Goal: Task Accomplishment & Management: Use online tool/utility

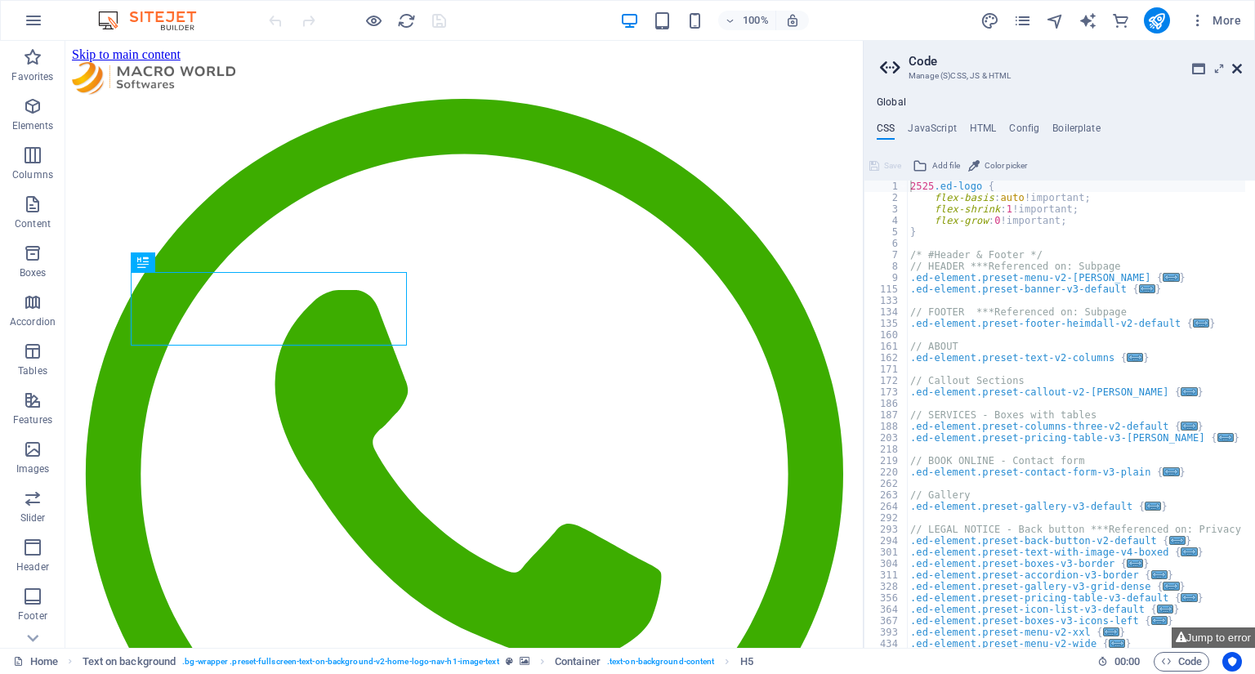
click at [1238, 64] on icon at bounding box center [1237, 68] width 10 height 13
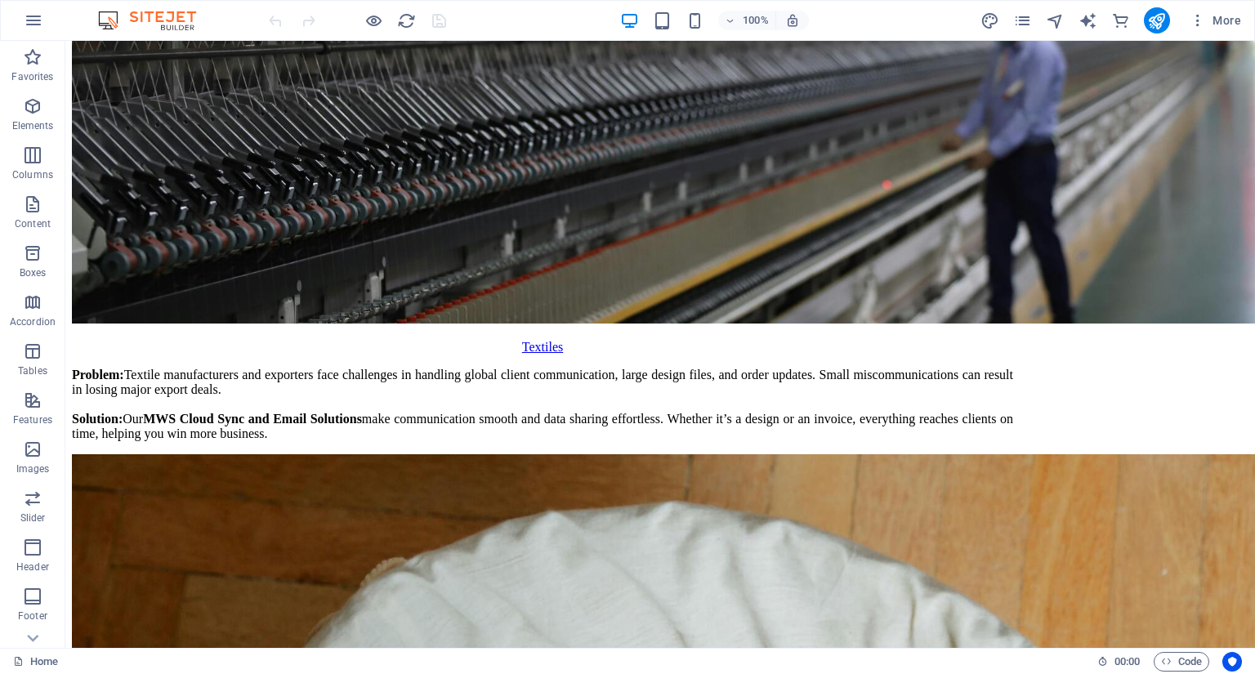
scroll to position [10779, 0]
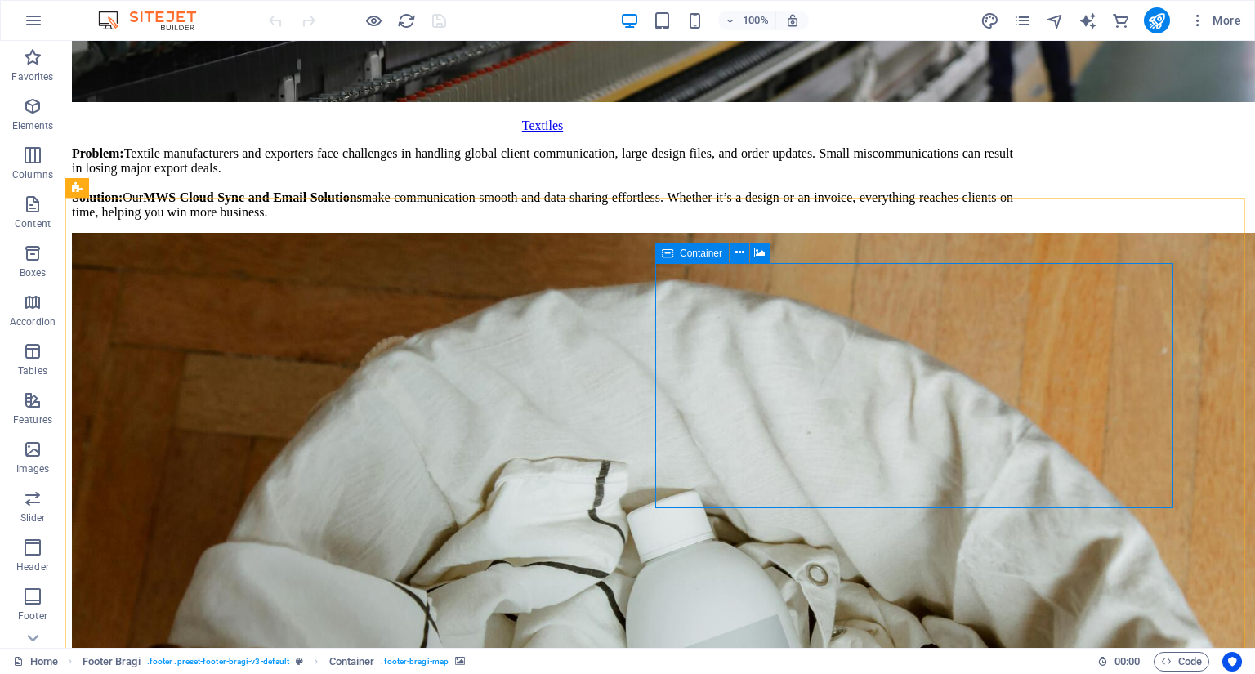
click at [672, 254] on icon at bounding box center [667, 254] width 11 height 20
select select "footer"
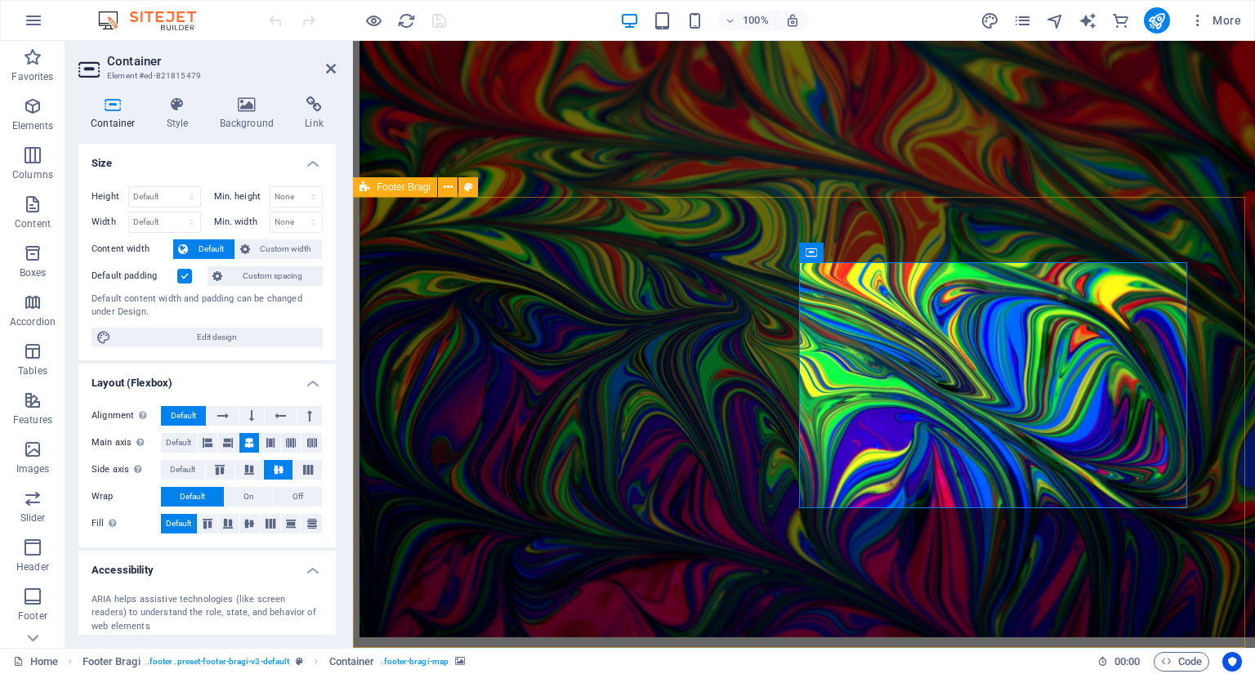
scroll to position [10268, 0]
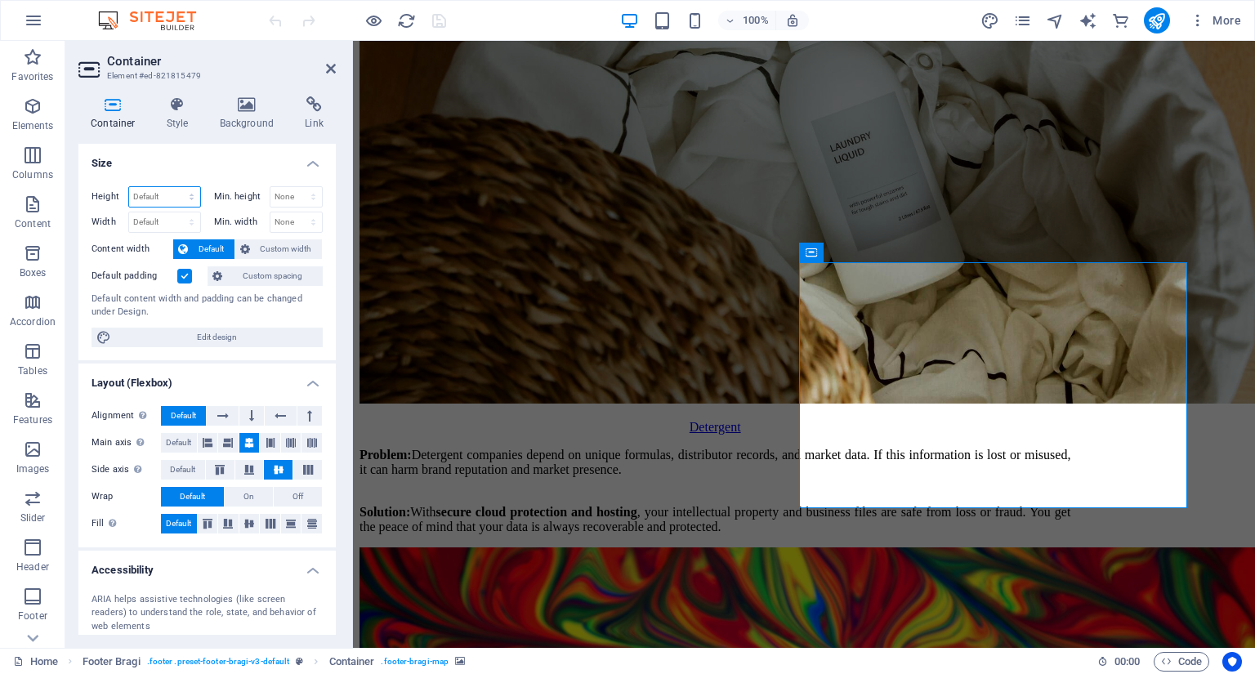
click at [175, 199] on select "Default px rem % vh vw" at bounding box center [164, 197] width 71 height 20
click at [174, 199] on select "Default px rem % vh vw" at bounding box center [164, 197] width 71 height 20
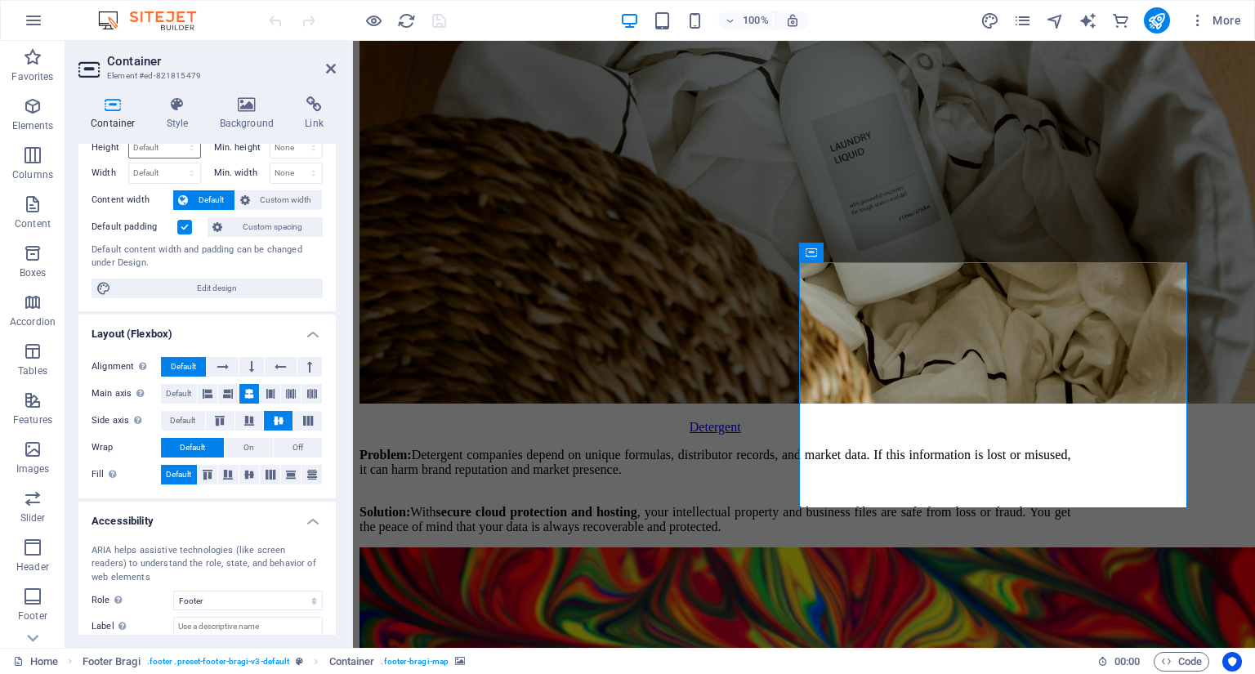
scroll to position [0, 0]
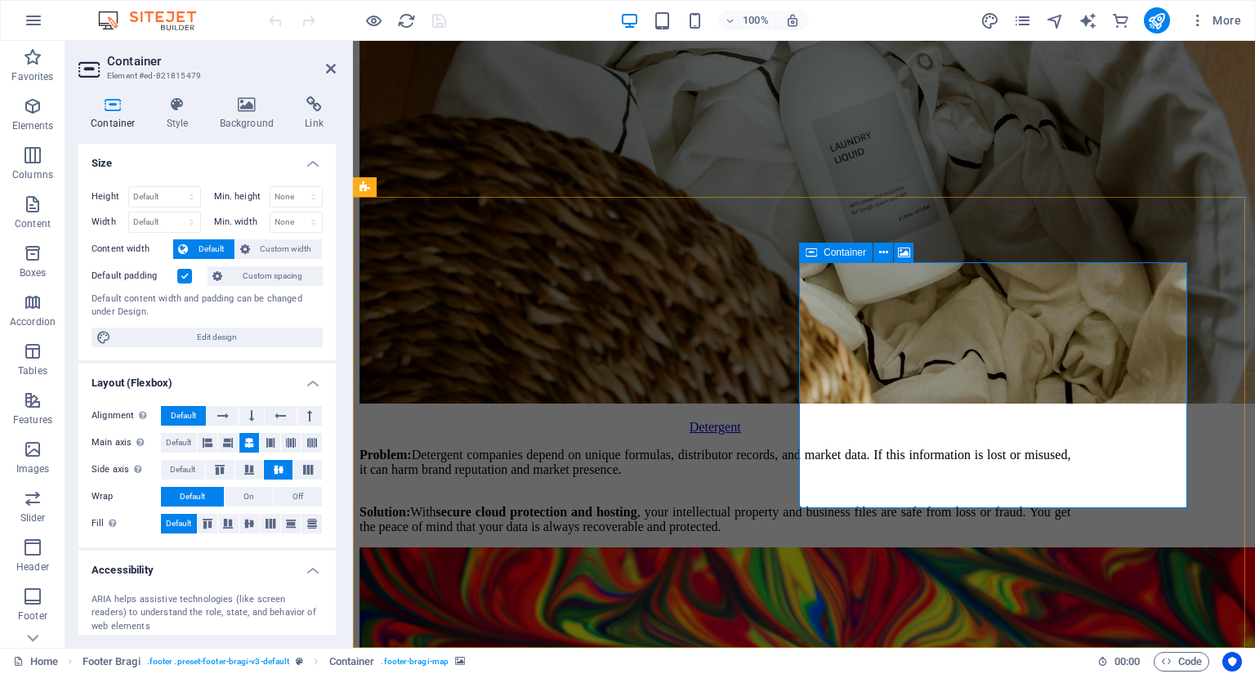
click at [180, 112] on icon at bounding box center [177, 104] width 47 height 16
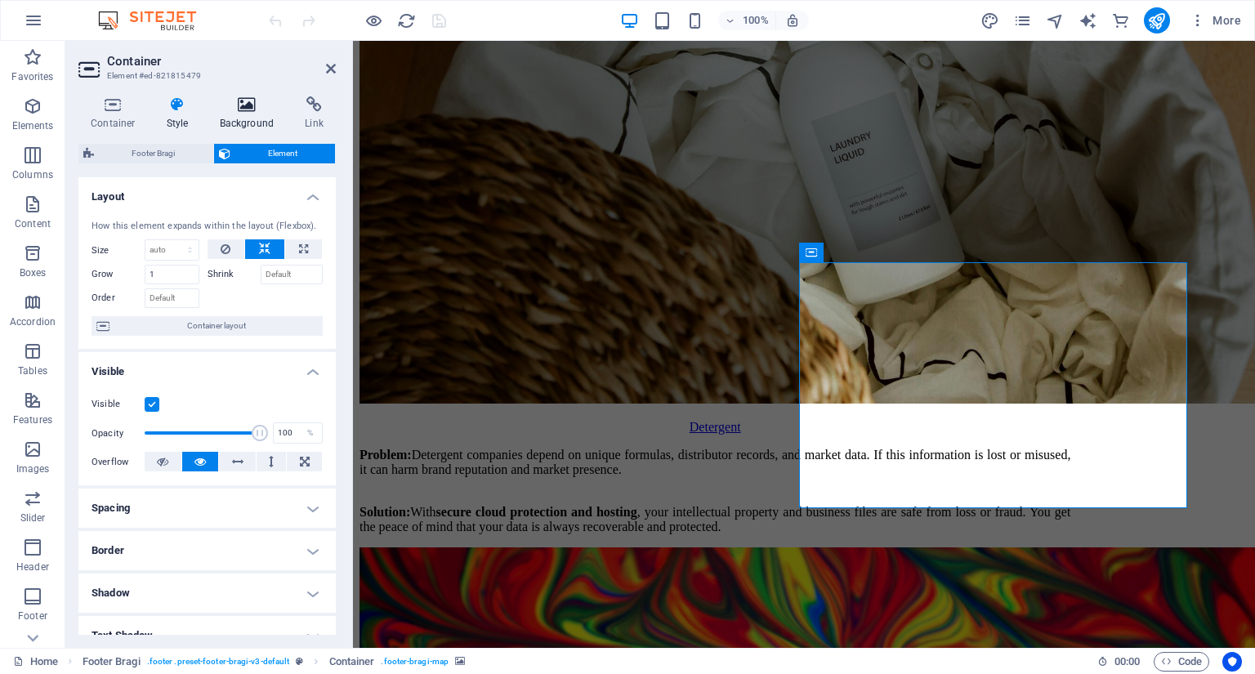
click at [251, 122] on h4 "Background" at bounding box center [251, 113] width 86 height 34
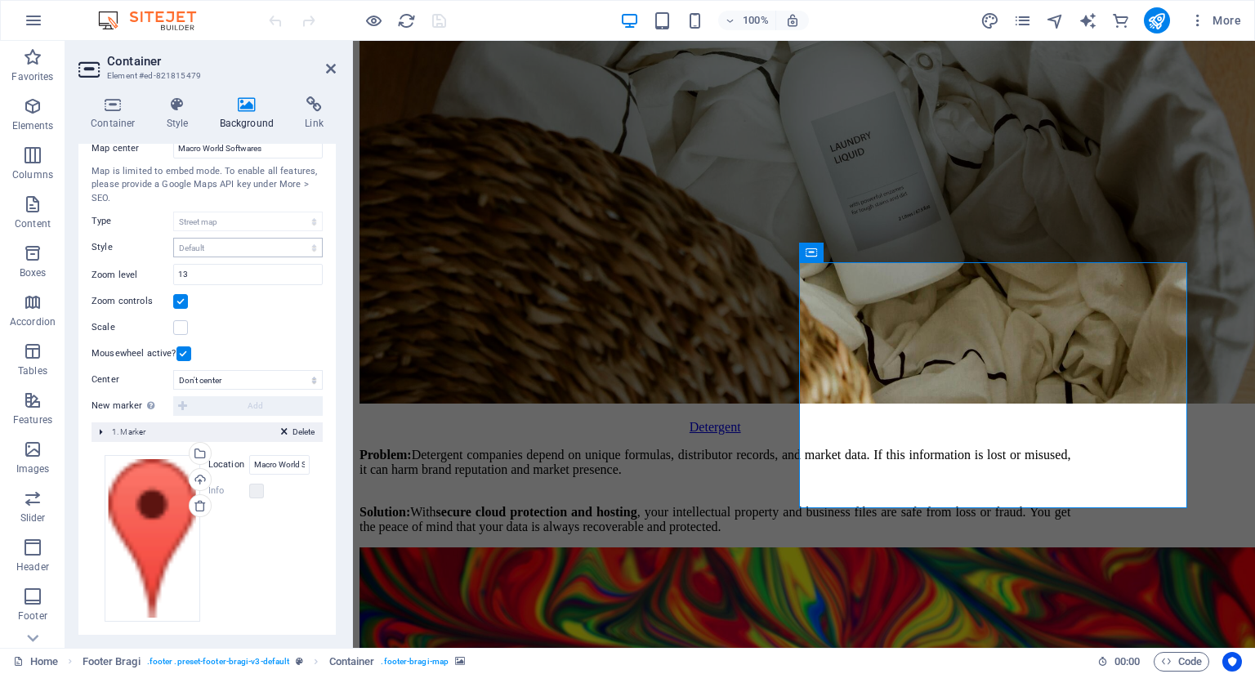
scroll to position [159, 0]
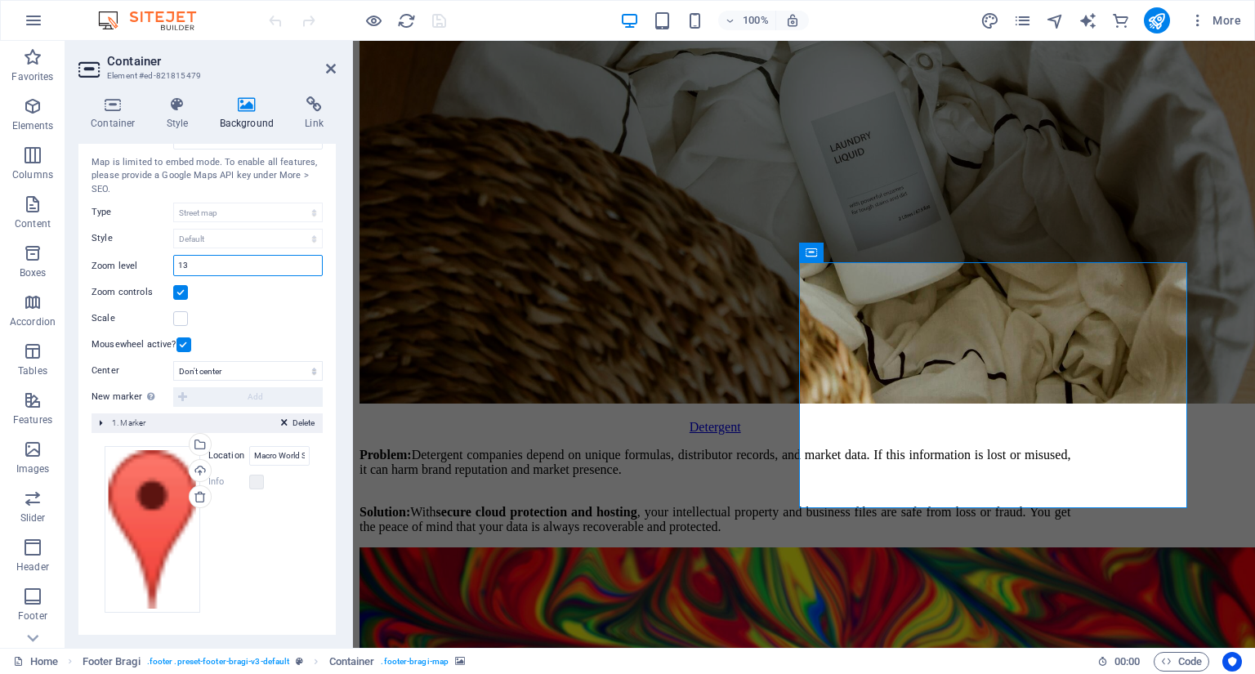
click at [160, 266] on div "Zoom level 13" at bounding box center [207, 265] width 231 height 21
click at [208, 263] on input "13" at bounding box center [248, 266] width 148 height 20
type input "8"
click at [293, 111] on icon at bounding box center [314, 104] width 43 height 16
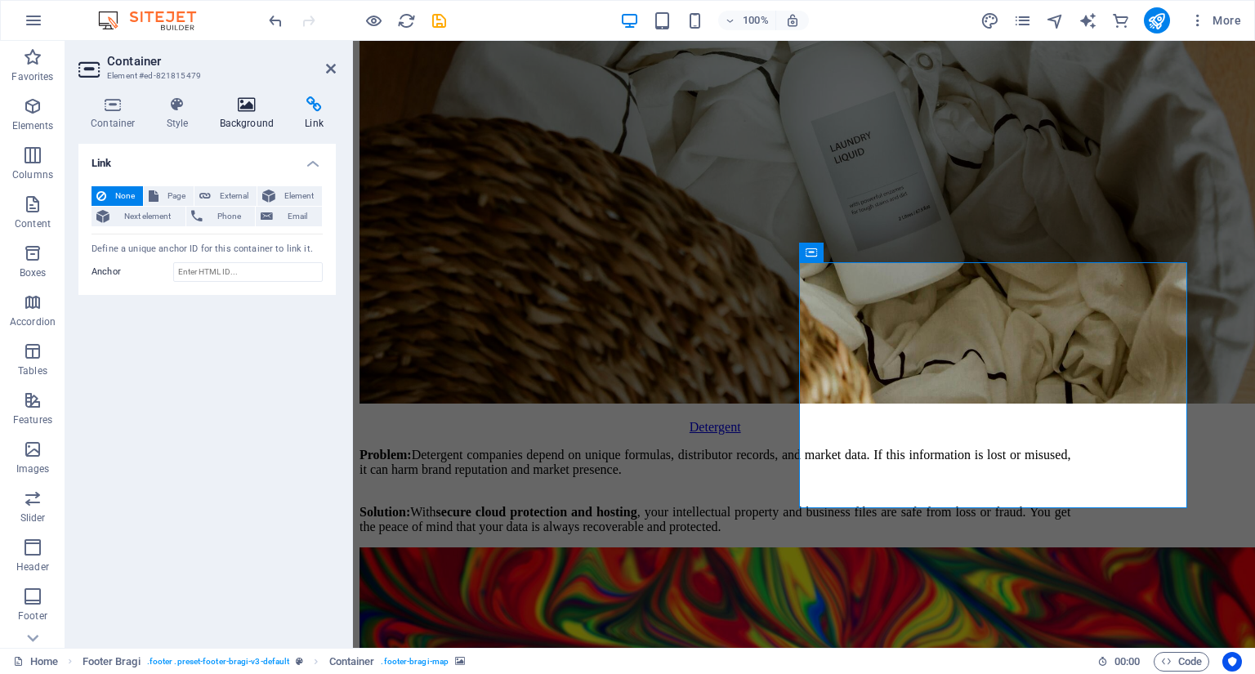
click at [266, 114] on h4 "Background" at bounding box center [251, 113] width 86 height 34
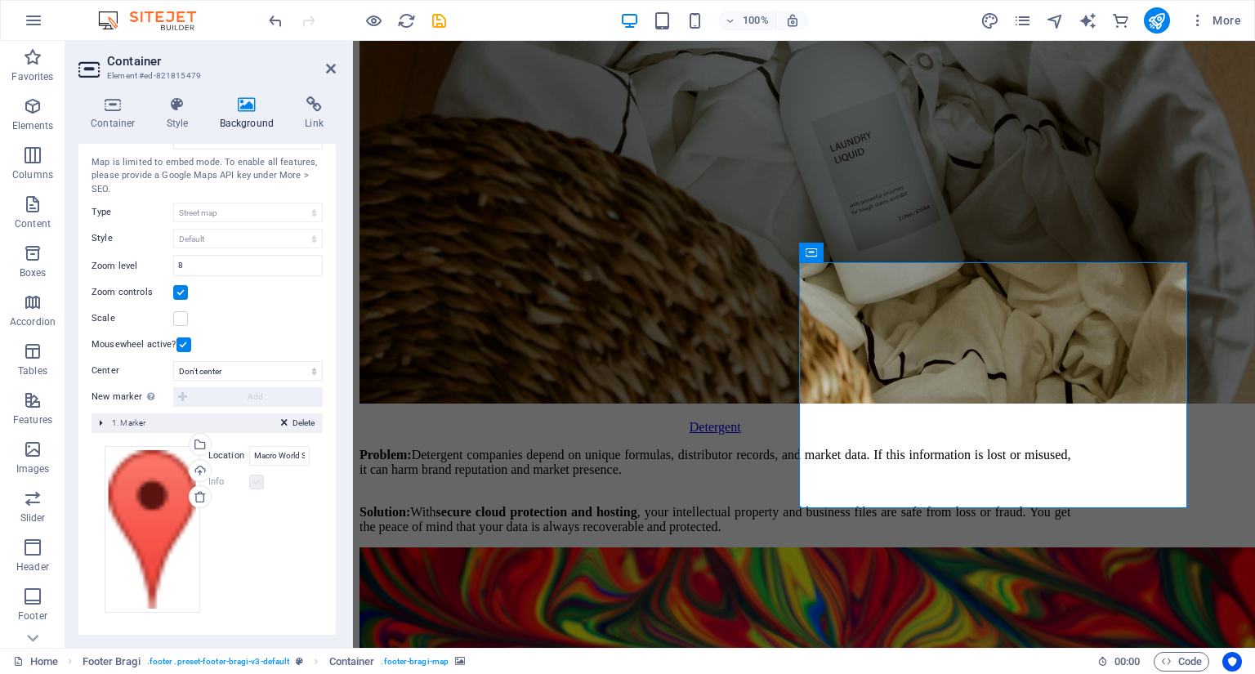
click at [257, 481] on label at bounding box center [256, 482] width 15 height 15
click at [275, 458] on input "Macro World Softwares" at bounding box center [279, 456] width 60 height 20
drag, startPoint x: 273, startPoint y: 451, endPoint x: 319, endPoint y: 458, distance: 46.2
click at [319, 458] on div "Drag files here, click to choose files or select files from Files or our free s…" at bounding box center [207, 529] width 231 height 193
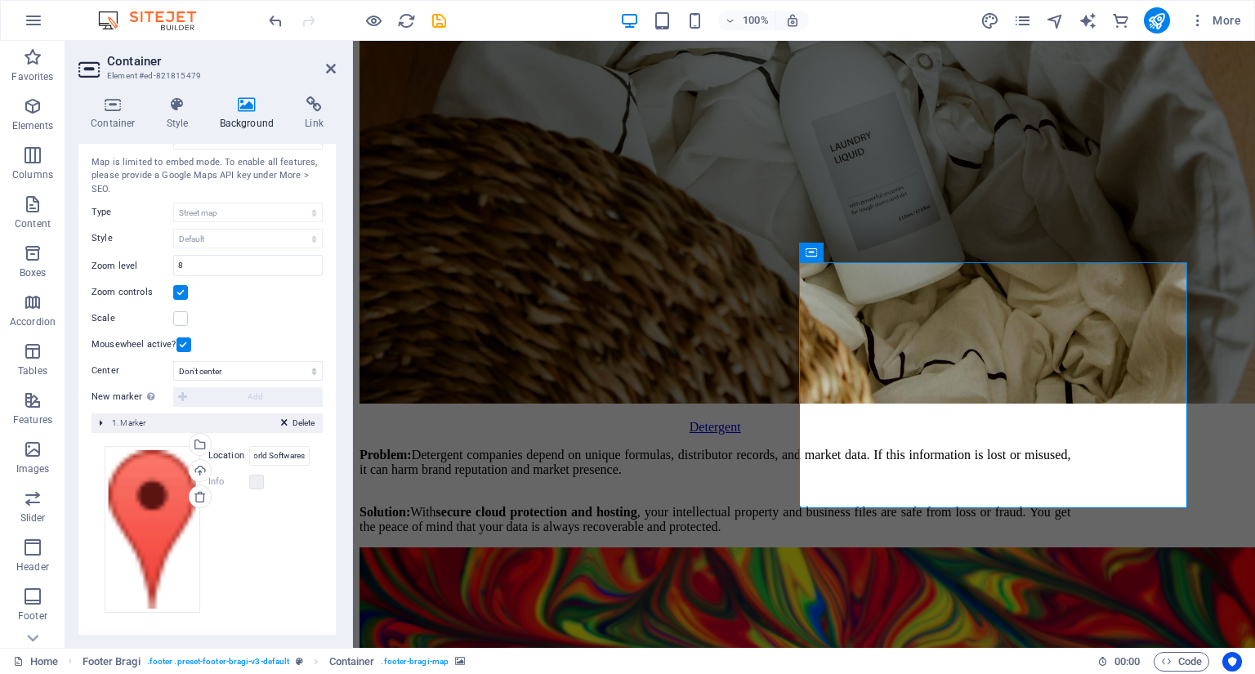
click at [308, 538] on div "Drag files here, click to choose files or select files from Files or our free s…" at bounding box center [207, 529] width 231 height 193
click at [333, 62] on icon at bounding box center [331, 68] width 10 height 13
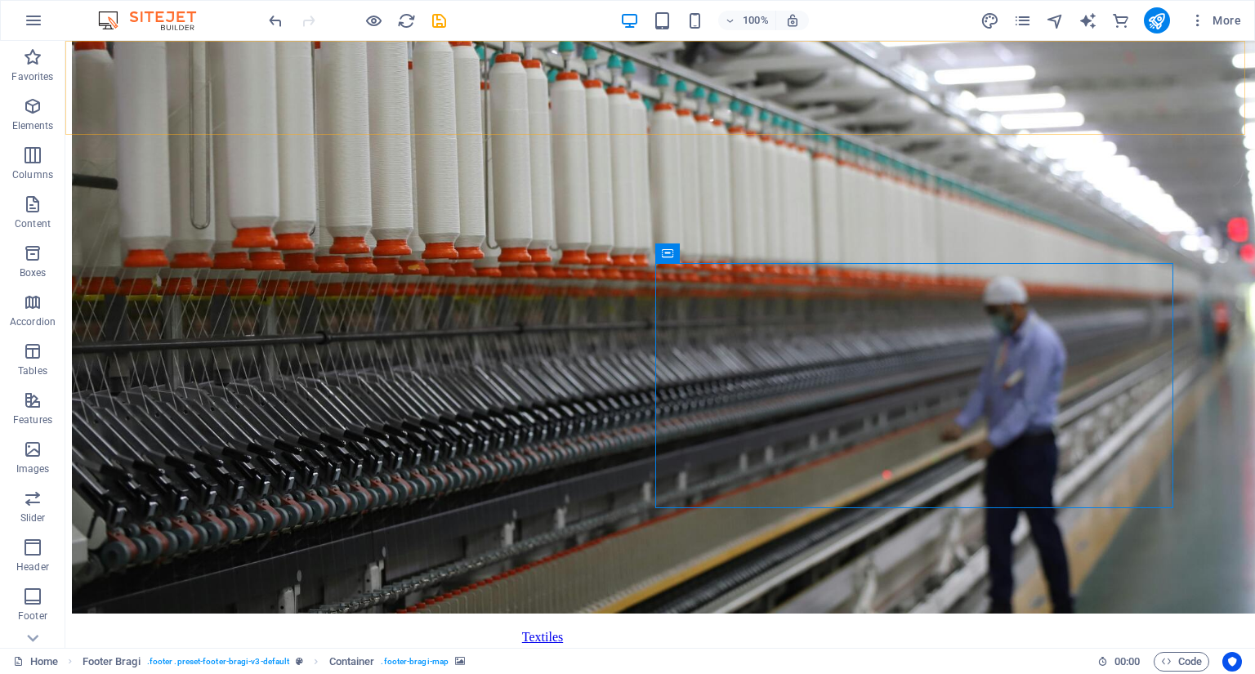
scroll to position [10779, 0]
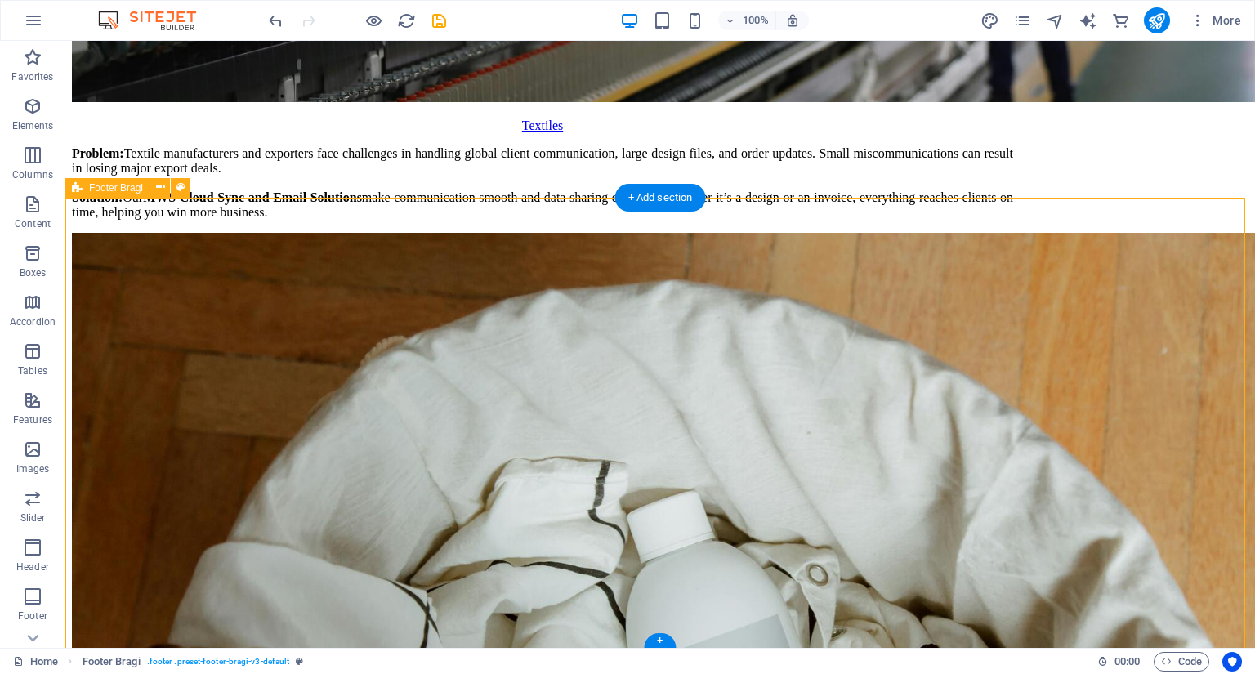
scroll to position [10256, 0]
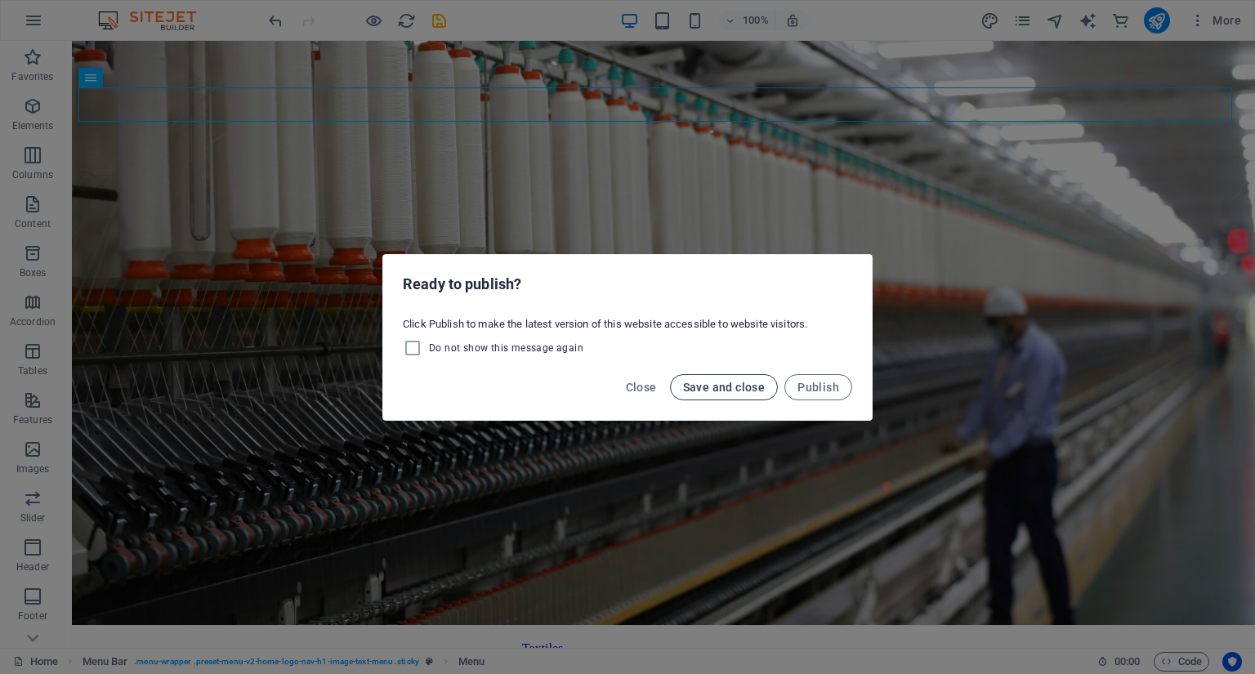
click at [750, 385] on span "Save and close" at bounding box center [724, 387] width 83 height 13
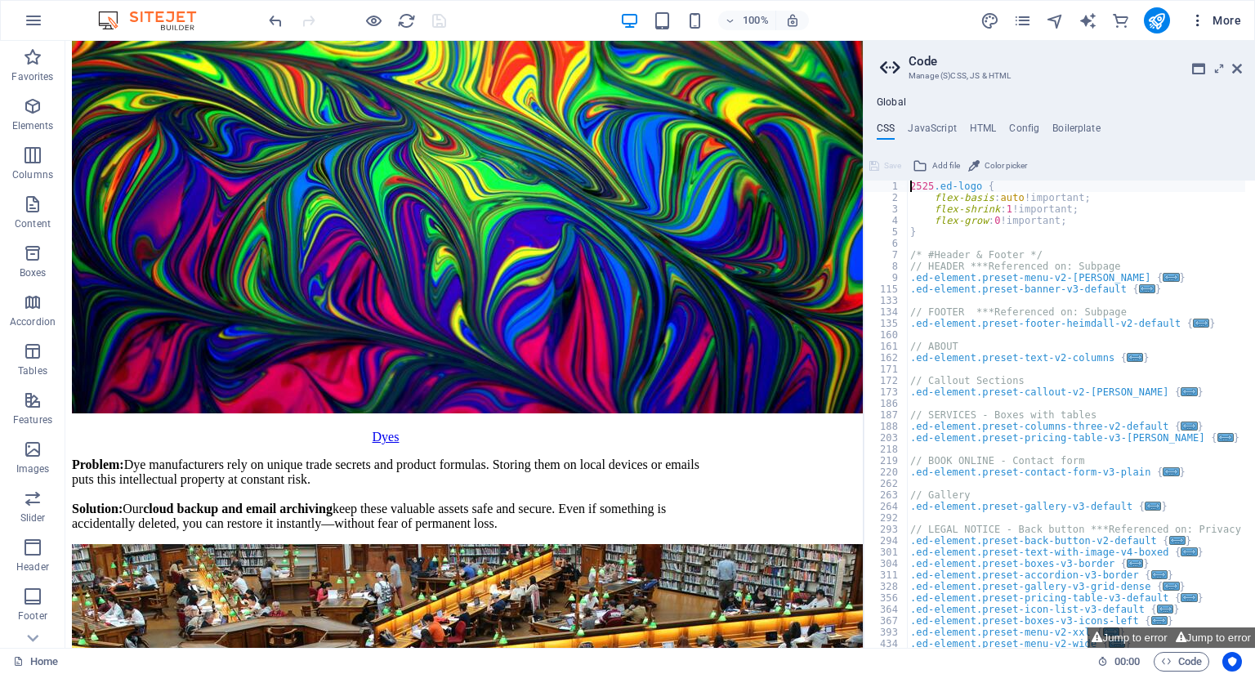
scroll to position [9794, 0]
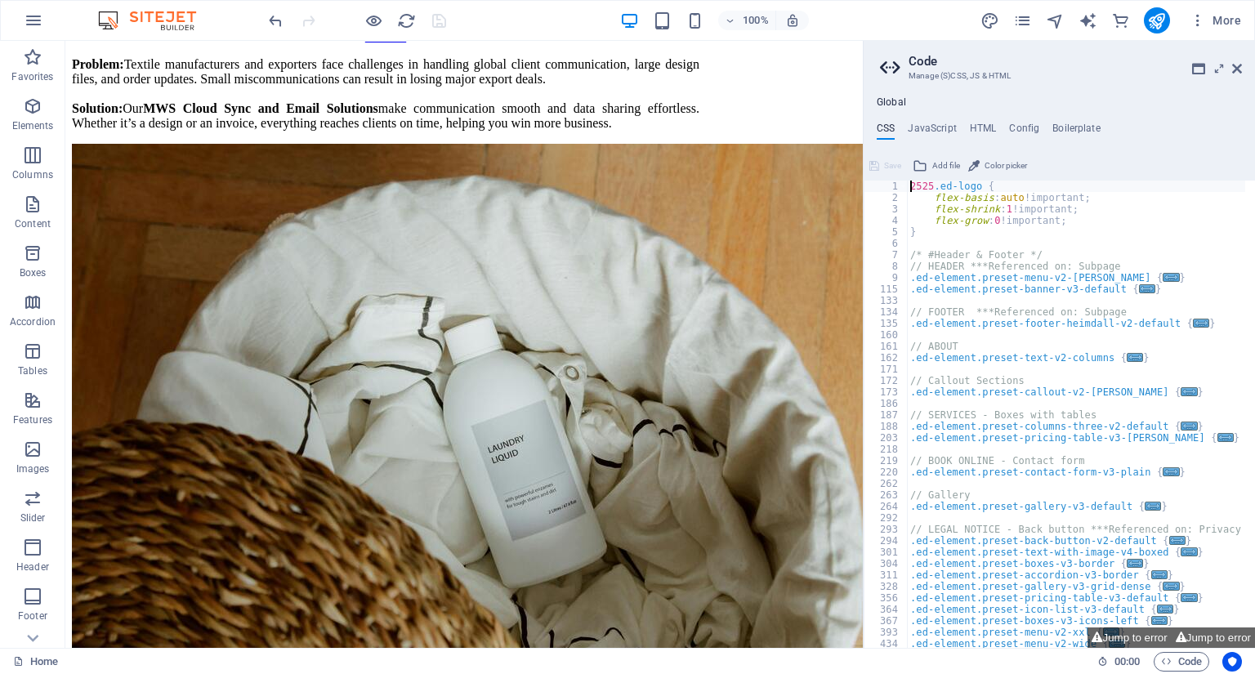
click at [1244, 64] on aside "Code Manage (S)CSS, JS & HTML Global CSS JavaScript HTML Config Boilerplate 252…" at bounding box center [1059, 344] width 392 height 607
drag, startPoint x: 1241, startPoint y: 68, endPoint x: 1174, endPoint y: 27, distance: 79.2
click at [1241, 68] on icon at bounding box center [1237, 68] width 10 height 13
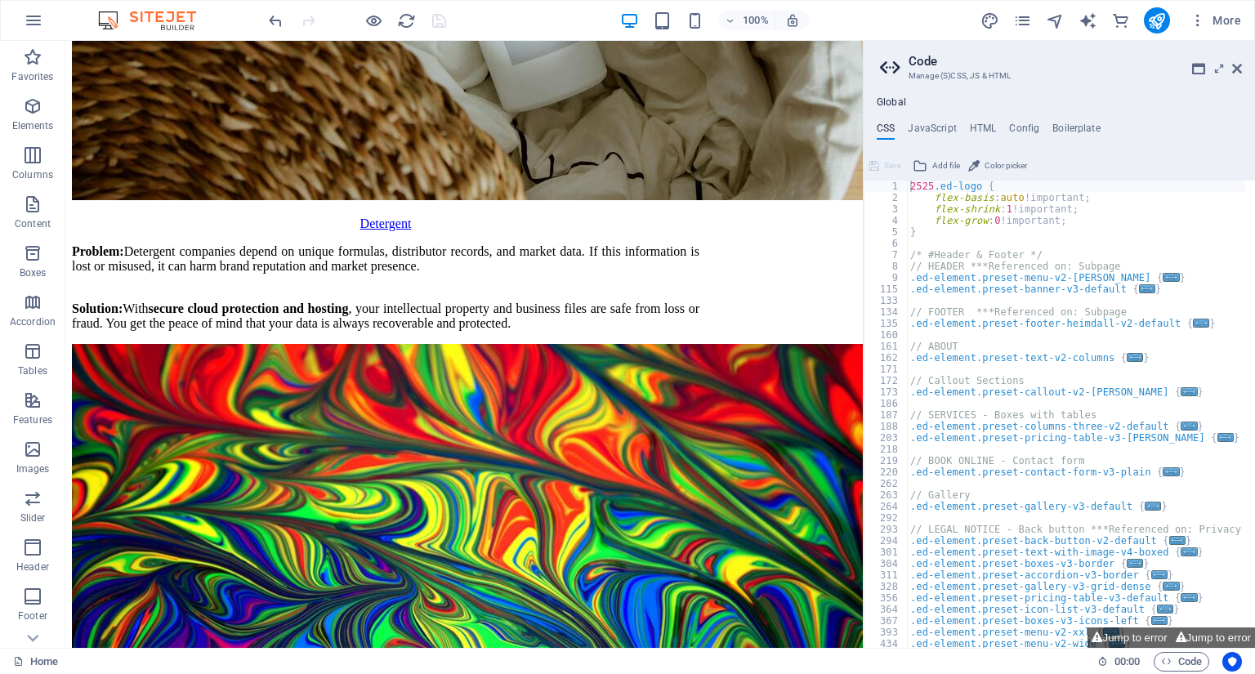
scroll to position [10256, 0]
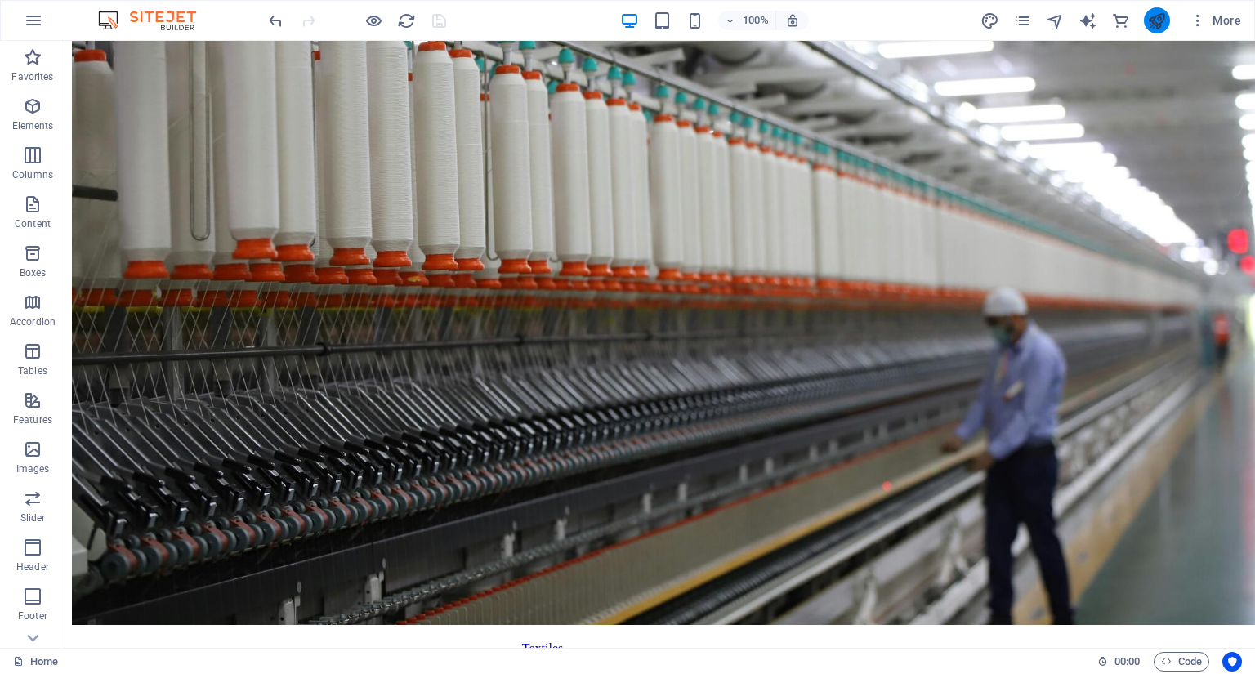
click at [1158, 21] on icon "publish" at bounding box center [1156, 20] width 19 height 19
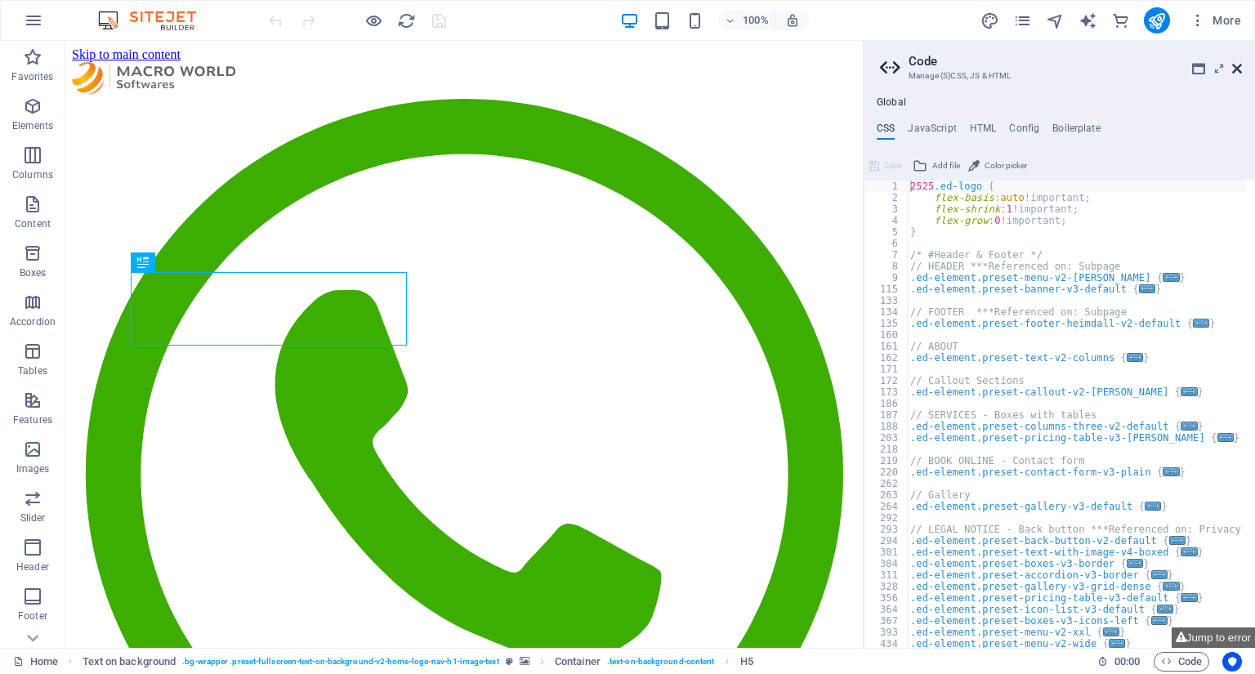
click at [1238, 71] on icon at bounding box center [1237, 68] width 10 height 13
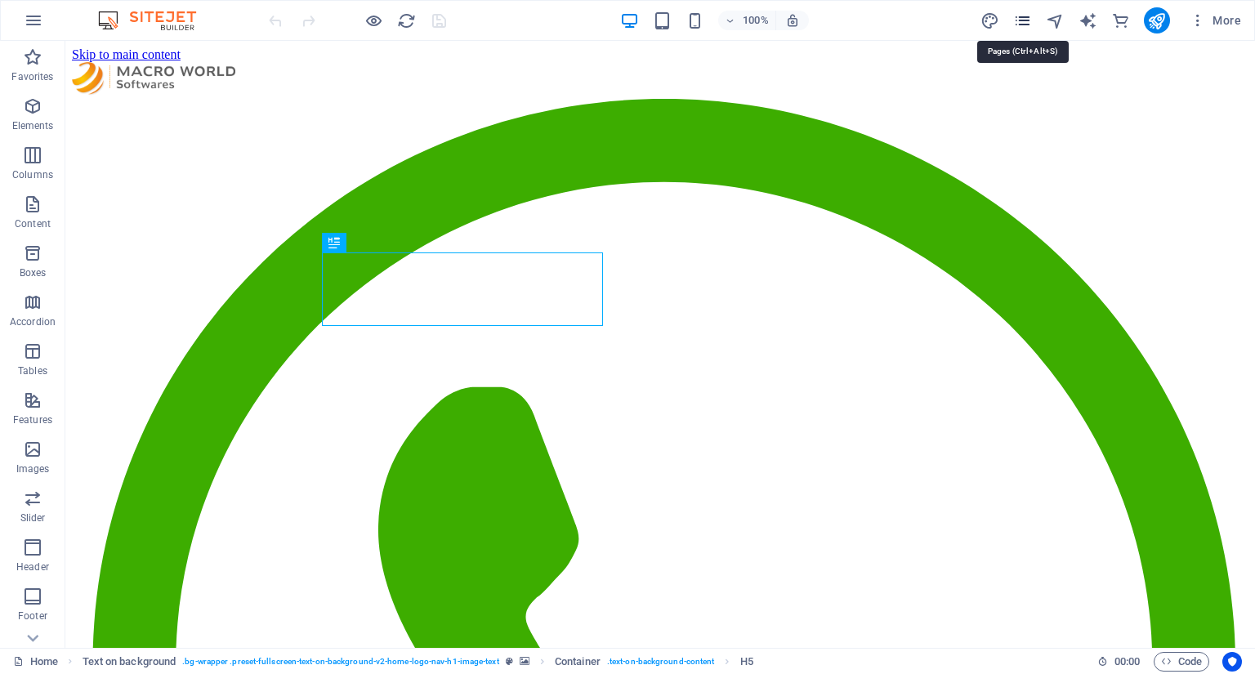
click at [1030, 16] on icon "pages" at bounding box center [1022, 20] width 19 height 19
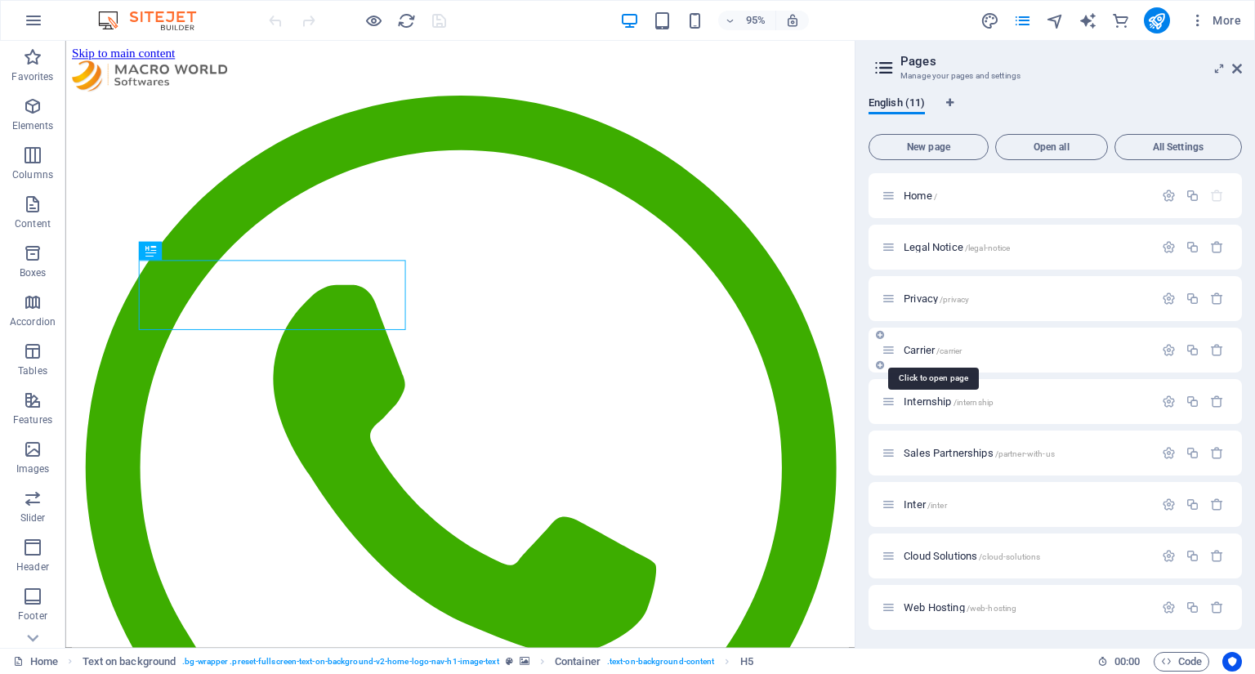
click at [924, 353] on span "Carrier /carrier" at bounding box center [933, 350] width 58 height 12
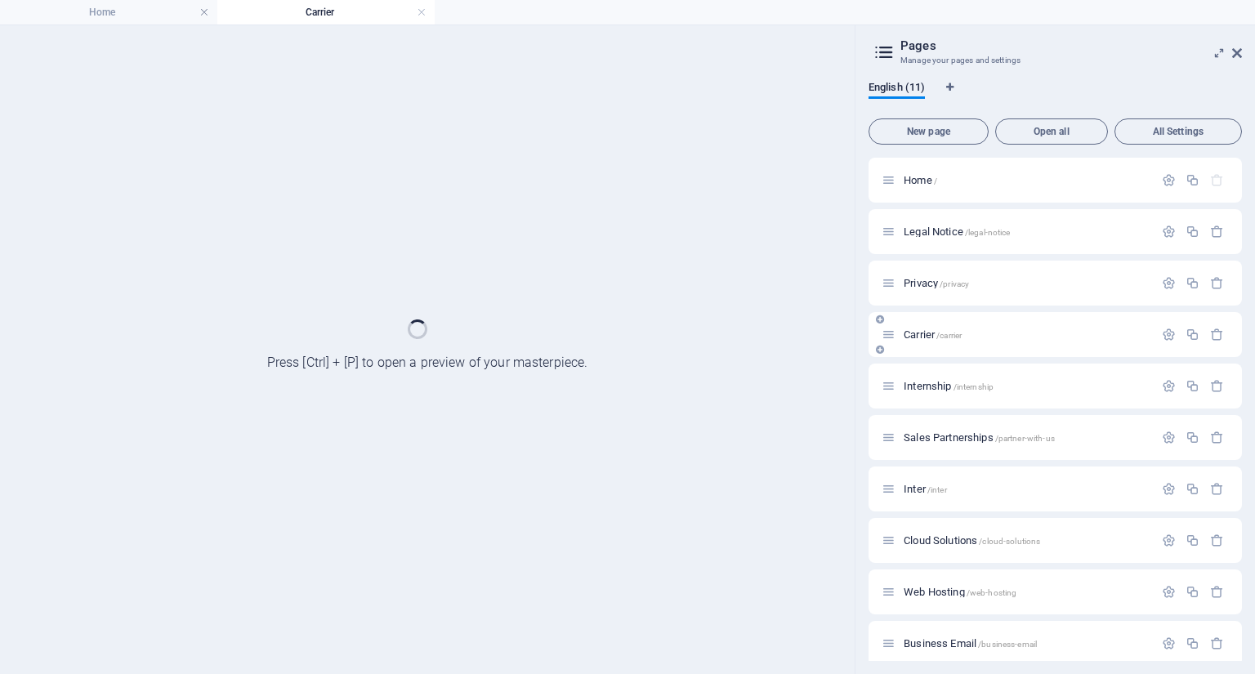
click at [924, 353] on div "Carrier /carrier" at bounding box center [1055, 334] width 373 height 45
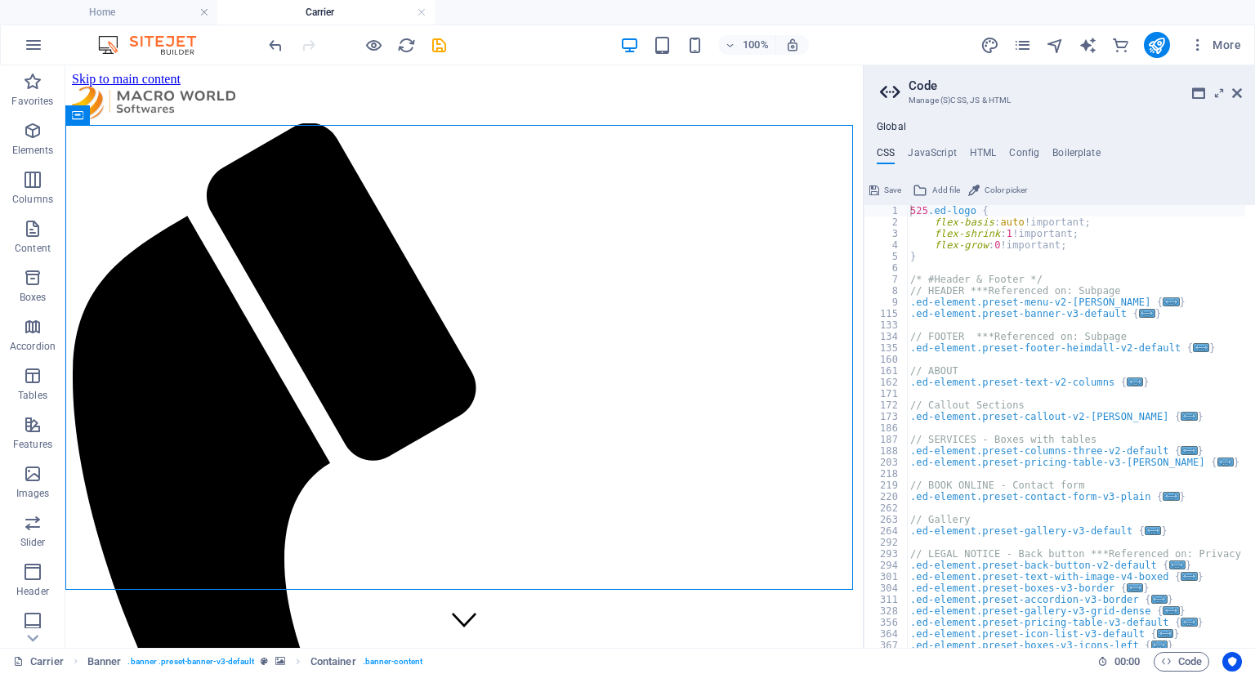
click at [1242, 92] on aside "Code Manage (S)CSS, JS & HTML Global CSS JavaScript HTML Config Boilerplate 525…" at bounding box center [1059, 356] width 392 height 583
click at [1236, 92] on icon at bounding box center [1237, 93] width 10 height 13
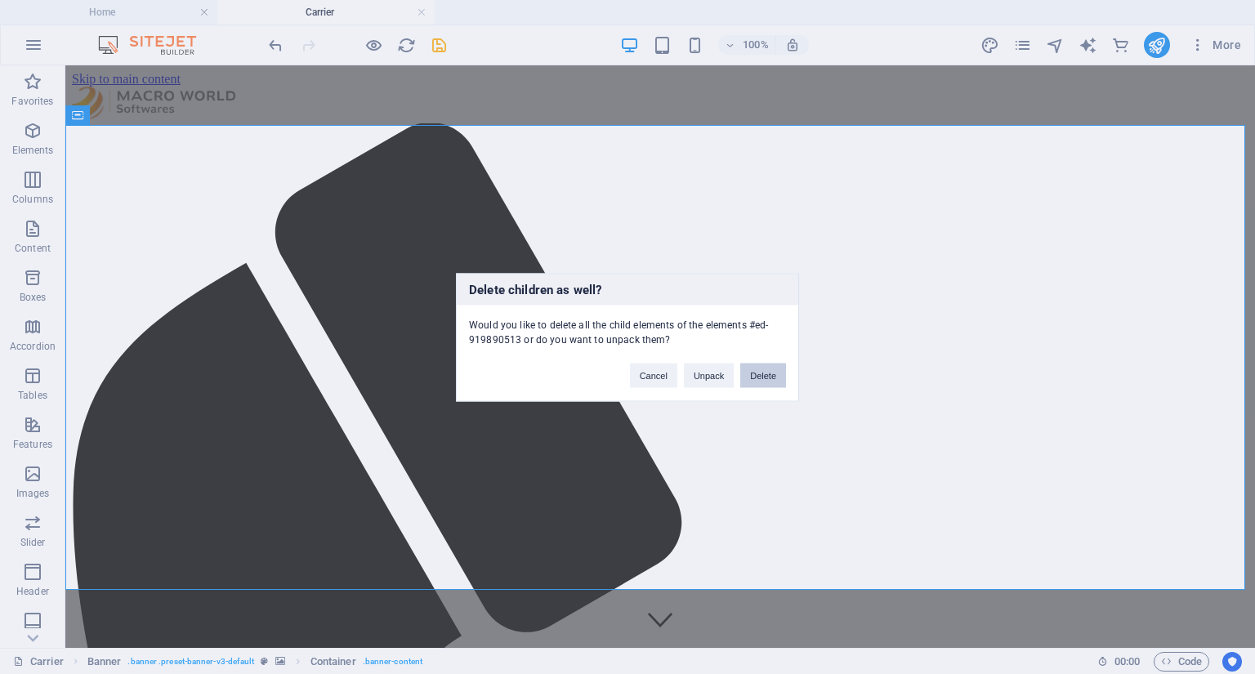
click at [774, 376] on button "Delete" at bounding box center [763, 375] width 46 height 25
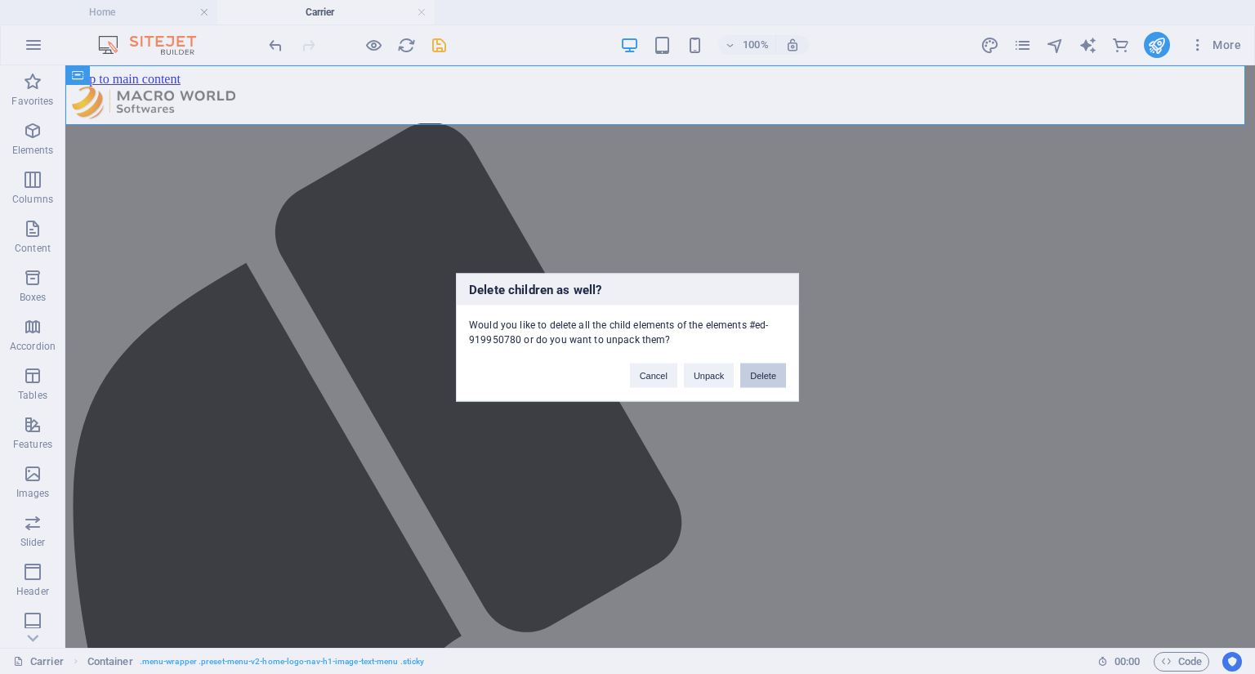
click at [764, 366] on button "Delete" at bounding box center [763, 375] width 46 height 25
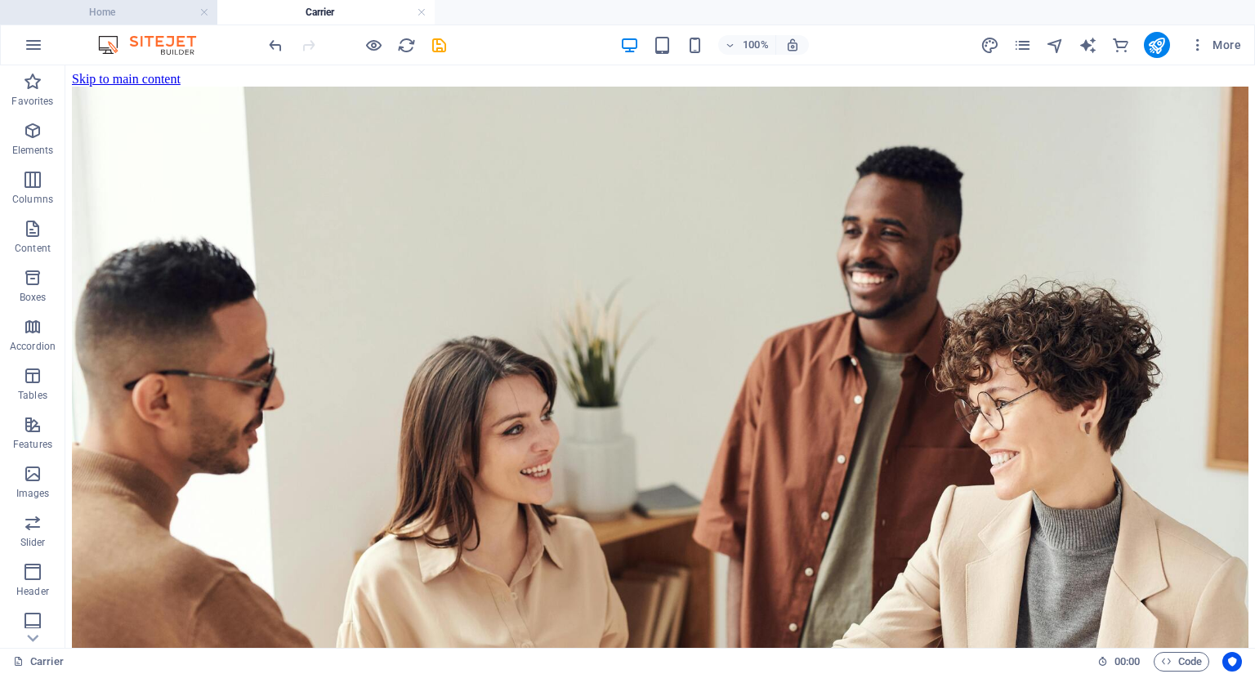
click at [157, 11] on h4 "Home" at bounding box center [108, 12] width 217 height 18
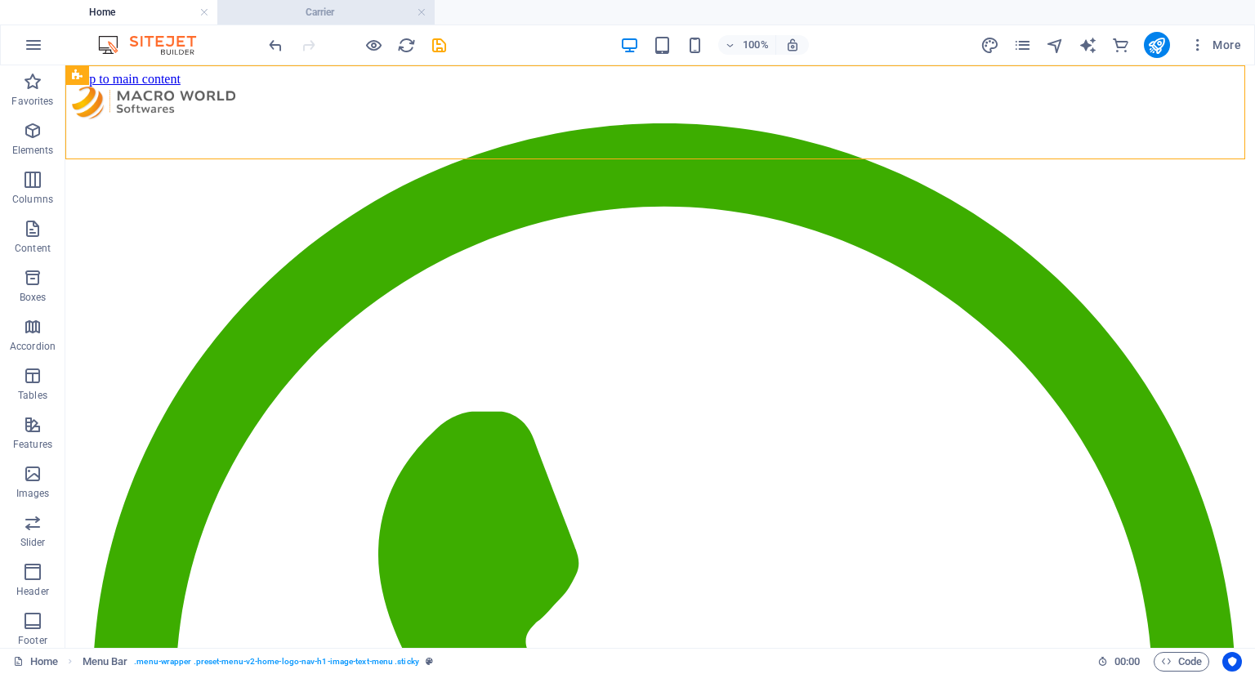
click at [334, 18] on h4 "Carrier" at bounding box center [325, 12] width 217 height 18
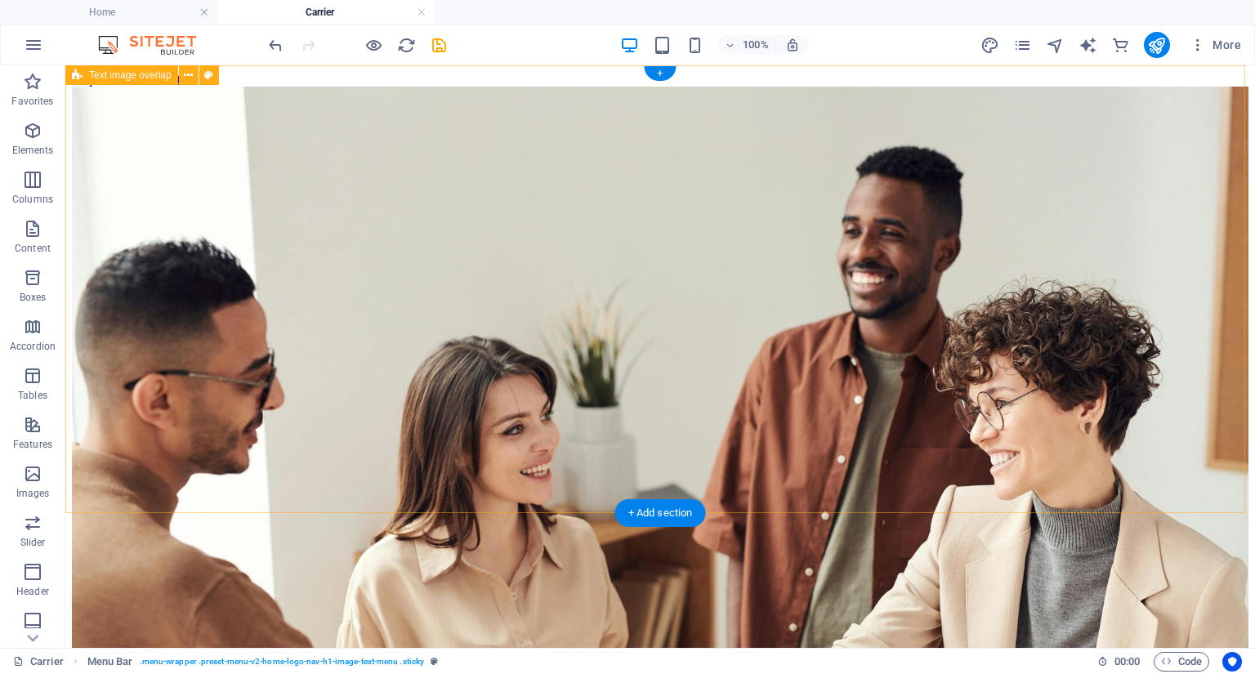
click at [483, 110] on div "Join Our Mission: Shape the Future of Cloud, AI & Quantum Computing At Macro Wo…" at bounding box center [660, 569] width 1177 height 964
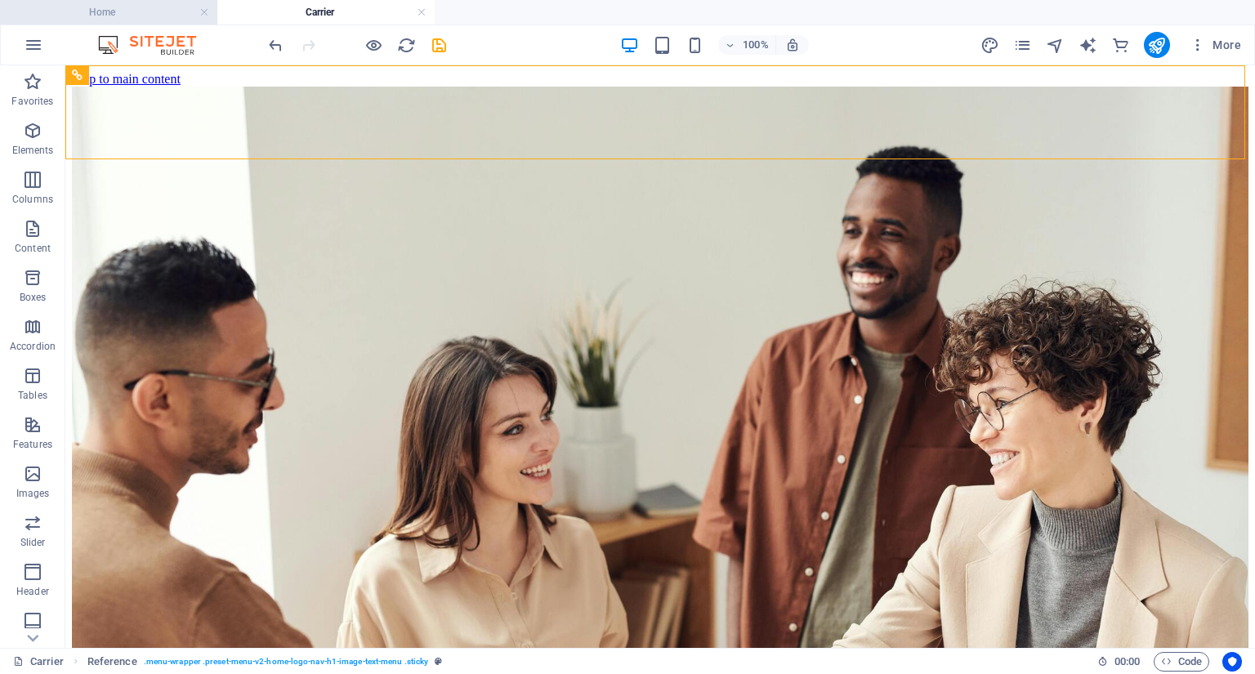
click at [160, 20] on h4 "Home" at bounding box center [108, 12] width 217 height 18
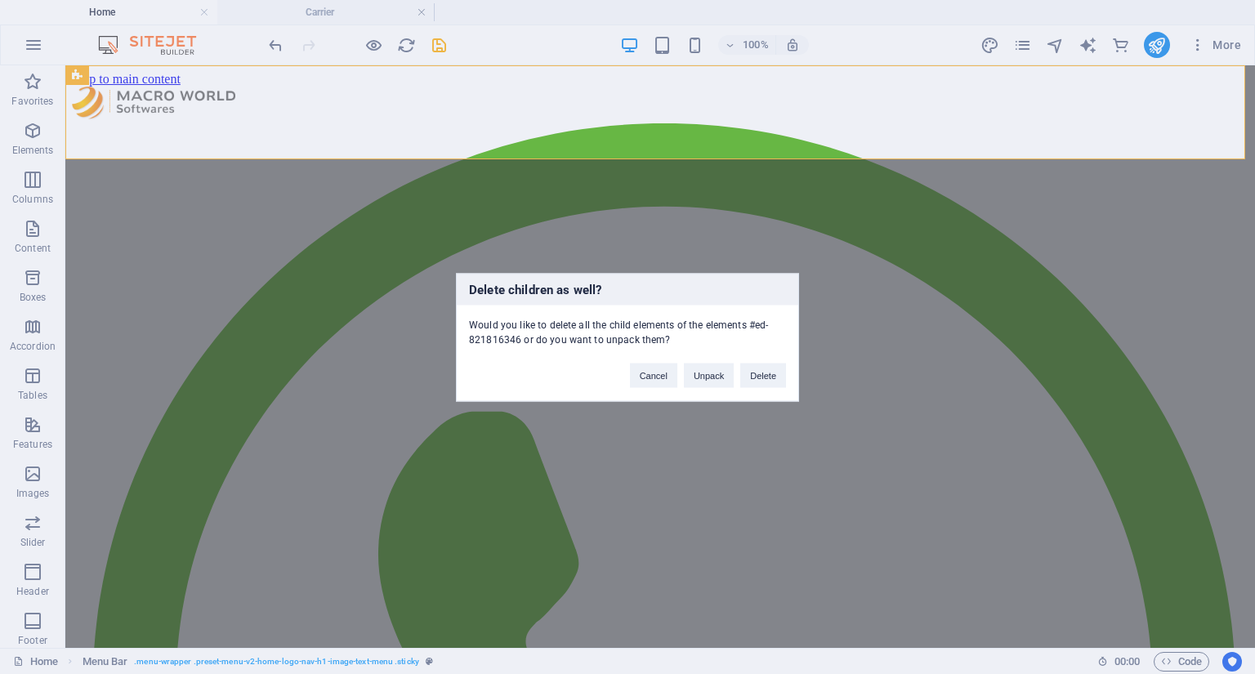
click button "Delete" at bounding box center [763, 375] width 46 height 25
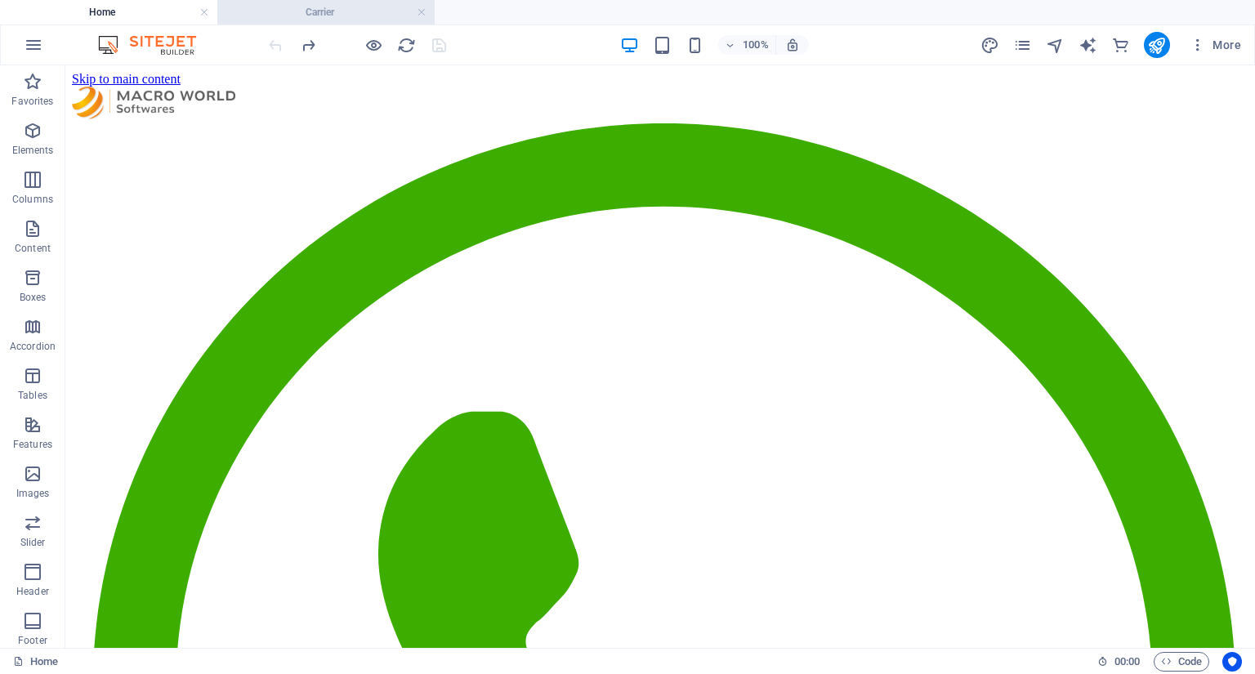
click at [320, 13] on h4 "Carrier" at bounding box center [325, 12] width 217 height 18
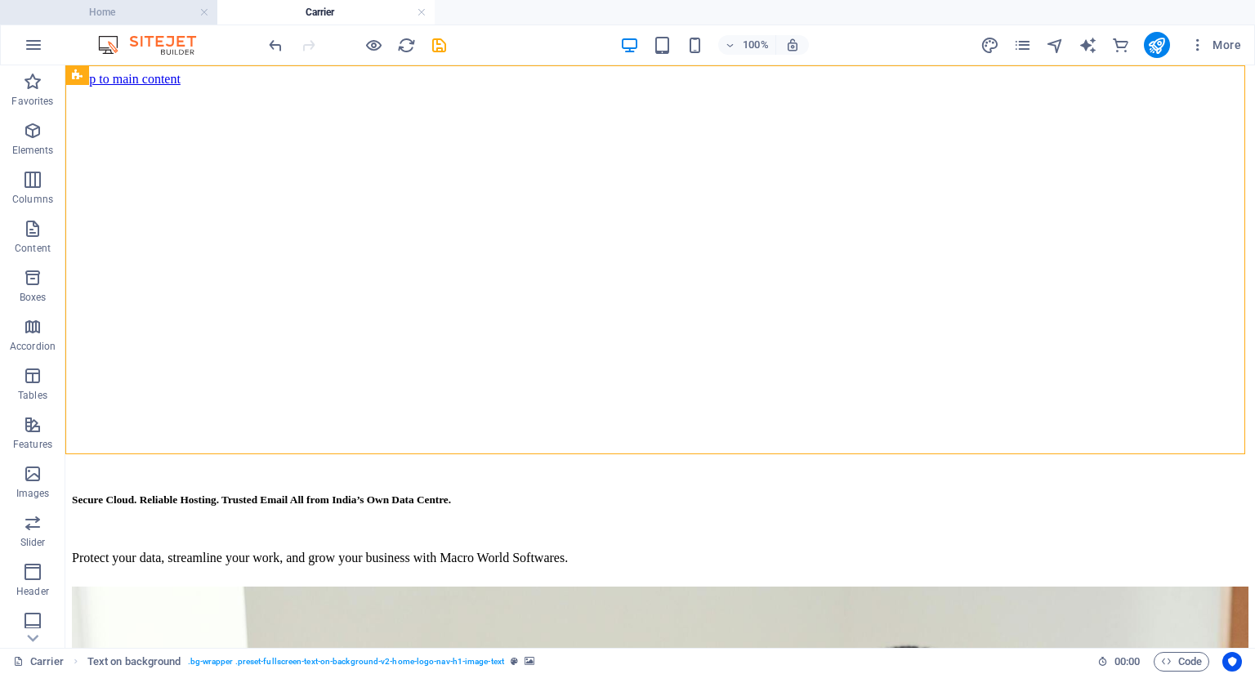
click at [150, 15] on h4 "Home" at bounding box center [108, 12] width 217 height 18
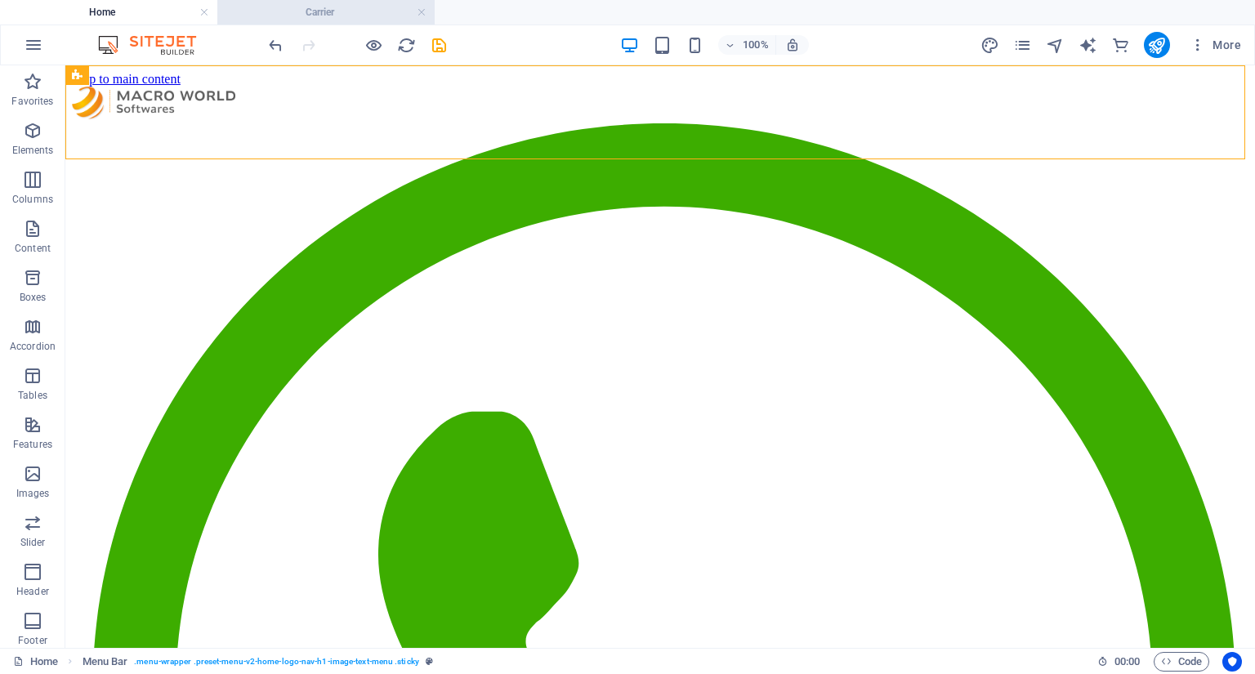
click at [345, 13] on h4 "Carrier" at bounding box center [325, 12] width 217 height 18
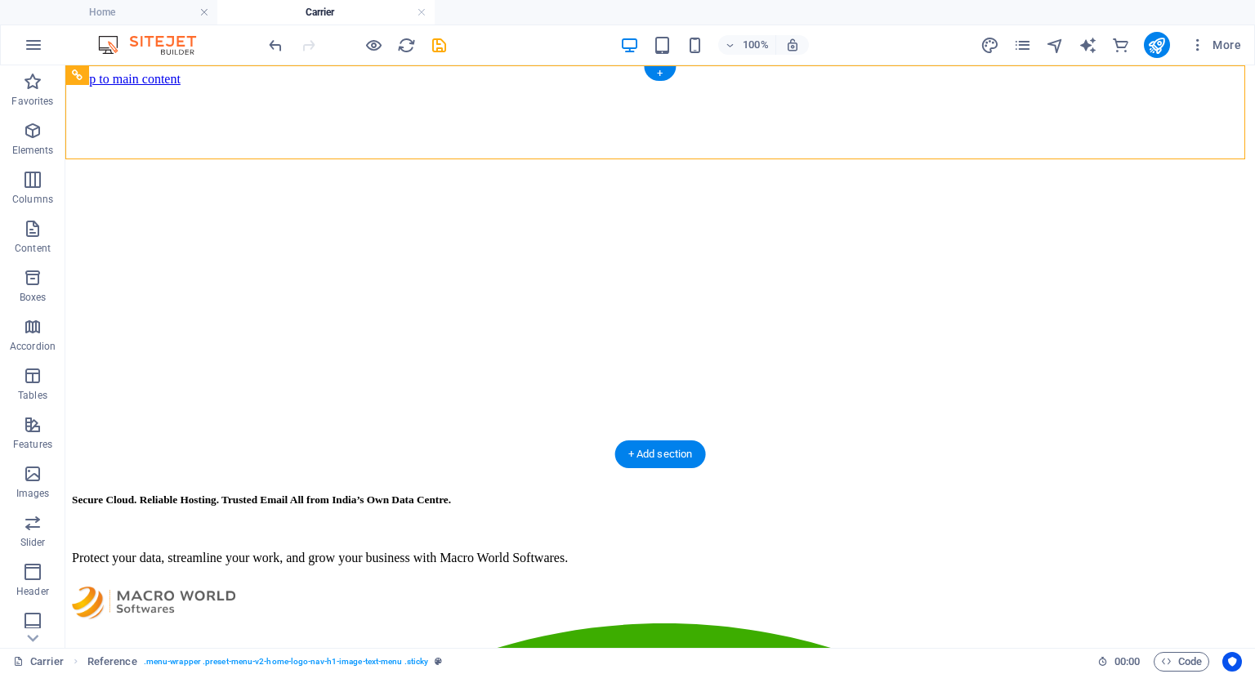
click at [853, 87] on figure at bounding box center [660, 87] width 1177 height 0
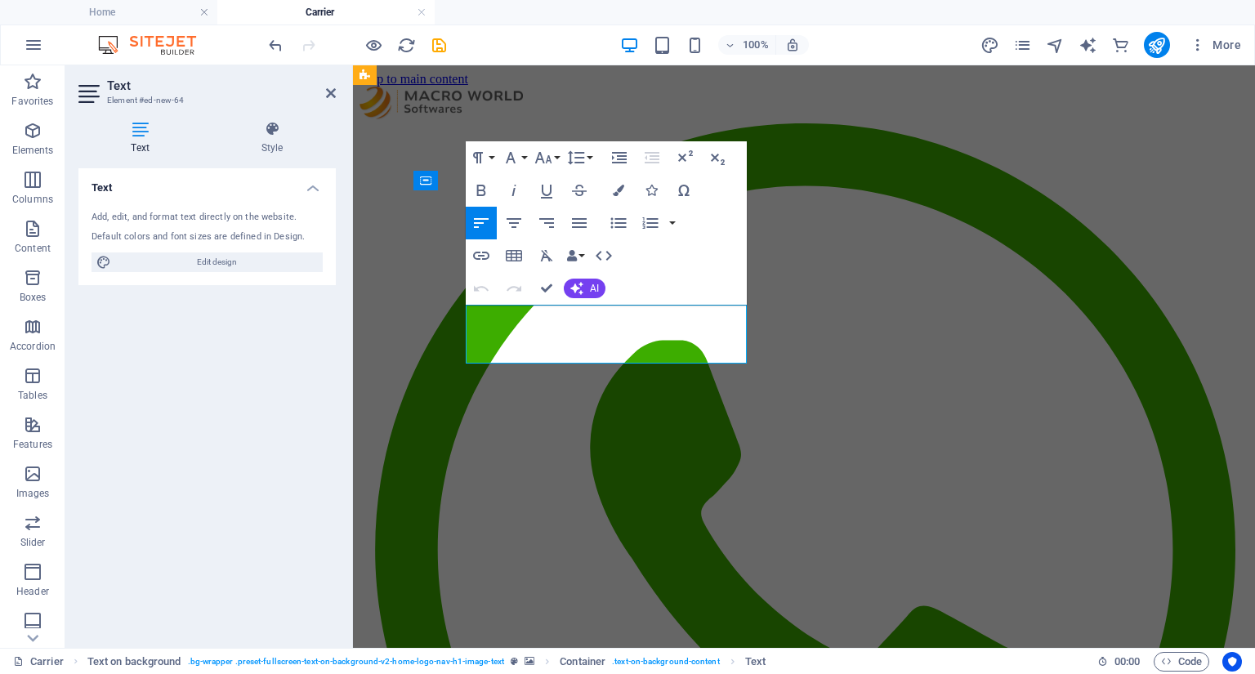
drag, startPoint x: 592, startPoint y: 354, endPoint x: 466, endPoint y: 320, distance: 130.4
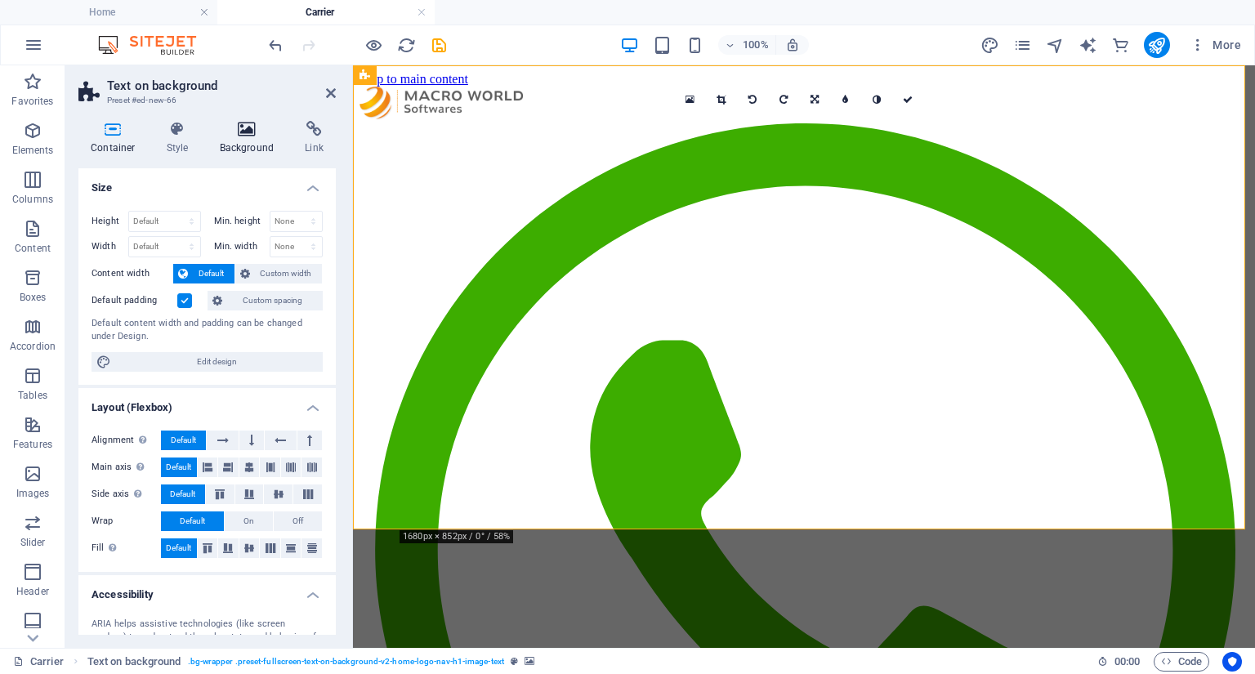
click at [237, 134] on icon at bounding box center [247, 129] width 79 height 16
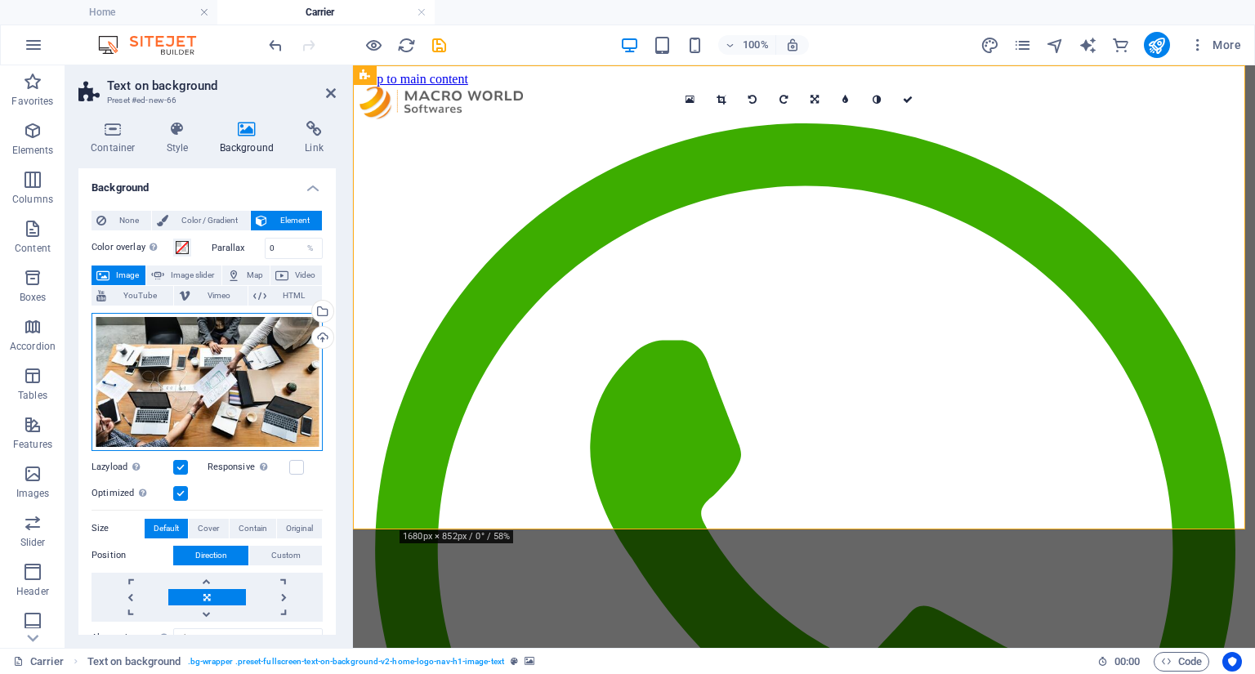
click at [186, 333] on div "Drag files here, click to choose files or select files from Files or our free s…" at bounding box center [207, 382] width 231 height 138
click at [187, 330] on body "Macro World Softwares Home Carrier Favorites Elements Columns Content Boxes Acc…" at bounding box center [627, 337] width 1255 height 674
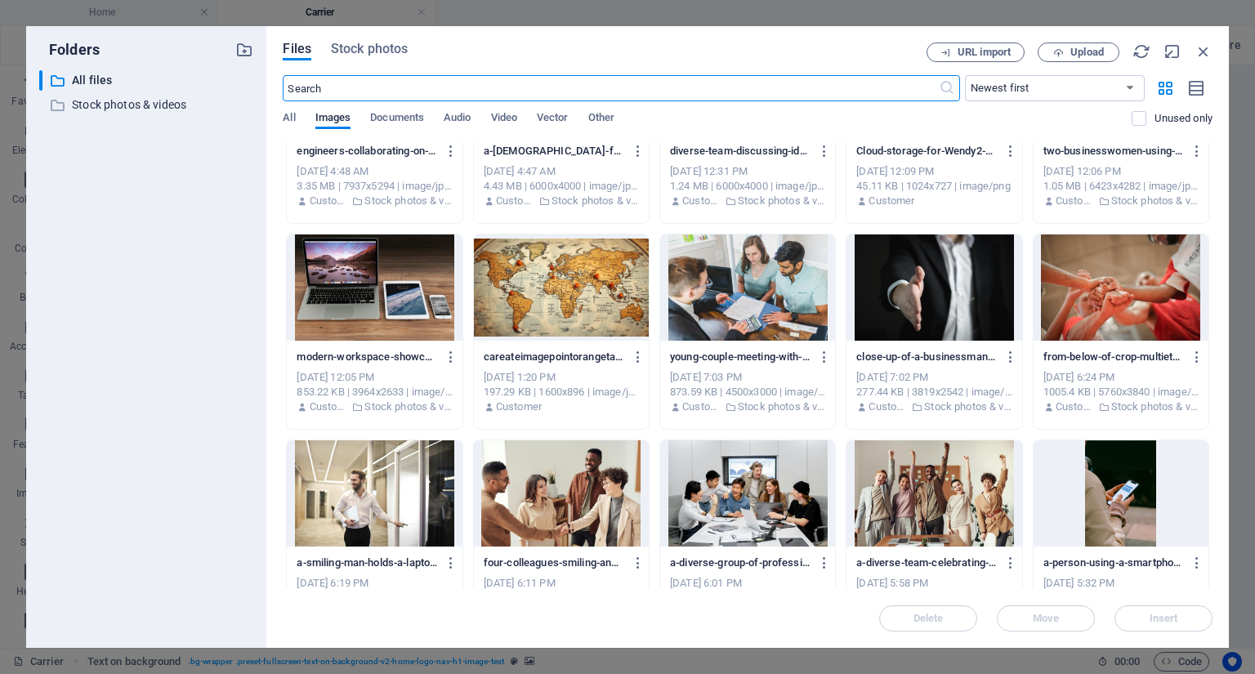
scroll to position [2877, 0]
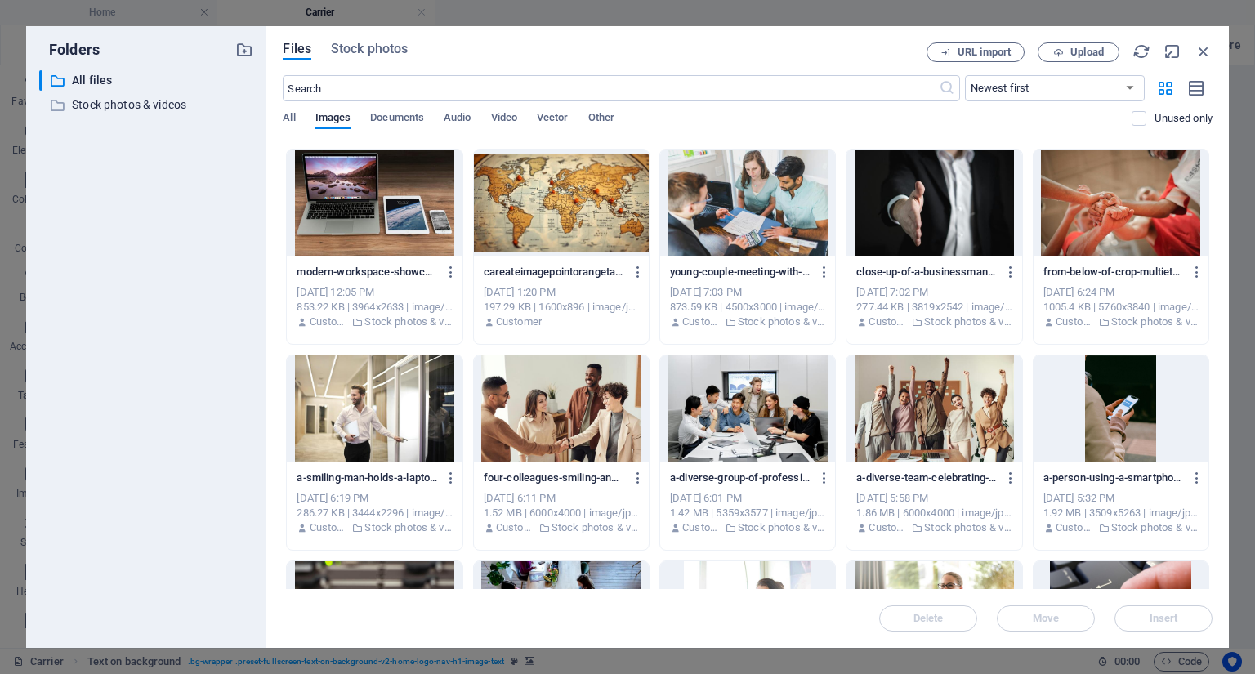
click at [740, 432] on div at bounding box center [747, 408] width 175 height 106
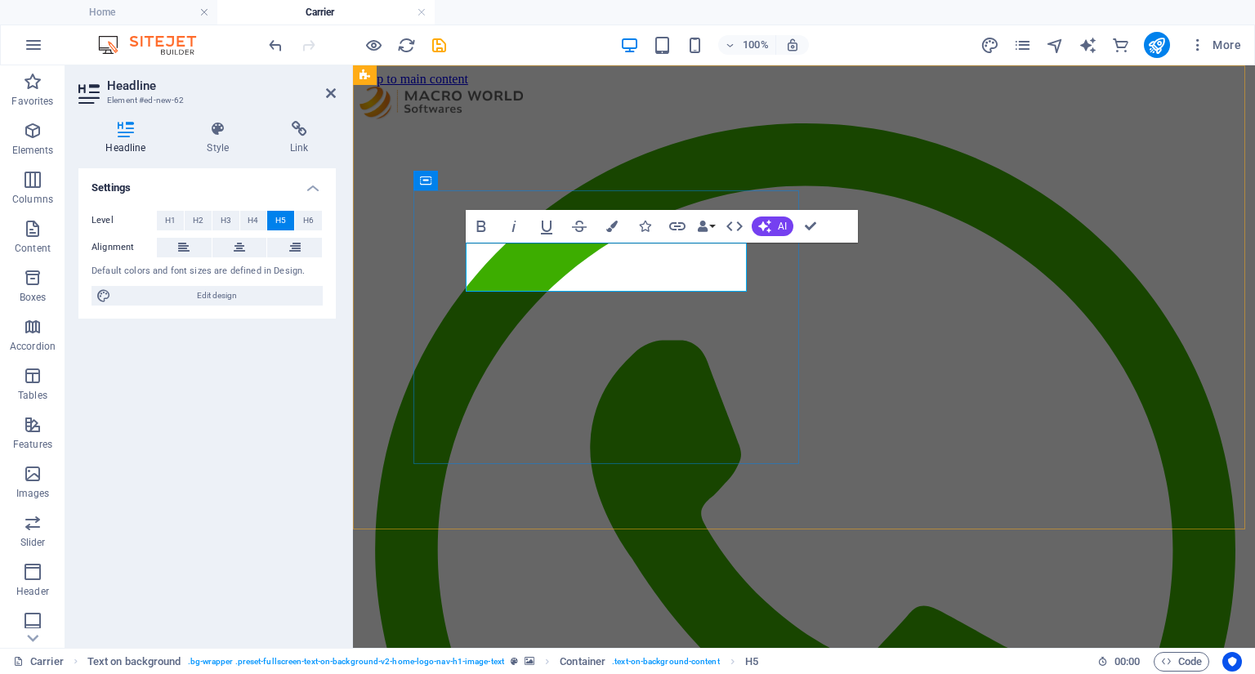
drag, startPoint x: 629, startPoint y: 266, endPoint x: 636, endPoint y: 280, distance: 15.4
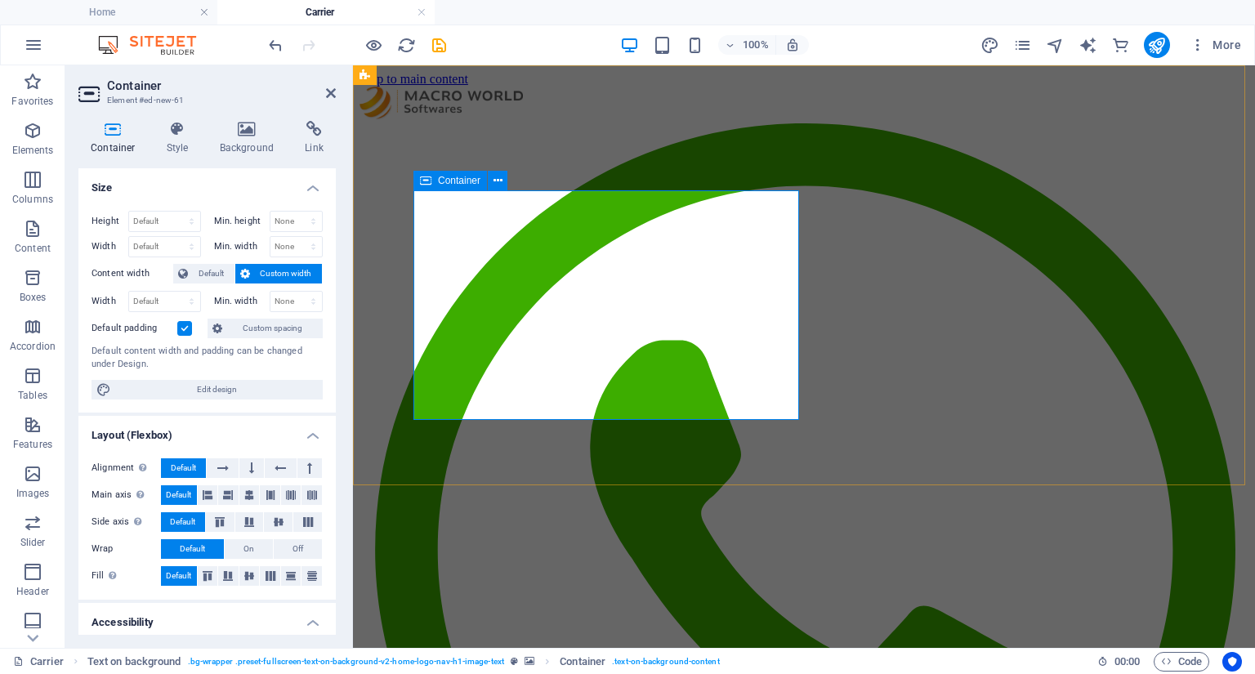
click at [289, 275] on span "Custom width" at bounding box center [286, 274] width 63 height 20
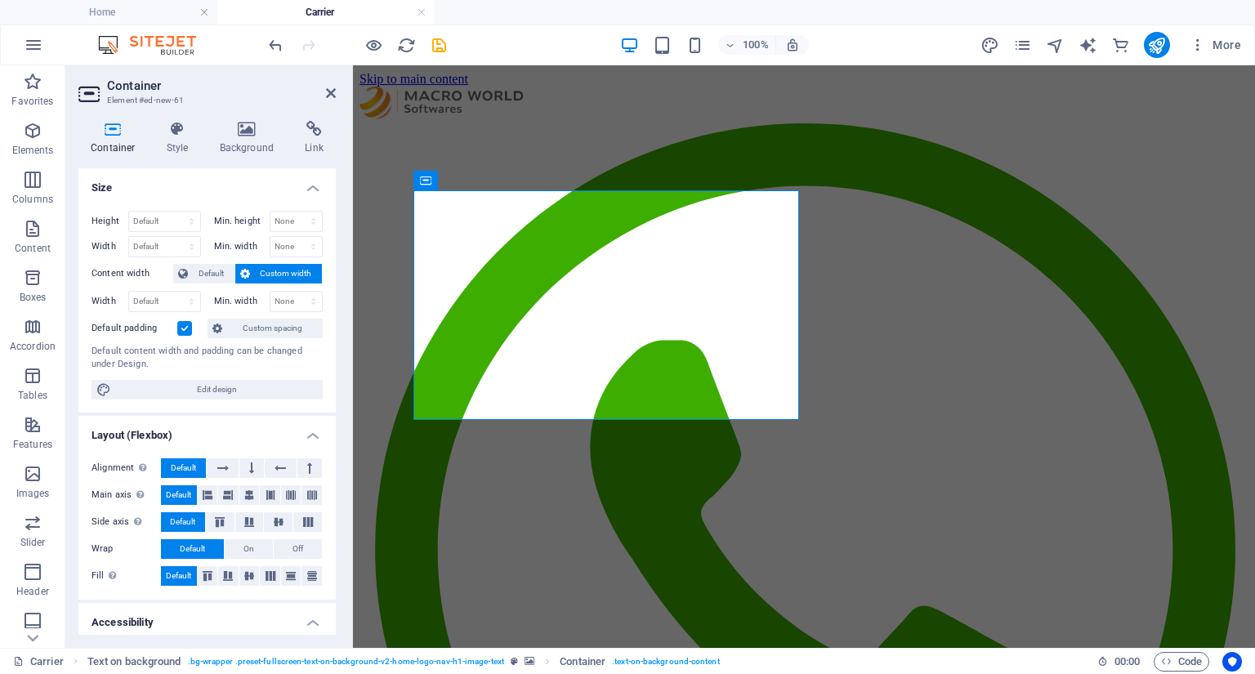
click at [288, 275] on span "Custom width" at bounding box center [286, 274] width 63 height 20
click at [259, 326] on span "Custom spacing" at bounding box center [272, 329] width 91 height 20
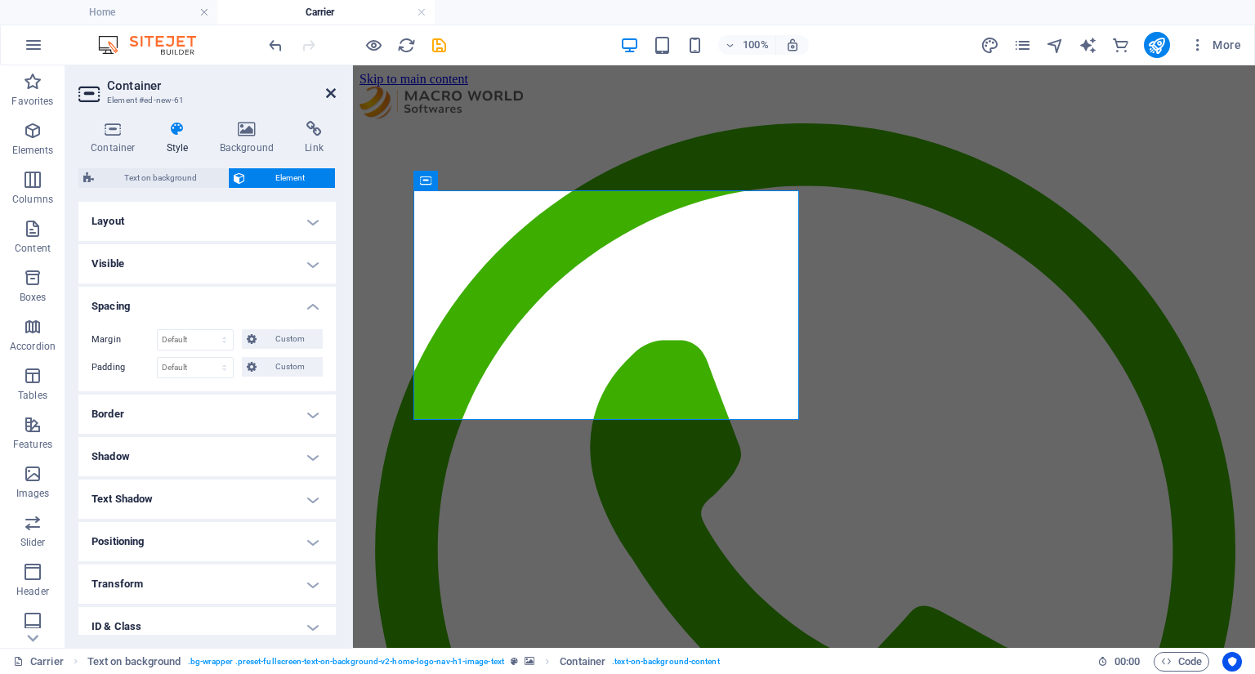
click at [332, 91] on icon at bounding box center [331, 93] width 10 height 13
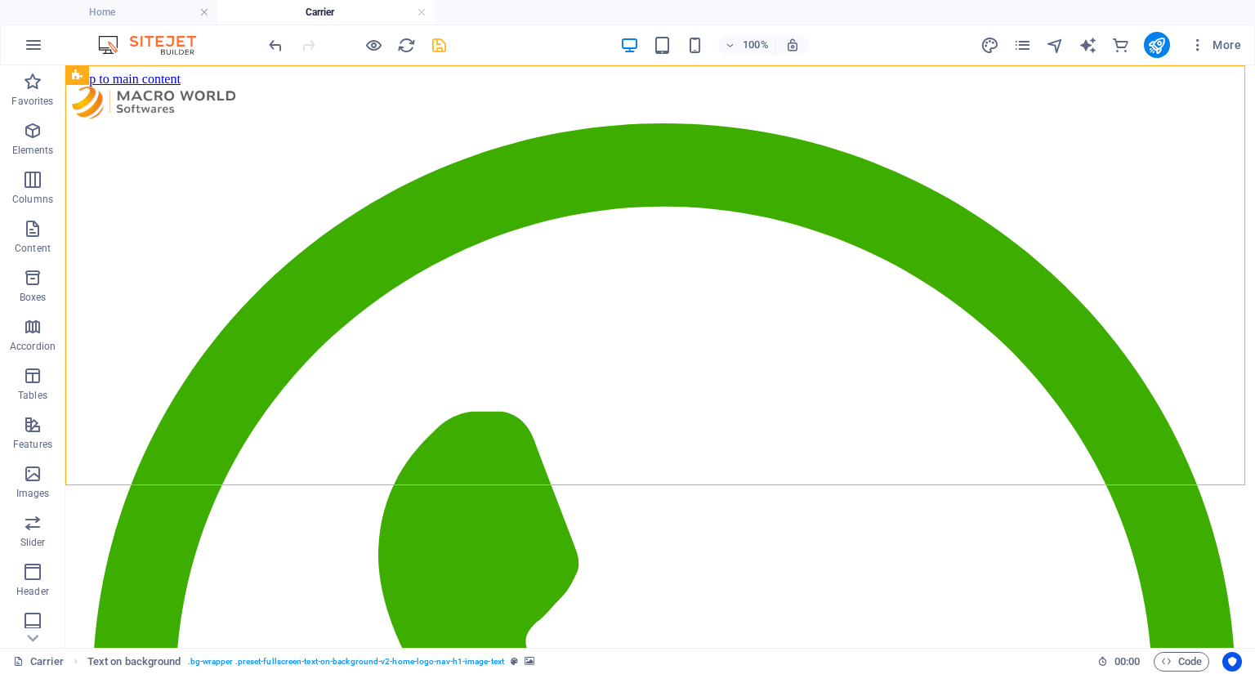
click at [449, 50] on div "100% More" at bounding box center [757, 45] width 982 height 26
click at [445, 47] on icon "save" at bounding box center [439, 45] width 19 height 19
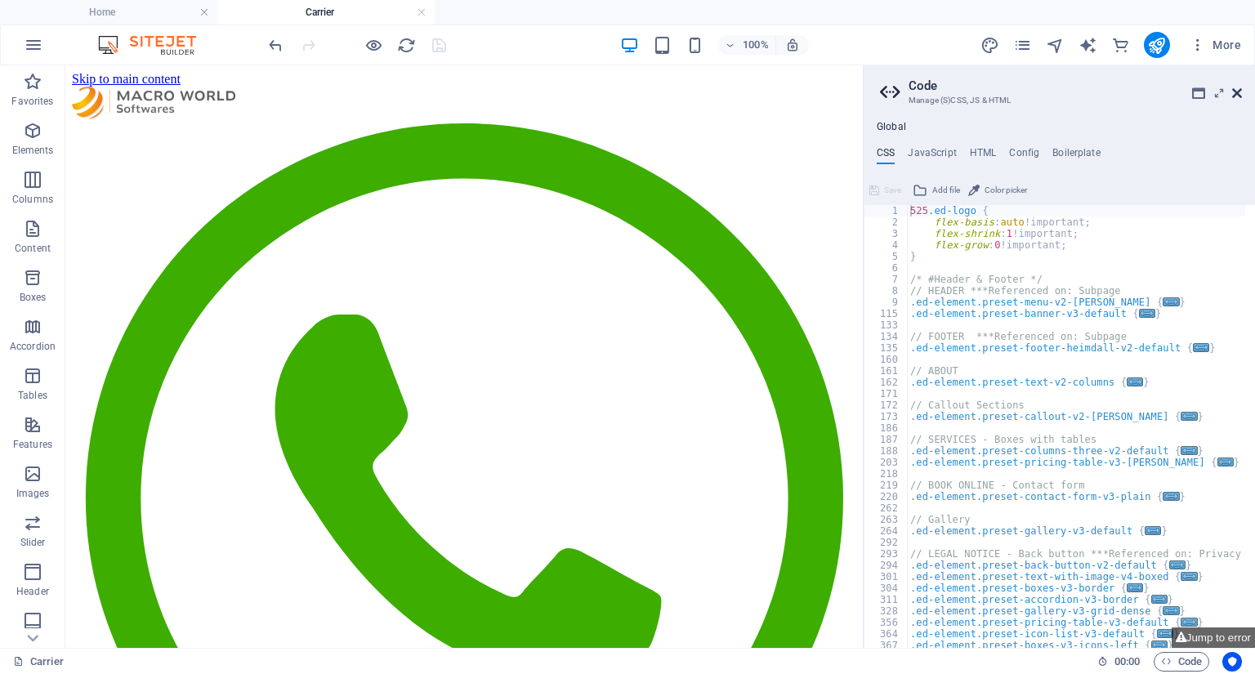
click at [1236, 91] on icon at bounding box center [1237, 93] width 10 height 13
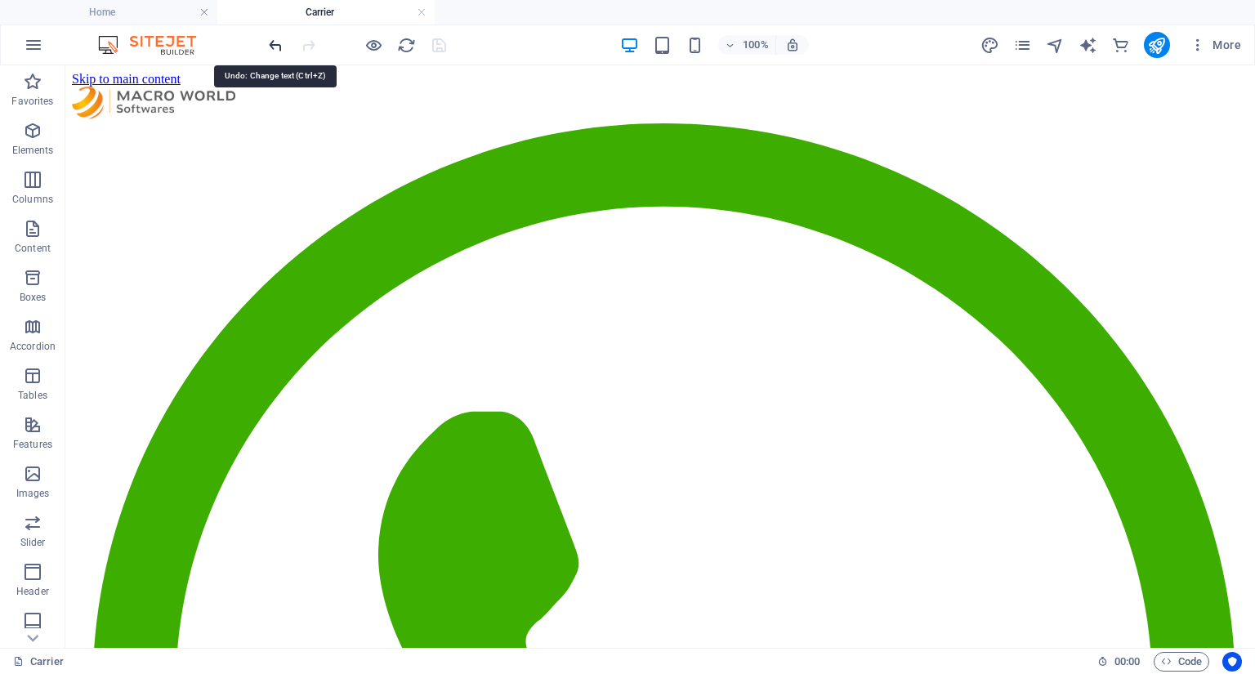
click at [275, 42] on icon "undo" at bounding box center [275, 45] width 19 height 19
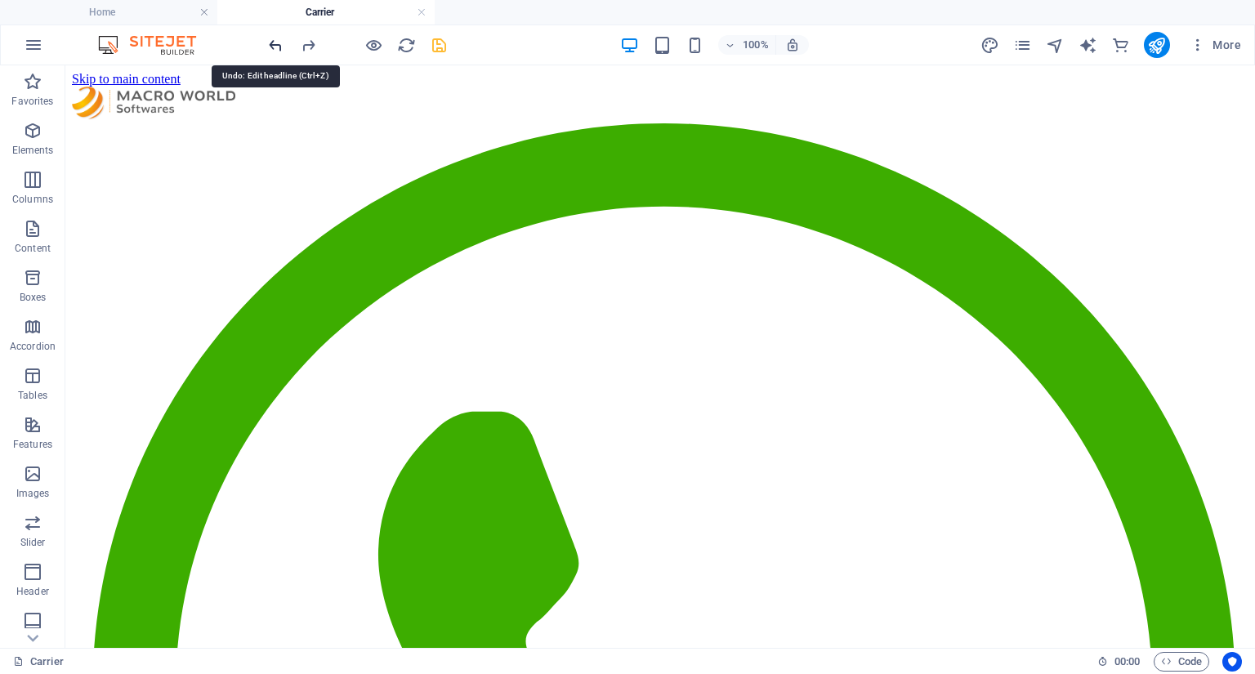
click at [275, 42] on icon "undo" at bounding box center [275, 45] width 19 height 19
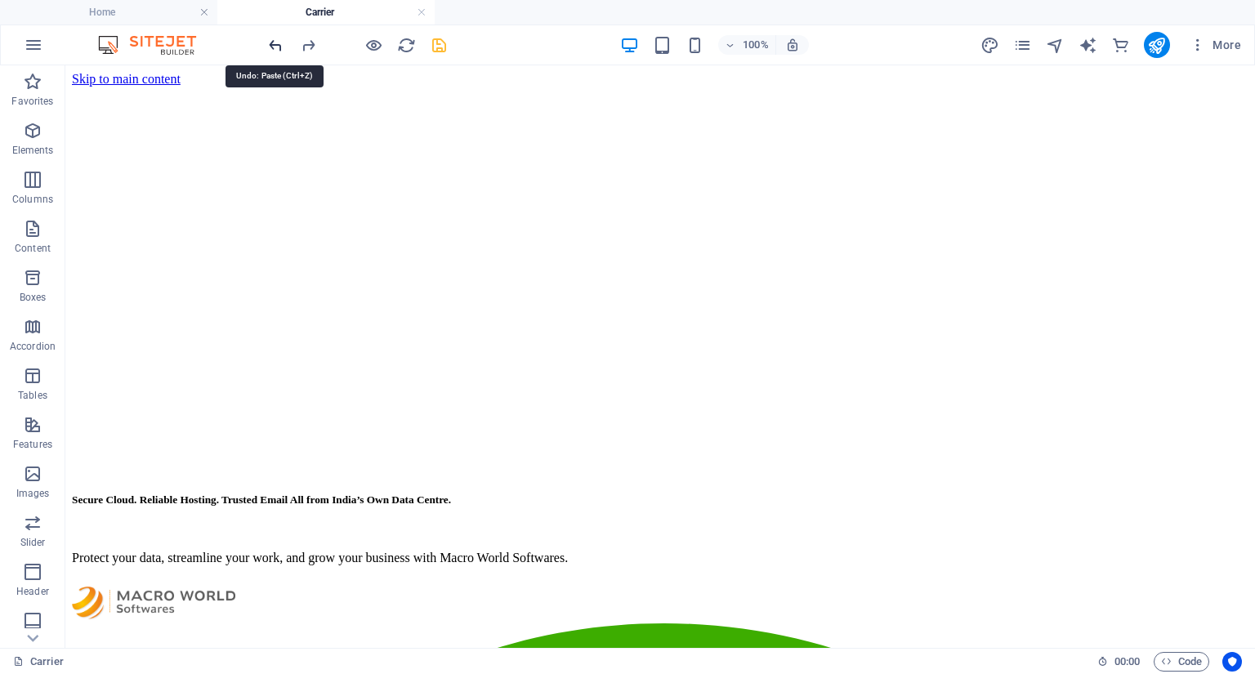
click at [275, 42] on icon "undo" at bounding box center [275, 45] width 19 height 19
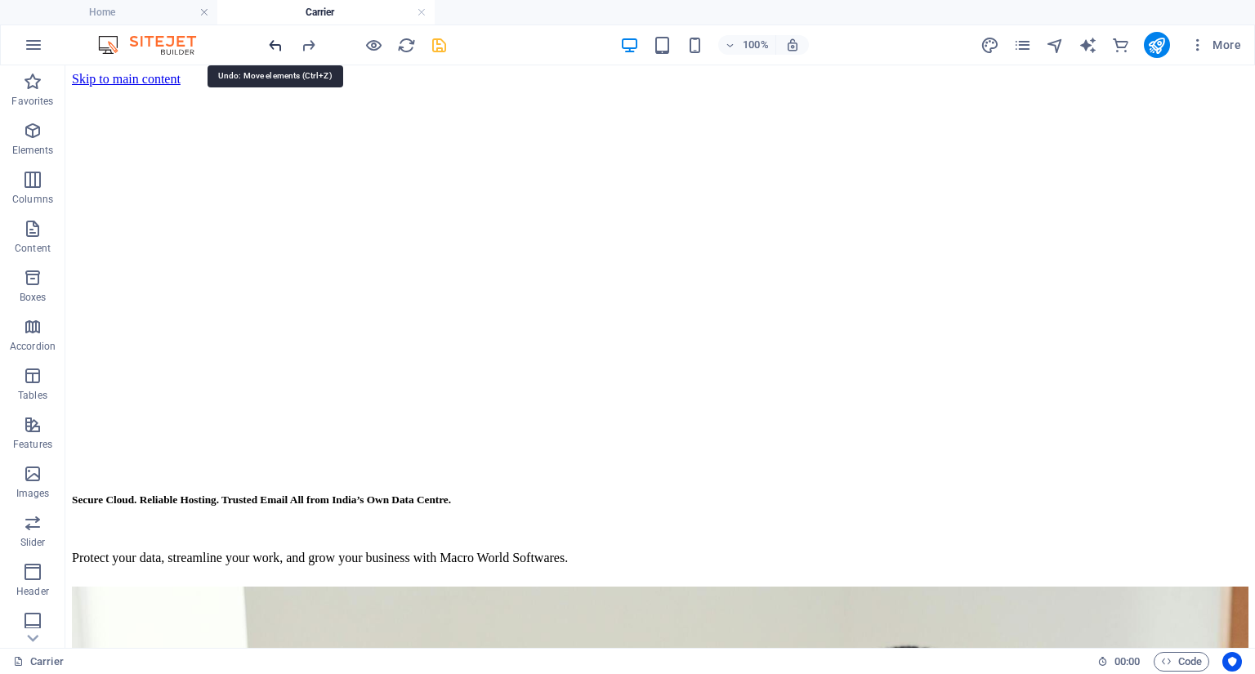
click at [275, 42] on icon "undo" at bounding box center [275, 45] width 19 height 19
click at [275, 41] on icon "undo" at bounding box center [275, 45] width 19 height 19
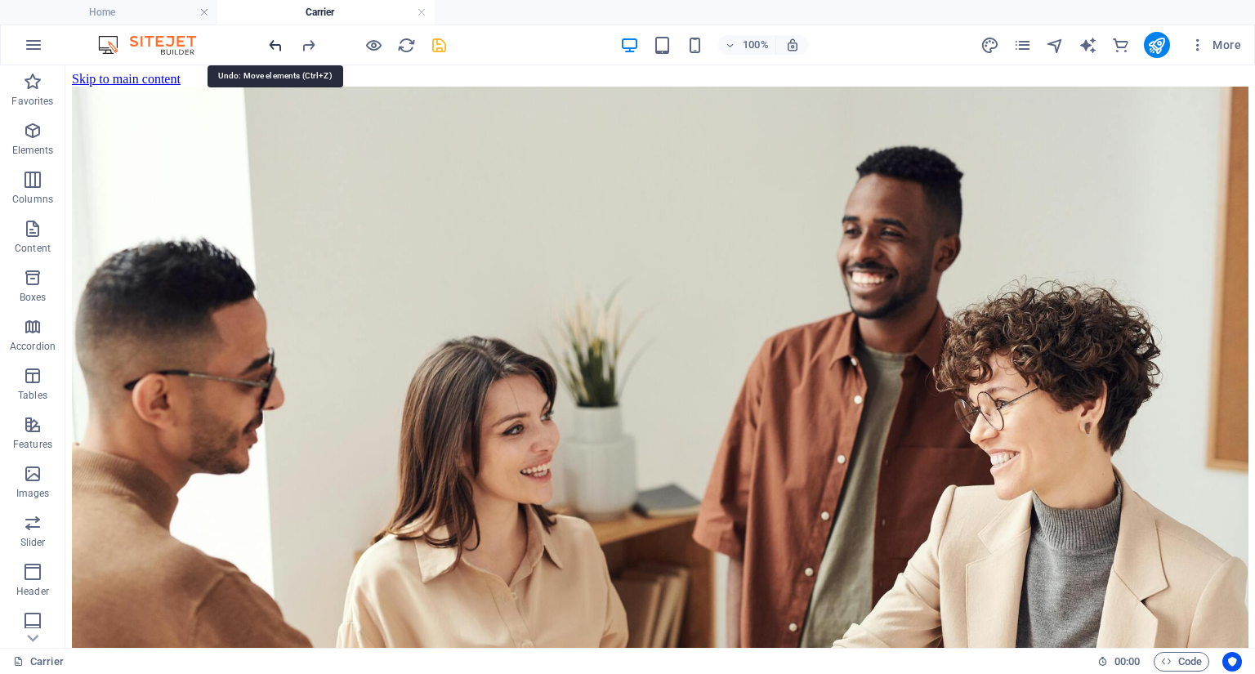
click at [275, 38] on icon "undo" at bounding box center [275, 45] width 19 height 19
click at [276, 37] on icon "undo" at bounding box center [275, 45] width 19 height 19
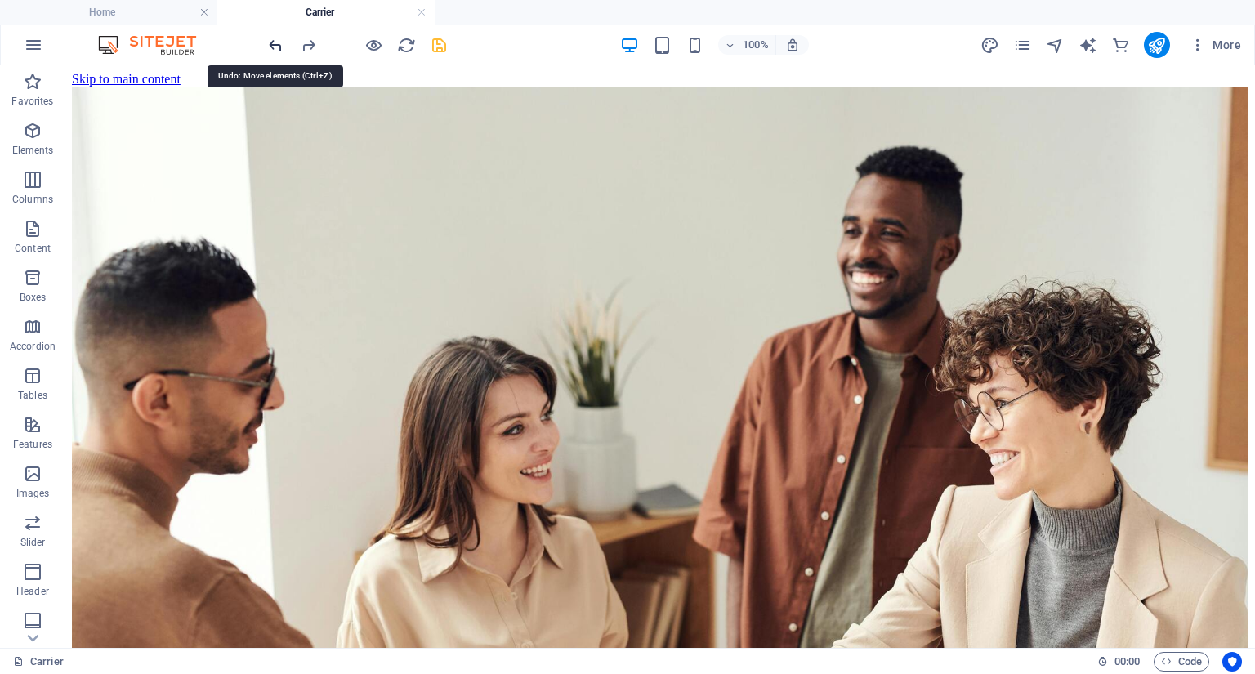
click at [276, 37] on icon "undo" at bounding box center [275, 45] width 19 height 19
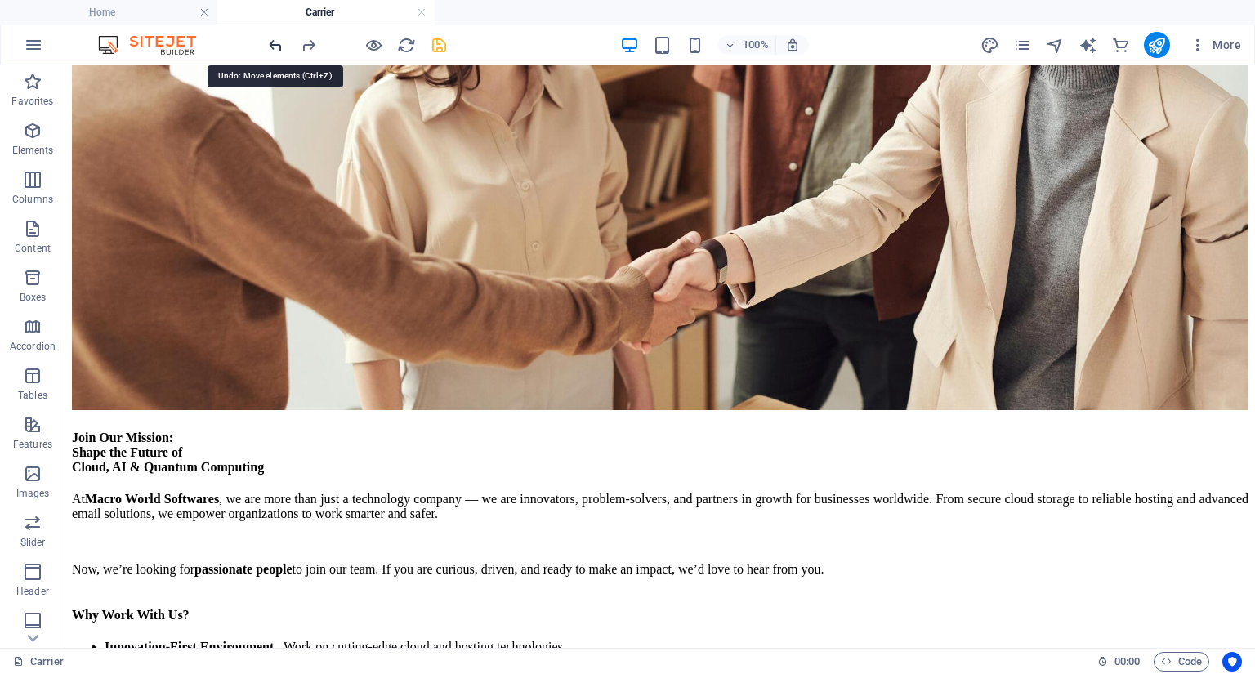
click at [276, 37] on icon "undo" at bounding box center [275, 45] width 19 height 19
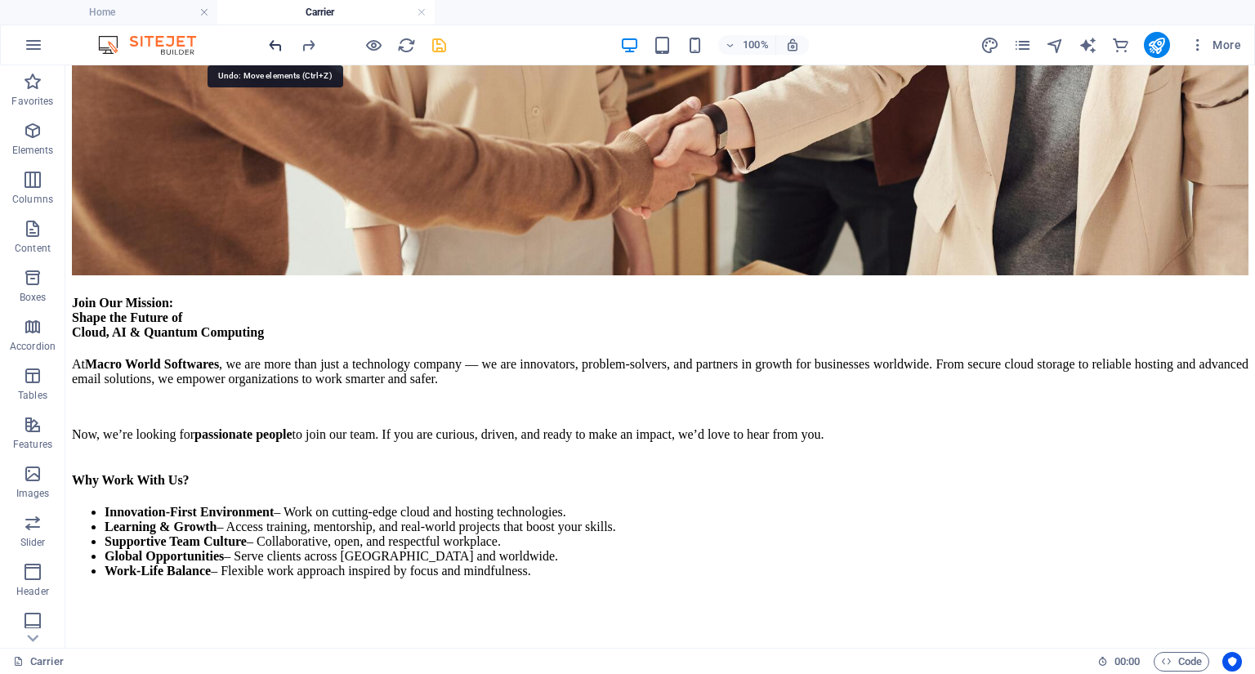
click at [276, 37] on icon "undo" at bounding box center [275, 45] width 19 height 19
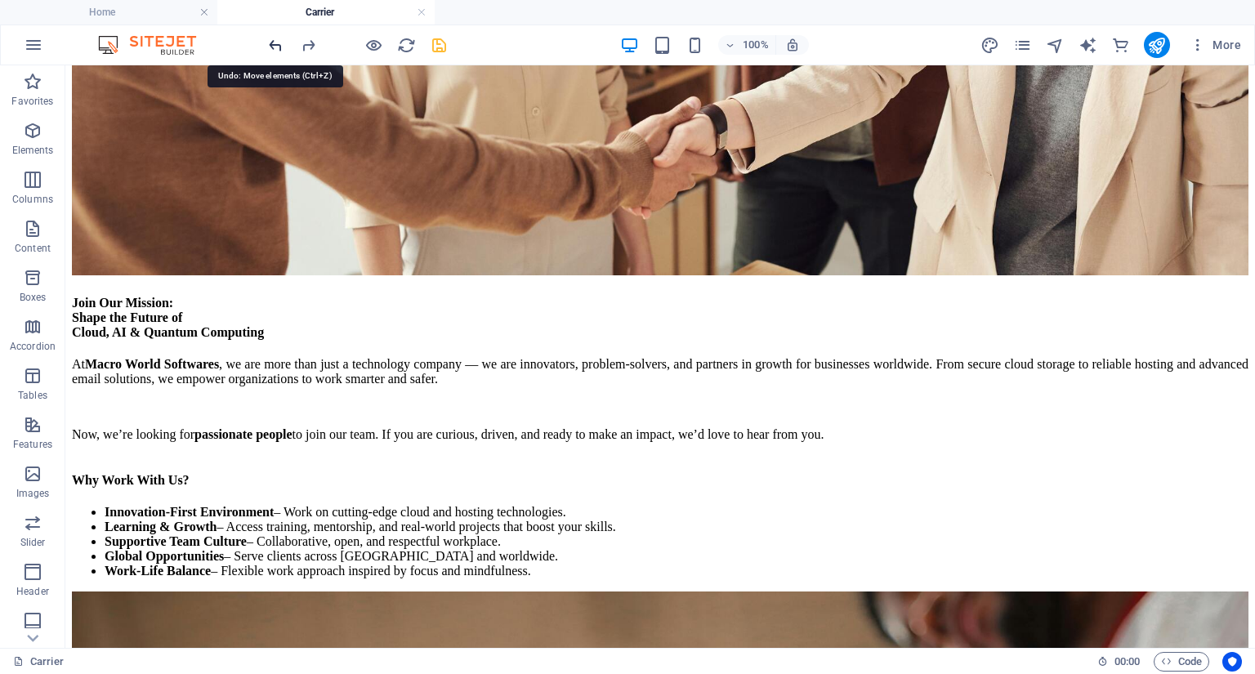
scroll to position [615, 0]
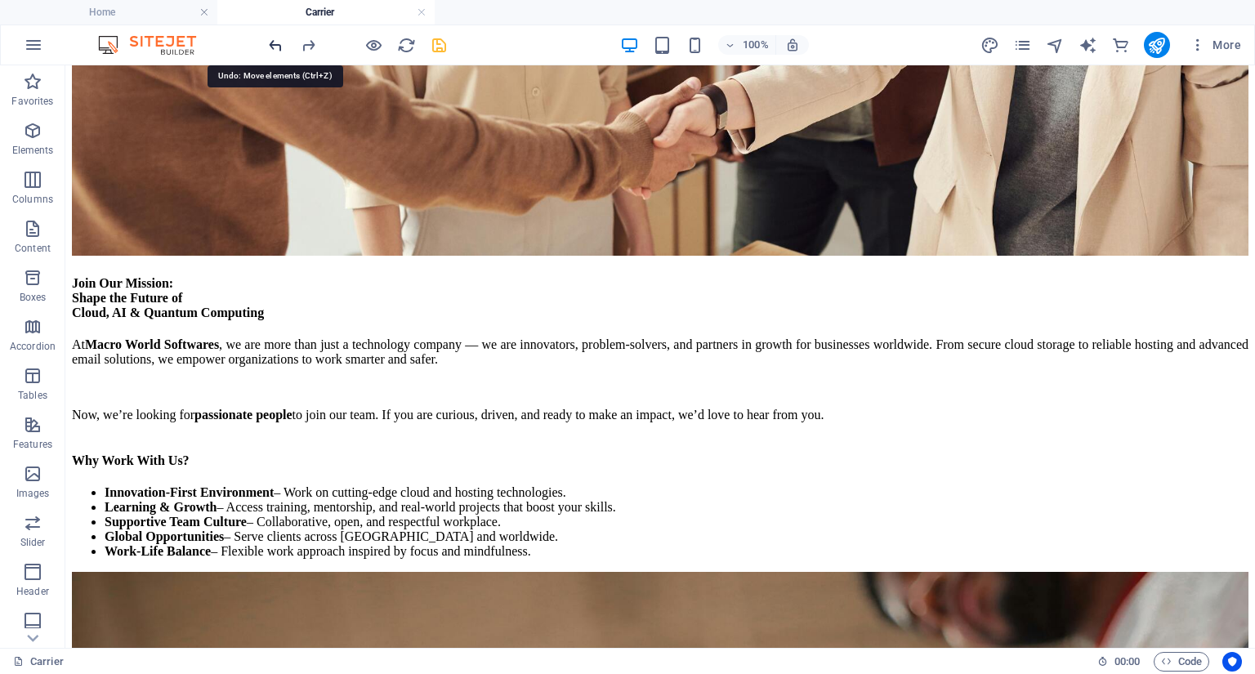
click at [276, 37] on icon "undo" at bounding box center [275, 45] width 19 height 19
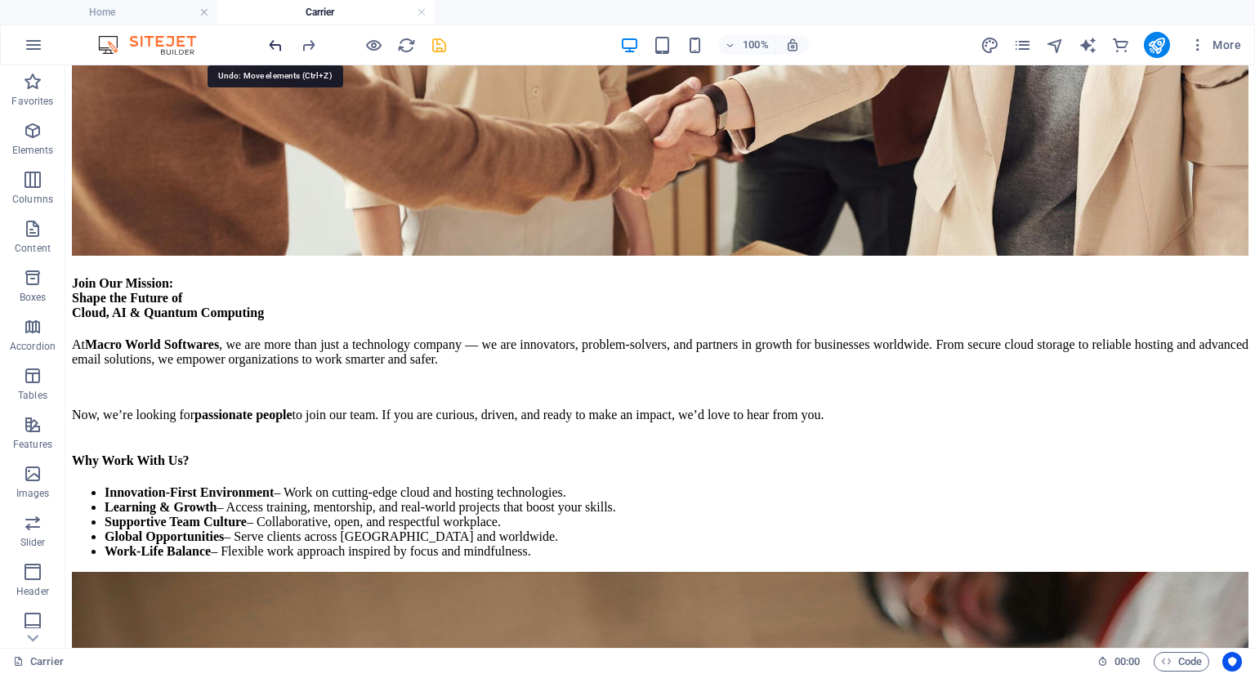
click at [276, 37] on icon "undo" at bounding box center [275, 45] width 19 height 19
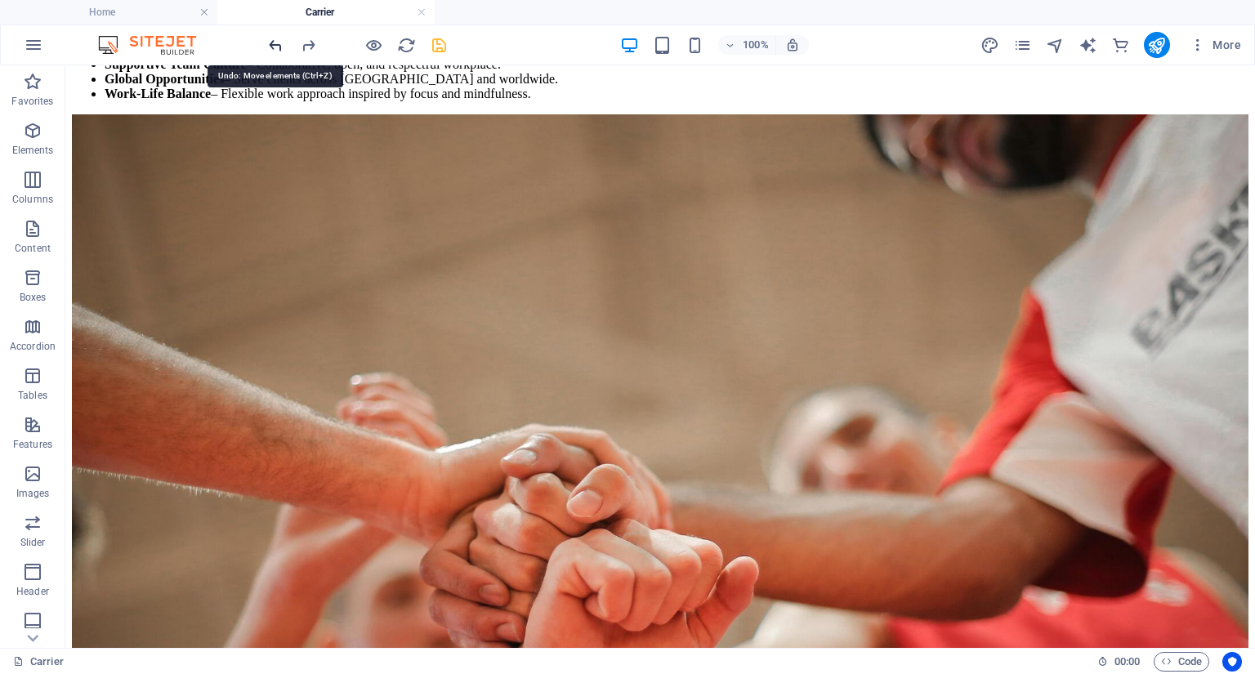
click at [276, 37] on icon "undo" at bounding box center [275, 45] width 19 height 19
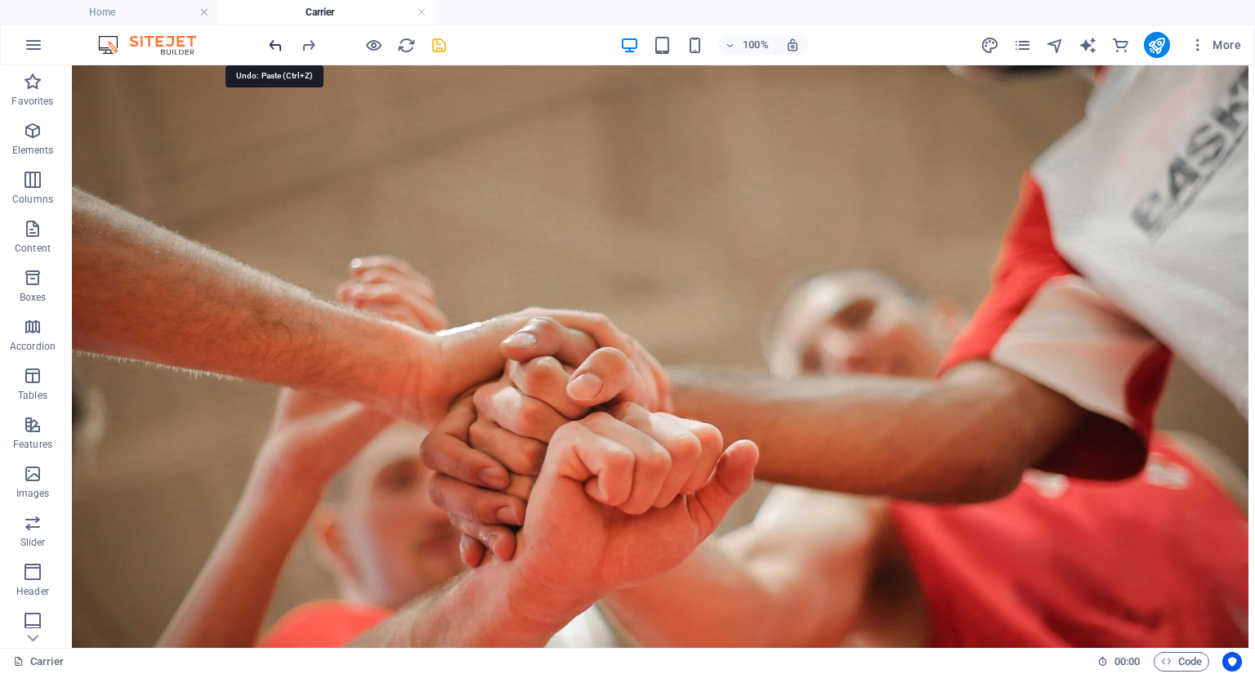
click at [276, 37] on icon "undo" at bounding box center [275, 45] width 19 height 19
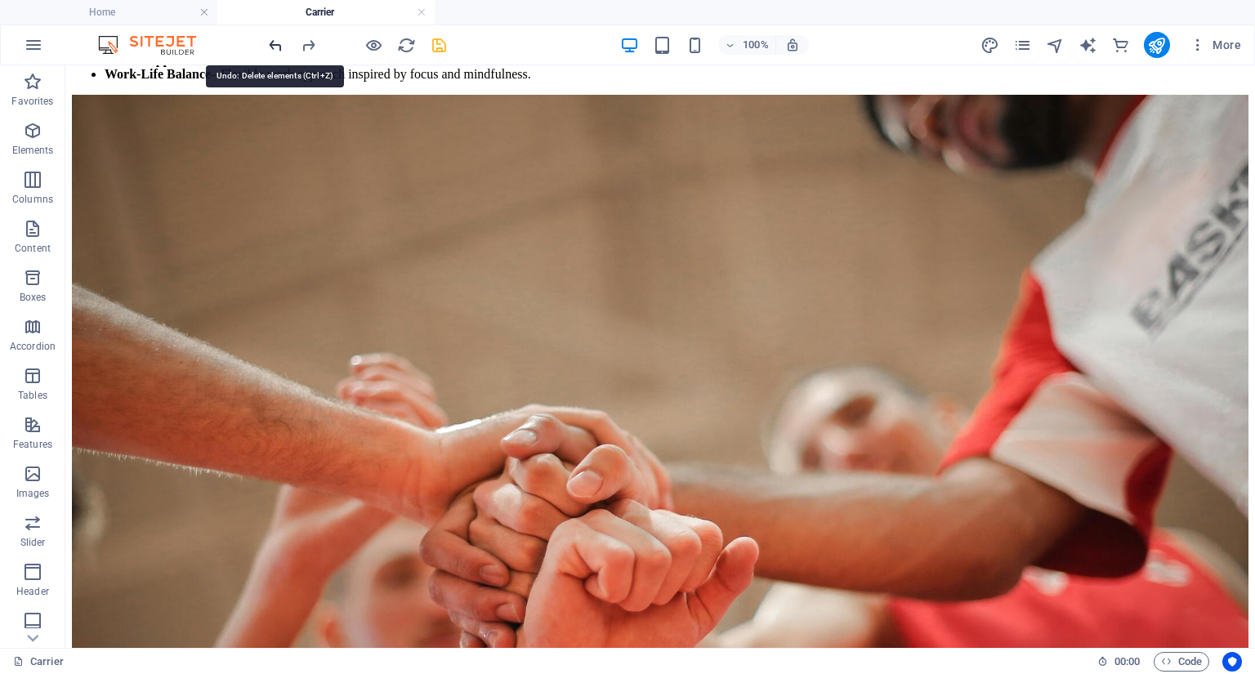
click at [276, 37] on icon "undo" at bounding box center [275, 45] width 19 height 19
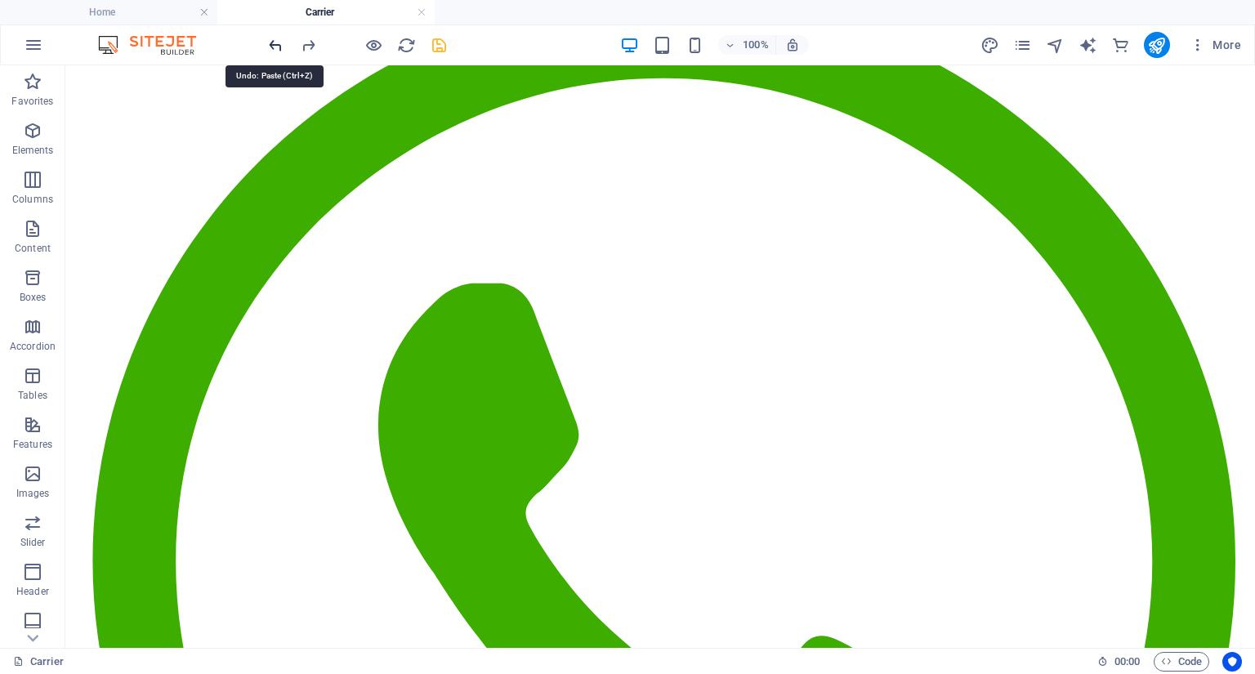
scroll to position [1152, 0]
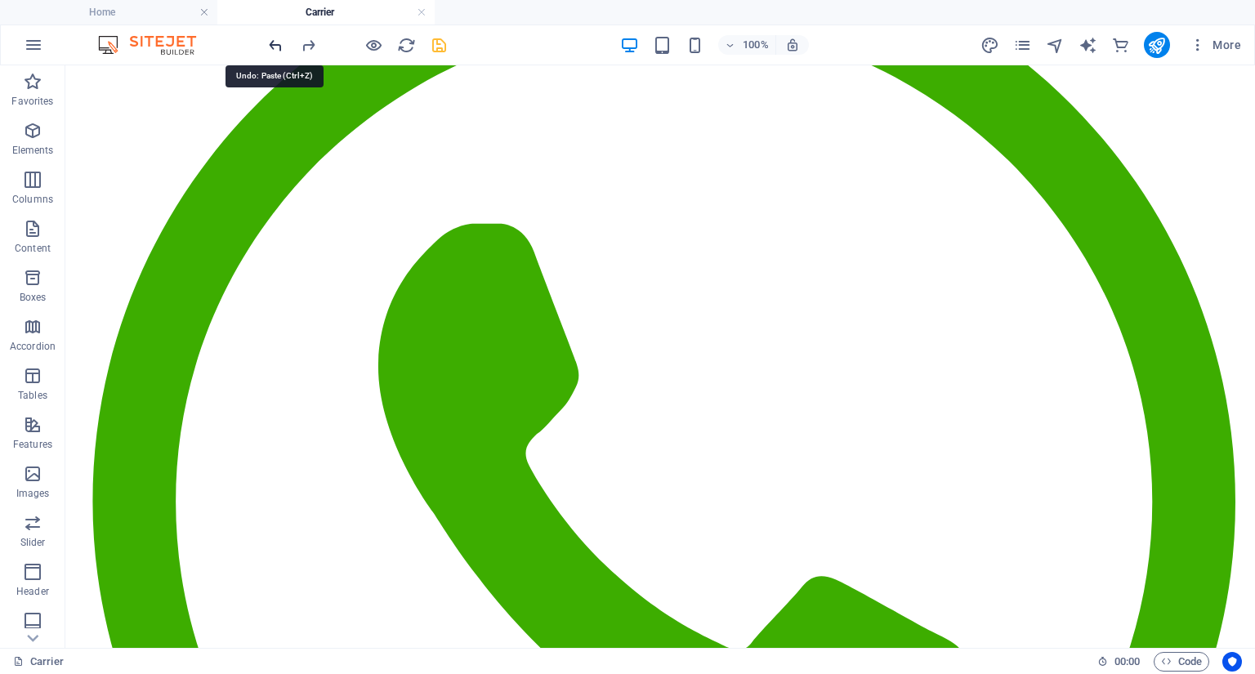
click at [276, 36] on icon "undo" at bounding box center [275, 45] width 19 height 19
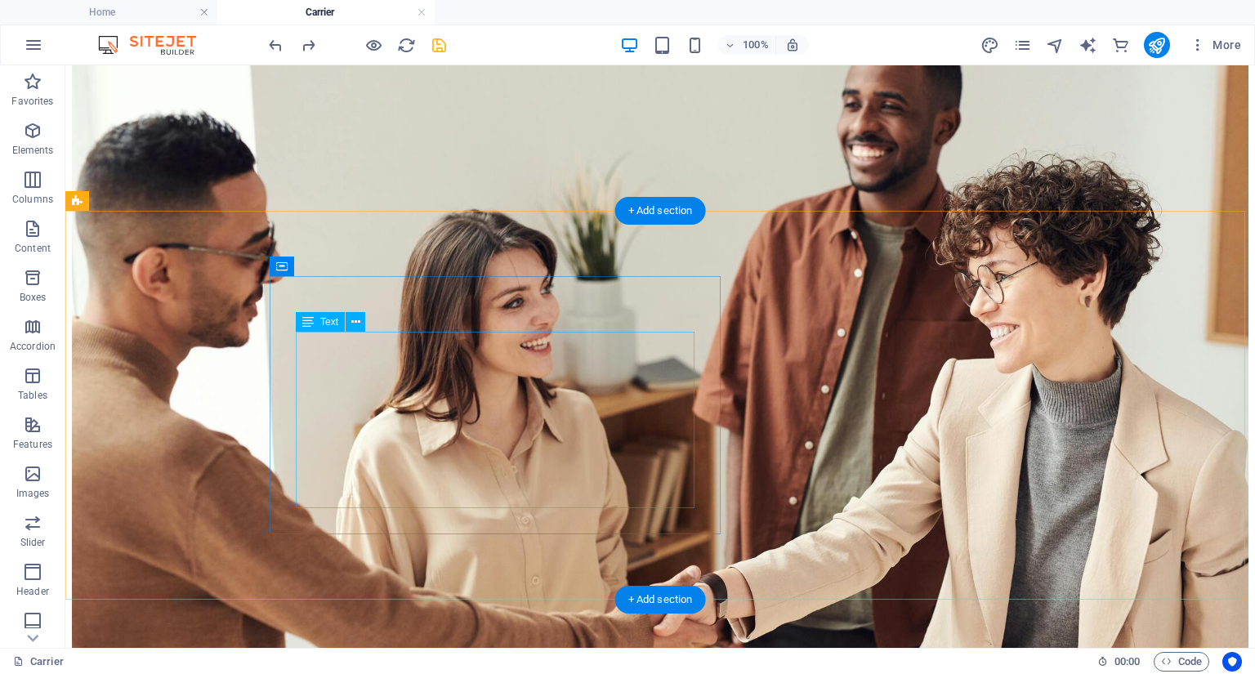
scroll to position [0, 0]
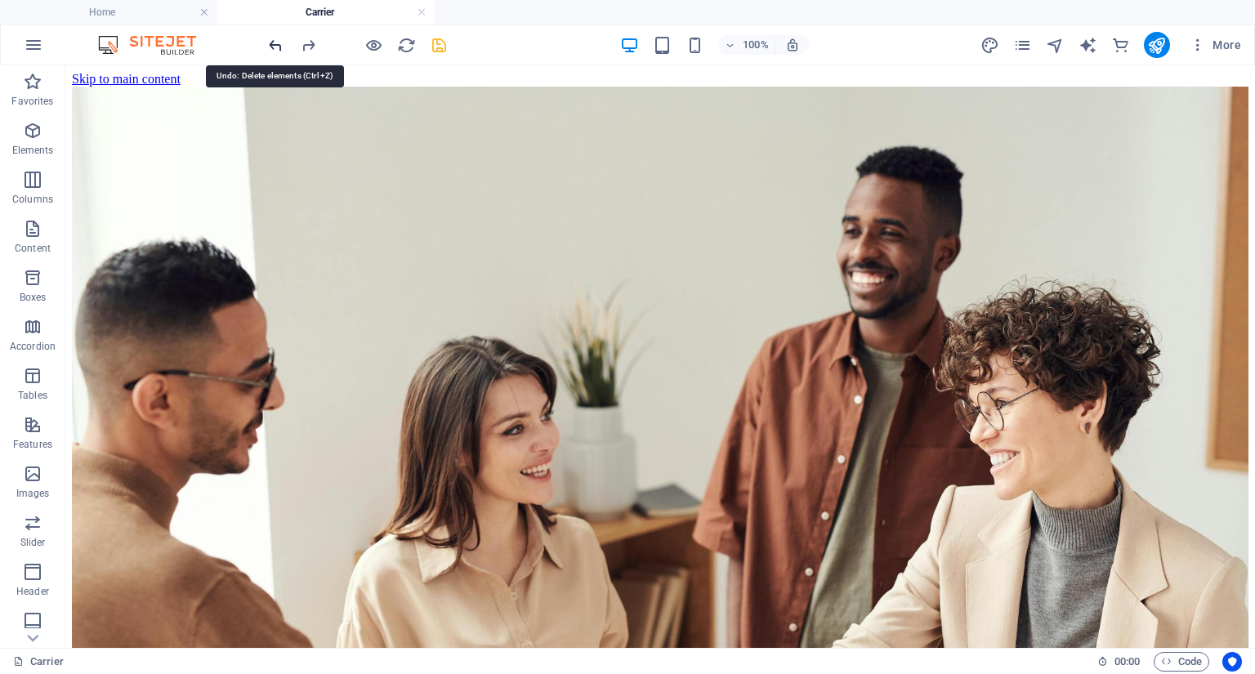
click at [271, 42] on icon "undo" at bounding box center [275, 45] width 19 height 19
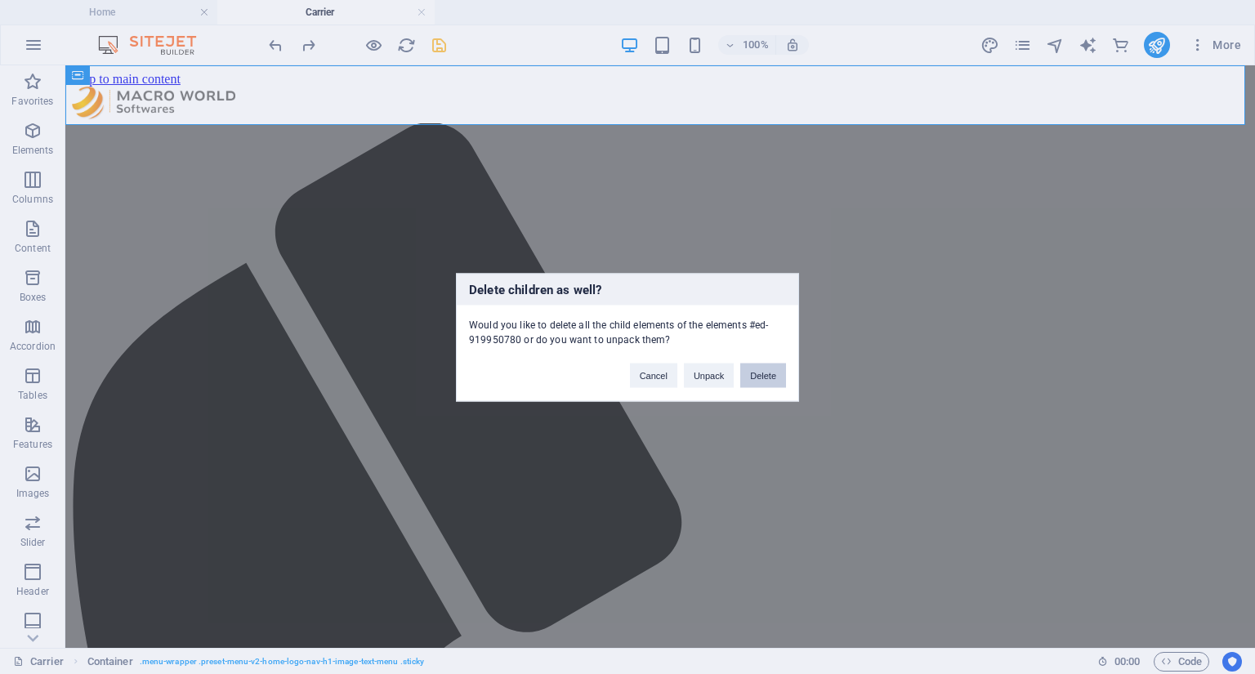
click button "Delete" at bounding box center [763, 375] width 46 height 25
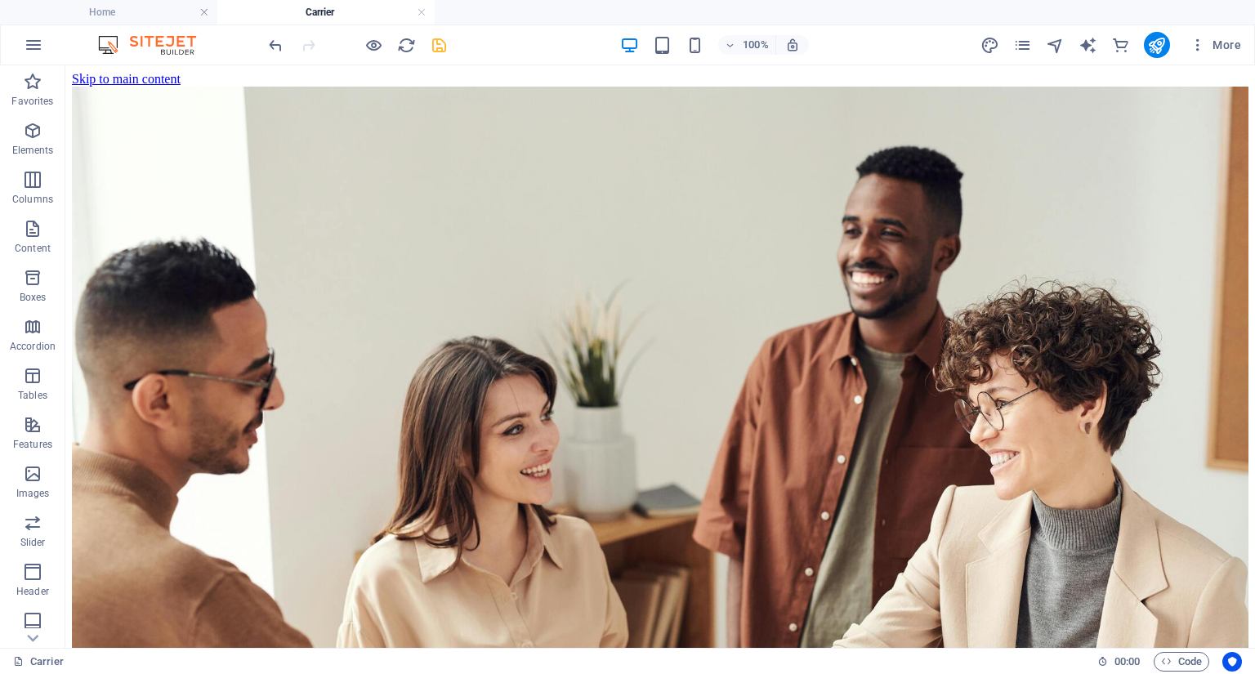
click at [261, 37] on div "100% More" at bounding box center [628, 44] width 1254 height 39
click at [266, 39] on icon "undo" at bounding box center [275, 45] width 19 height 19
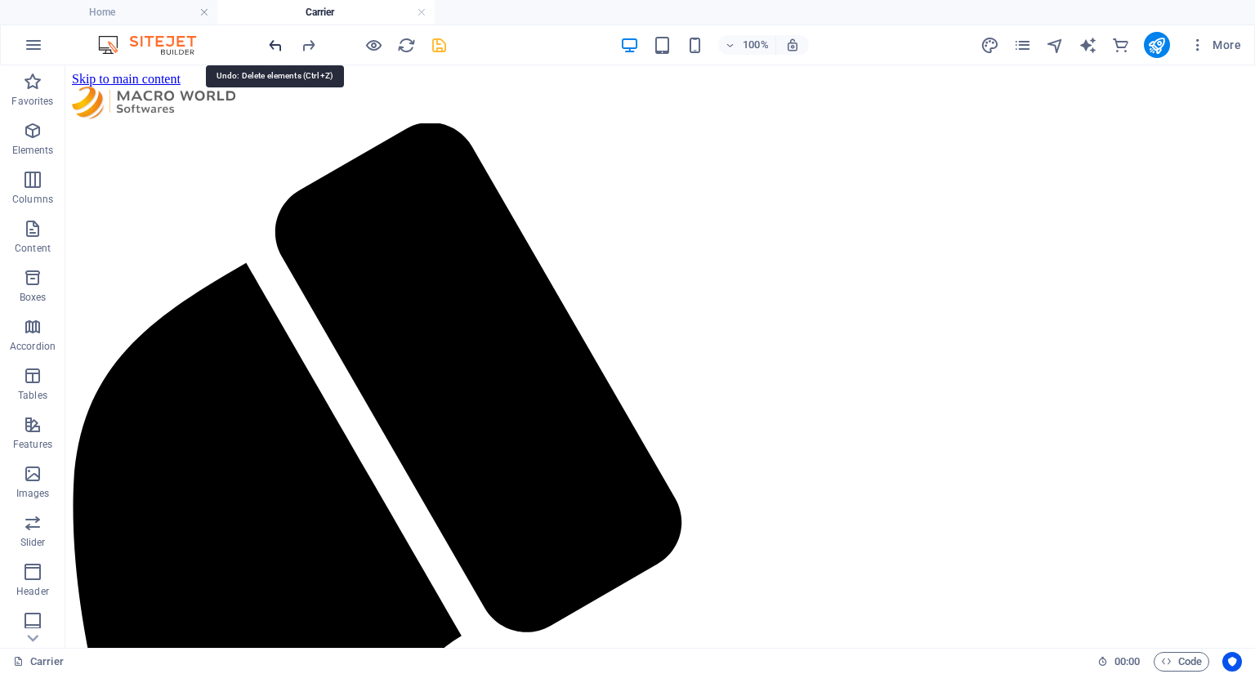
click at [266, 39] on icon "undo" at bounding box center [275, 45] width 19 height 19
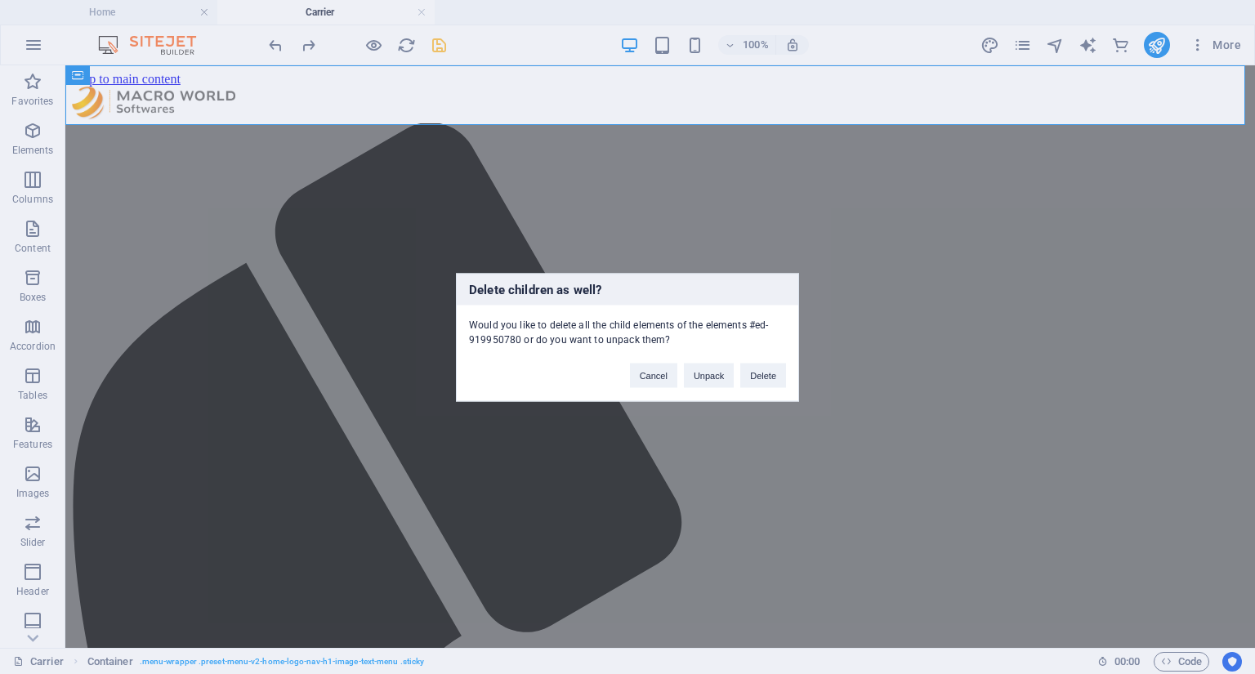
click button "Delete" at bounding box center [763, 375] width 46 height 25
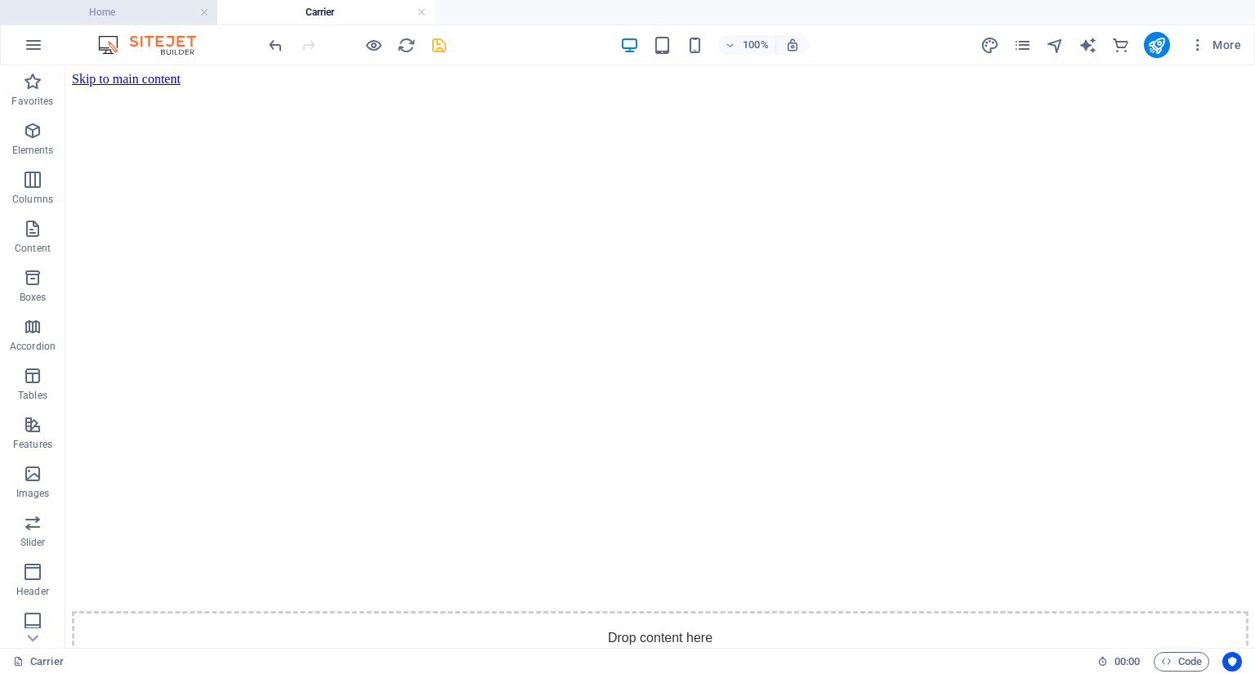
click at [153, 10] on h4 "Home" at bounding box center [108, 12] width 217 height 18
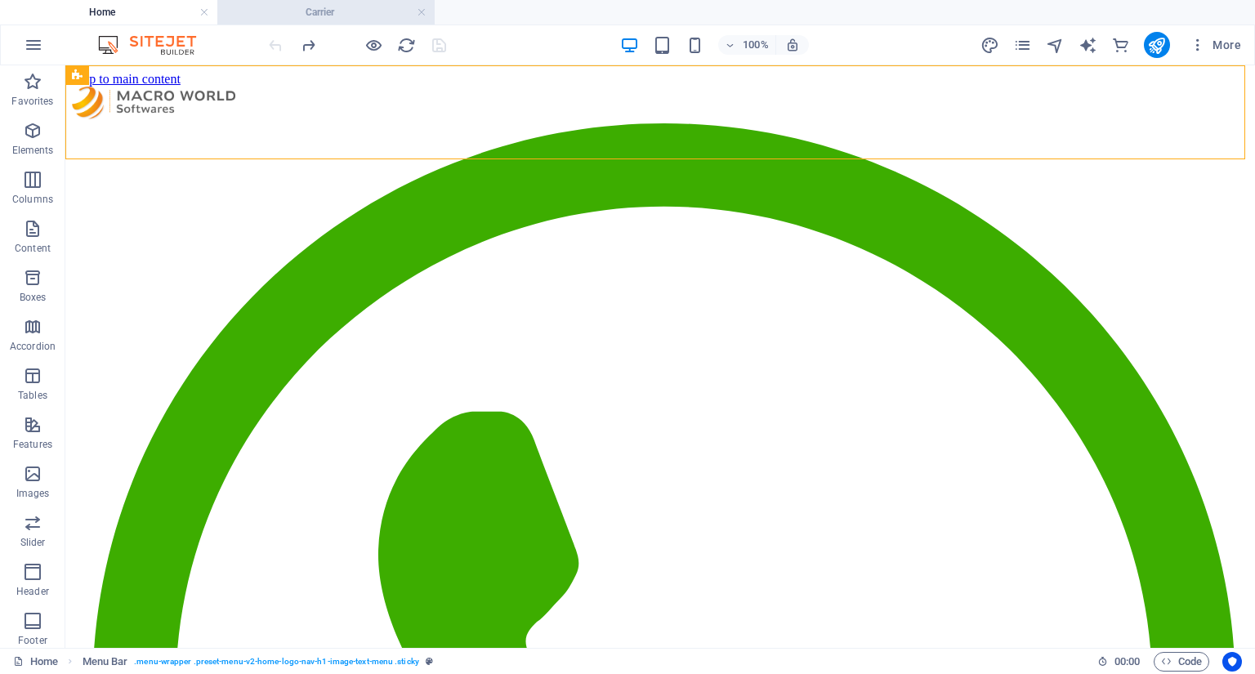
click at [336, 13] on h4 "Carrier" at bounding box center [325, 12] width 217 height 18
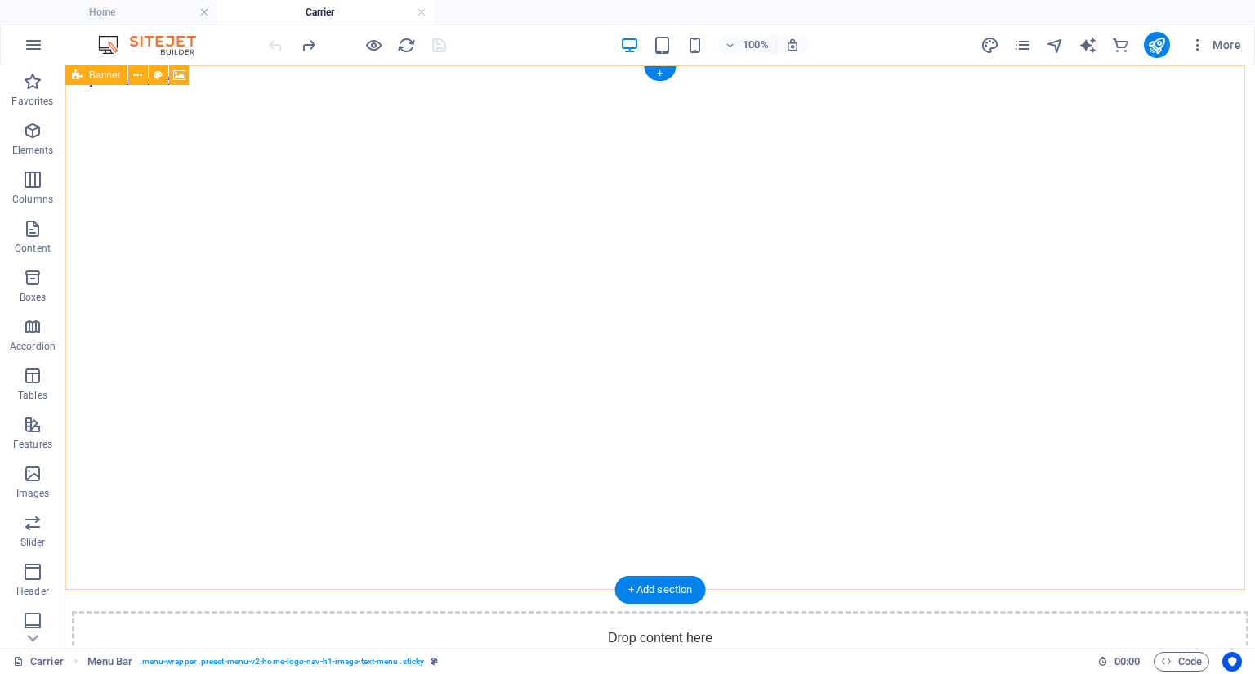
click at [210, 611] on div "Drop content here or Add elements Paste clipboard" at bounding box center [660, 669] width 1177 height 116
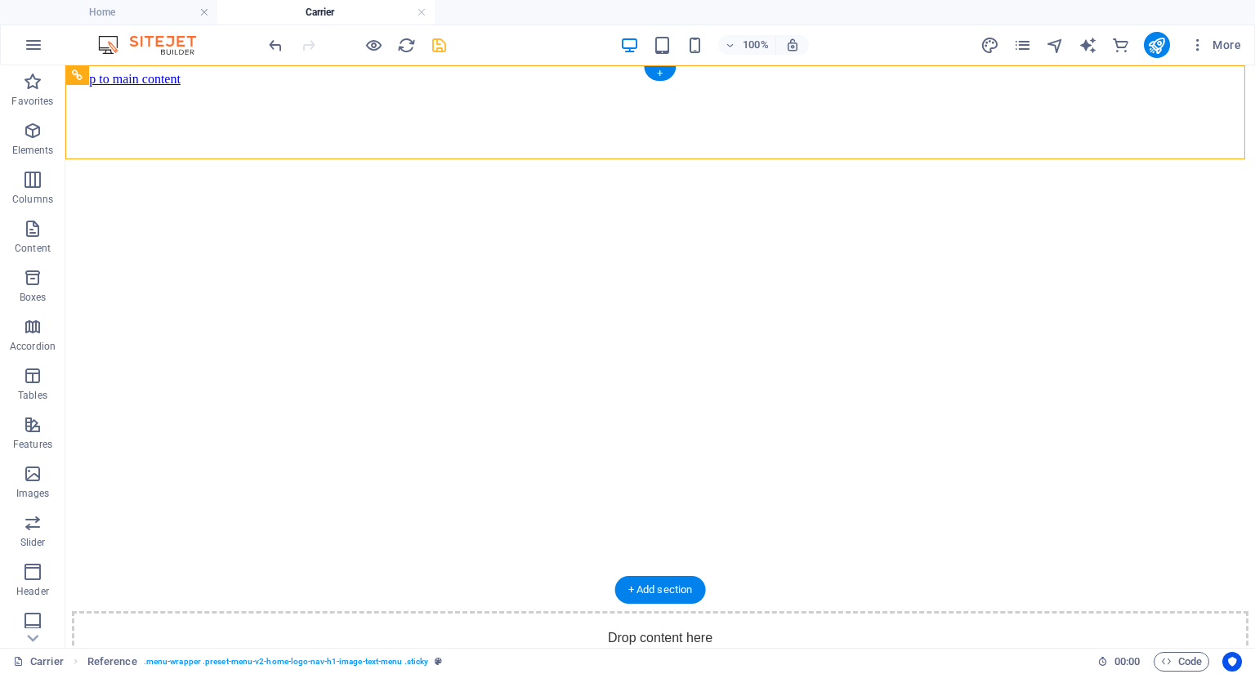
click at [389, 87] on figure at bounding box center [660, 87] width 1177 height 0
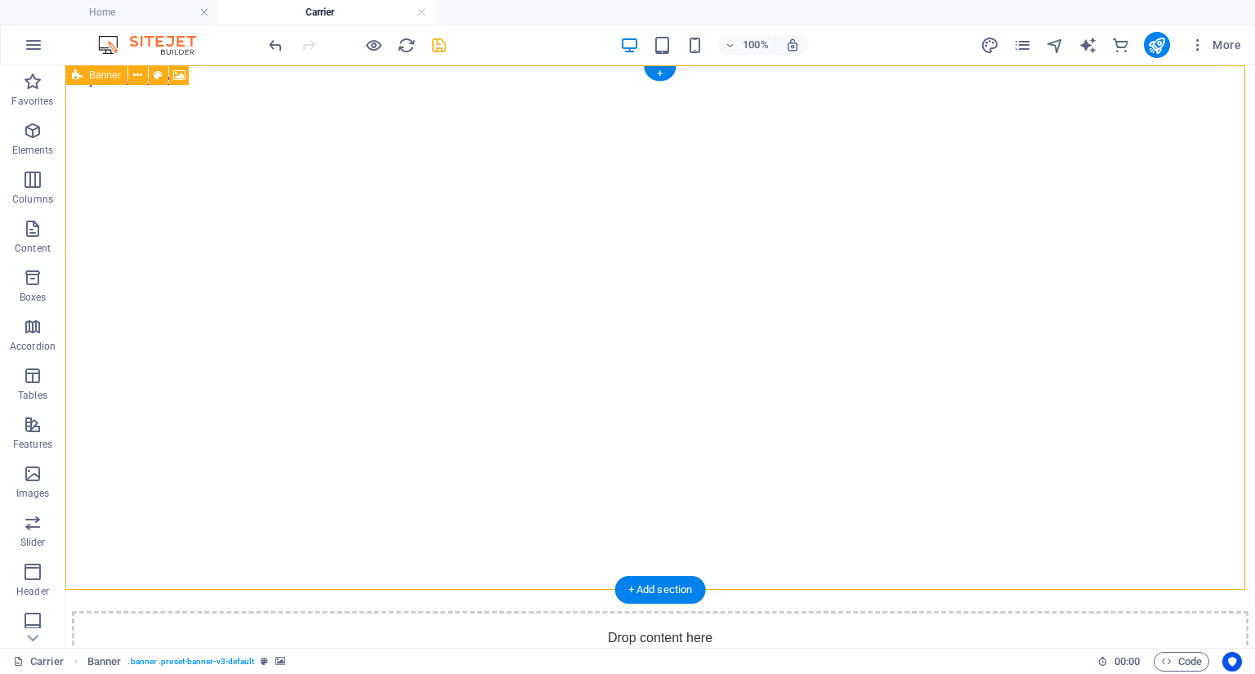
click at [391, 611] on div "Drop content here or Add elements Paste clipboard" at bounding box center [660, 669] width 1177 height 116
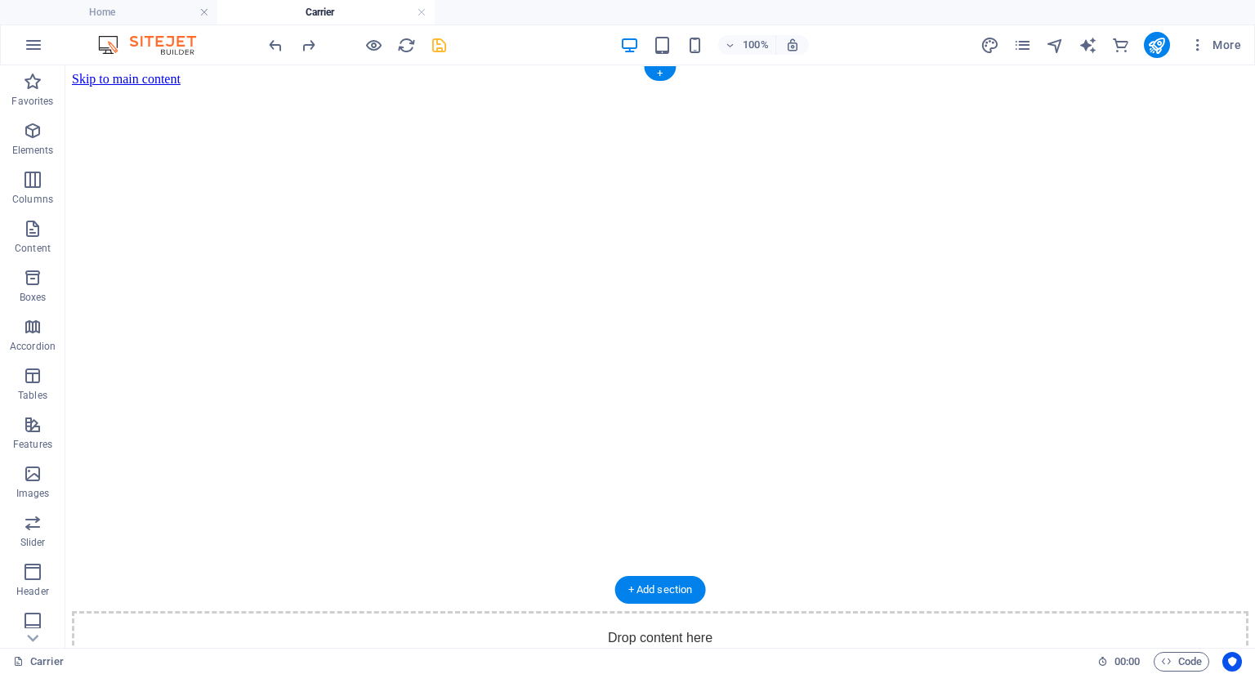
click at [432, 87] on figure at bounding box center [660, 87] width 1177 height 0
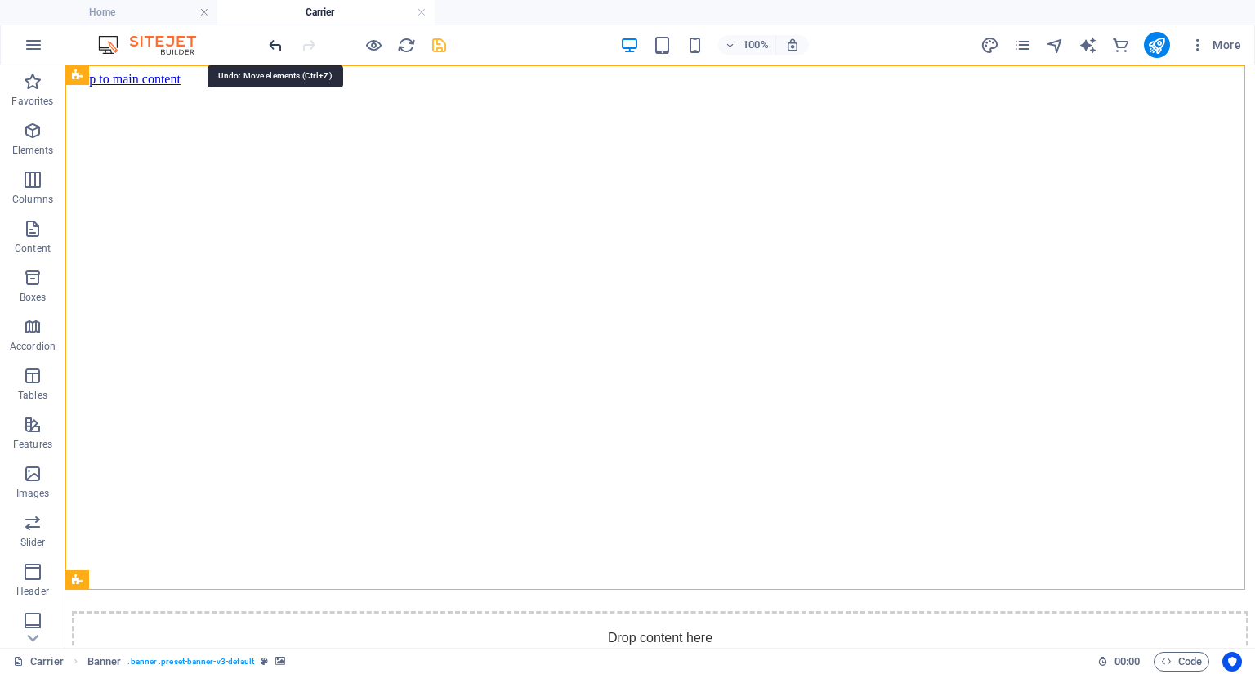
click at [283, 42] on icon "undo" at bounding box center [275, 45] width 19 height 19
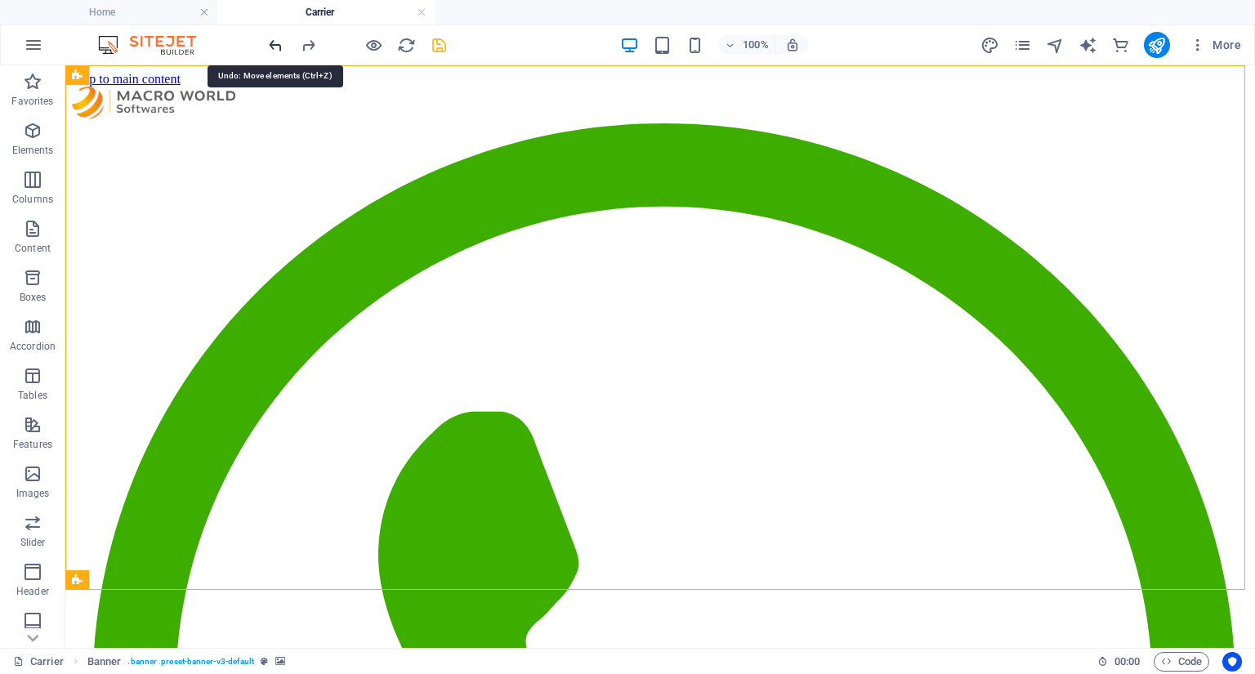
click at [282, 42] on icon "undo" at bounding box center [275, 45] width 19 height 19
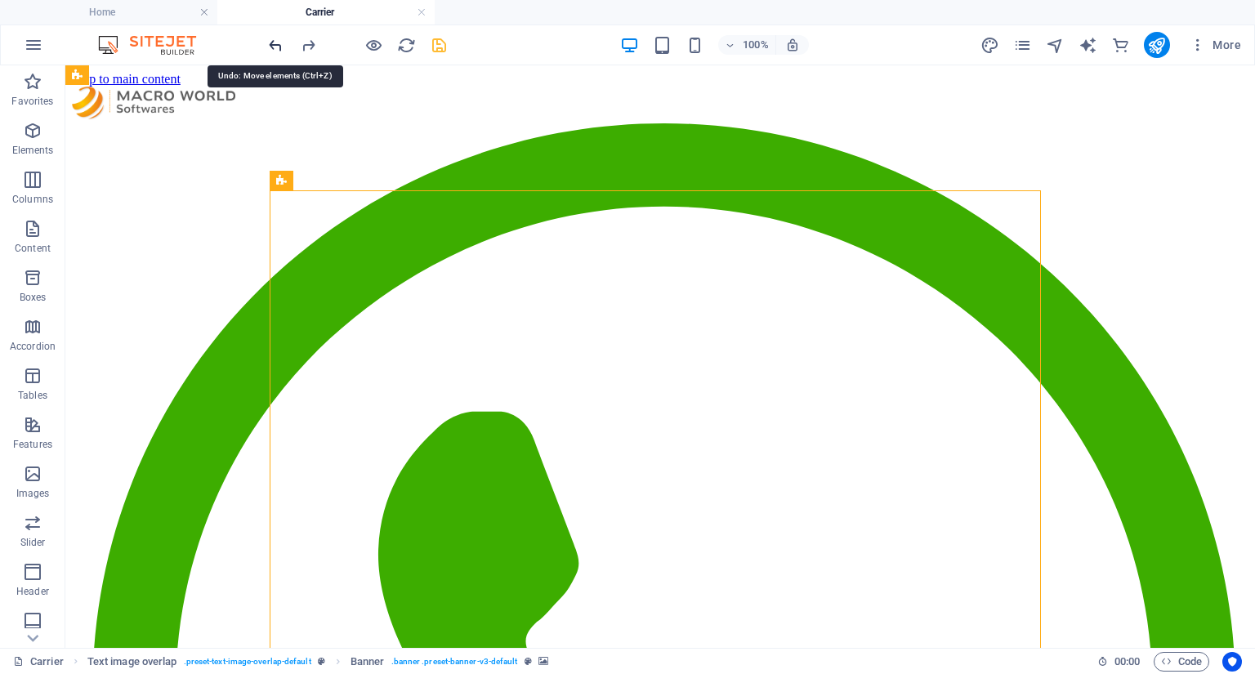
click at [282, 42] on icon "undo" at bounding box center [275, 45] width 19 height 19
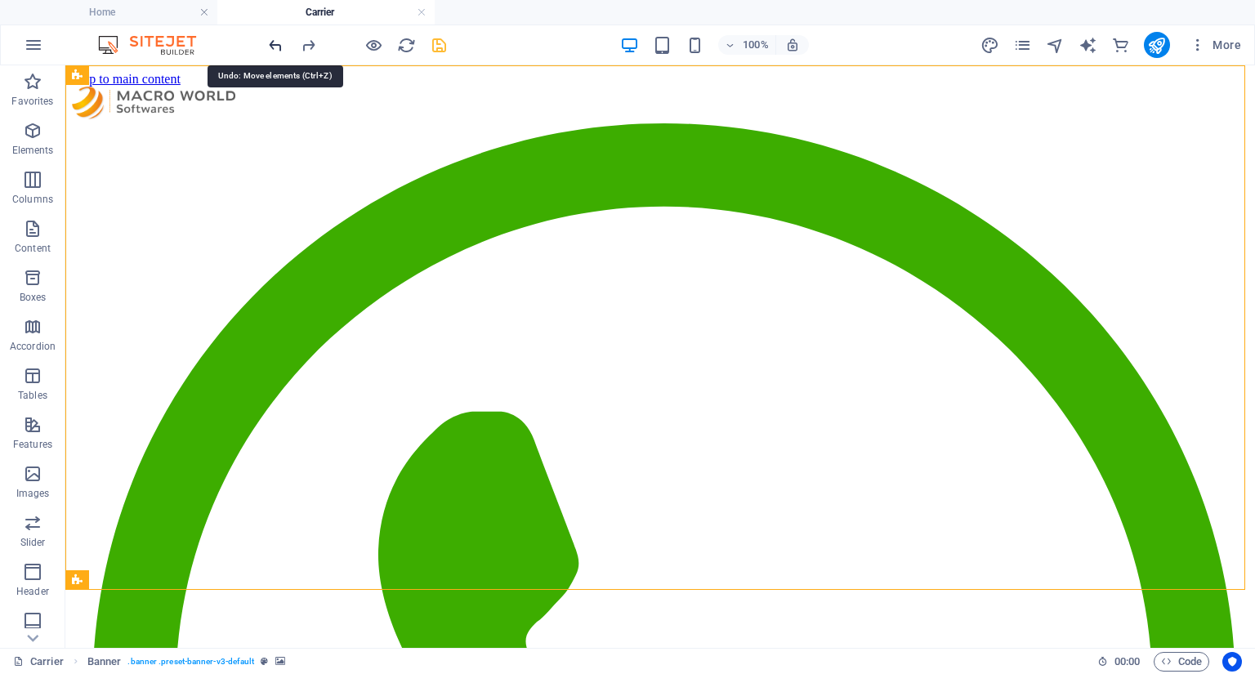
click at [282, 42] on icon "undo" at bounding box center [275, 45] width 19 height 19
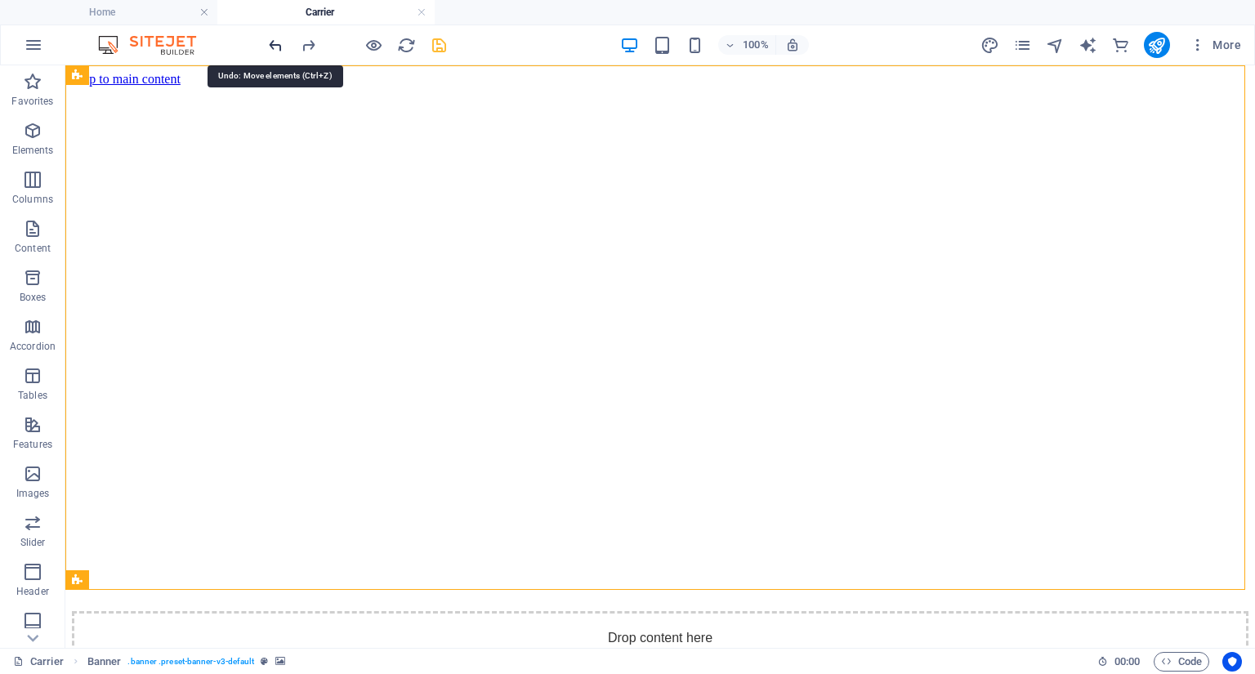
click at [282, 42] on icon "undo" at bounding box center [275, 45] width 19 height 19
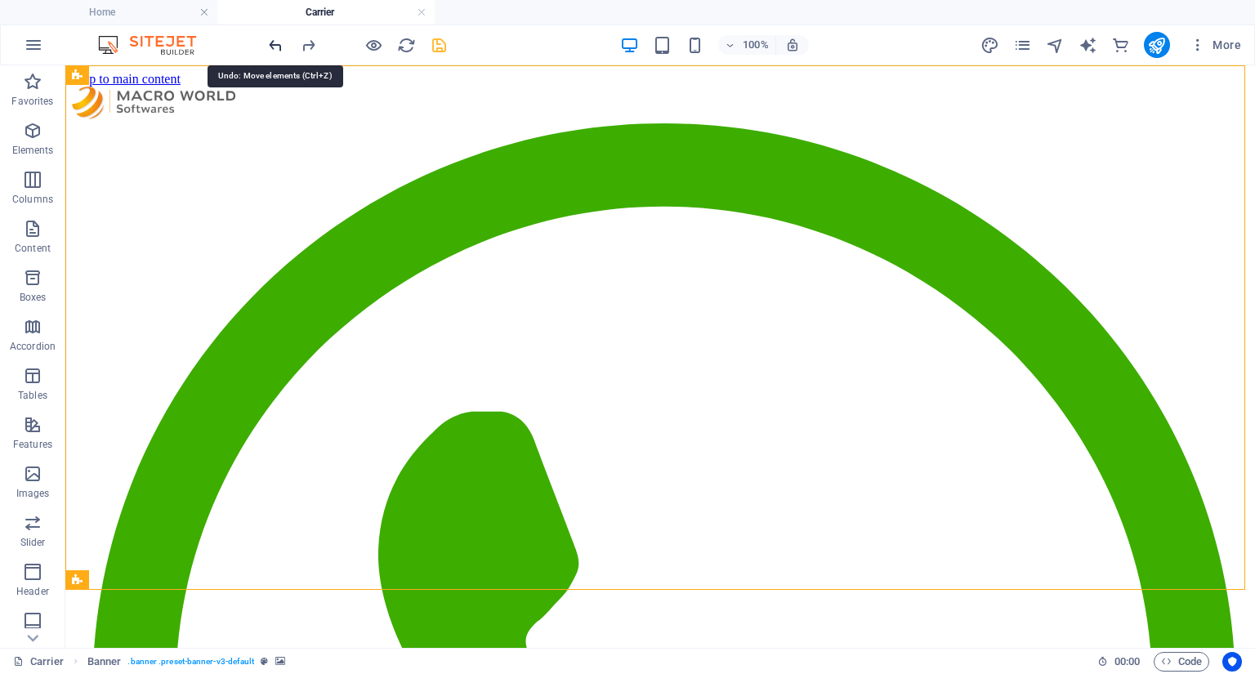
click at [282, 42] on icon "undo" at bounding box center [275, 45] width 19 height 19
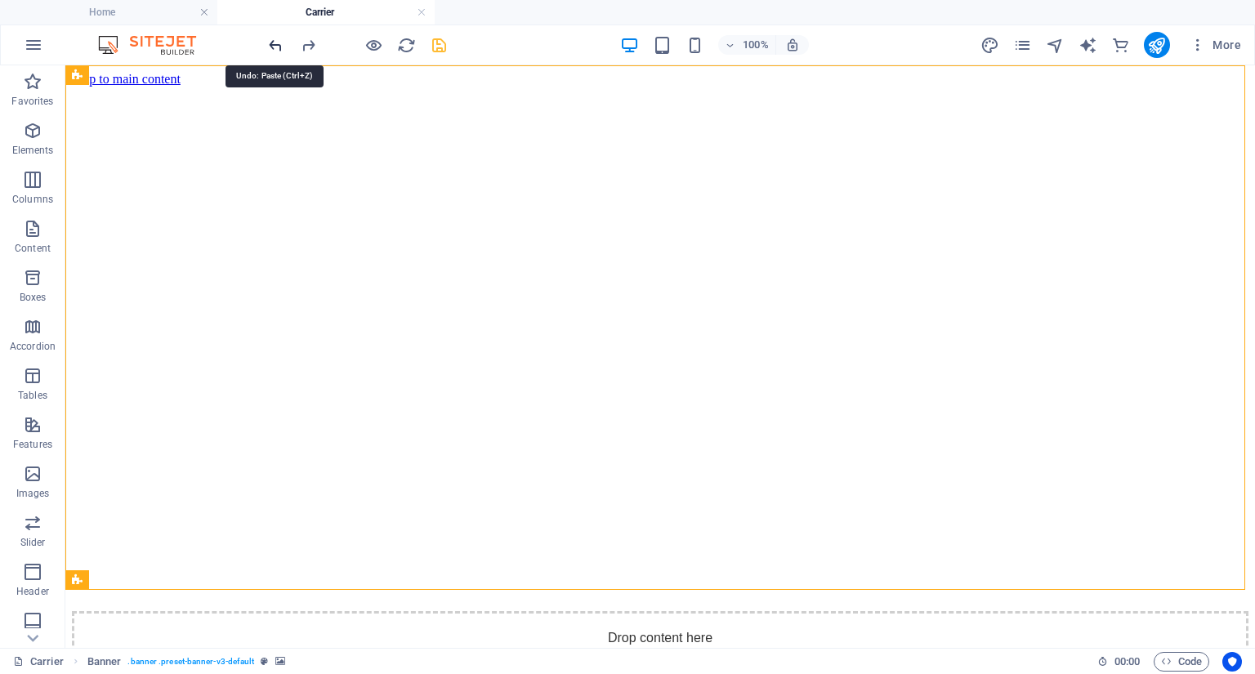
click at [282, 42] on icon "undo" at bounding box center [275, 45] width 19 height 19
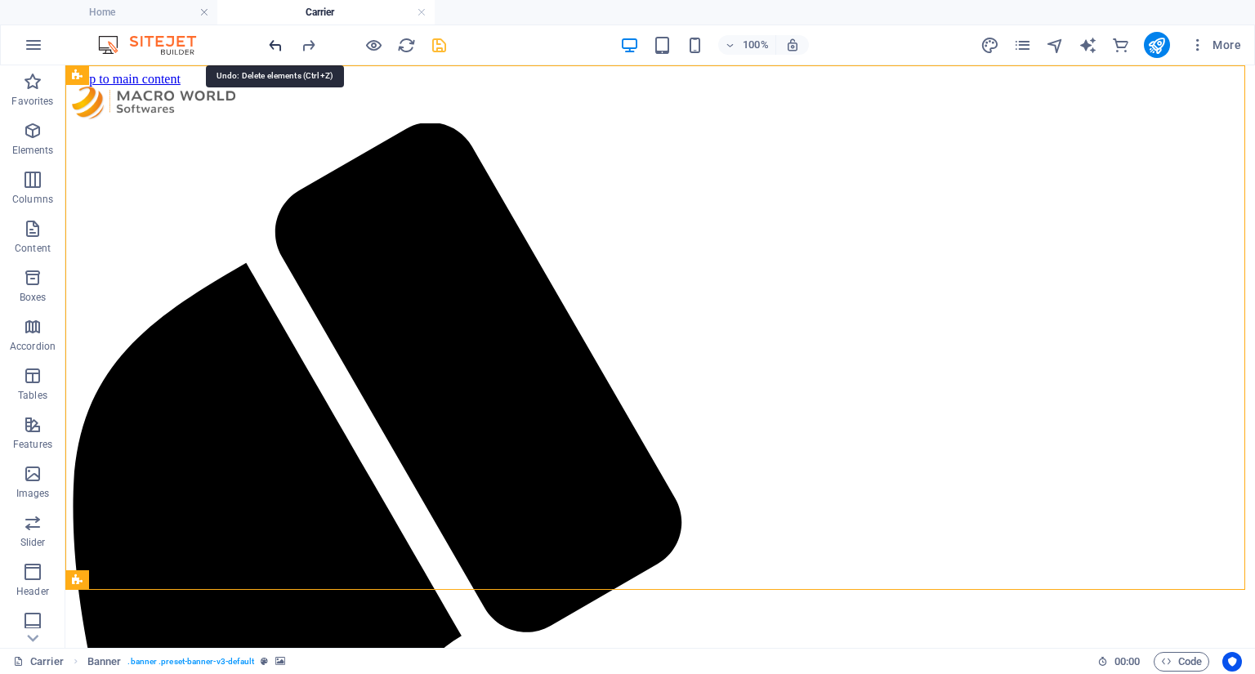
click at [282, 42] on icon "undo" at bounding box center [275, 45] width 19 height 19
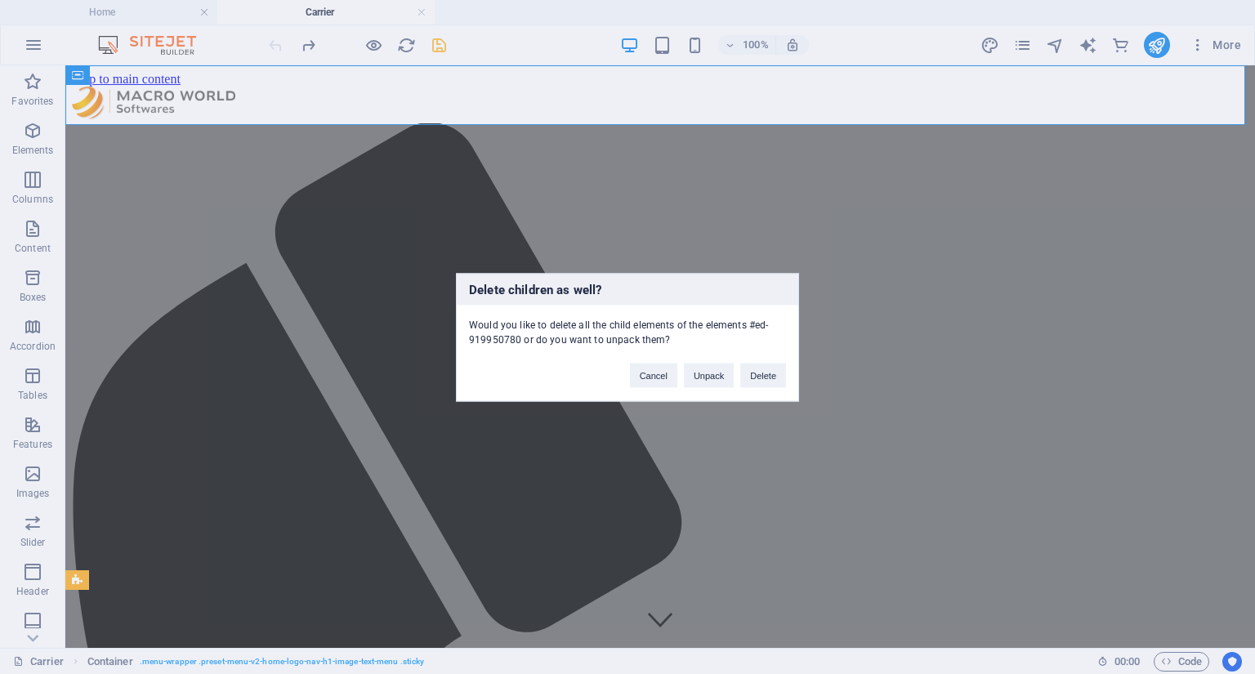
click button "Delete" at bounding box center [763, 375] width 46 height 25
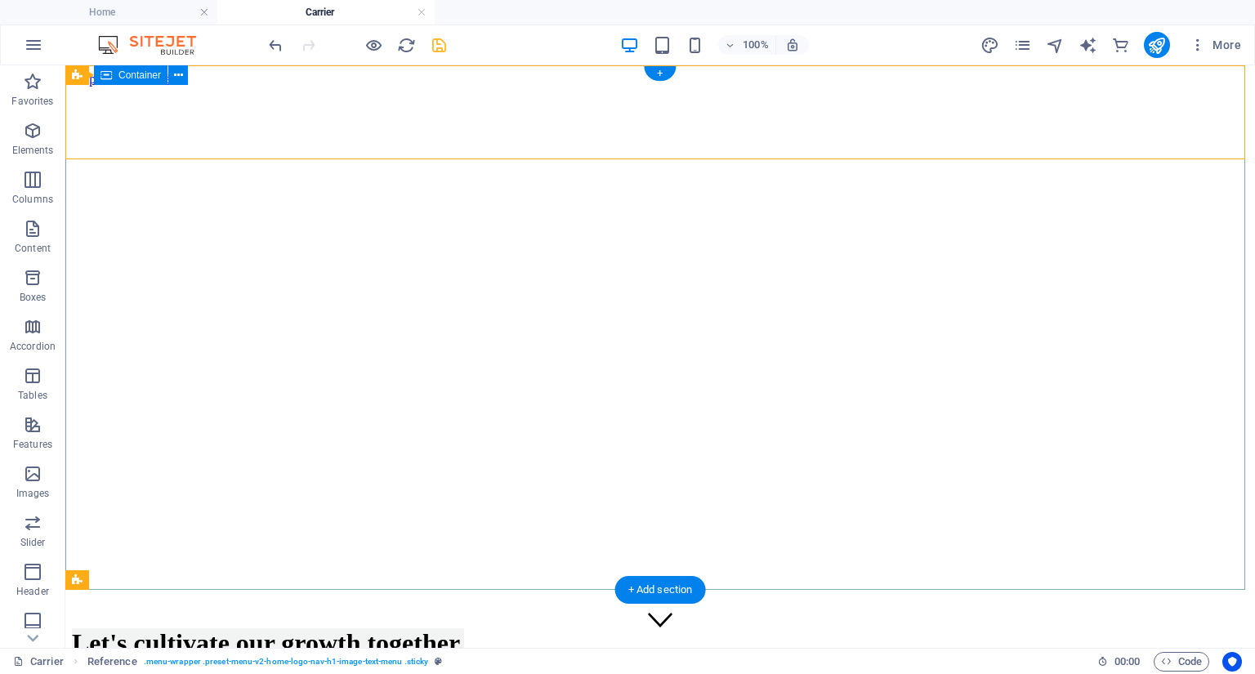
click at [781, 611] on div "Let's cultivate our growth together. Join, Receive Training, Contribute, Thrive" at bounding box center [660, 669] width 1177 height 116
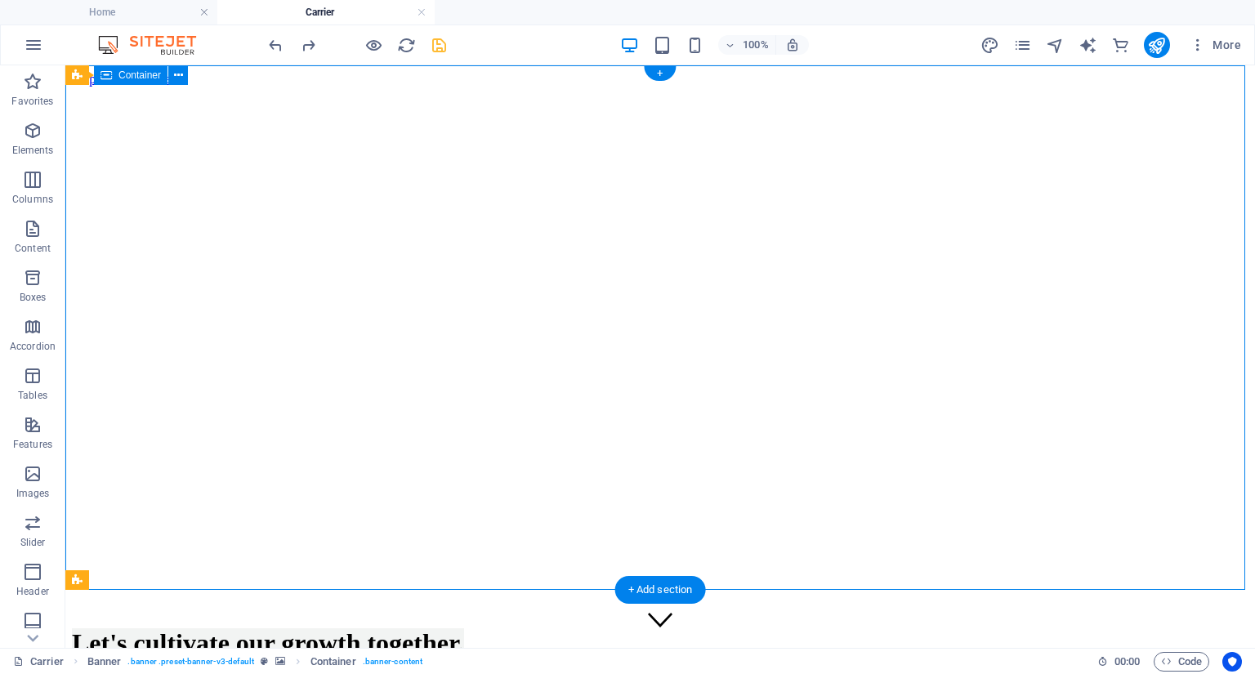
click at [1051, 611] on div "Let's cultivate our growth together. Join, Receive Training, Contribute, Thrive" at bounding box center [660, 669] width 1177 height 116
click at [304, 611] on div "Let's cultivate our growth together. Join, Receive Training, Contribute, Thrive" at bounding box center [660, 669] width 1177 height 116
click at [145, 611] on div "Let's cultivate our growth together. Join, Receive Training, Contribute, Thrive" at bounding box center [660, 669] width 1177 height 116
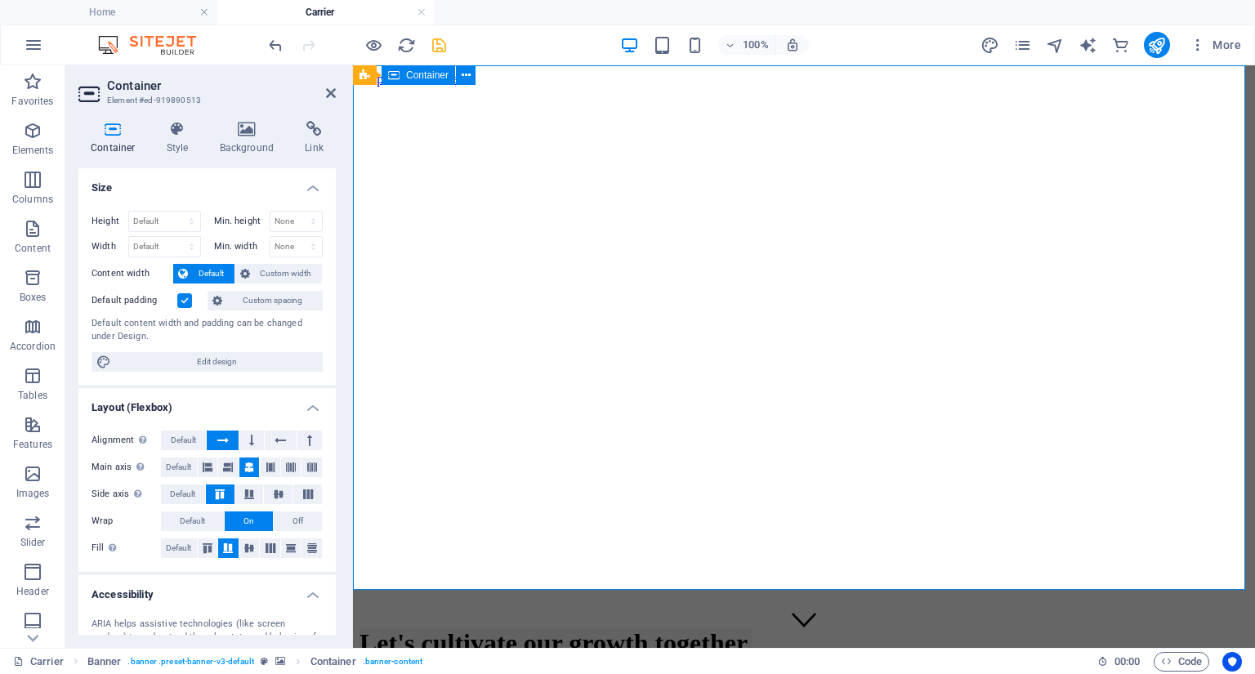
click at [413, 611] on div "Let's cultivate our growth together. Join, Receive Training, Contribute, Thrive" at bounding box center [804, 669] width 889 height 116
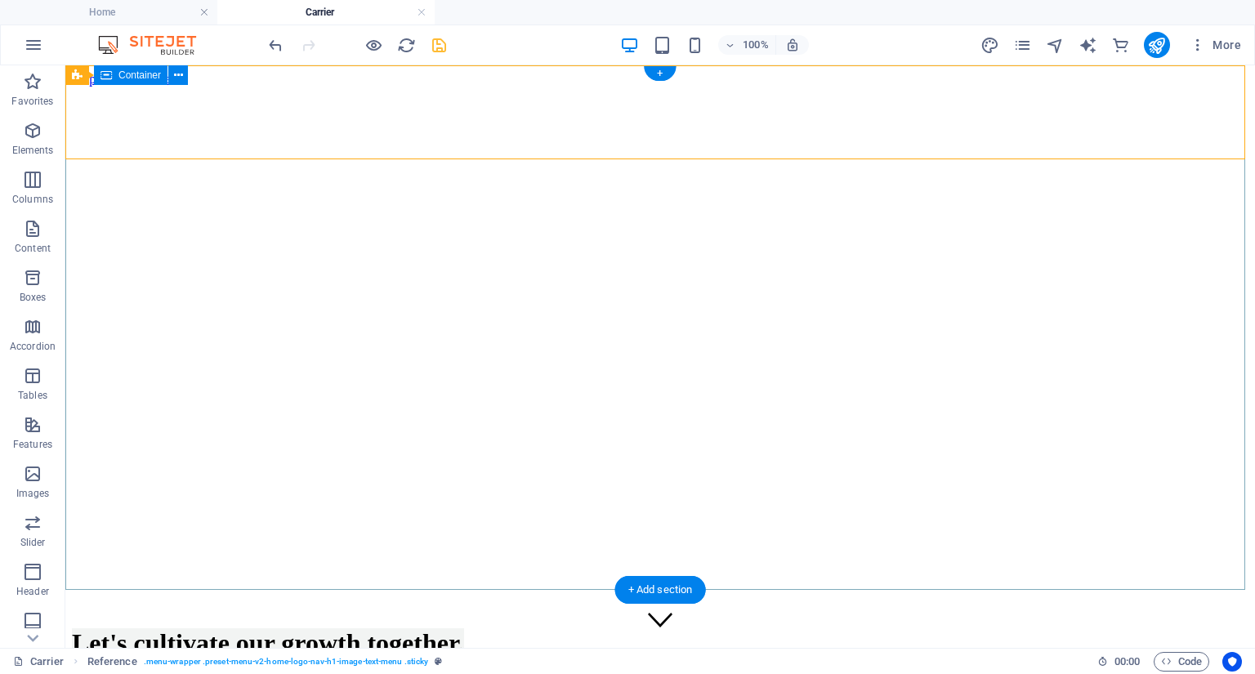
click at [430, 611] on div "Let's cultivate our growth together. Join, Receive Training, Contribute, Thrive" at bounding box center [660, 669] width 1177 height 116
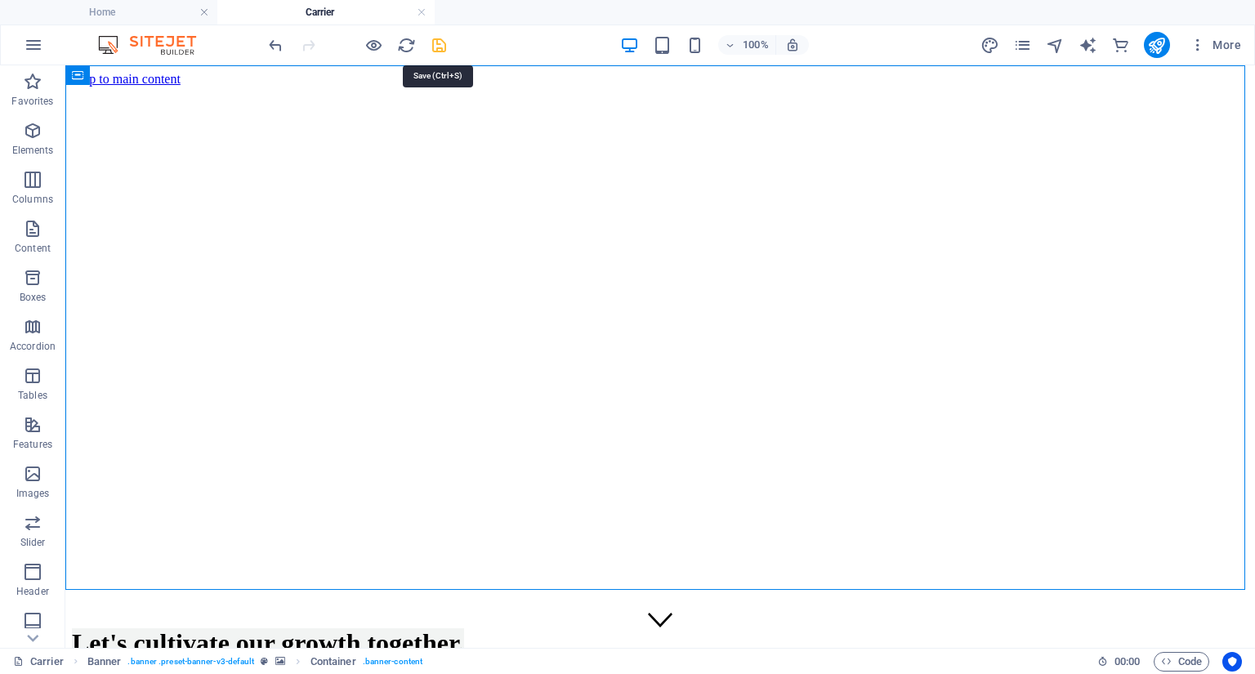
click at [439, 49] on icon "save" at bounding box center [439, 45] width 19 height 19
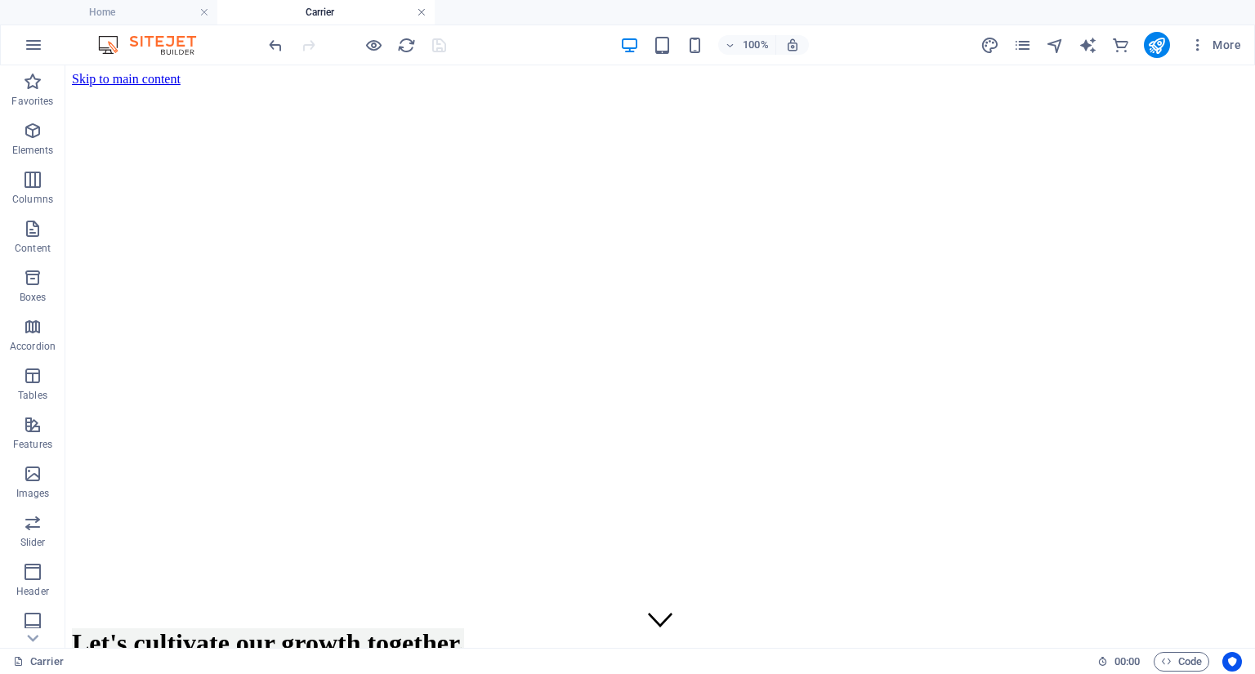
click at [418, 13] on link at bounding box center [422, 13] width 10 height 16
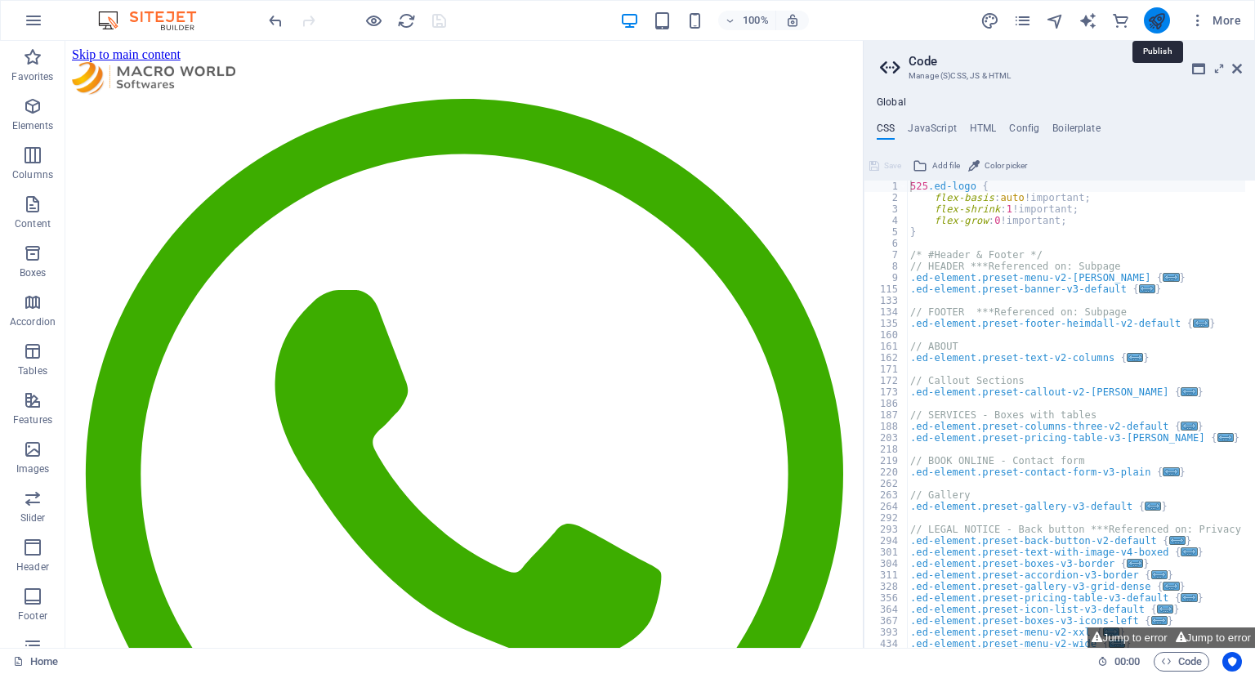
click at [1161, 20] on icon "publish" at bounding box center [1156, 20] width 19 height 19
click at [1238, 68] on icon at bounding box center [1237, 68] width 10 height 13
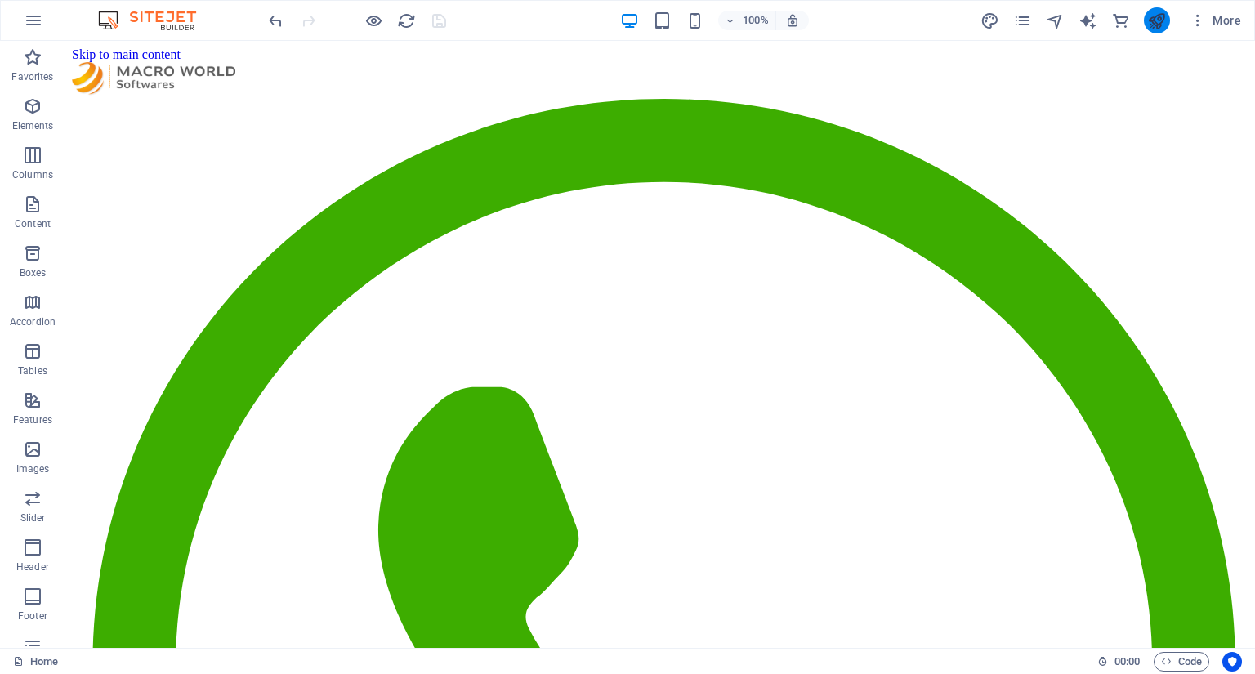
click at [1169, 16] on button "publish" at bounding box center [1157, 20] width 26 height 26
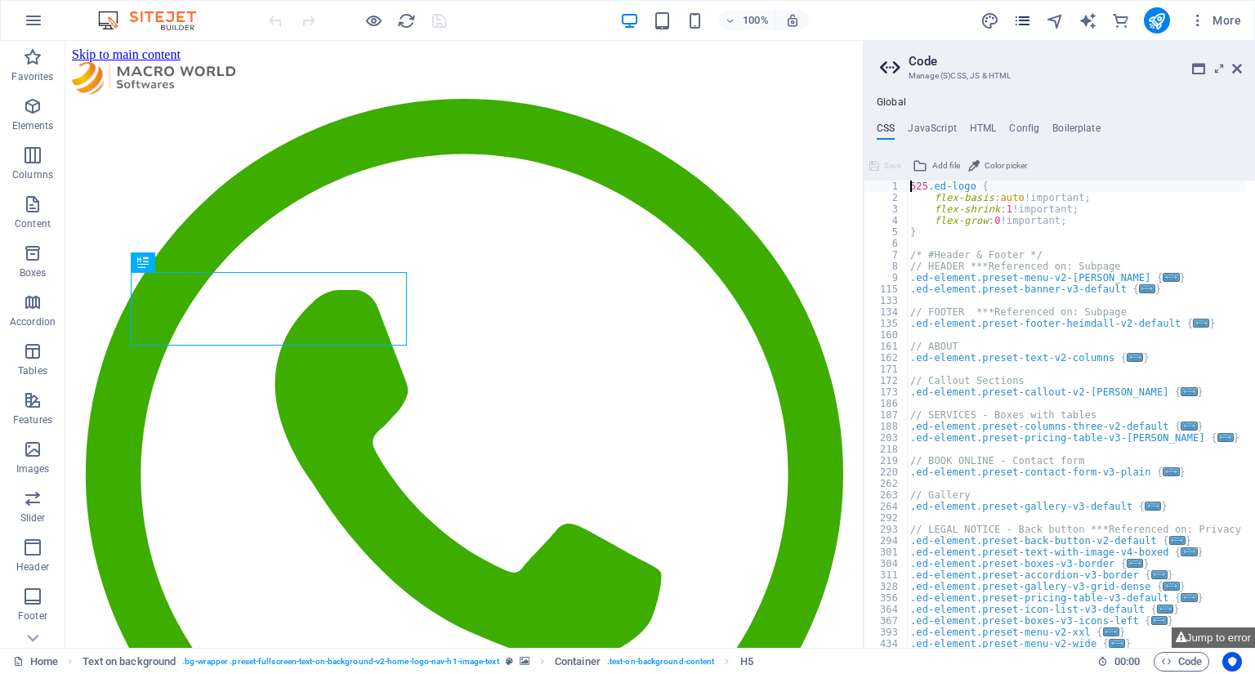
click at [1022, 23] on icon "pages" at bounding box center [1022, 20] width 19 height 19
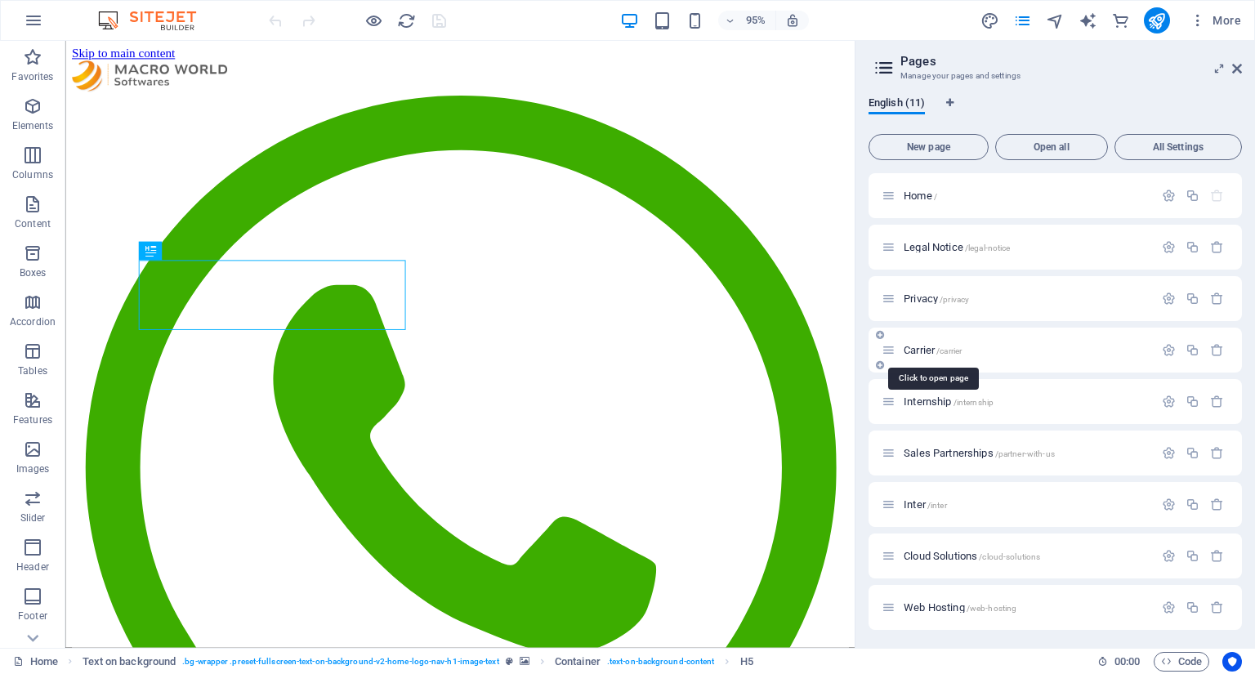
click at [914, 346] on span "Carrier /carrier" at bounding box center [933, 350] width 58 height 12
click at [914, 346] on div "Carrier /carrier" at bounding box center [1055, 350] width 373 height 45
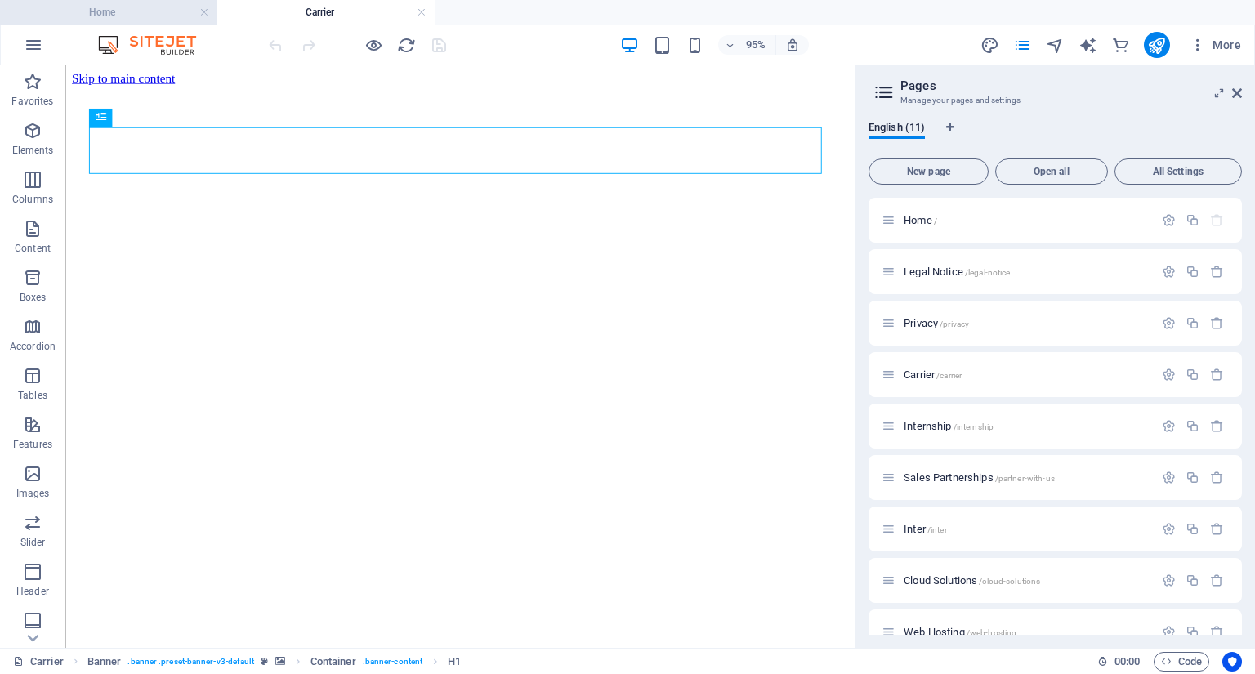
click at [145, 17] on h4 "Home" at bounding box center [108, 12] width 217 height 18
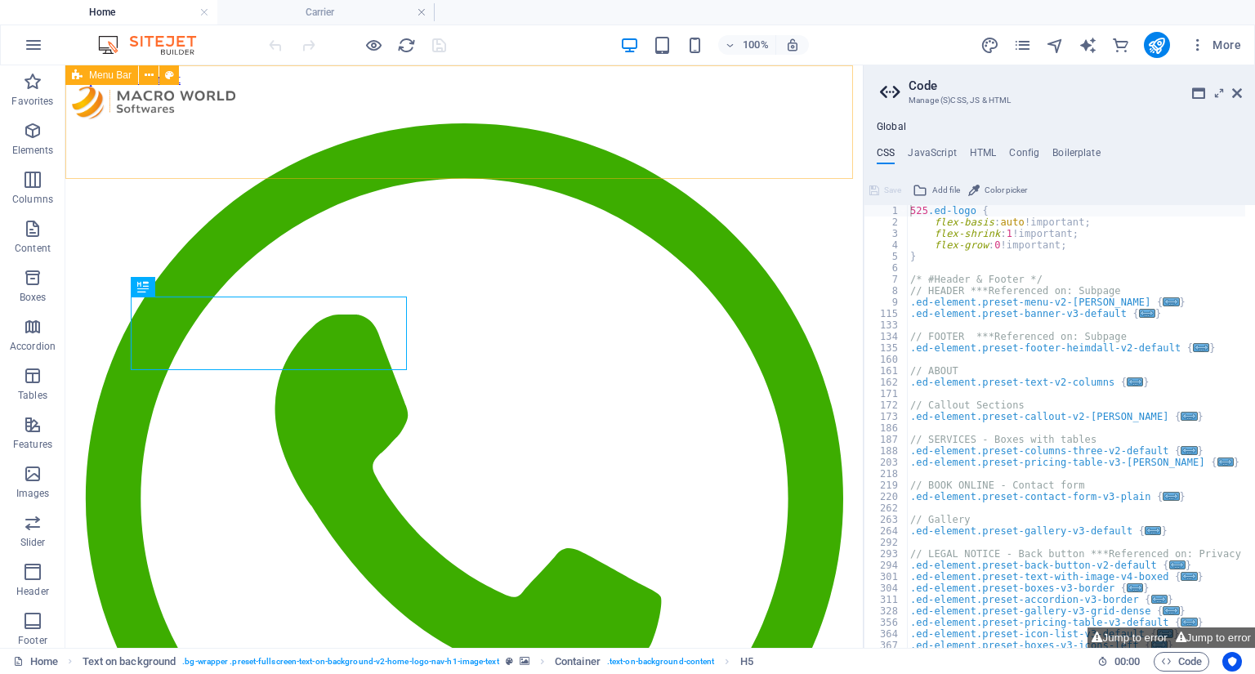
click at [369, 92] on div "Know us Business Network Success Stories Publications Cloud Solutions Web Hosti…" at bounding box center [464, 617] width 785 height 1060
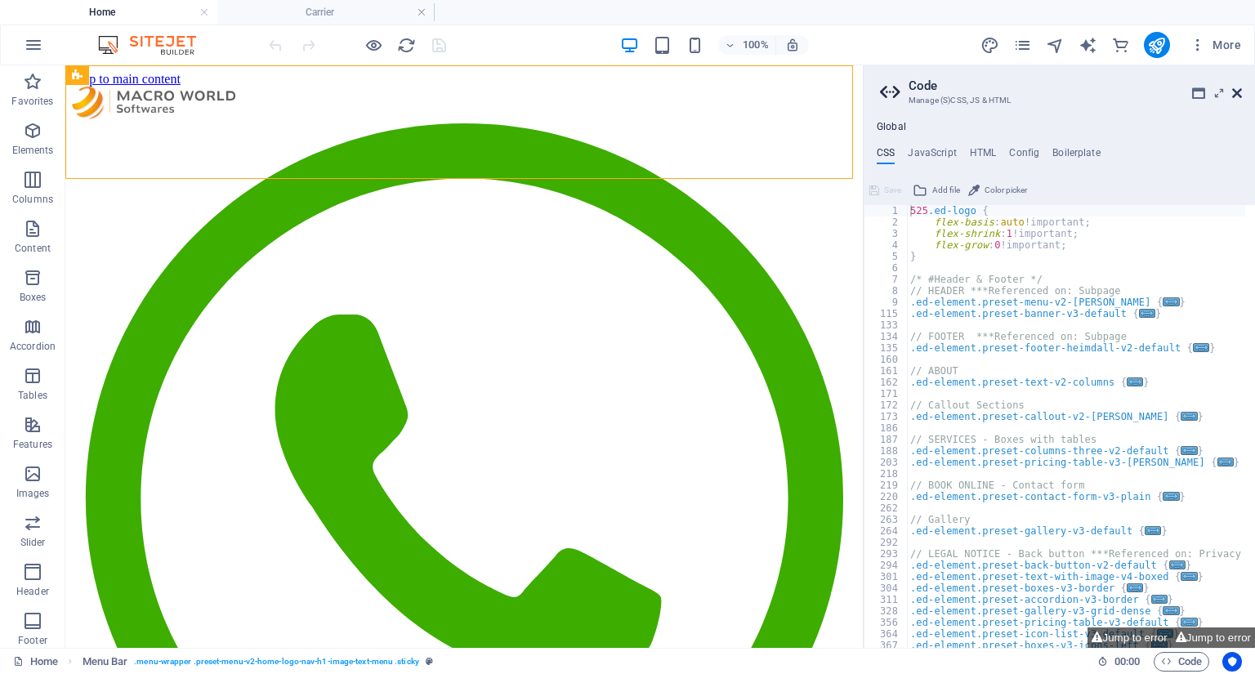
click at [1236, 94] on icon at bounding box center [1237, 93] width 10 height 13
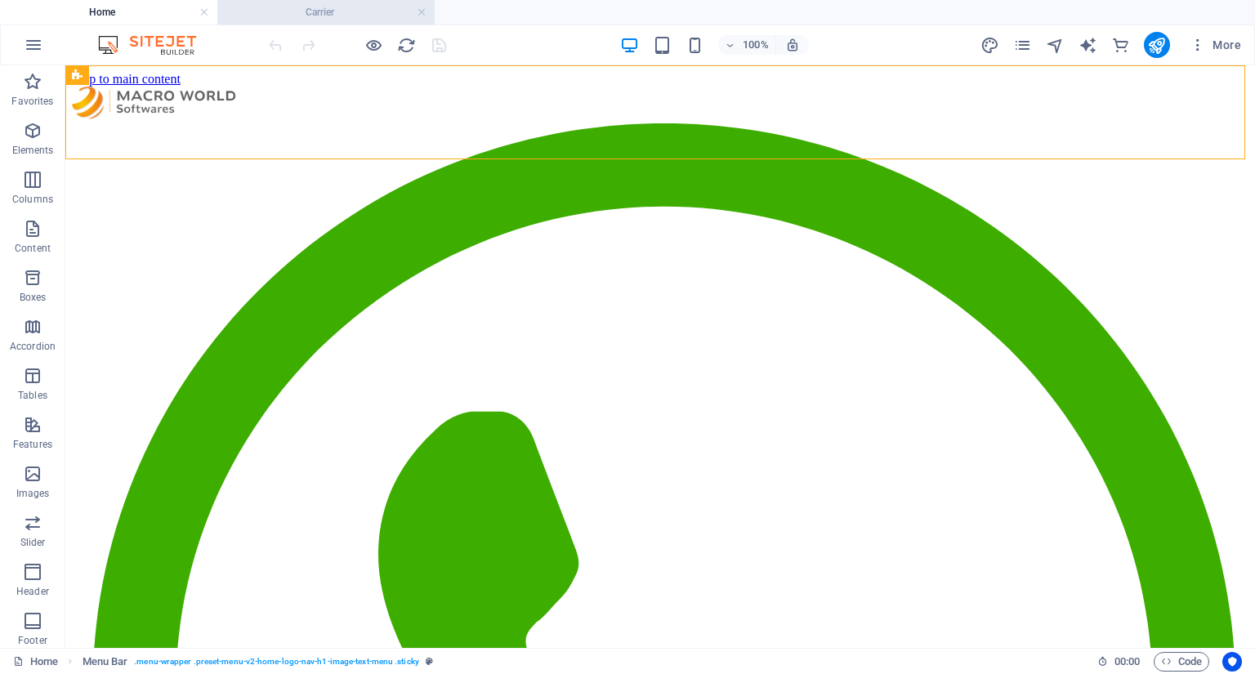
click at [352, 0] on li "Carrier" at bounding box center [325, 12] width 217 height 25
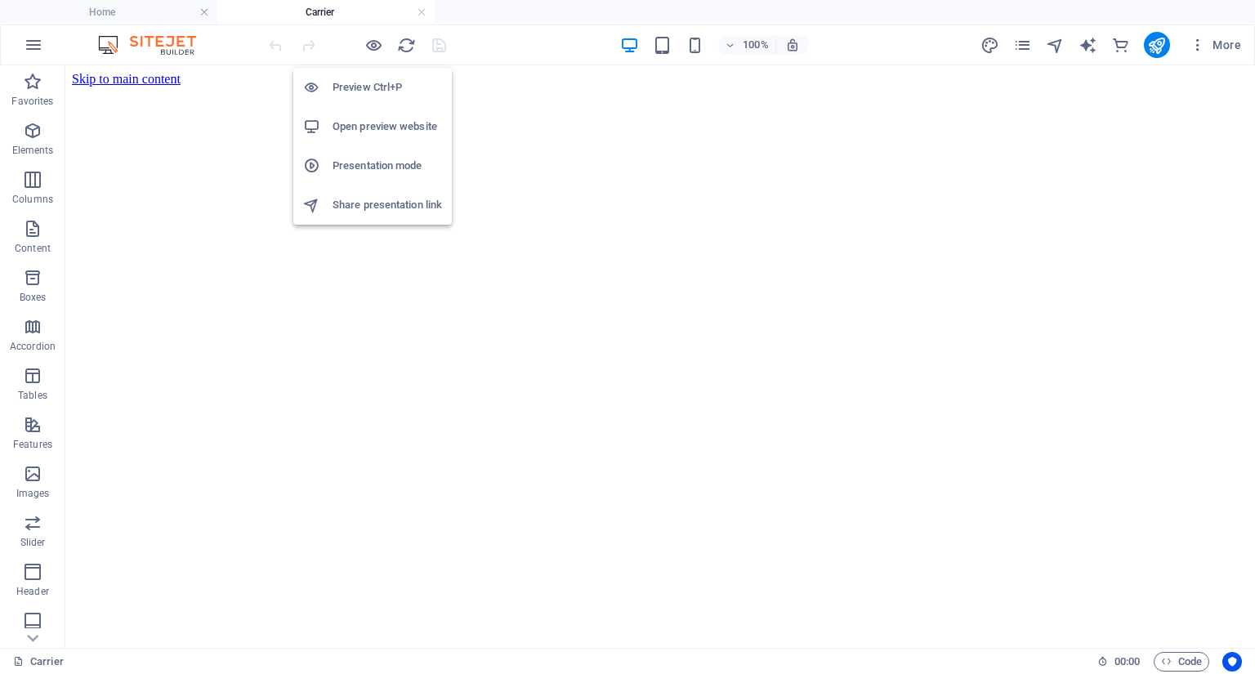
click at [370, 79] on h6 "Preview Ctrl+P" at bounding box center [388, 88] width 110 height 20
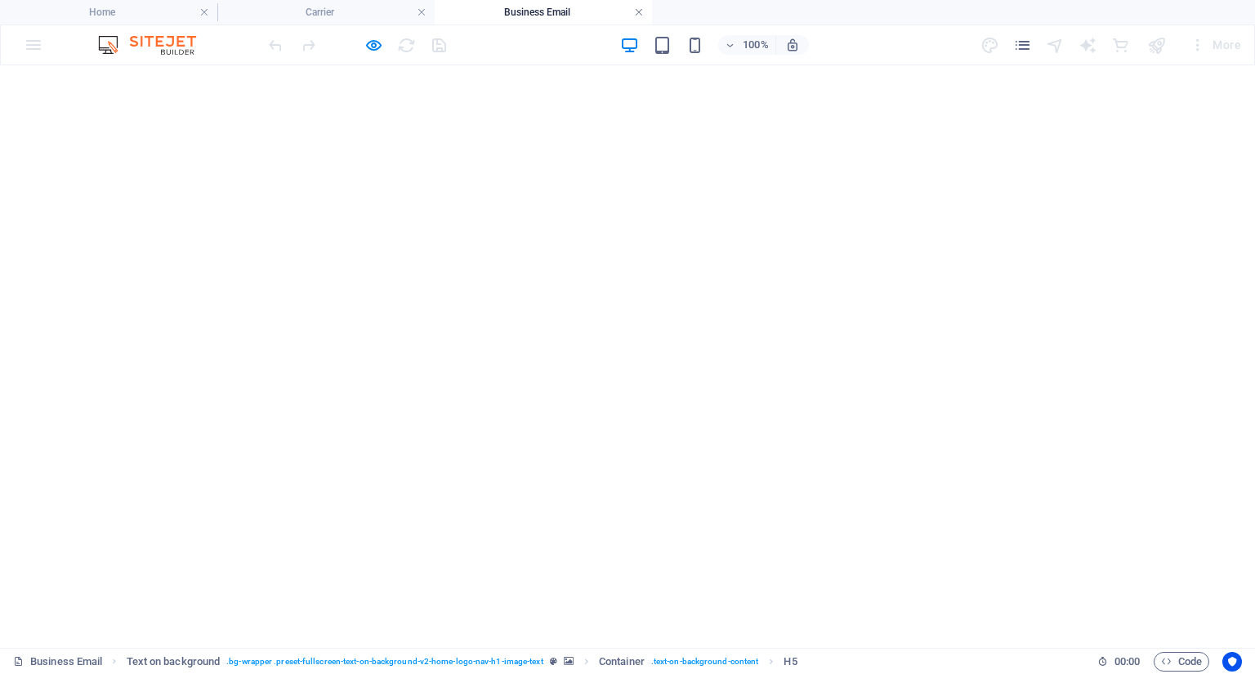
click at [637, 11] on link at bounding box center [639, 13] width 10 height 16
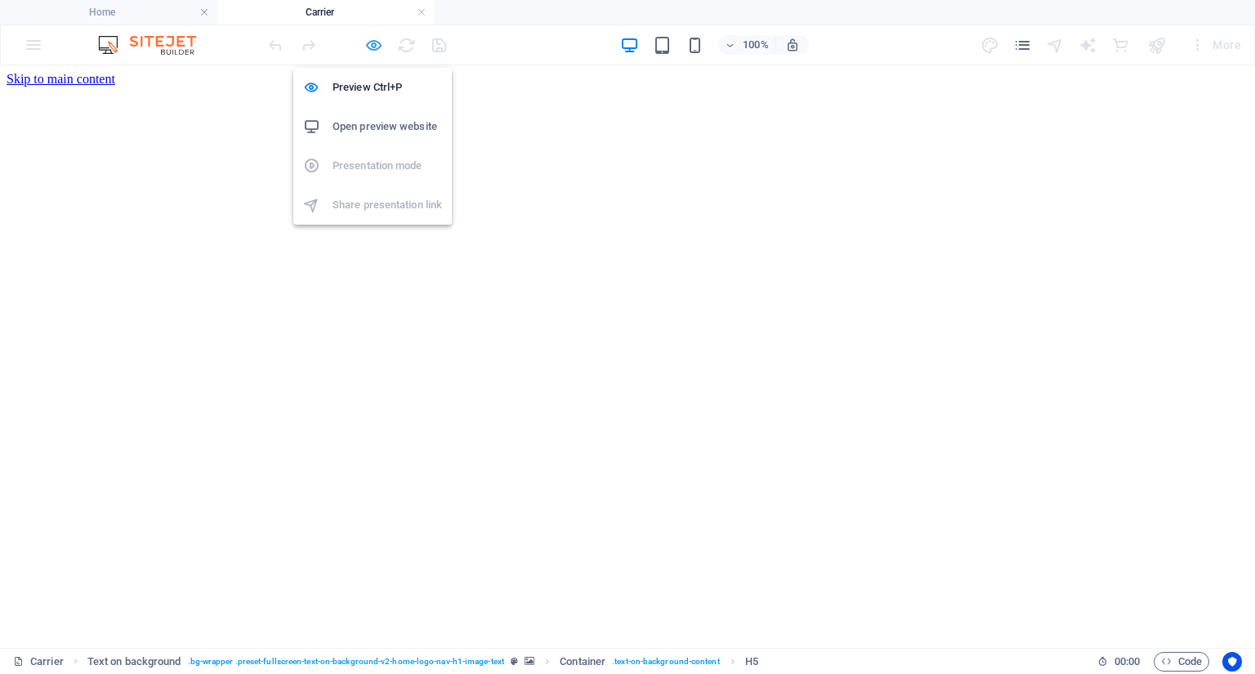
click at [376, 42] on icon "button" at bounding box center [373, 45] width 19 height 19
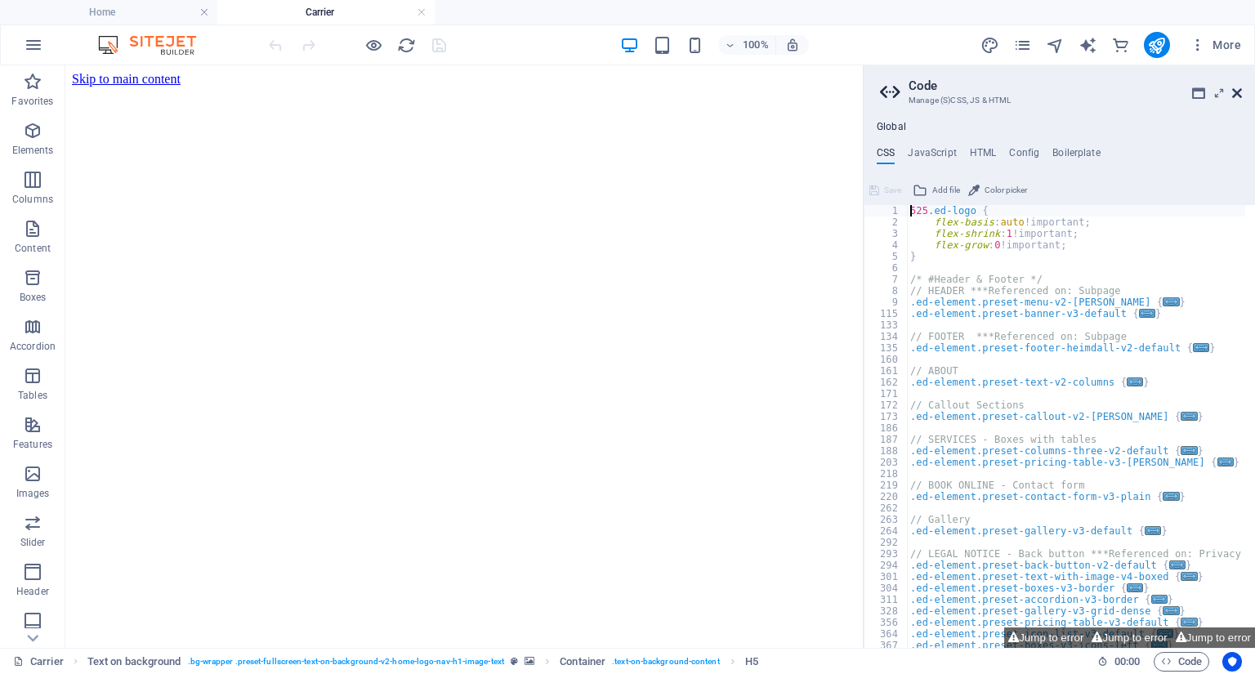
click at [1241, 89] on icon at bounding box center [1237, 93] width 10 height 13
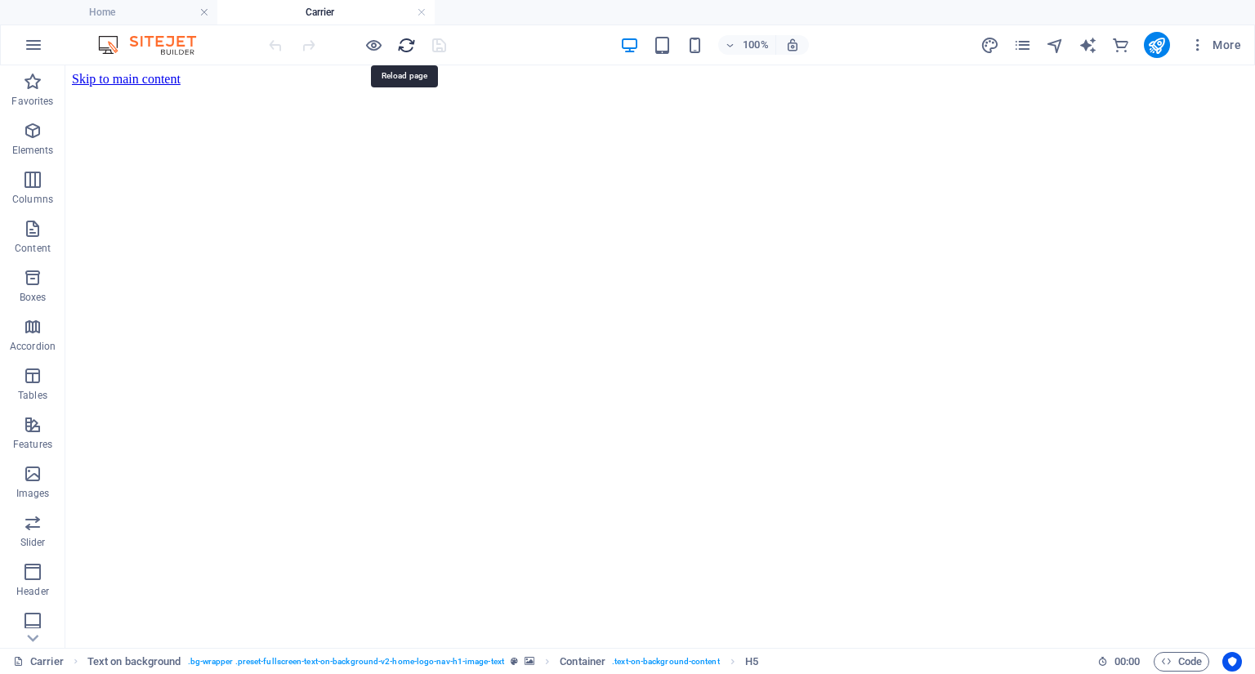
click at [405, 38] on icon "reload" at bounding box center [406, 45] width 19 height 19
click at [405, 47] on icon "reload" at bounding box center [406, 45] width 19 height 19
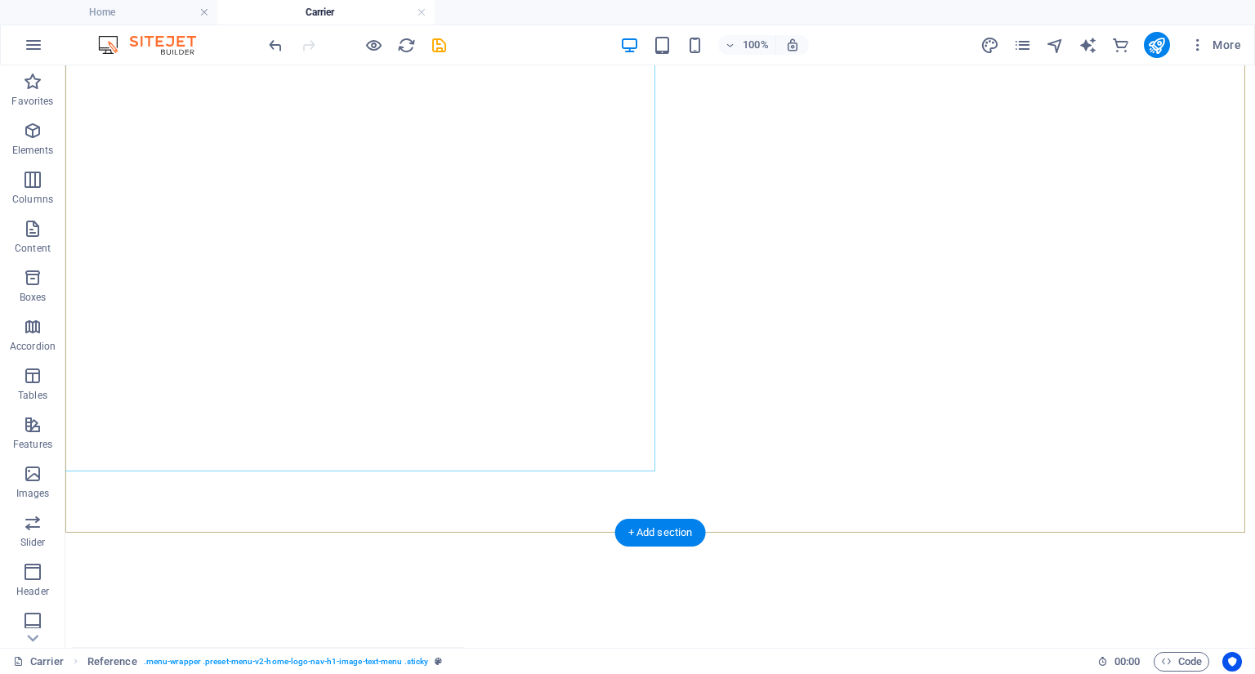
scroll to position [262, 0]
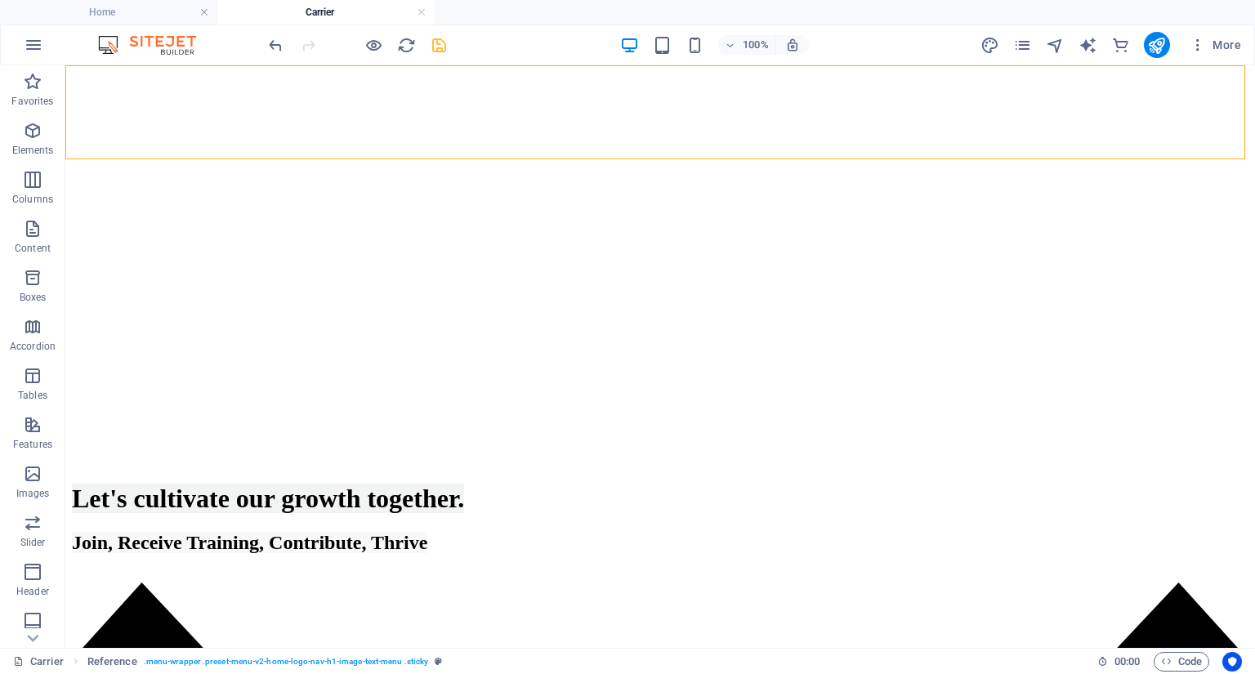
click at [440, 46] on icon "save" at bounding box center [439, 45] width 19 height 19
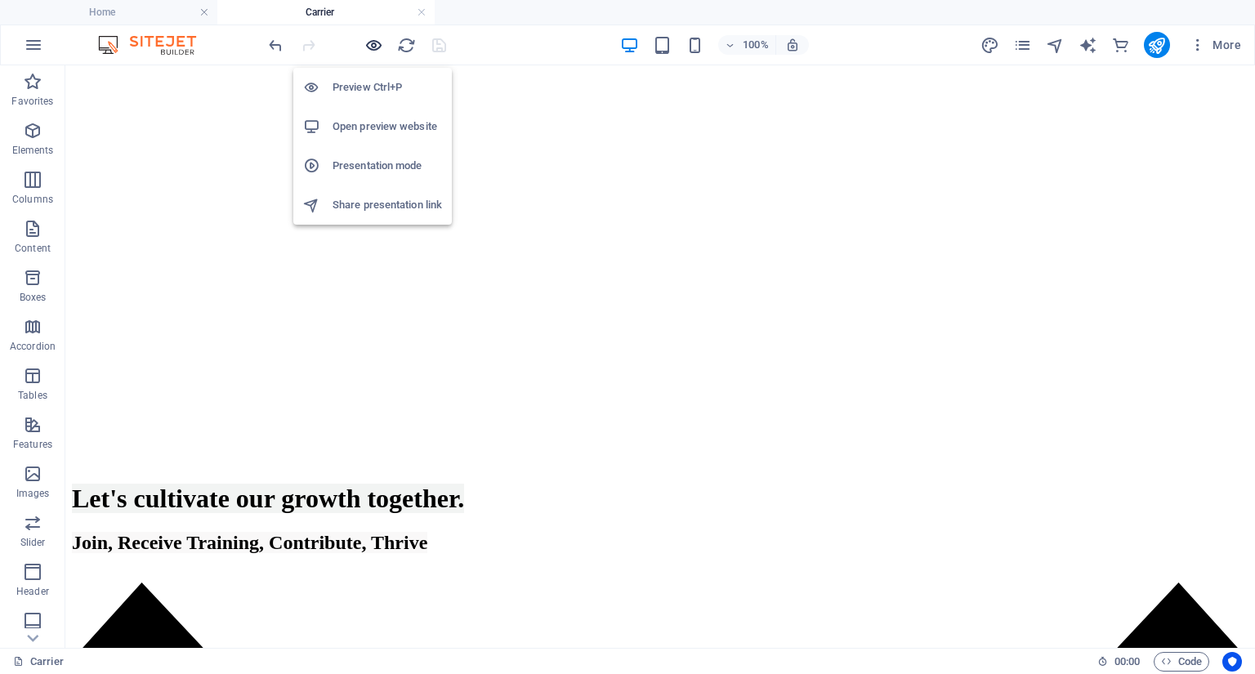
click at [374, 48] on icon "button" at bounding box center [373, 45] width 19 height 19
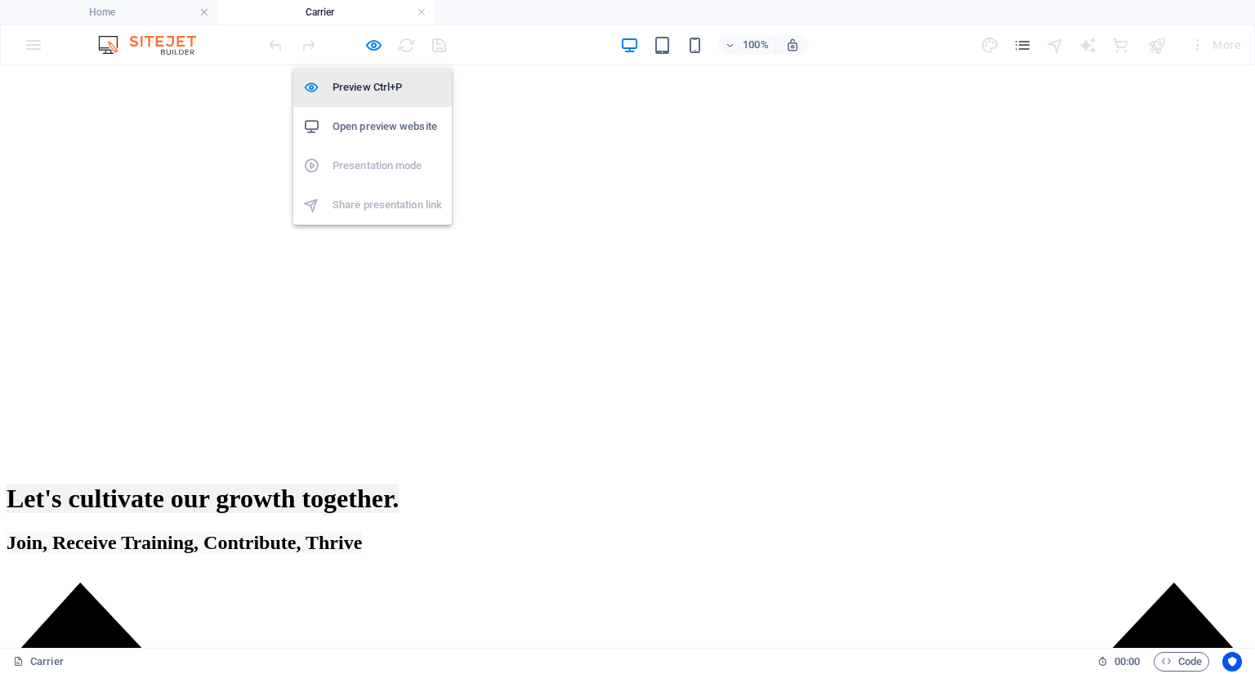
click at [380, 78] on h6 "Preview Ctrl+P" at bounding box center [388, 88] width 110 height 20
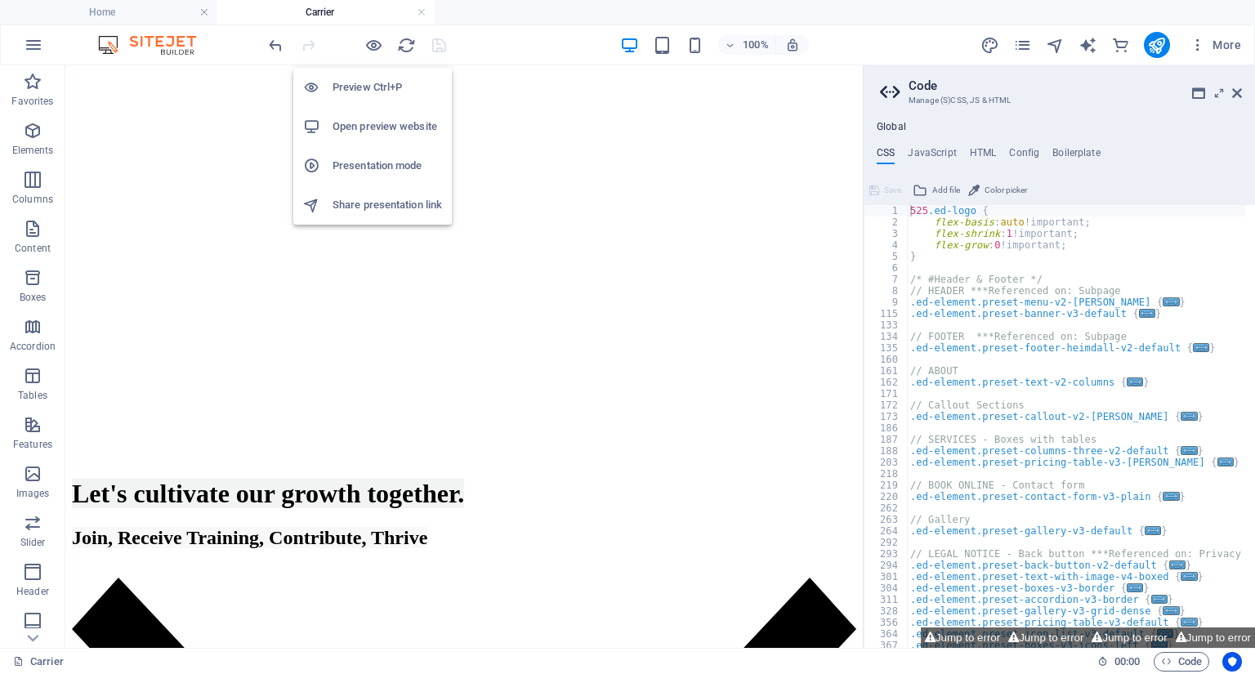
click at [386, 85] on h6 "Preview Ctrl+P" at bounding box center [388, 88] width 110 height 20
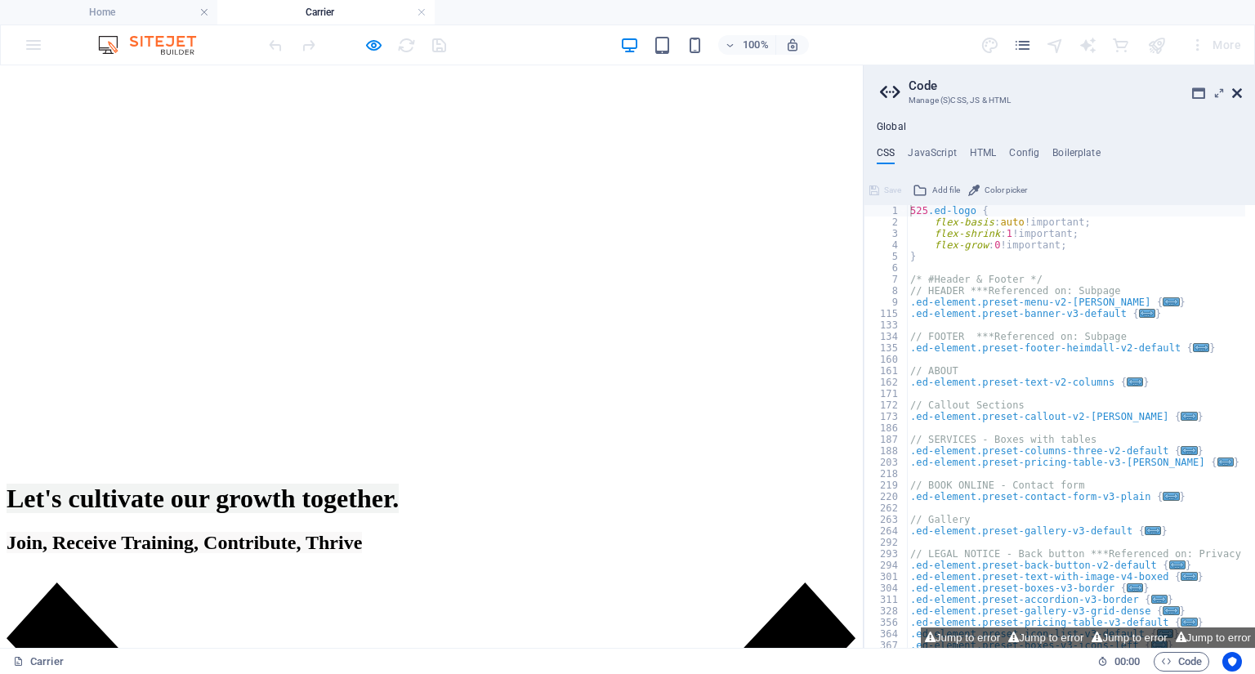
click at [1239, 92] on icon at bounding box center [1237, 93] width 10 height 13
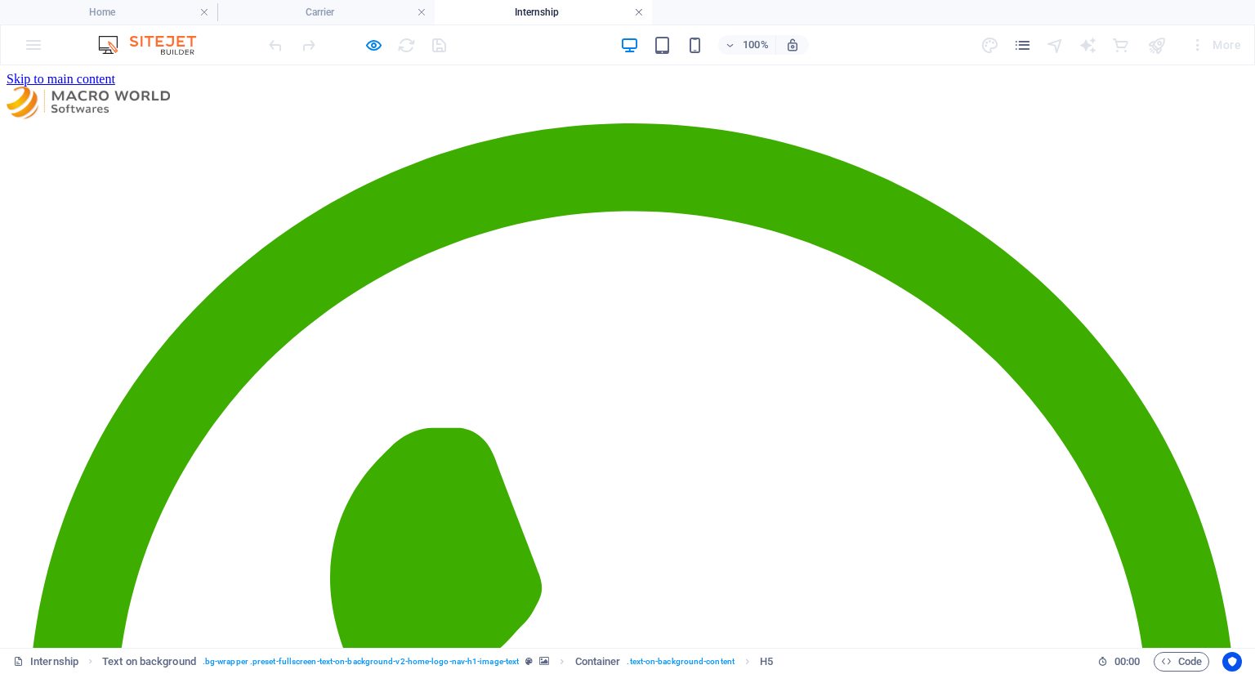
scroll to position [0, 0]
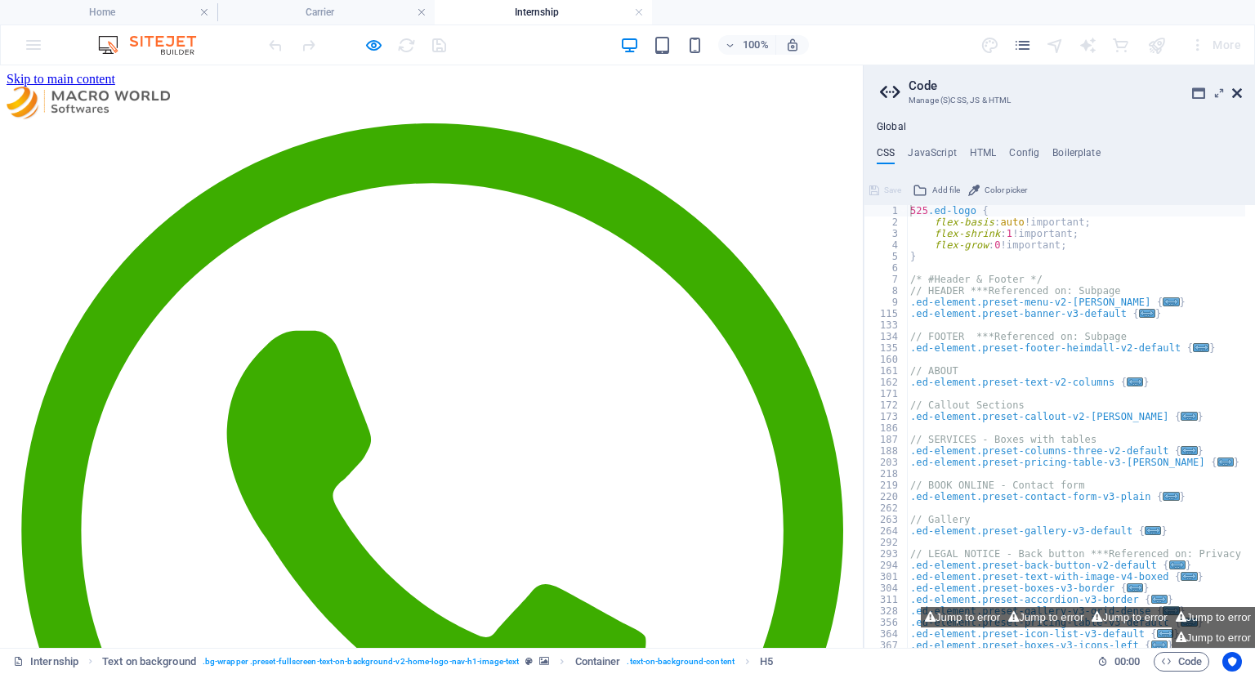
click at [1233, 92] on icon at bounding box center [1237, 93] width 10 height 13
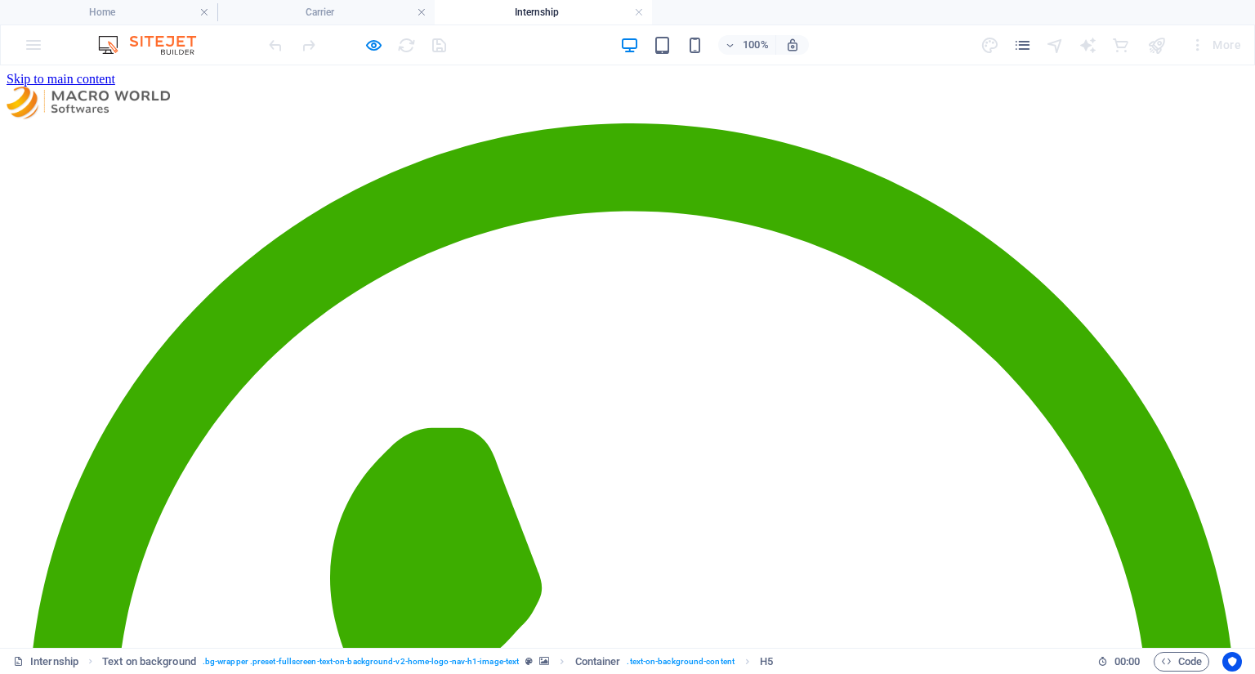
click at [637, 7] on link at bounding box center [639, 13] width 10 height 16
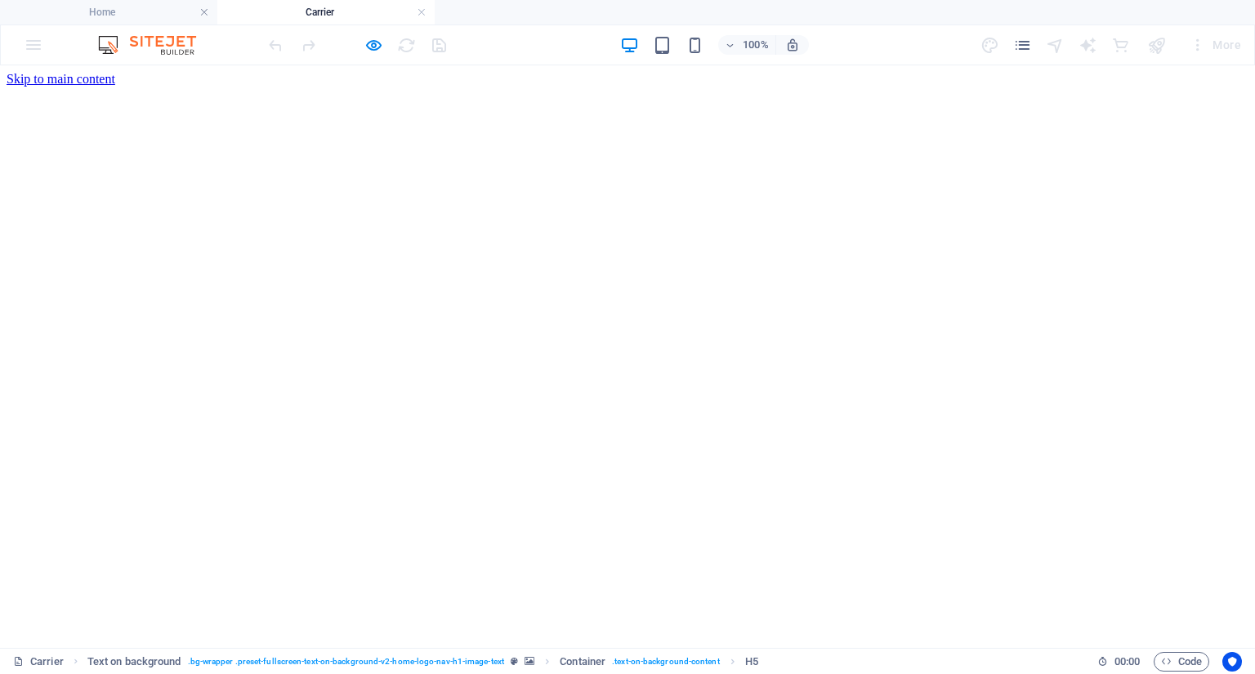
scroll to position [262, 0]
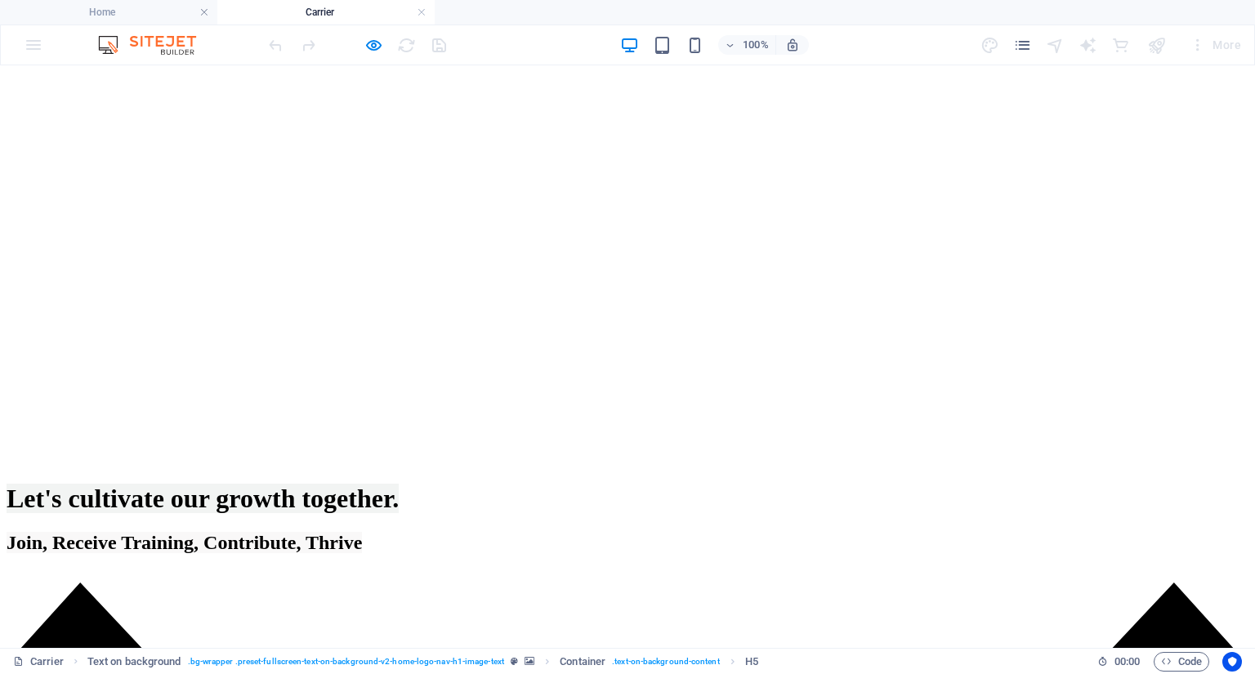
click at [373, 44] on icon "button" at bounding box center [373, 45] width 19 height 19
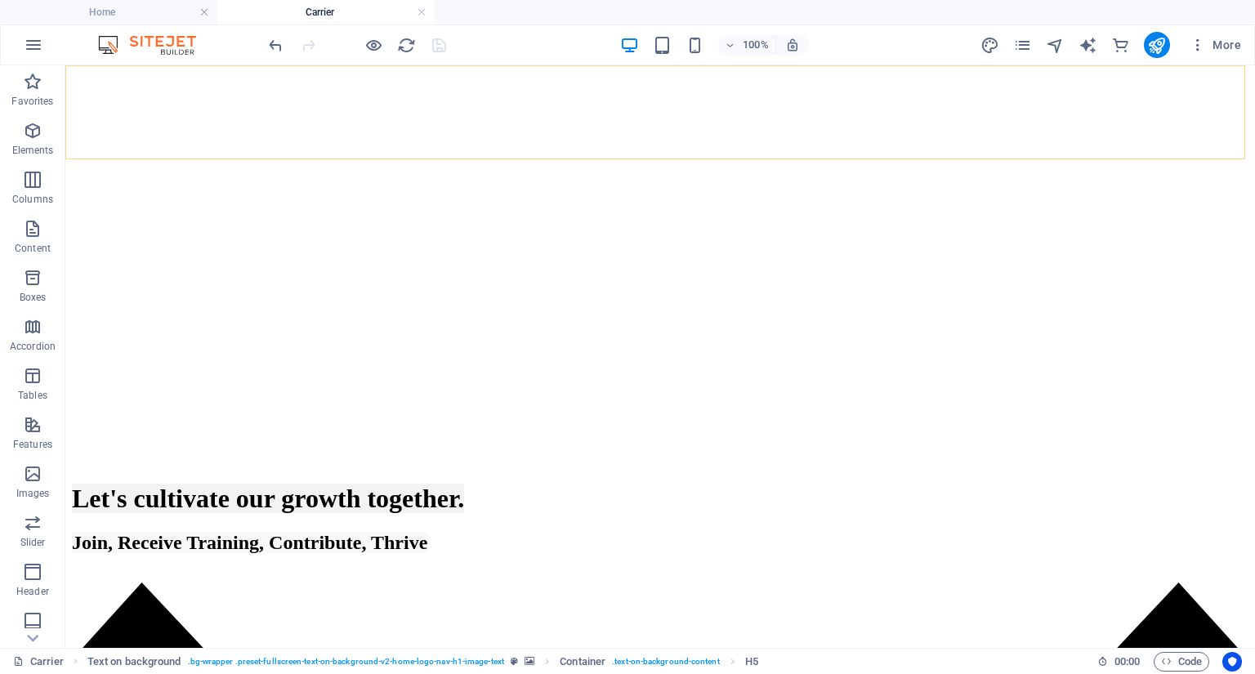
click at [1169, 38] on div at bounding box center [1157, 45] width 26 height 26
click at [1154, 42] on icon "publish" at bounding box center [1156, 45] width 19 height 19
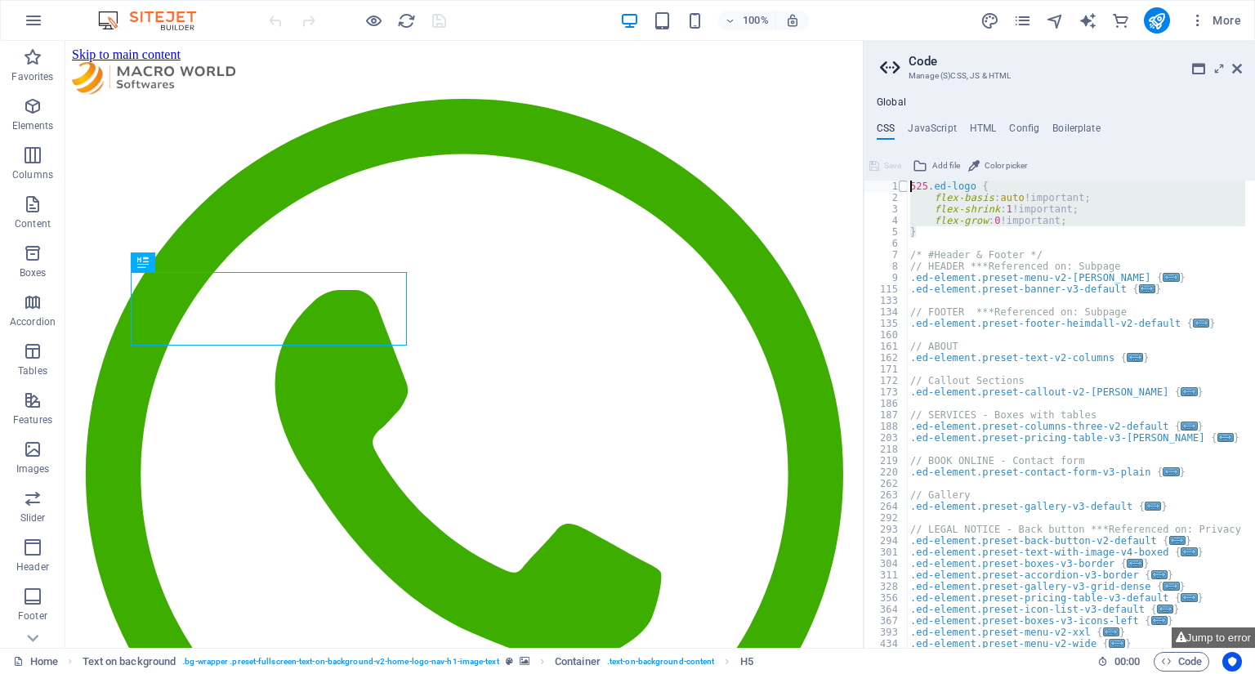
drag, startPoint x: 921, startPoint y: 230, endPoint x: 902, endPoint y: 185, distance: 48.7
click at [902, 185] on div "525.ed-logo { 1 2 3 4 5 6 7 8 9 115 133 134 135 160 161 162 171 172 173 186 187…" at bounding box center [1059, 414] width 391 height 467
type textarea "525.ed-logo { flex-basis: auto!important;"
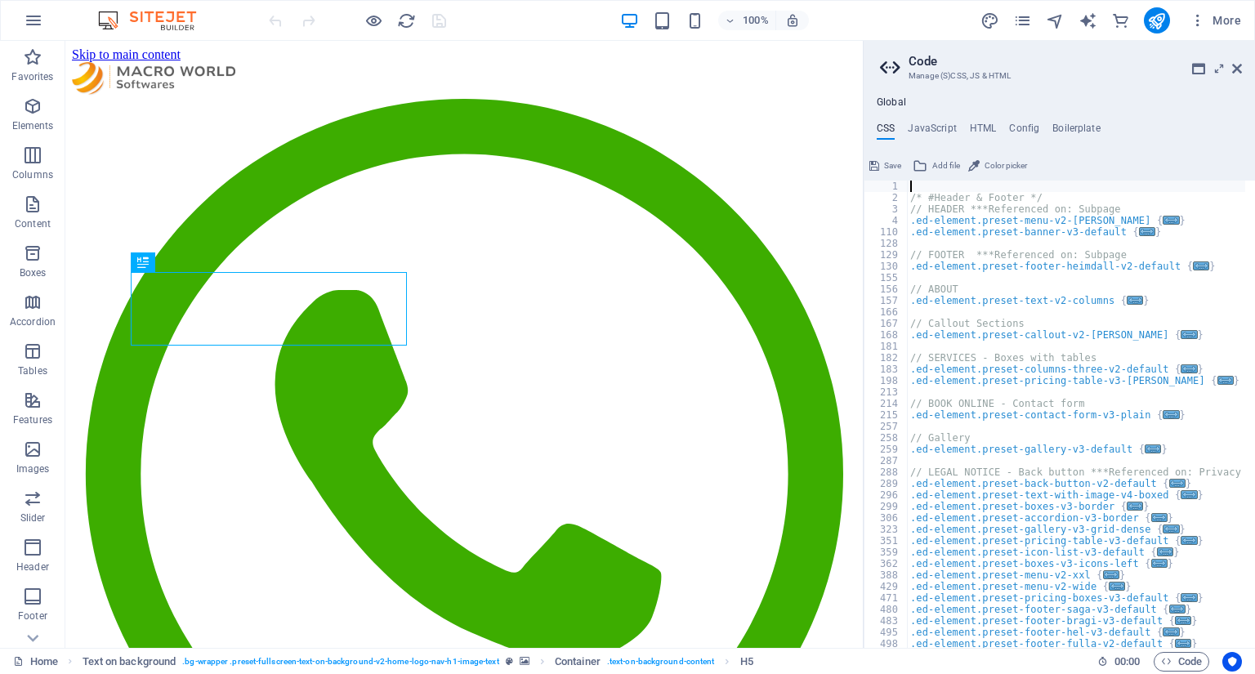
type textarea "/* #Header & Footer */"
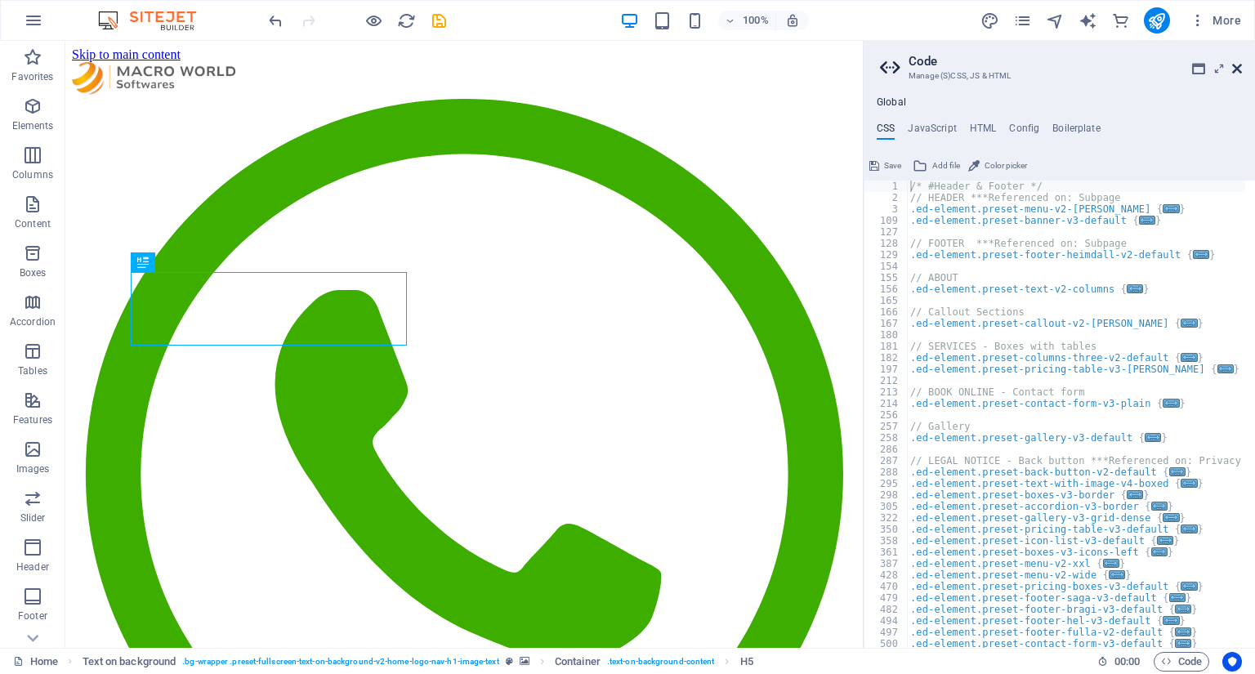
click at [1233, 65] on icon at bounding box center [1237, 68] width 10 height 13
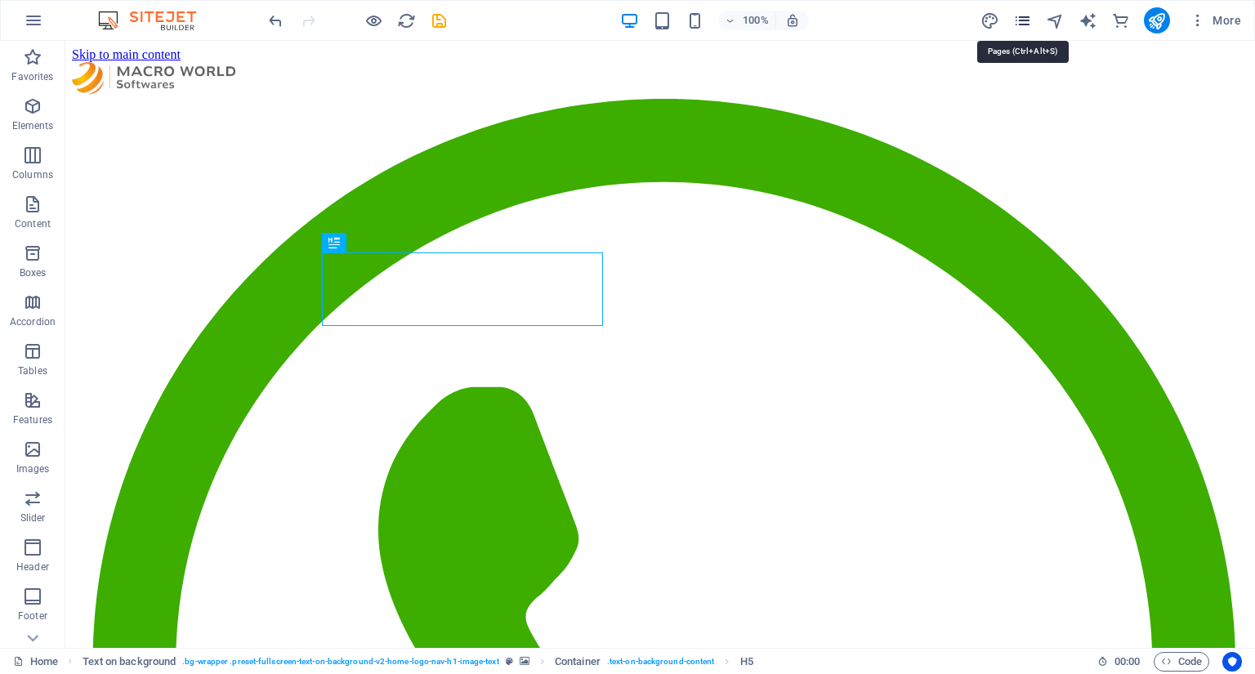
click at [1020, 19] on icon "pages" at bounding box center [1022, 20] width 19 height 19
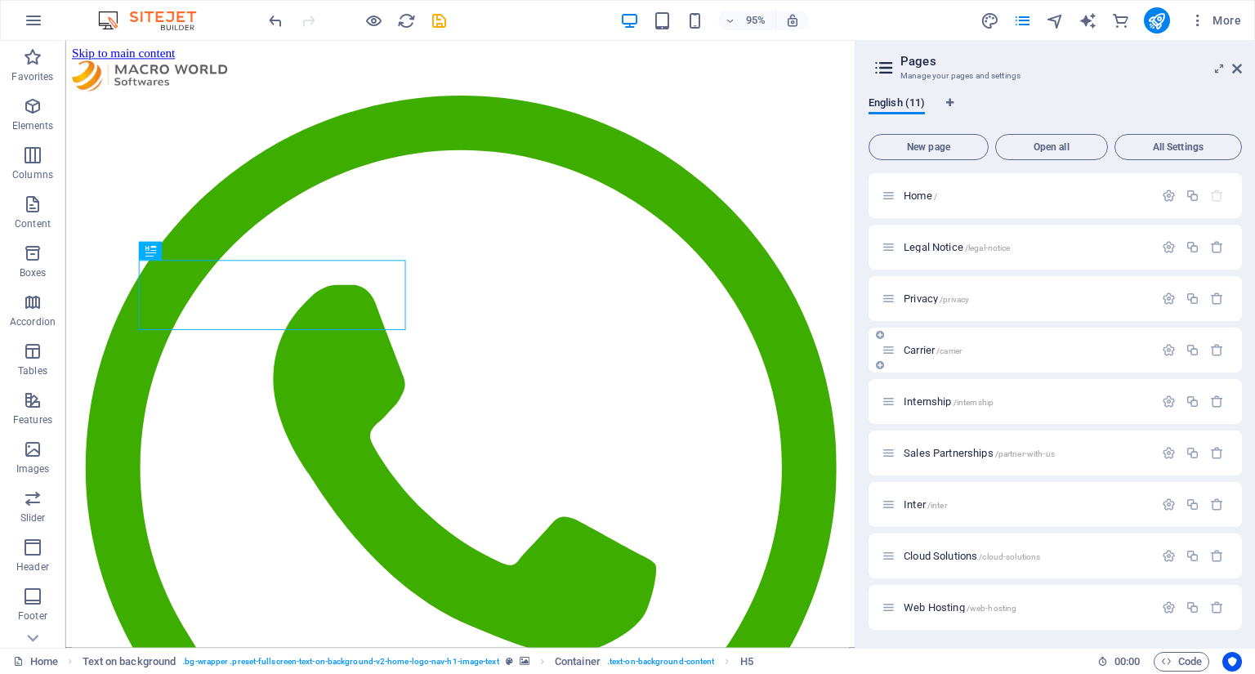
click at [919, 357] on div "Carrier /carrier" at bounding box center [1018, 350] width 272 height 19
click at [919, 349] on span "Carrier /carrier" at bounding box center [933, 350] width 58 height 12
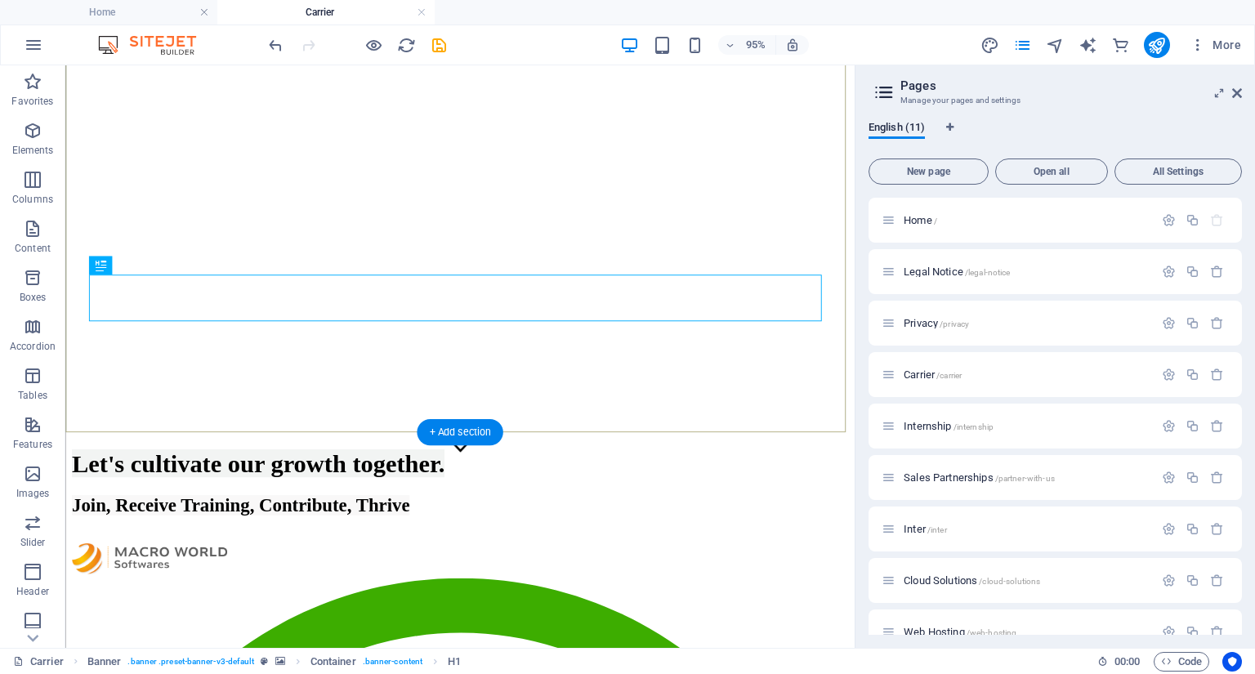
scroll to position [196, 0]
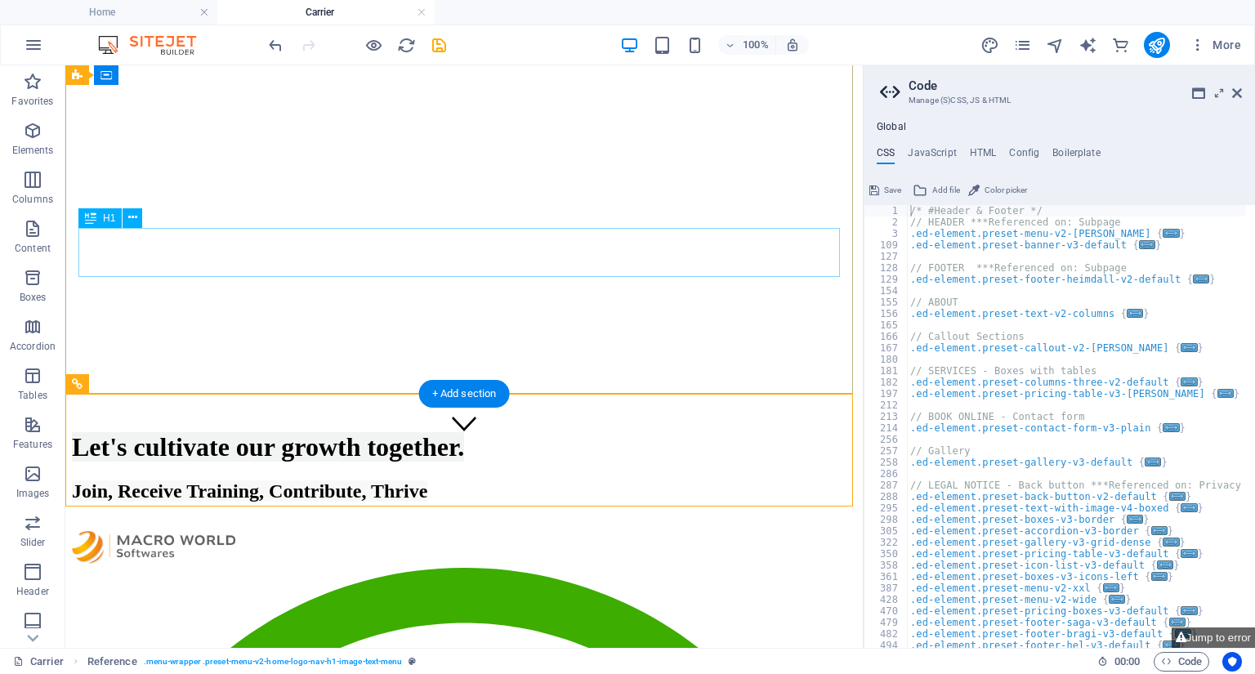
click at [713, 432] on div "Let's cultivate our growth together." at bounding box center [464, 447] width 785 height 30
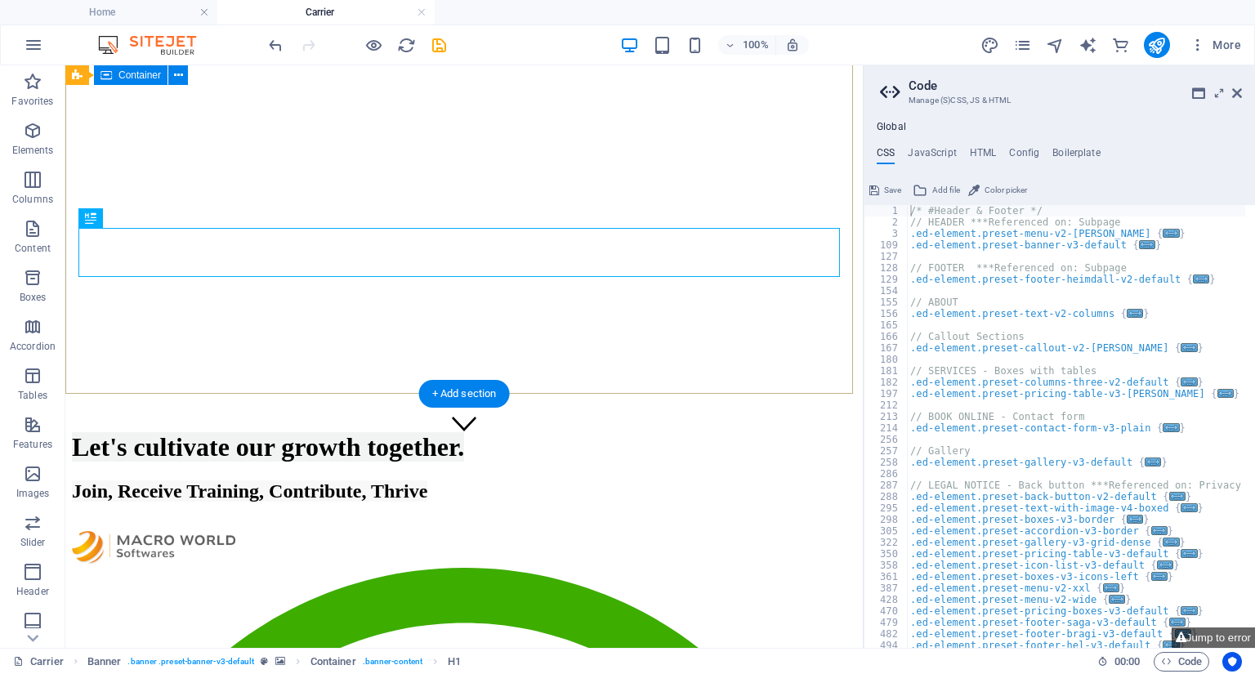
click at [785, 415] on div "Let's cultivate our growth together. Join, Receive Training, Contribute, Thrive" at bounding box center [464, 473] width 785 height 116
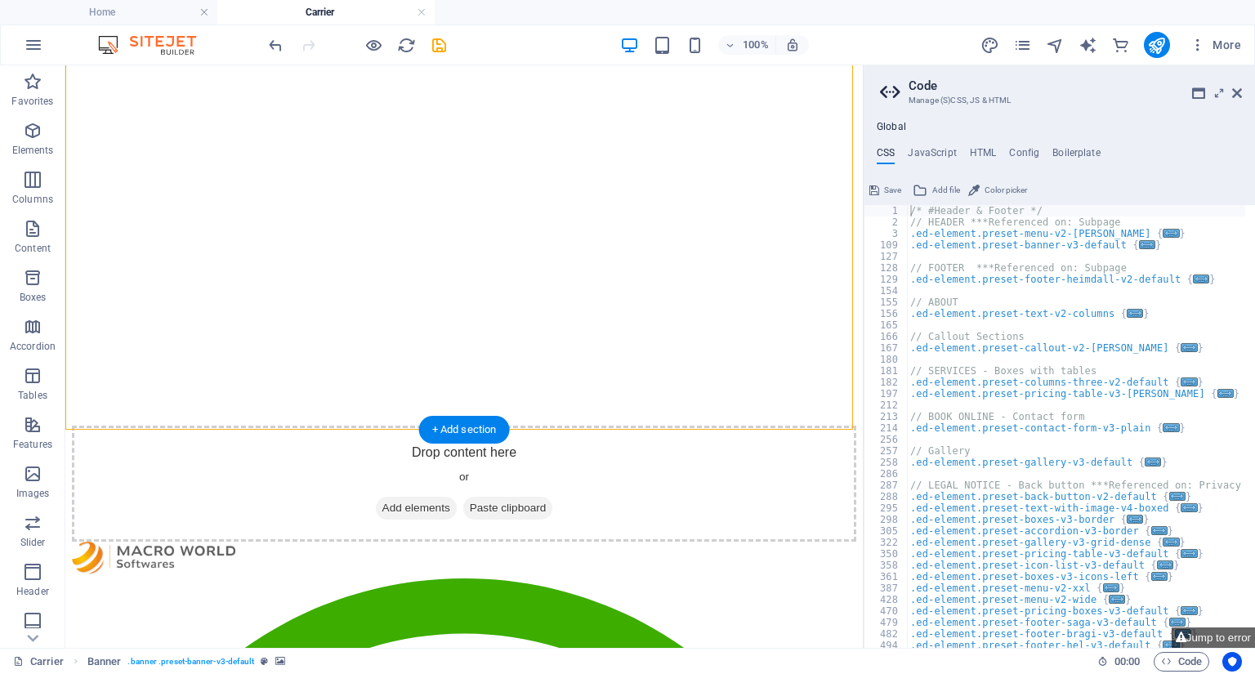
scroll to position [0, 0]
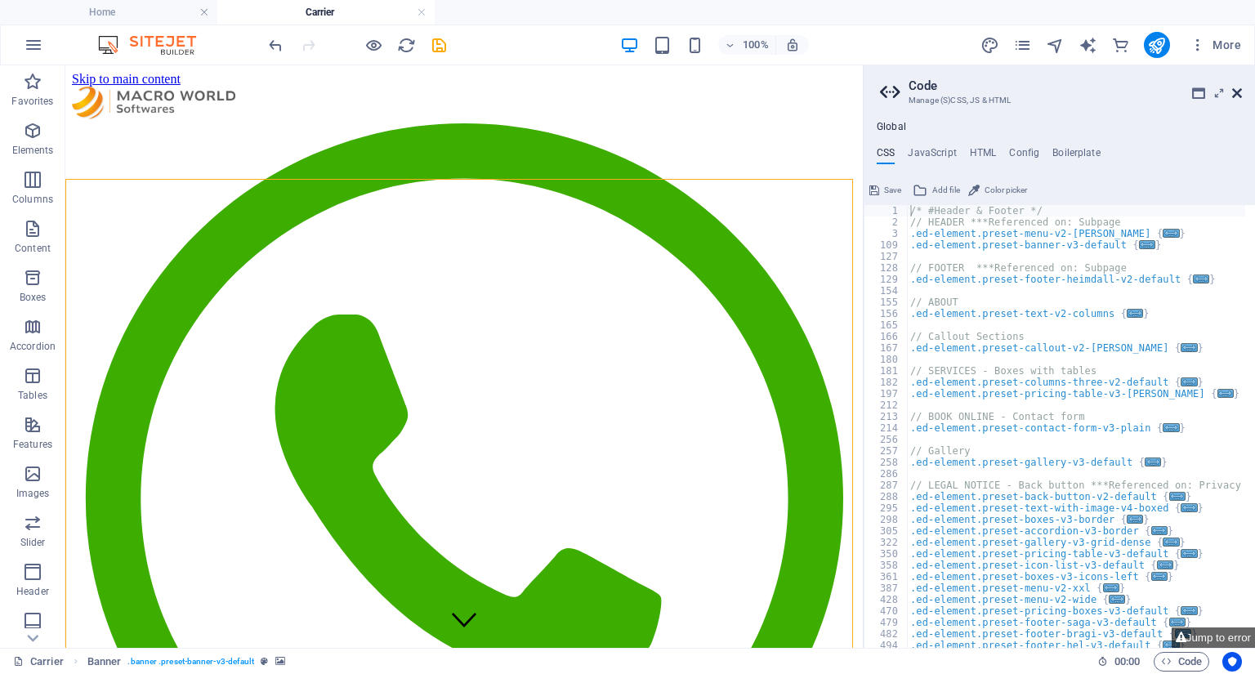
click at [1241, 92] on icon at bounding box center [1237, 93] width 10 height 13
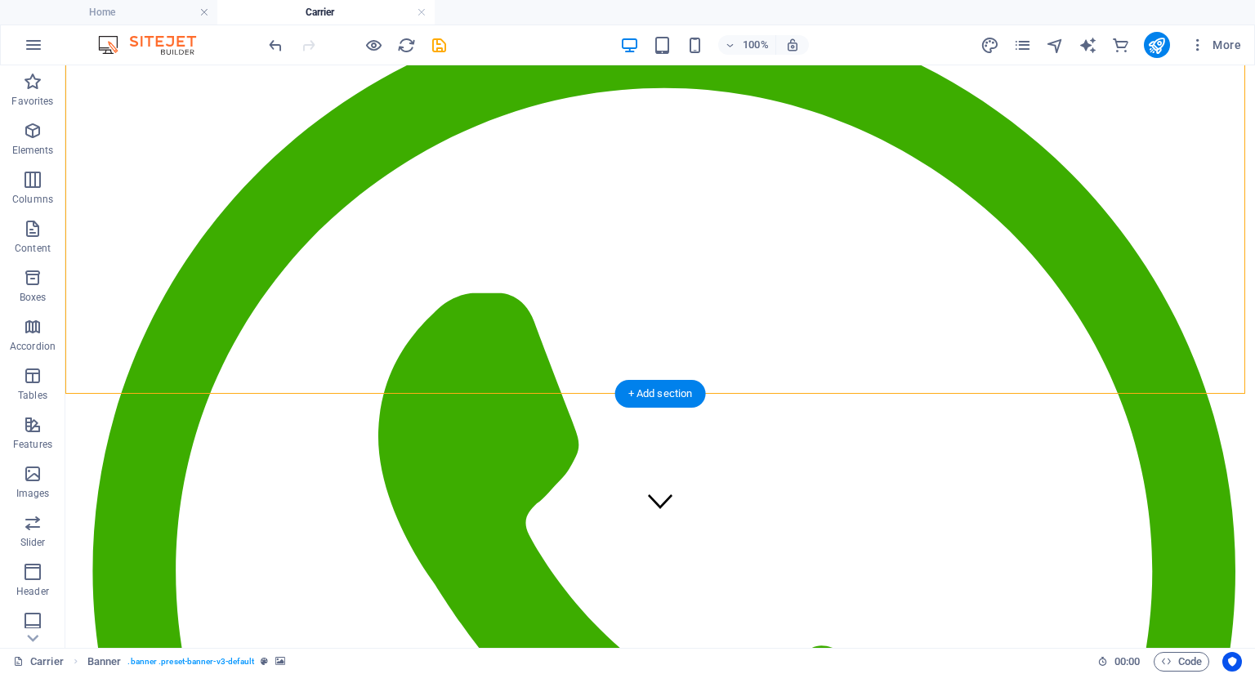
scroll to position [196, 0]
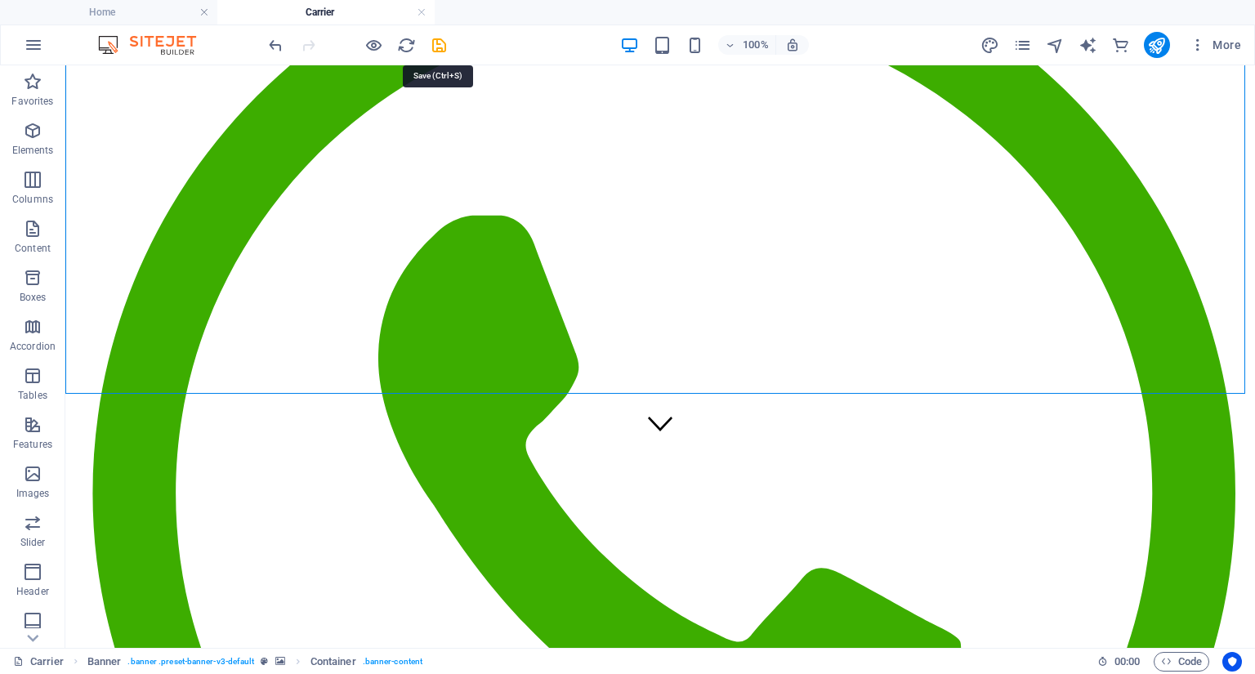
click at [435, 38] on icon "save" at bounding box center [439, 45] width 19 height 19
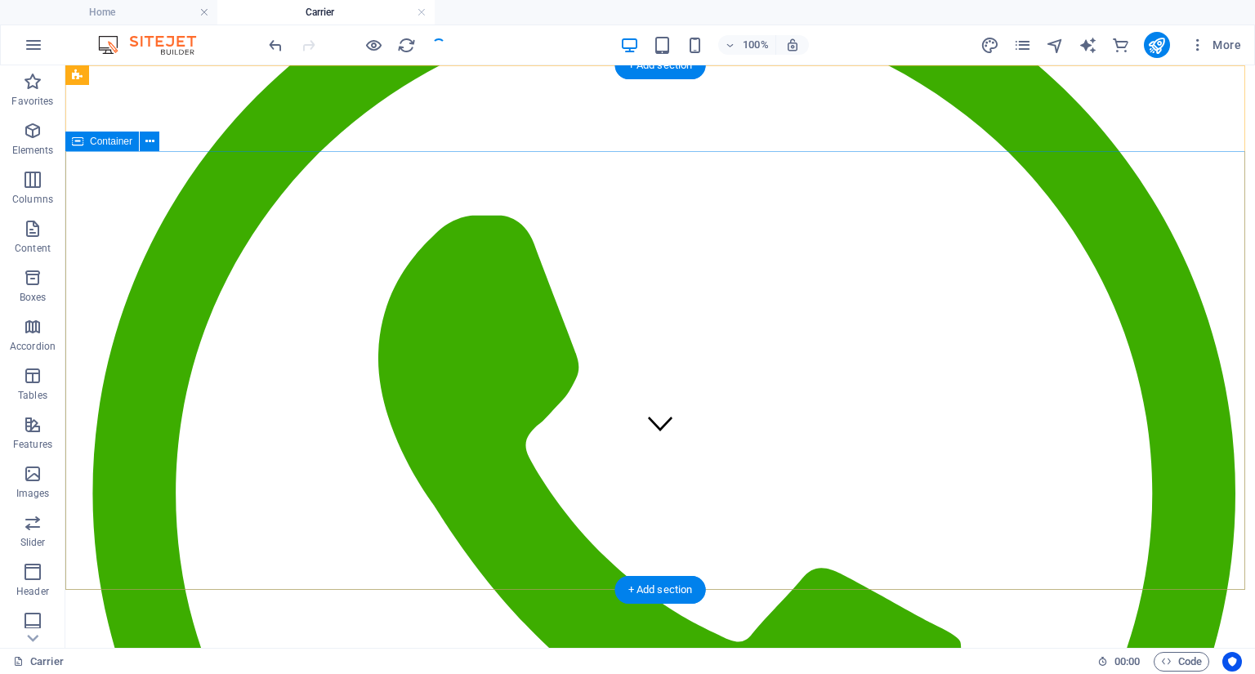
scroll to position [0, 0]
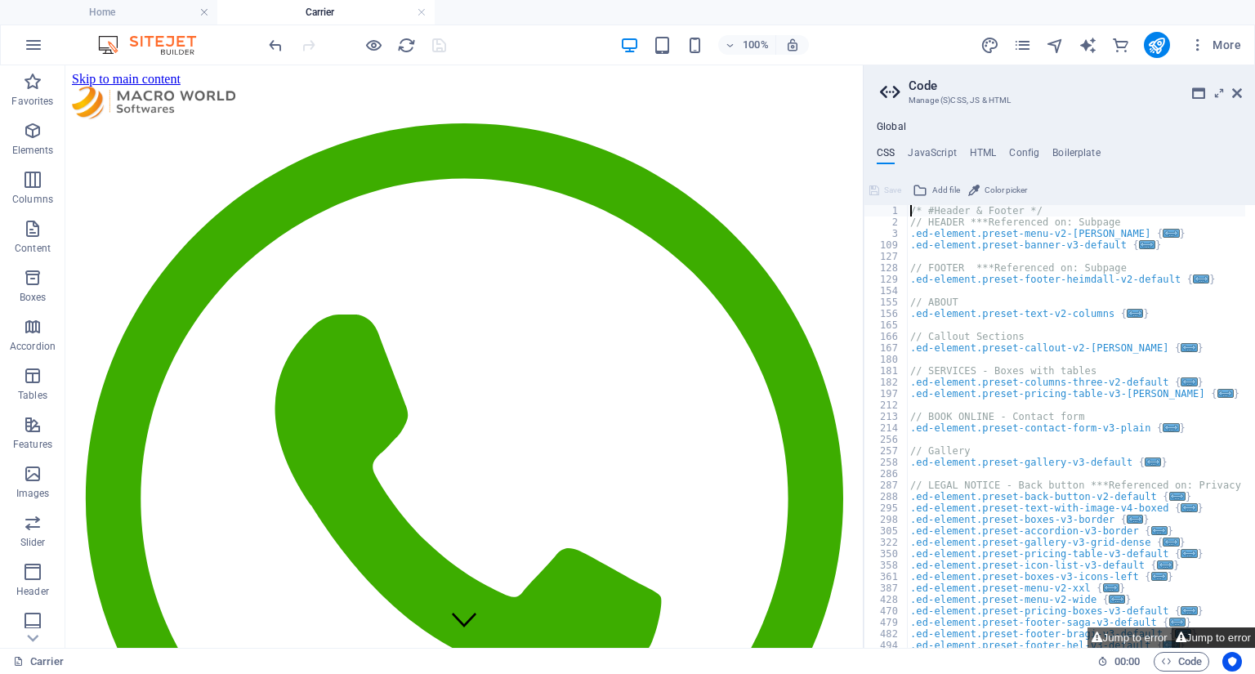
click at [1205, 633] on button "Jump to error" at bounding box center [1213, 638] width 83 height 20
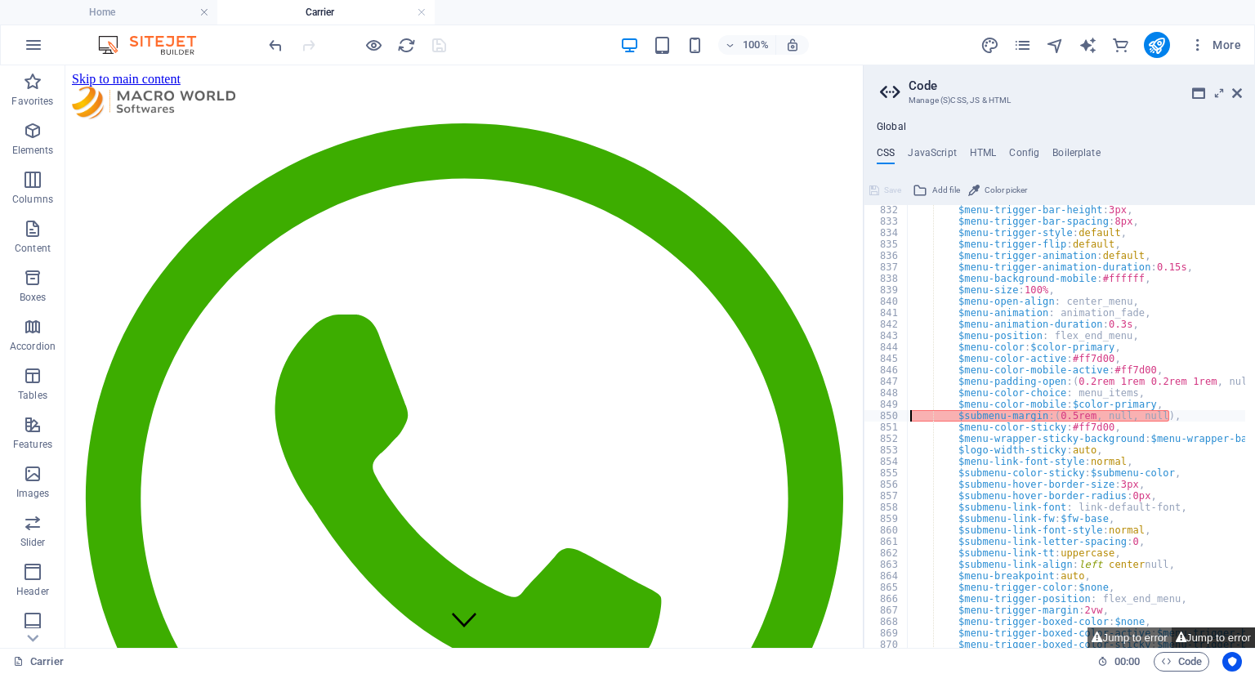
scroll to position [1030, 0]
click at [1138, 416] on div "$menu-trigger-bar-height : 3px , $menu-trigger-bar-spacing : 8px , $menu-trigge…" at bounding box center [1133, 432] width 453 height 456
type textarea "$menu-color-sticky: #ff7d00,"
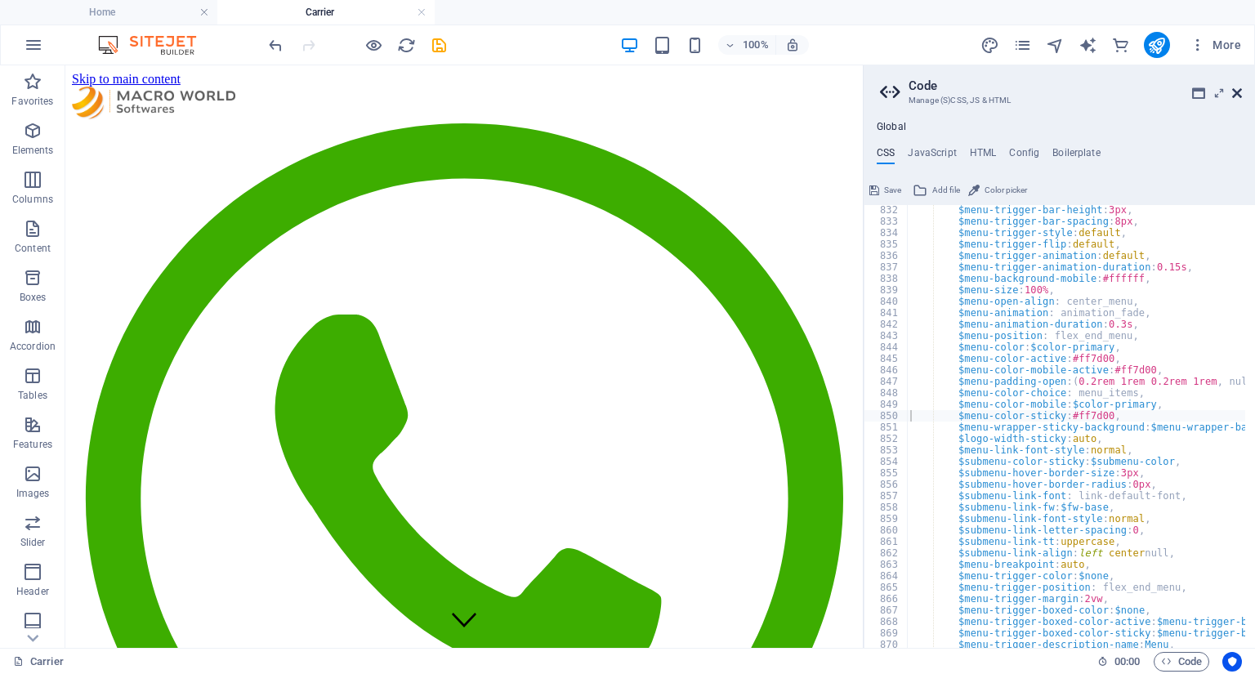
click at [1240, 95] on icon at bounding box center [1237, 93] width 10 height 13
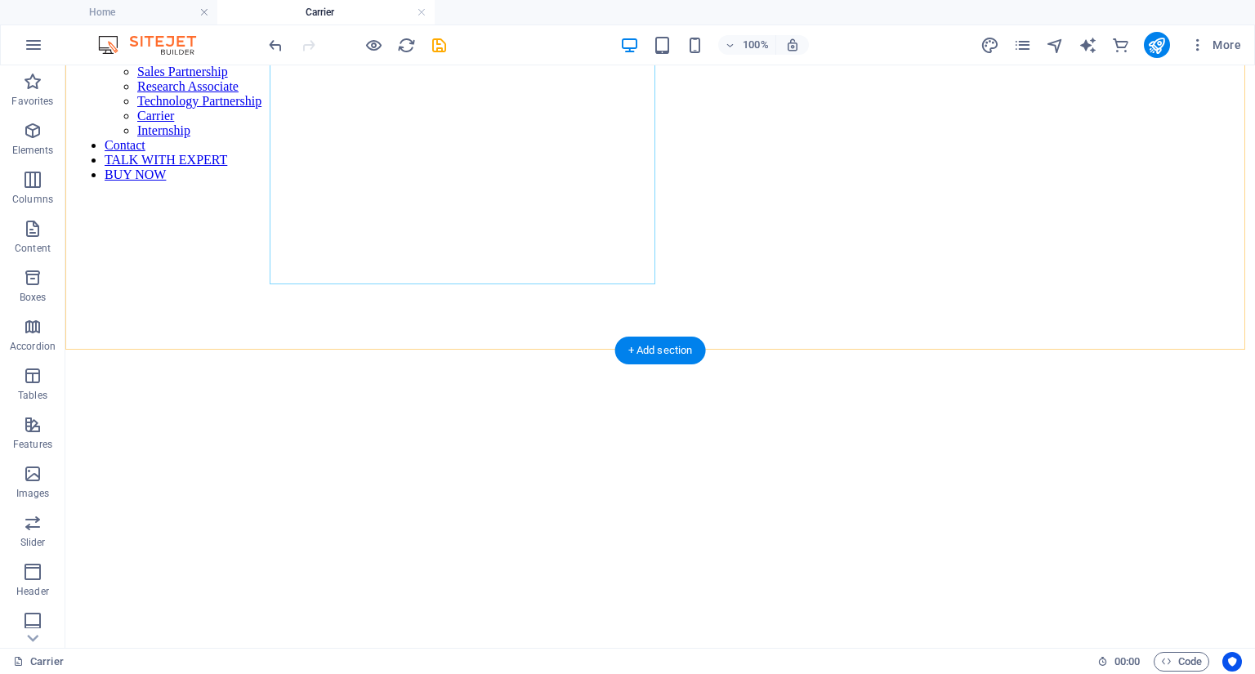
scroll to position [1880, 0]
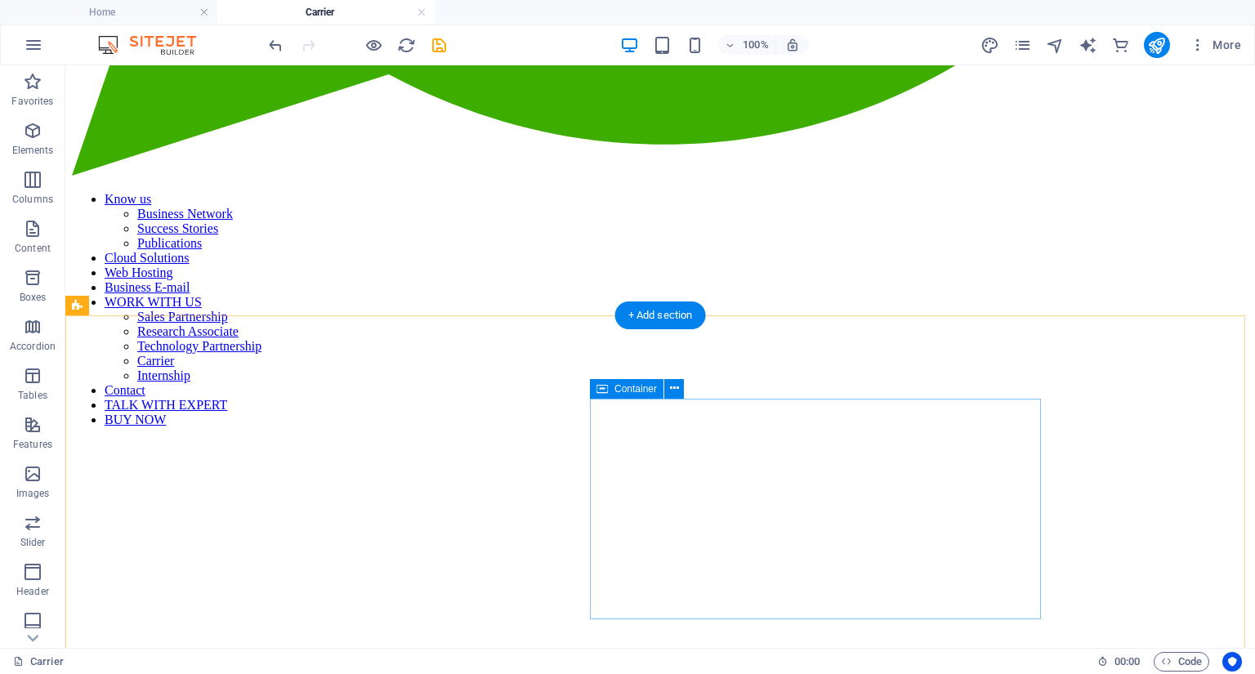
scroll to position [1617, 0]
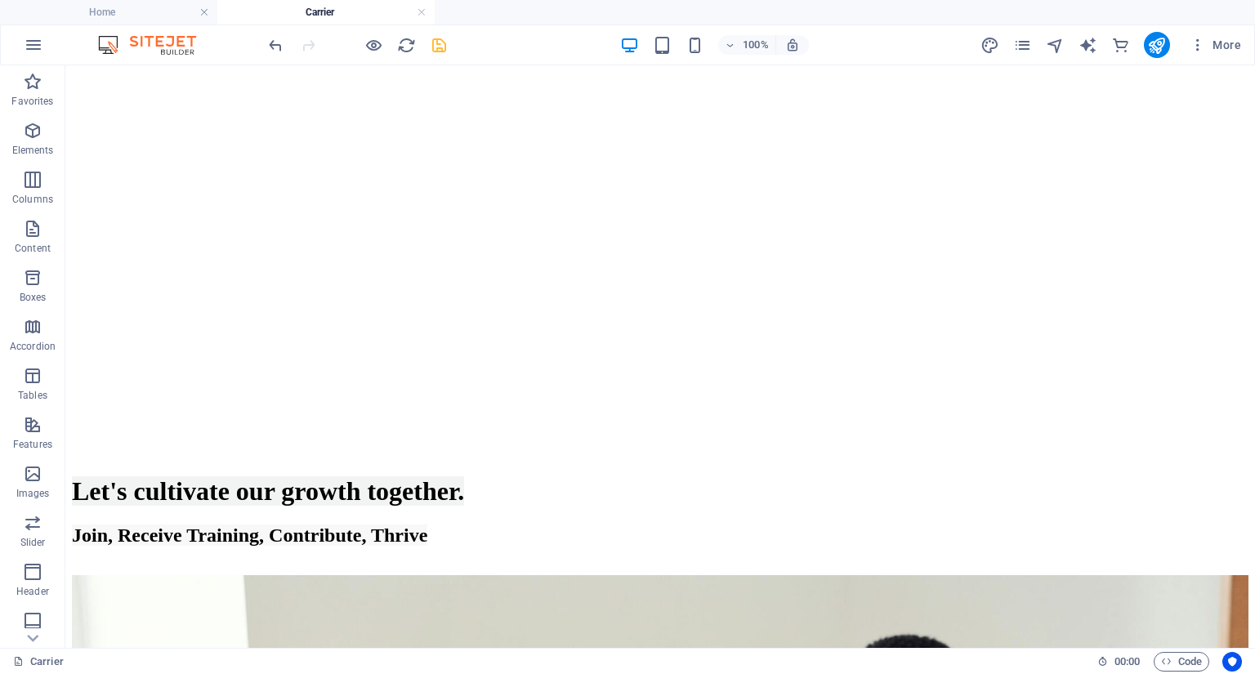
click at [438, 51] on icon "save" at bounding box center [439, 45] width 19 height 19
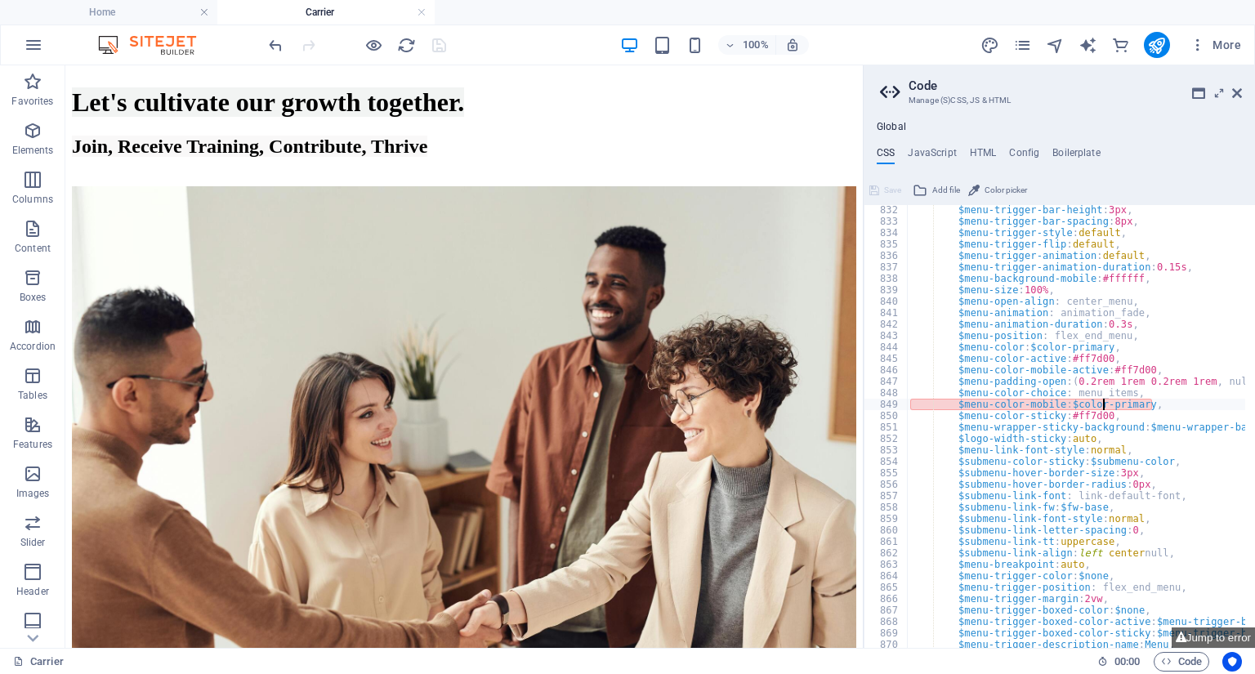
click at [1101, 405] on div "$menu-trigger-bar-height : 3px , $menu-trigger-bar-spacing : 8px , $menu-trigge…" at bounding box center [1133, 432] width 453 height 456
type textarea "$menu-color-sticky: #ff7d00,"
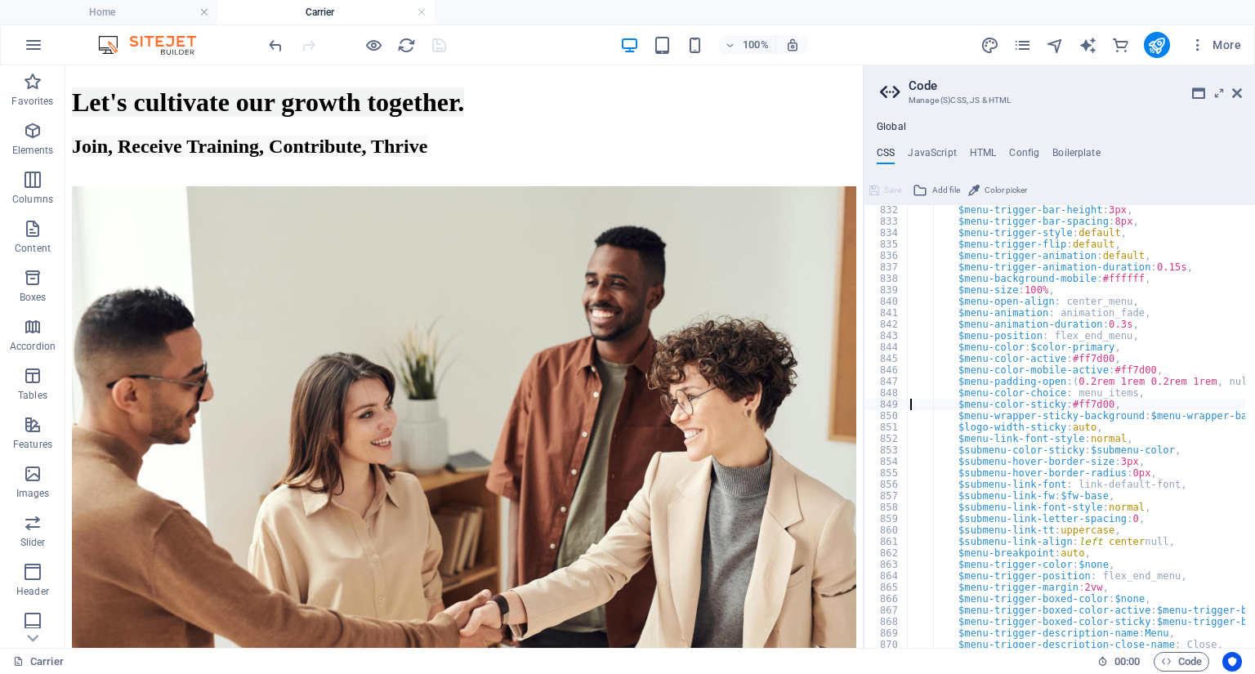
scroll to position [1030, 0]
click at [889, 191] on span "Save" at bounding box center [892, 191] width 17 height 20
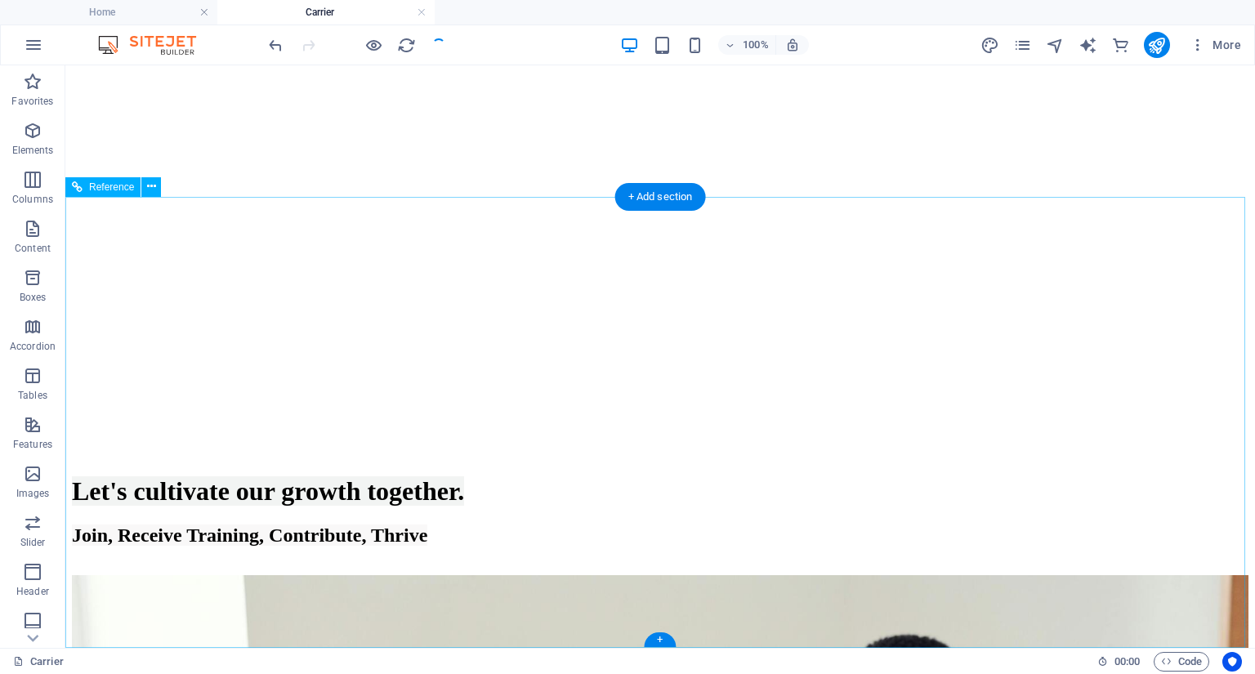
scroll to position [1614, 0]
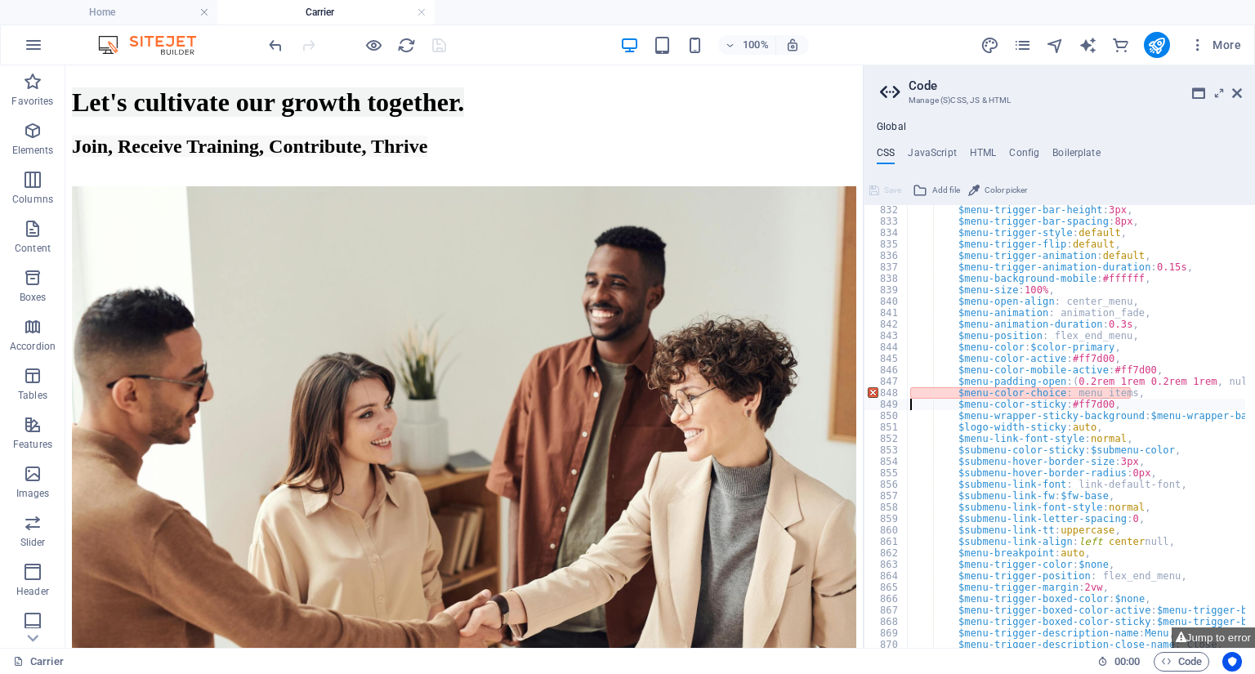
click at [1102, 391] on div "$menu-trigger-bar-height : 3px , $menu-trigger-bar-spacing : 8px , $menu-trigge…" at bounding box center [1133, 432] width 453 height 456
type textarea "$menu-color-sticky: #ff7d00,"
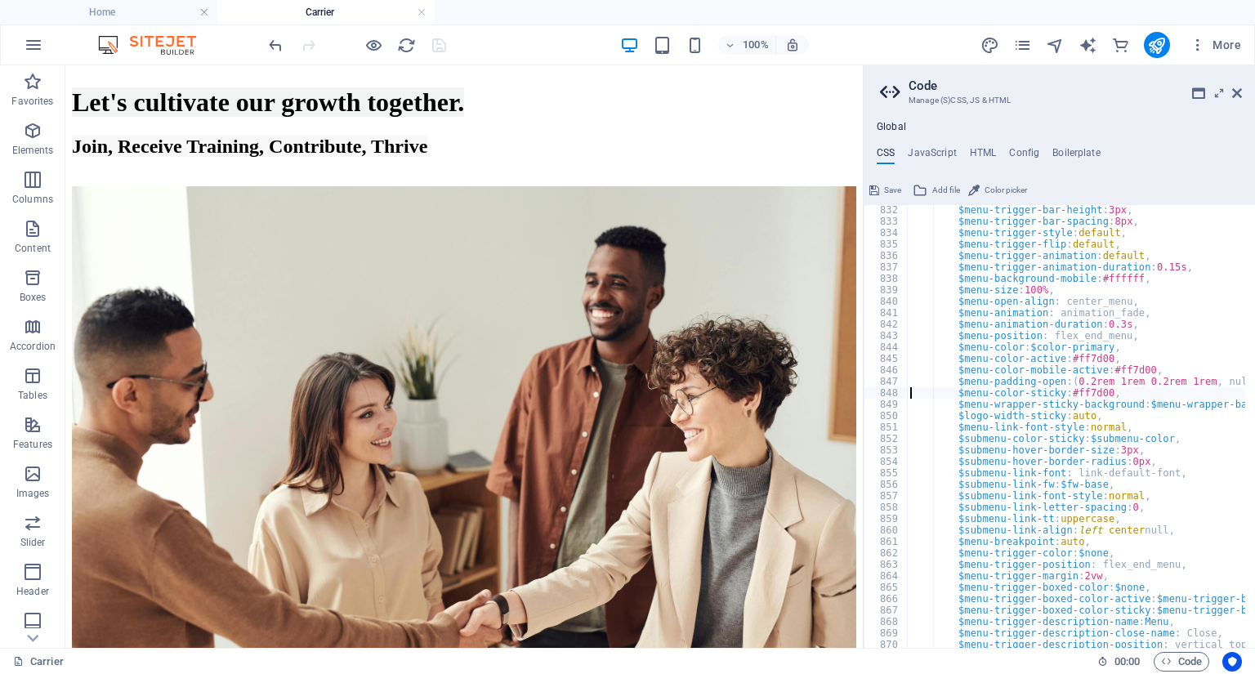
click at [879, 193] on button "Save" at bounding box center [885, 191] width 37 height 20
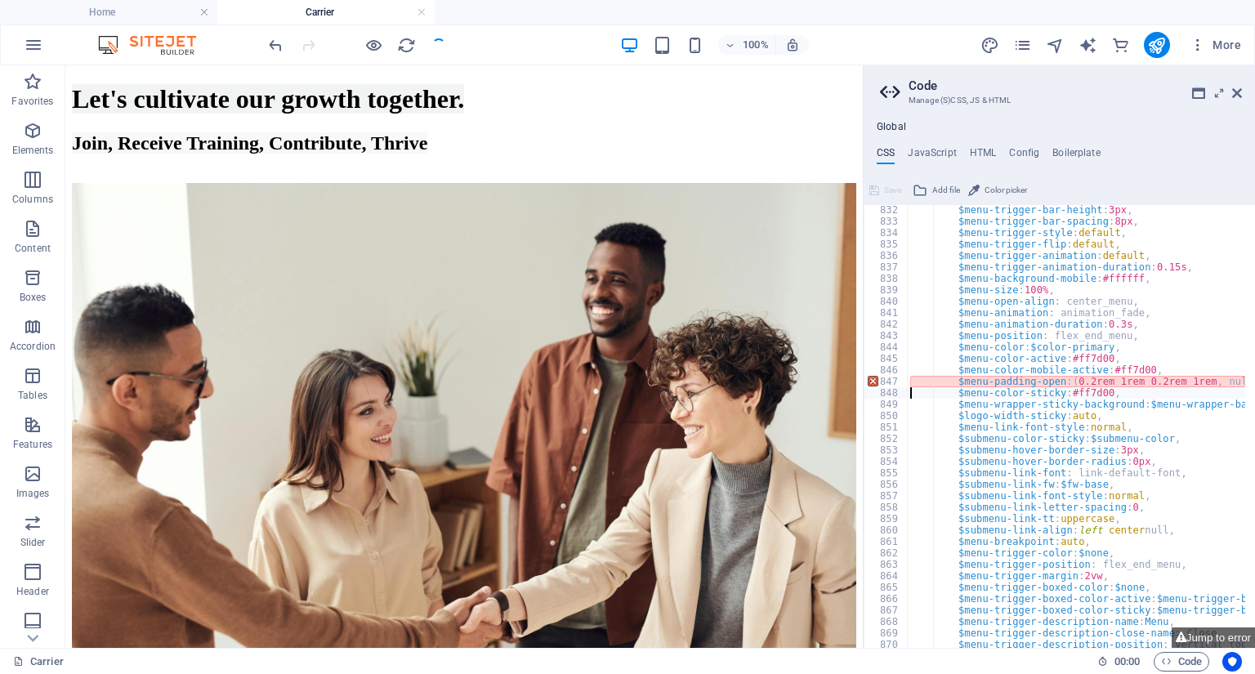
scroll to position [1614, 0]
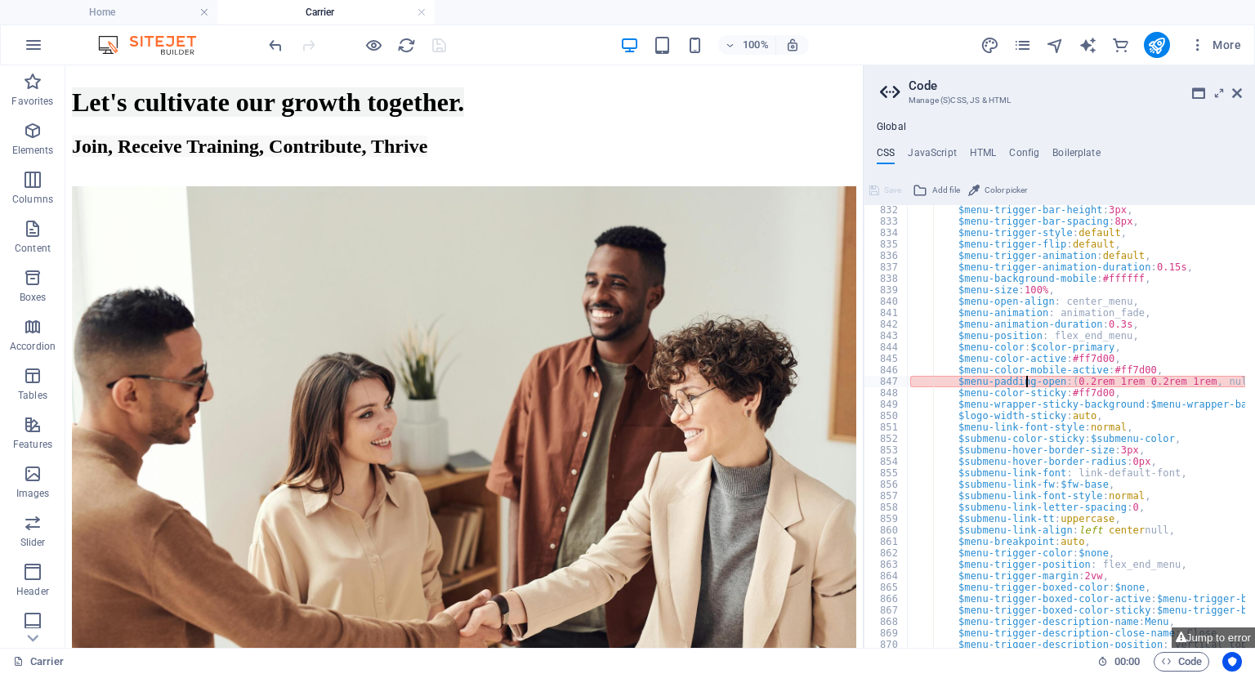
click at [1025, 383] on div "$menu-trigger-bar-height : 3px , $menu-trigger-bar-spacing : 8px , $menu-trigge…" at bounding box center [1133, 432] width 453 height 456
type textarea "$menu-color-sticky: #ff7d00,"
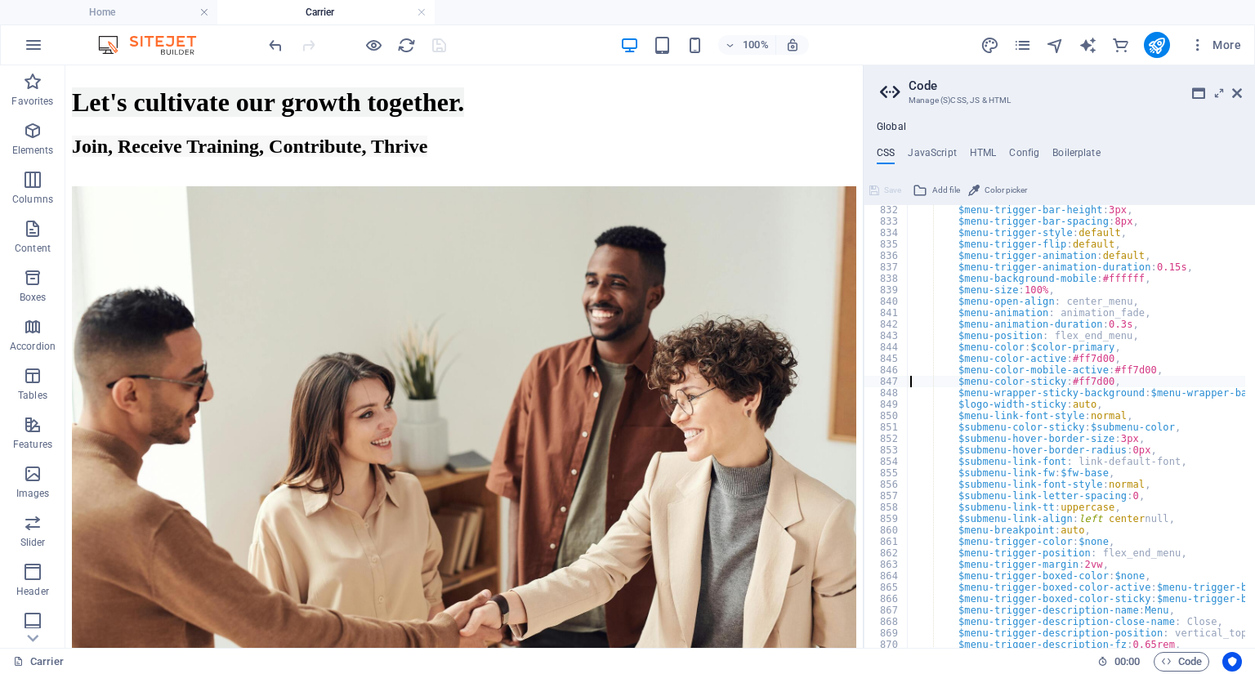
scroll to position [1030, 0]
click at [889, 190] on span "Save" at bounding box center [892, 191] width 17 height 20
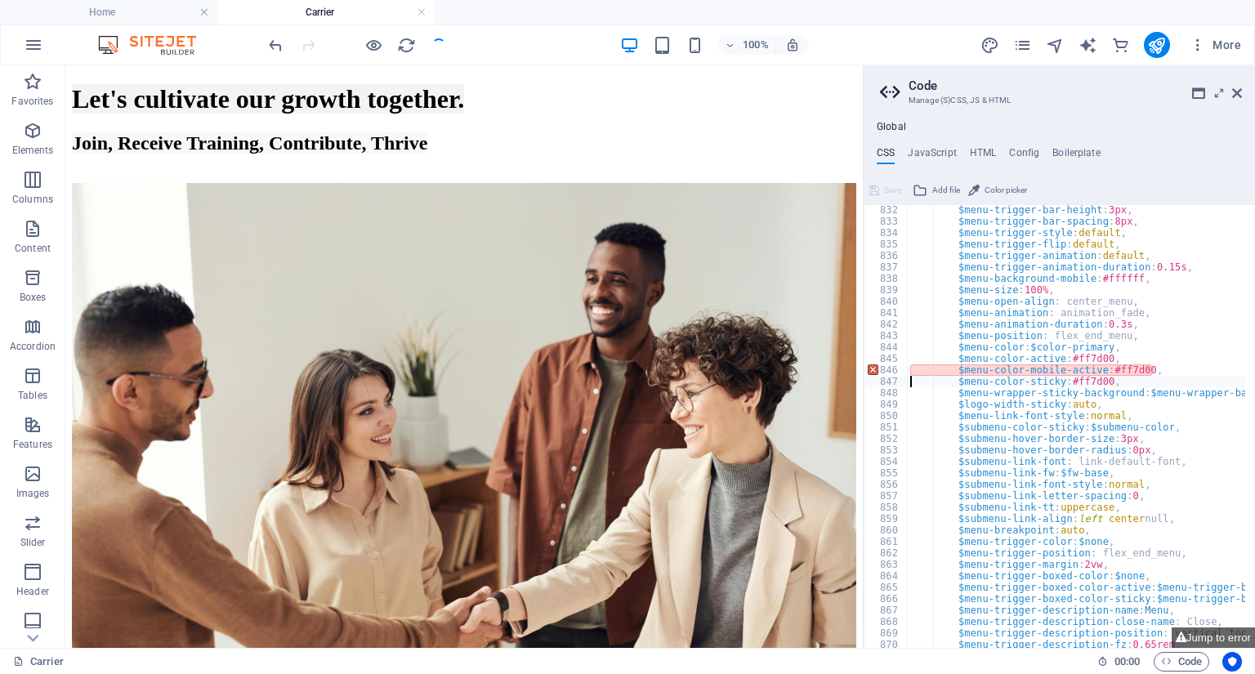
scroll to position [1614, 0]
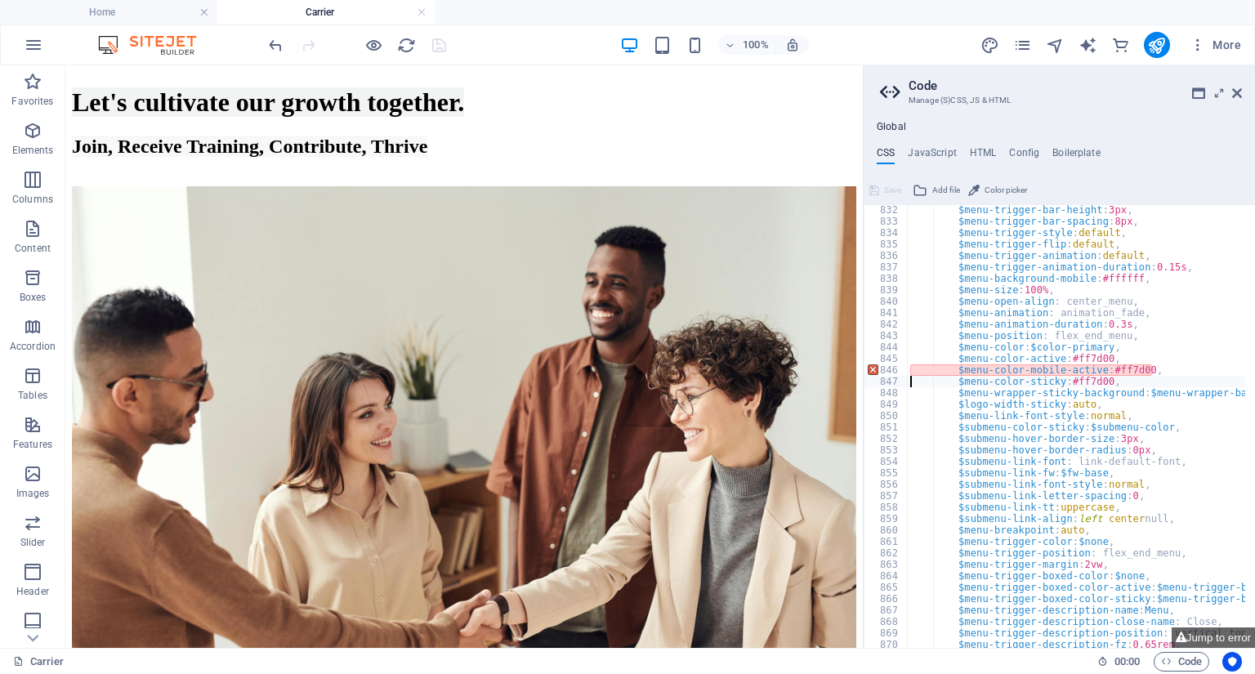
click at [1004, 372] on div "$menu-trigger-bar-height : 3px , $menu-trigger-bar-spacing : 8px , $menu-trigge…" at bounding box center [1133, 432] width 453 height 456
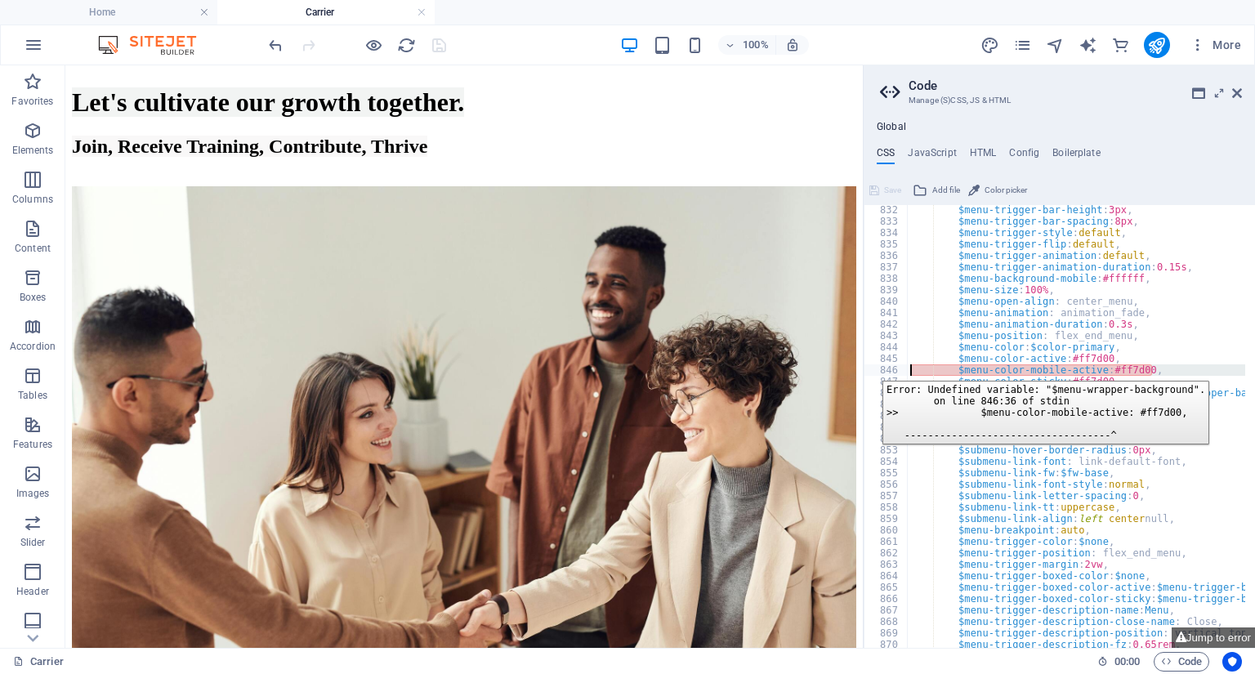
click at [870, 369] on div "846" at bounding box center [887, 369] width 44 height 11
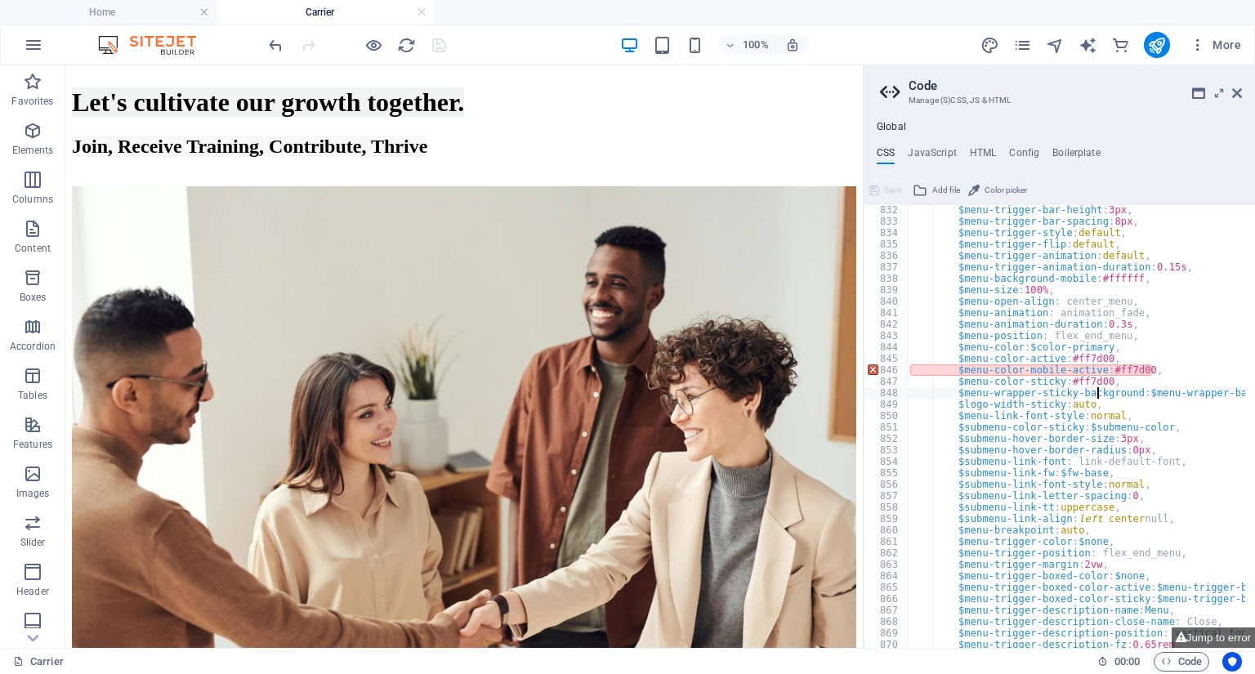
click at [1095, 396] on div "$menu-trigger-bar-height : 3px , $menu-trigger-bar-spacing : 8px , $menu-trigge…" at bounding box center [1133, 432] width 453 height 456
type textarea "$logo-width-sticky: auto,"
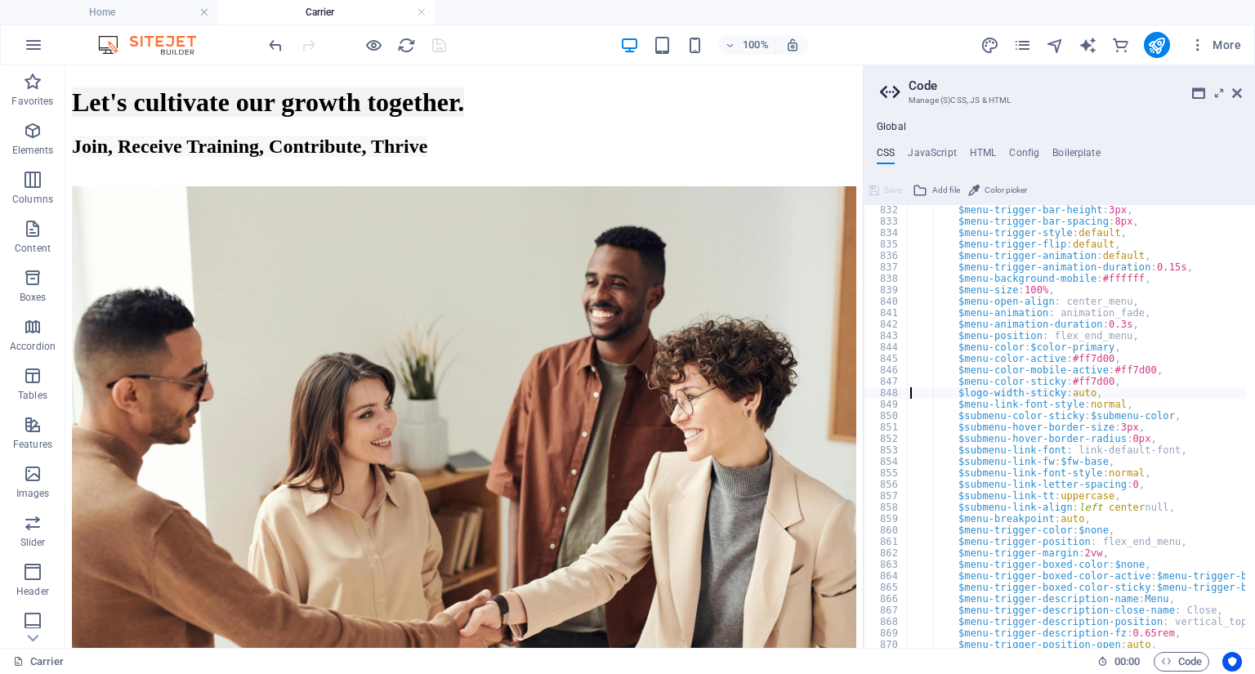
scroll to position [1030, 0]
click at [882, 187] on button "Save" at bounding box center [885, 191] width 37 height 20
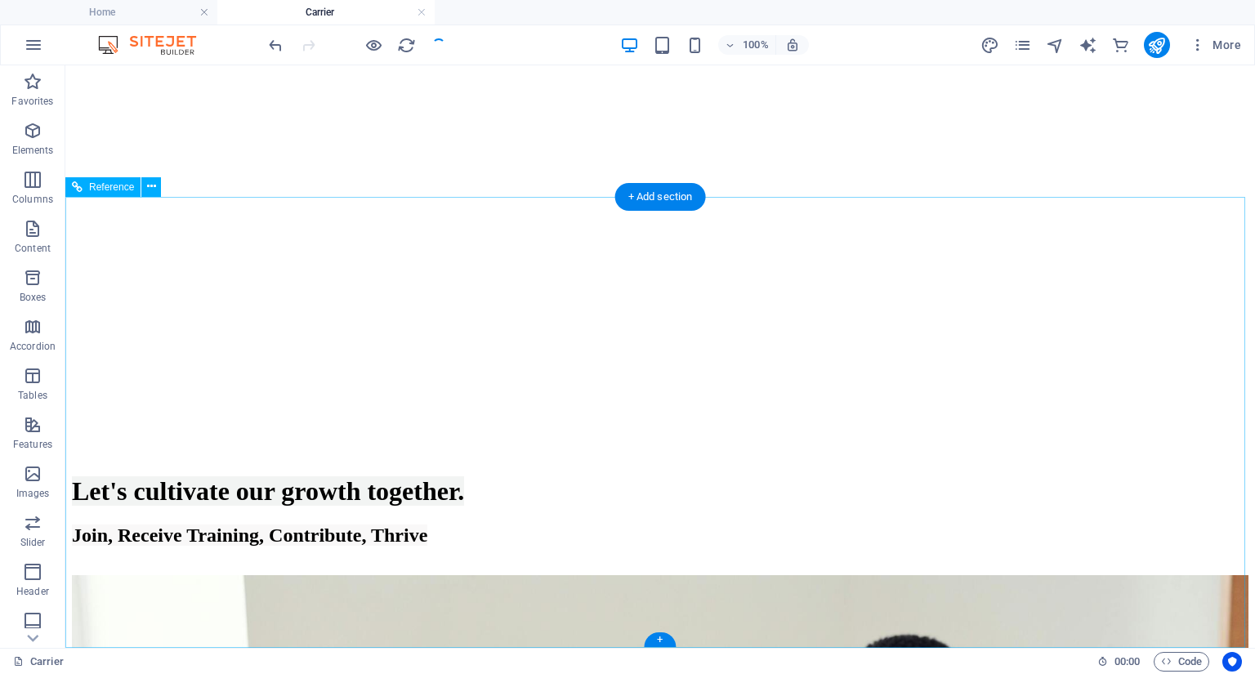
scroll to position [1614, 0]
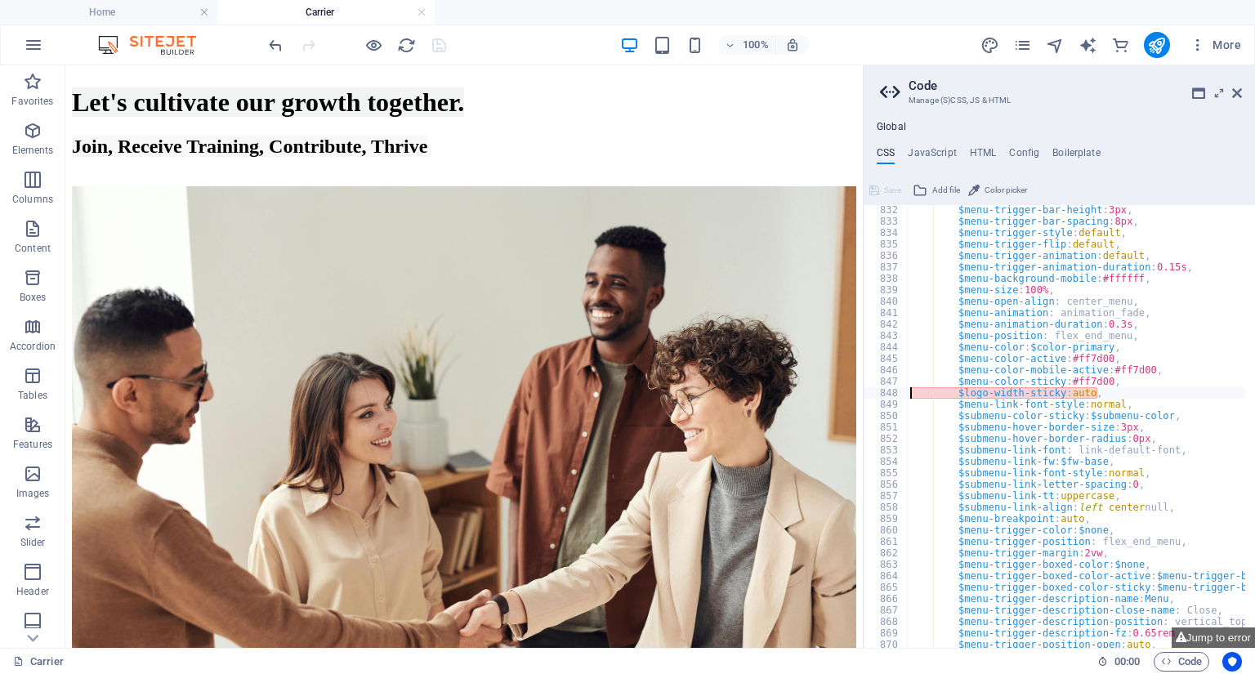
click at [1044, 417] on div "$menu-trigger-bar-height : 3px , $menu-trigger-bar-spacing : 8px , $menu-trigge…" at bounding box center [1133, 432] width 453 height 456
click at [1044, 415] on div "$menu-trigger-bar-height : 3px , $menu-trigger-bar-spacing : 8px , $menu-trigge…" at bounding box center [1133, 432] width 453 height 456
click at [1022, 413] on div "$menu-trigger-bar-height : 3px , $menu-trigger-bar-spacing : 8px , $menu-trigge…" at bounding box center [1133, 432] width 453 height 456
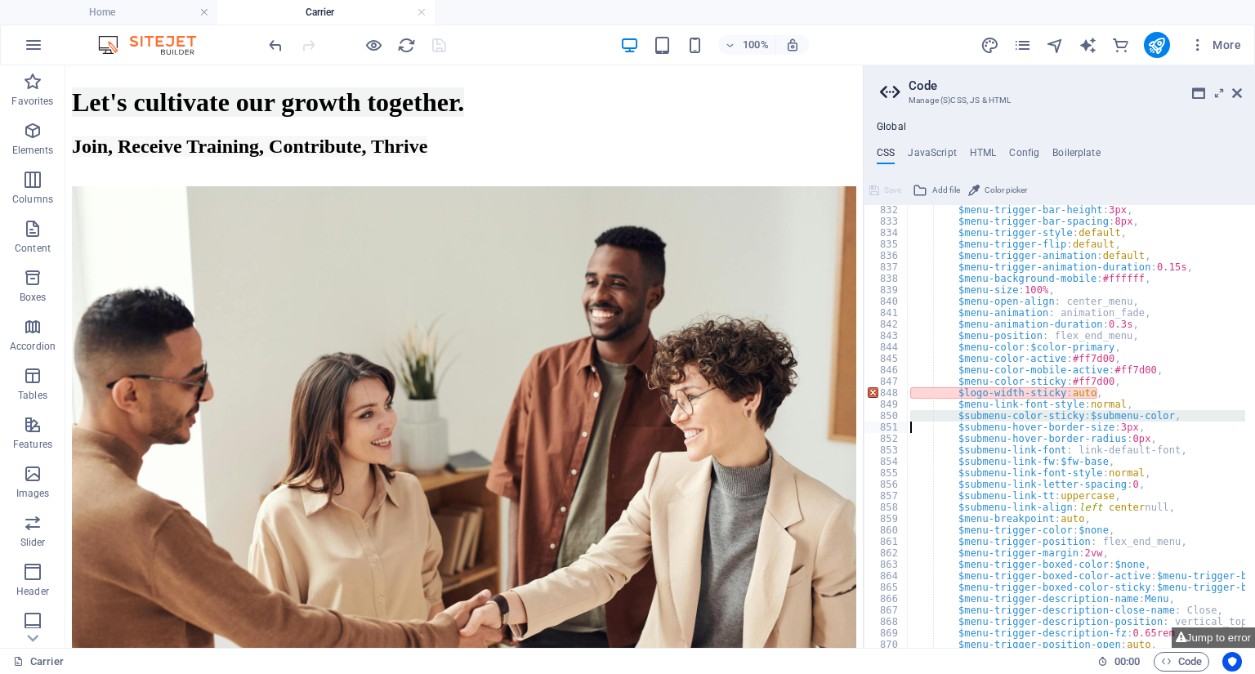
click at [1022, 413] on div "$menu-trigger-bar-height : 3px , $menu-trigger-bar-spacing : 8px , $menu-trigge…" at bounding box center [1133, 432] width 453 height 456
type textarea "$submenu-hover-border-size: 3px,"
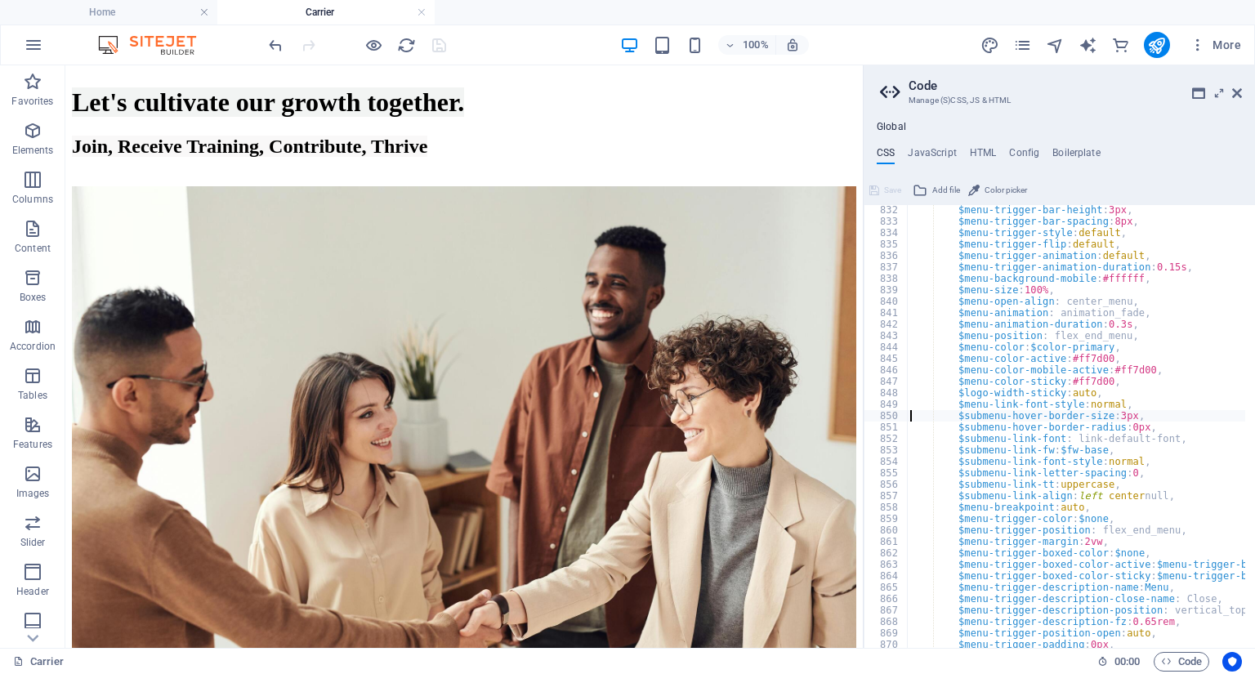
scroll to position [1030, 0]
click at [884, 183] on span "Save" at bounding box center [892, 191] width 17 height 20
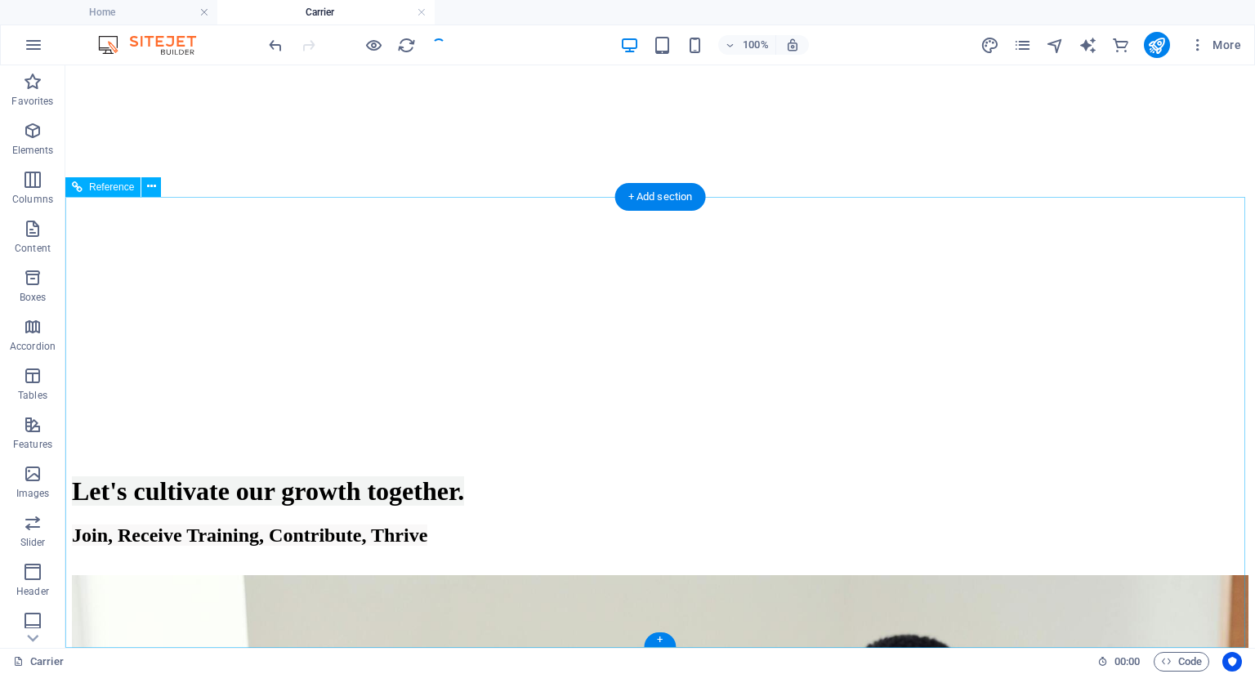
scroll to position [1614, 0]
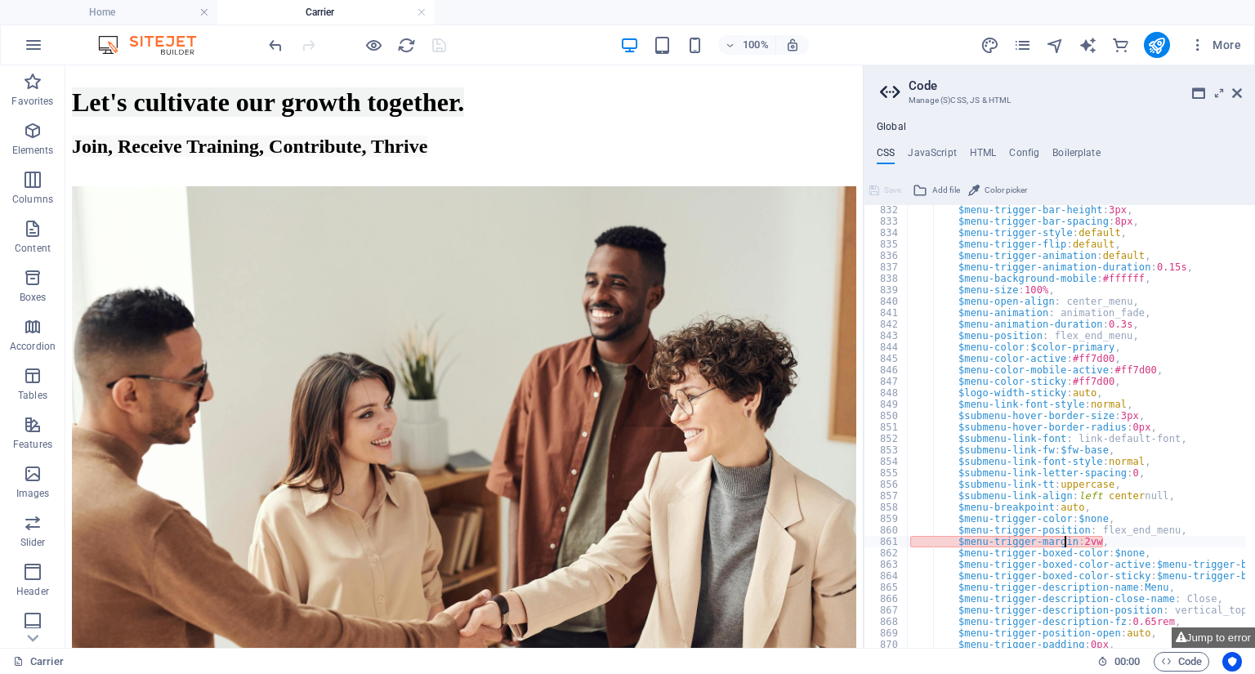
click at [1064, 540] on div "$menu-trigger-bar-height : 3px , $menu-trigger-bar-spacing : 8px , $menu-trigge…" at bounding box center [1133, 432] width 453 height 456
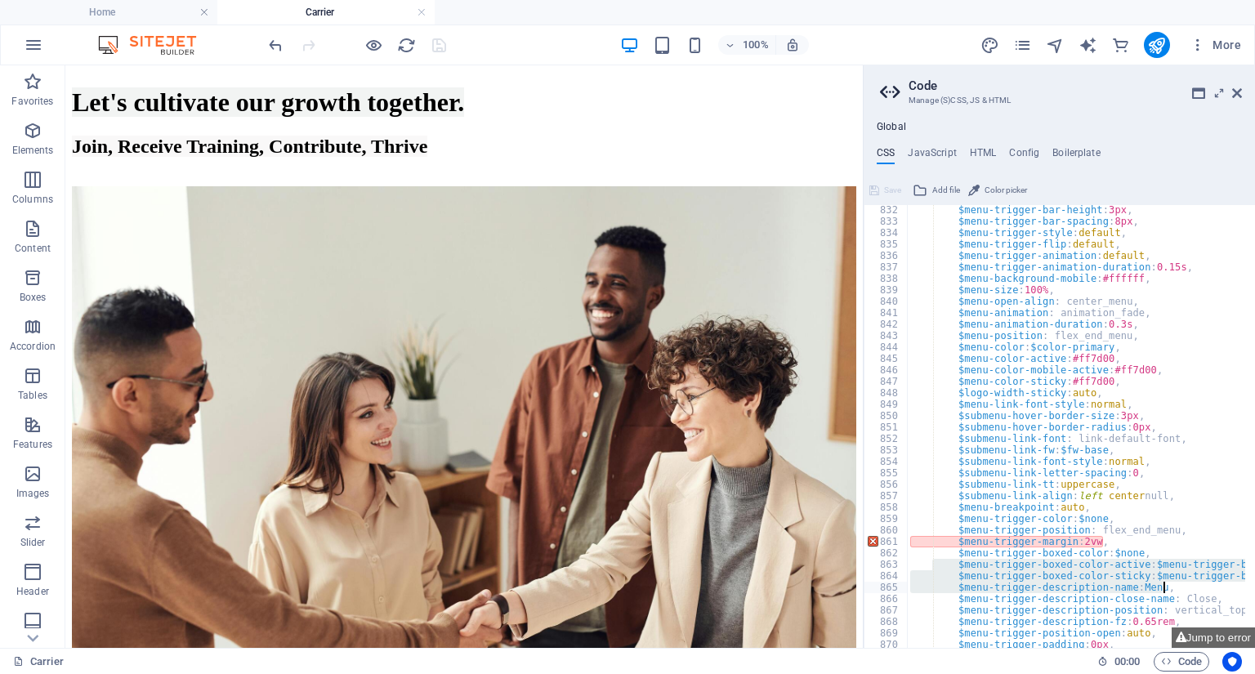
scroll to position [0, 51]
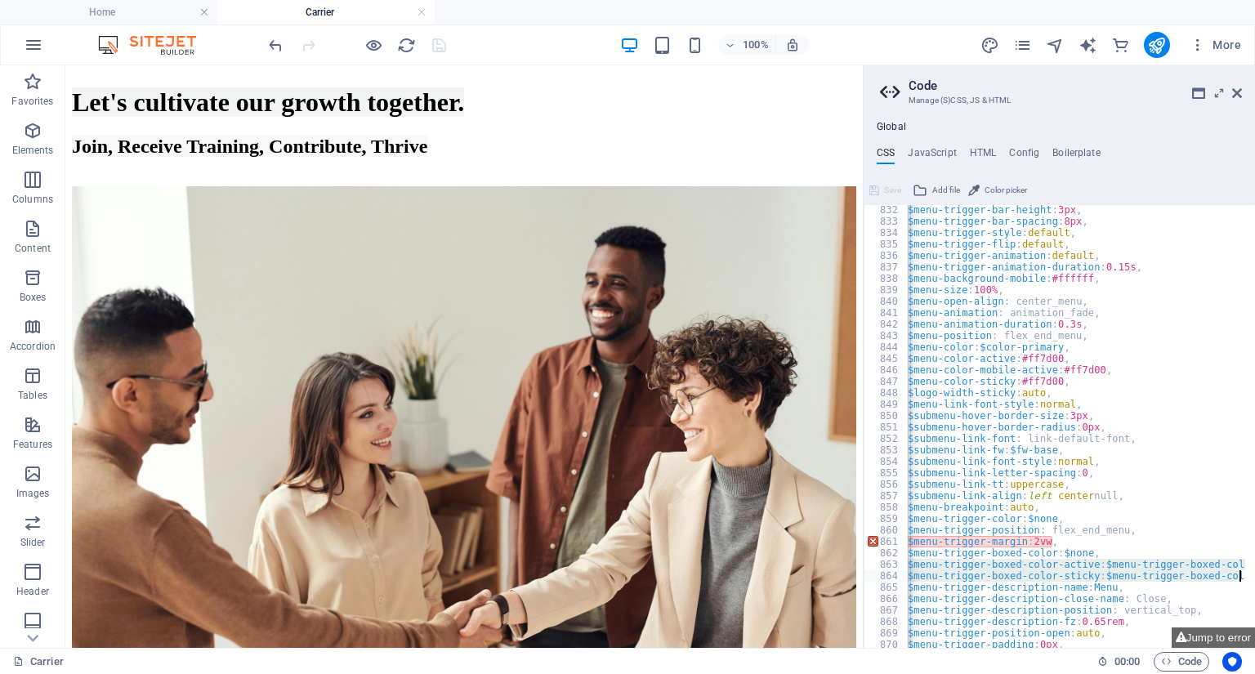
drag, startPoint x: 948, startPoint y: 566, endPoint x: 1245, endPoint y: 572, distance: 297.5
click at [1245, 572] on div "$menu-trigger-margin: 2vw, $menu-trigger-boxed-color: $none, 832 833 834 835 83…" at bounding box center [1059, 426] width 391 height 443
type textarea "$menu-trigger-boxed-color-active: $menu-trigger-boxed-color, $menu-trigger-boxe…"
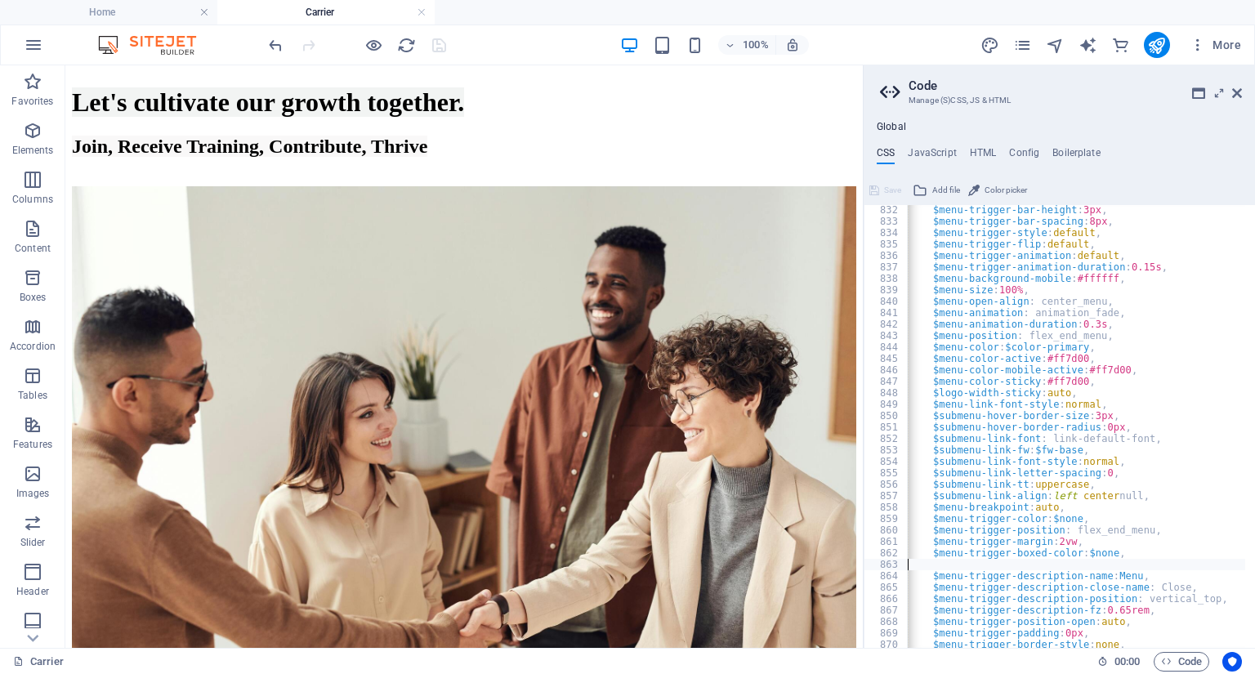
scroll to position [0, 25]
type textarea "$menu-trigger-description-name: Menu,"
drag, startPoint x: 896, startPoint y: 189, endPoint x: 830, endPoint y: 121, distance: 94.8
click at [896, 188] on span "Save" at bounding box center [892, 191] width 17 height 20
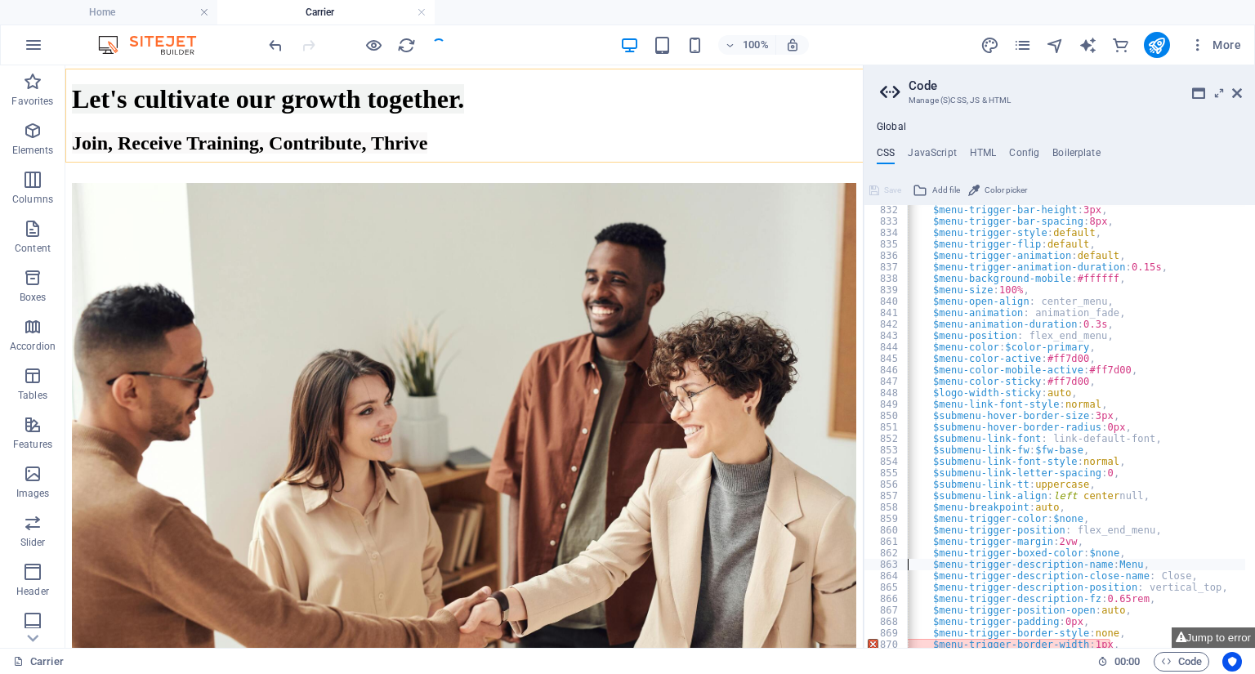
scroll to position [1614, 0]
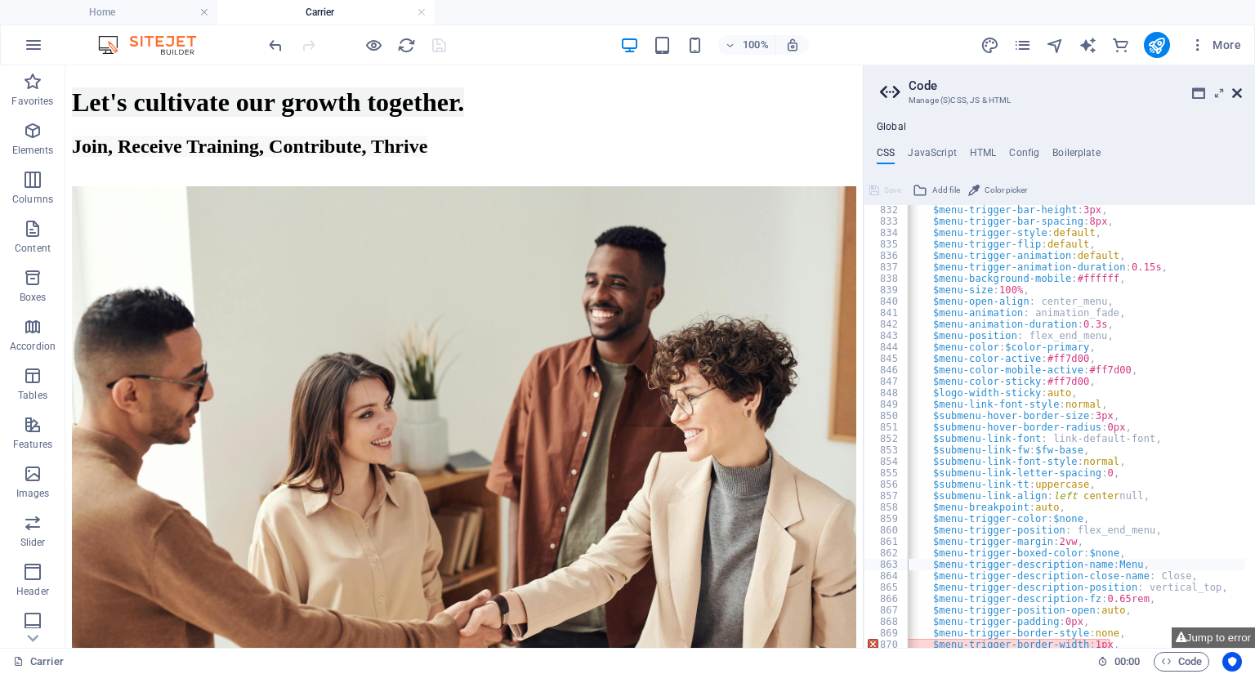
click at [1232, 95] on icon at bounding box center [1237, 93] width 10 height 13
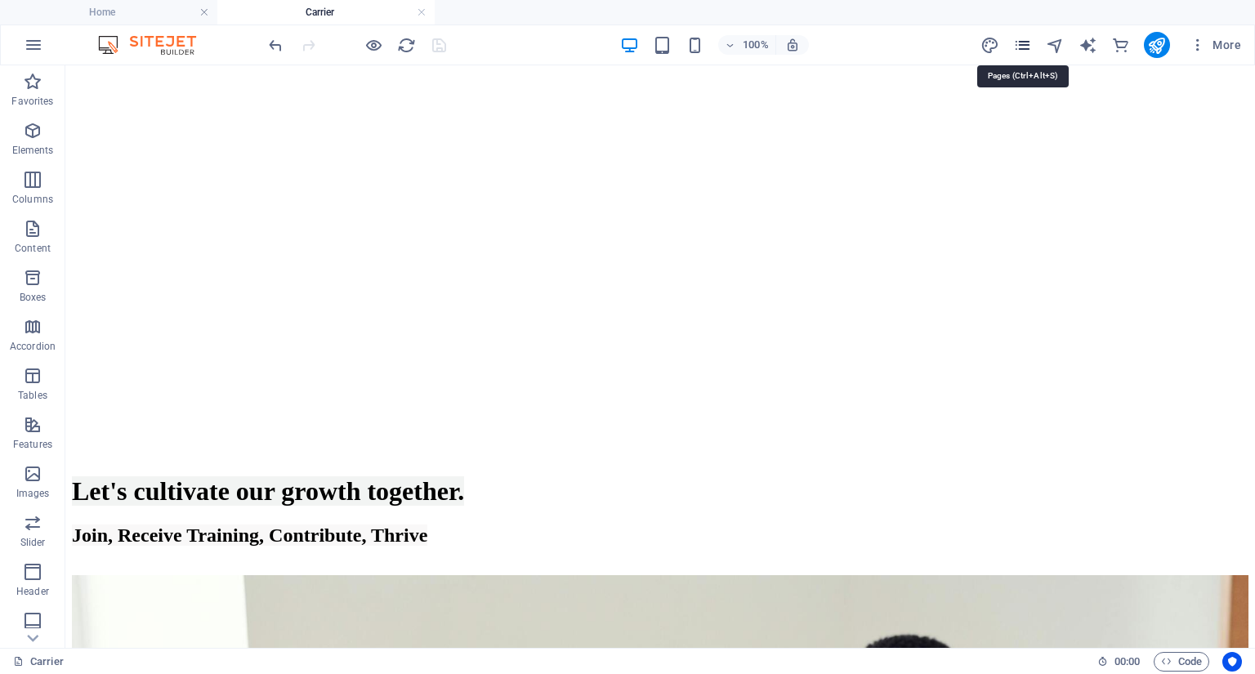
click at [1026, 42] on icon "pages" at bounding box center [1022, 45] width 19 height 19
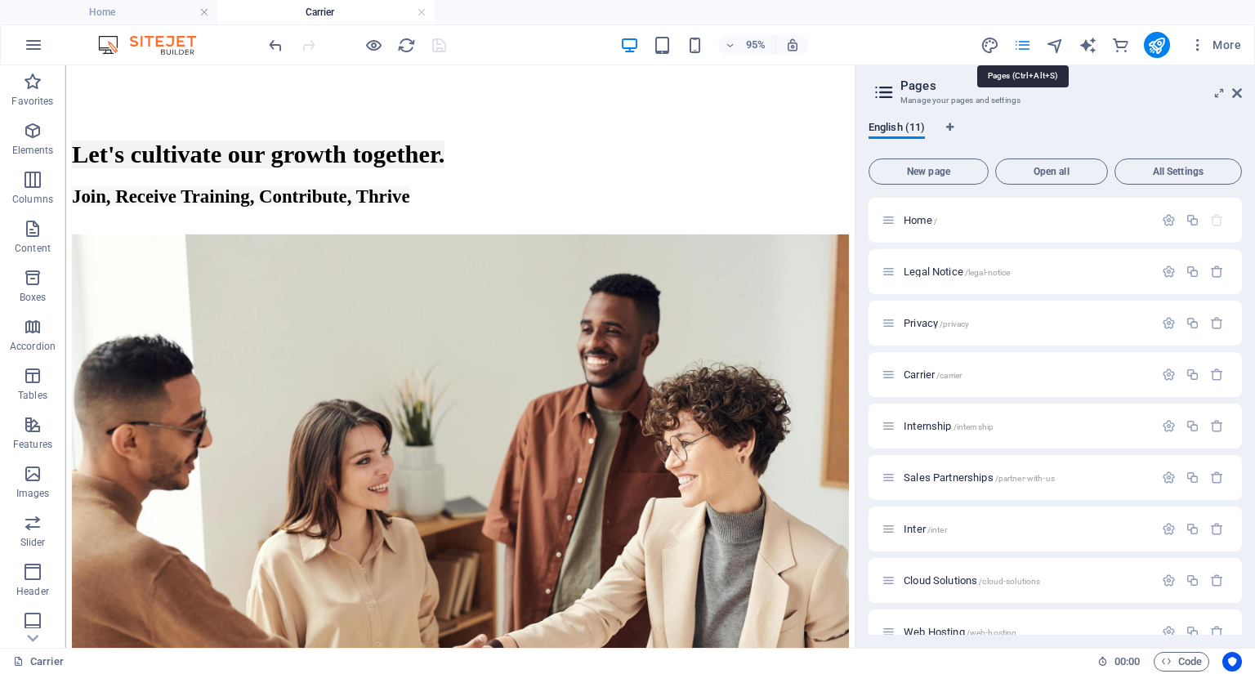
scroll to position [1614, 0]
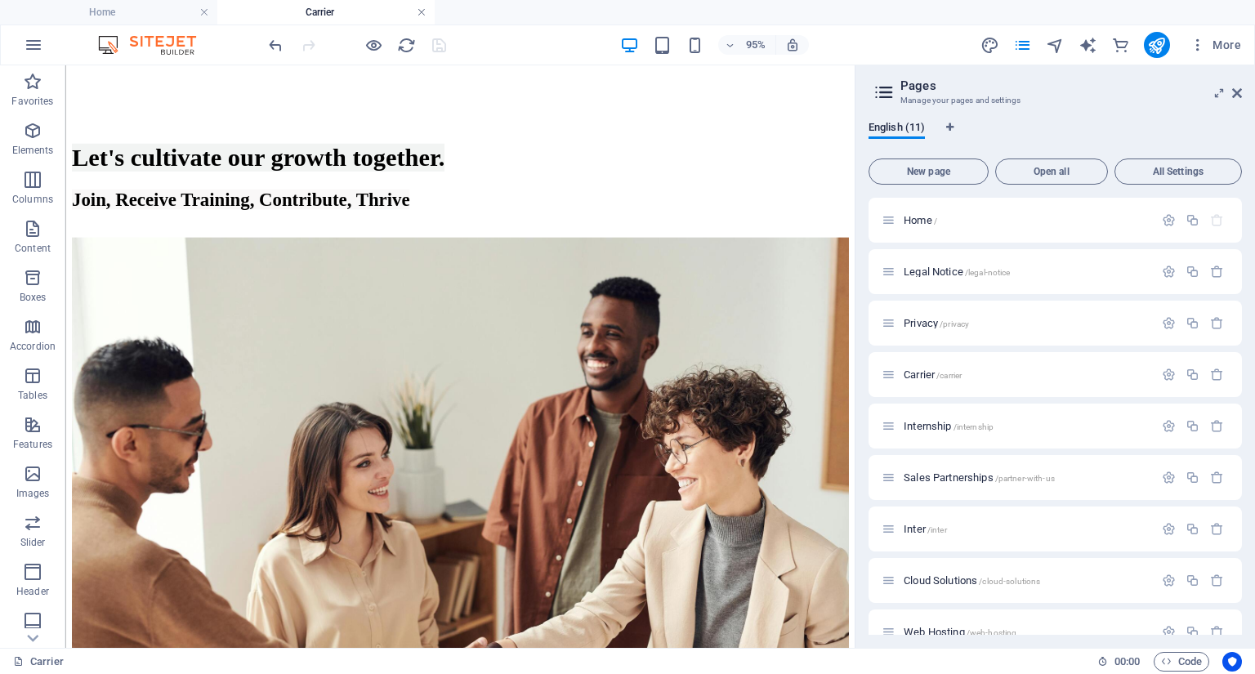
click at [422, 13] on link at bounding box center [422, 13] width 10 height 16
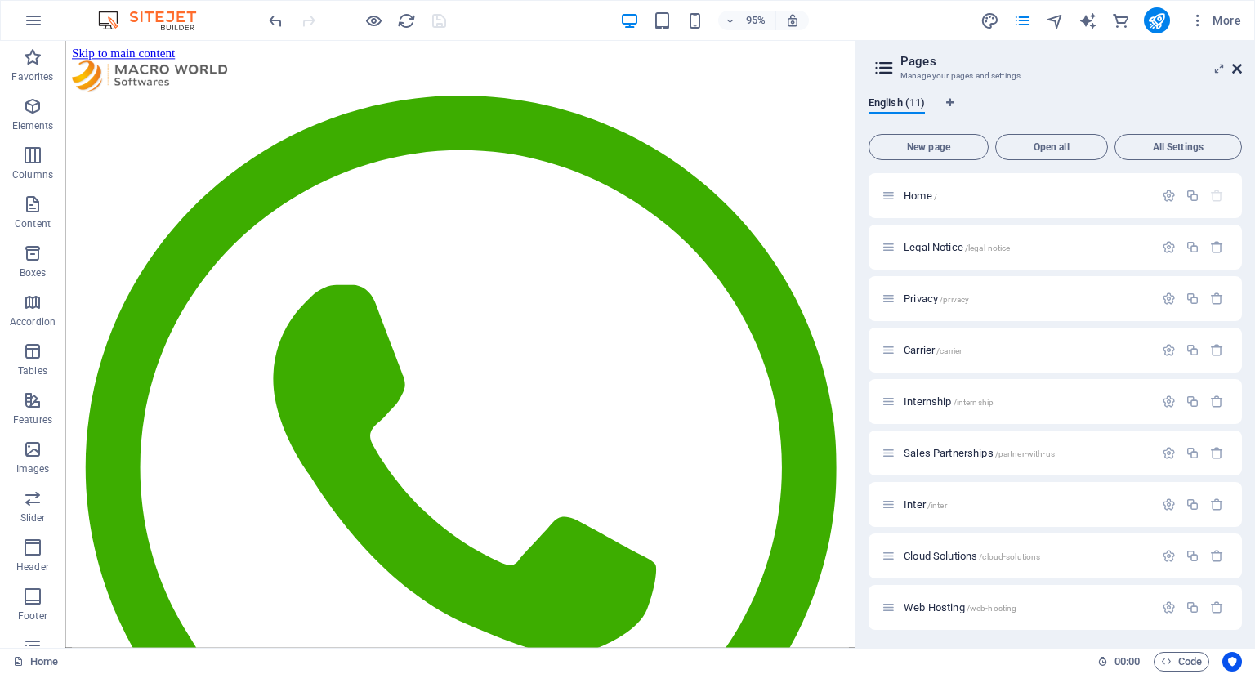
click at [1236, 71] on icon at bounding box center [1237, 68] width 10 height 13
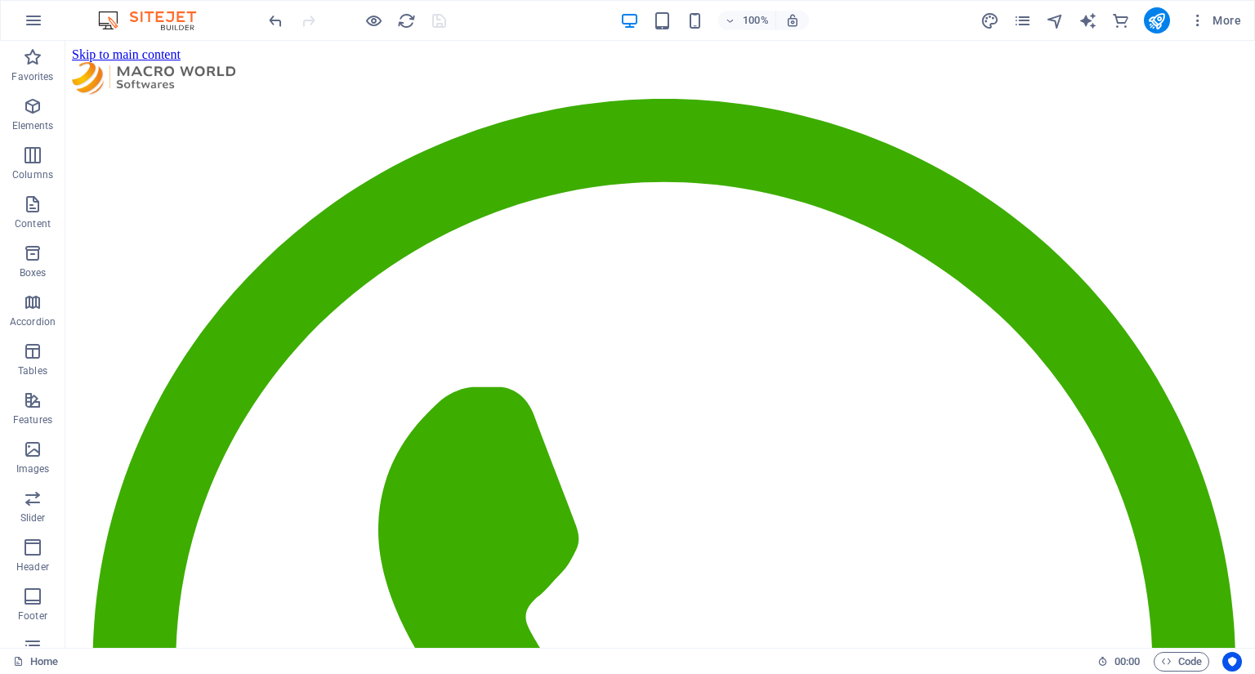
click at [1043, 11] on div "More" at bounding box center [1114, 20] width 267 height 26
click at [1022, 17] on icon "pages" at bounding box center [1022, 20] width 19 height 19
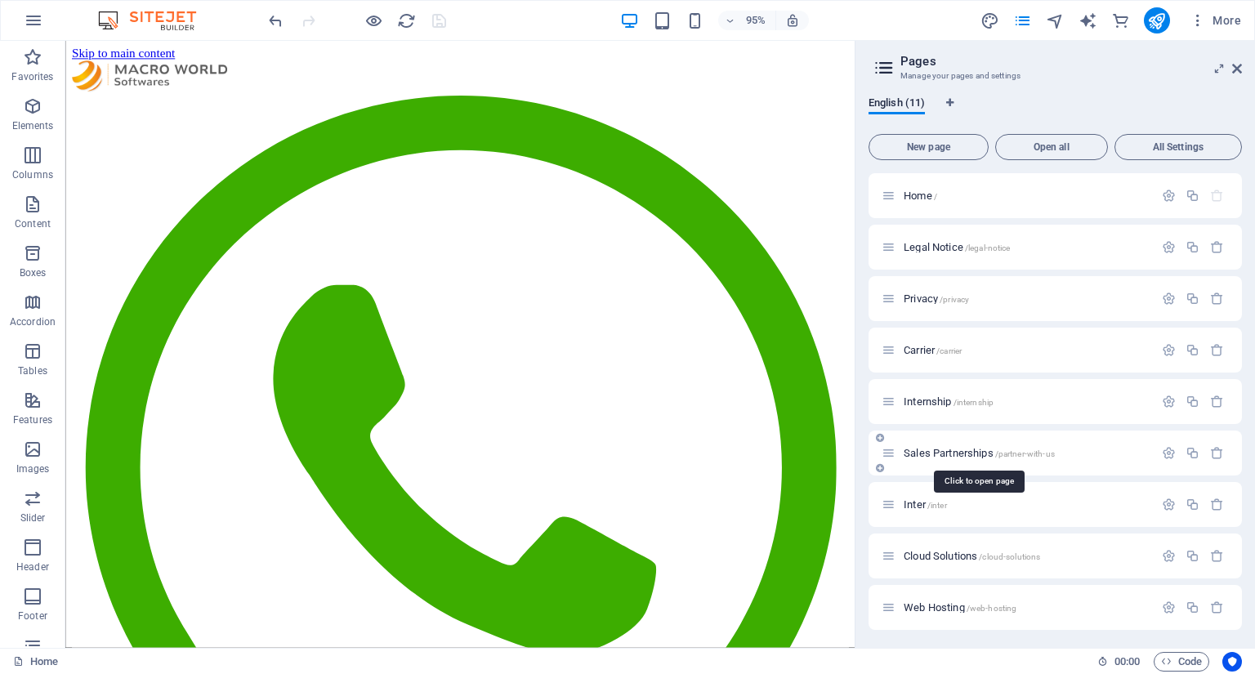
click at [919, 449] on span "Sales Partnerships /partner-with-us" at bounding box center [979, 453] width 151 height 12
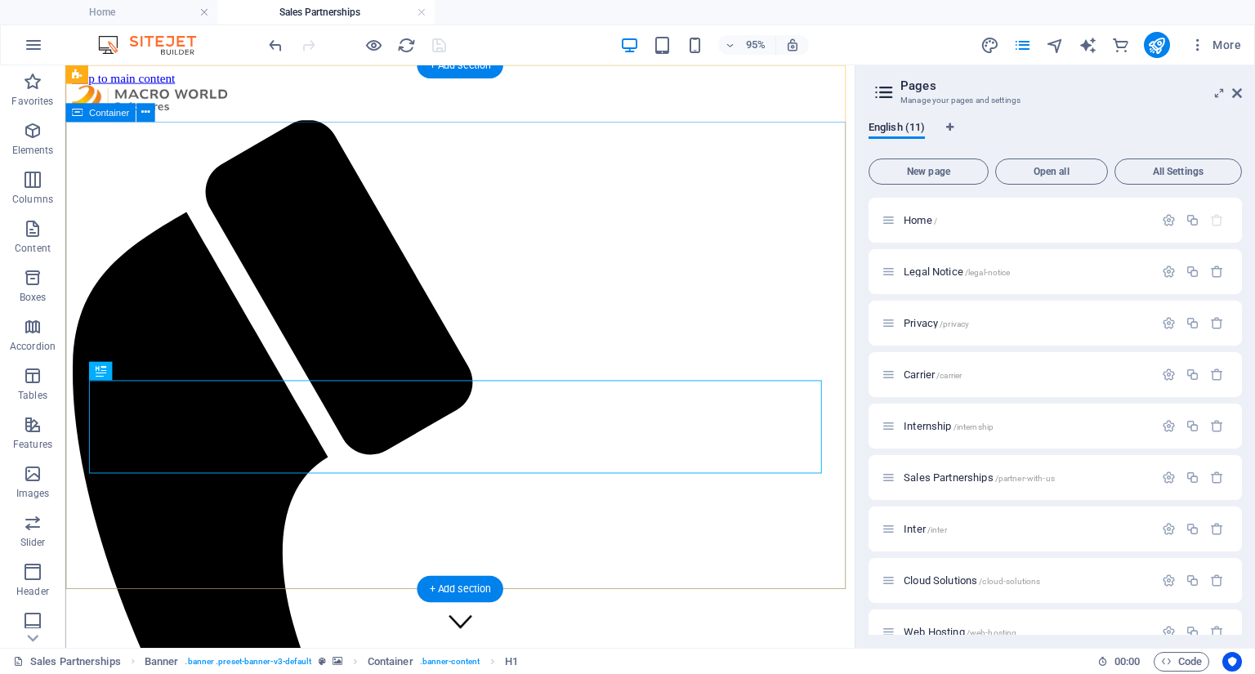
scroll to position [0, 0]
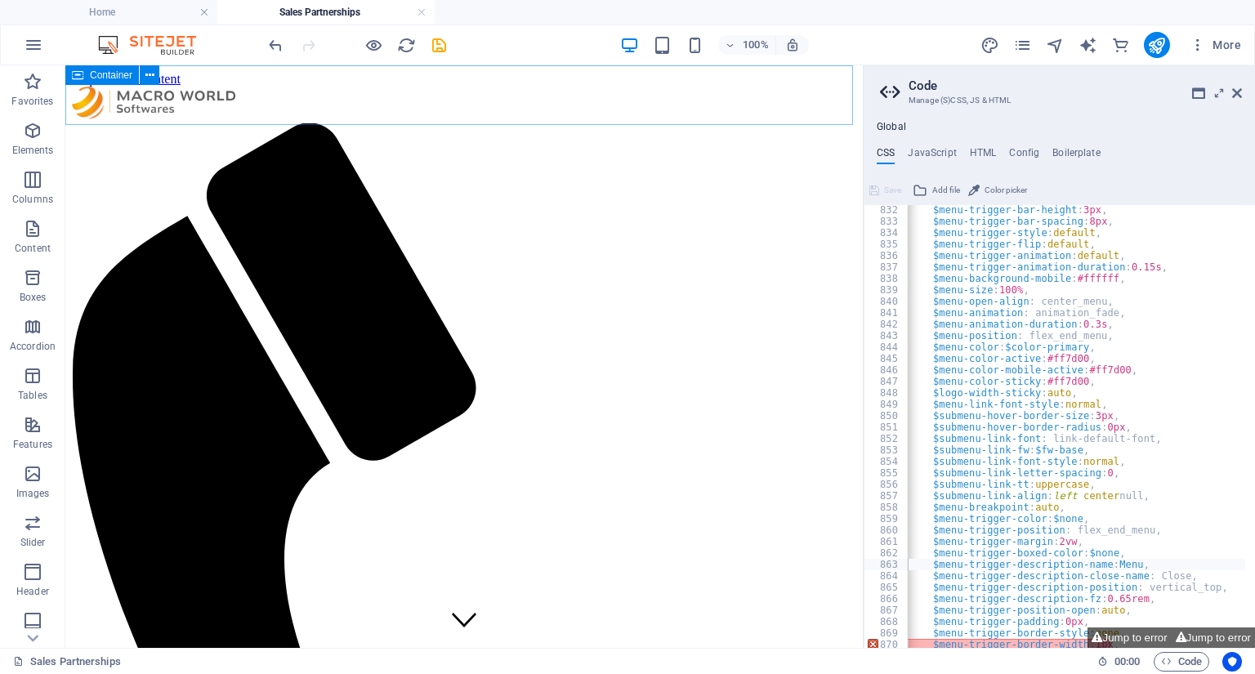
click at [811, 102] on div at bounding box center [464, 619] width 785 height 1064
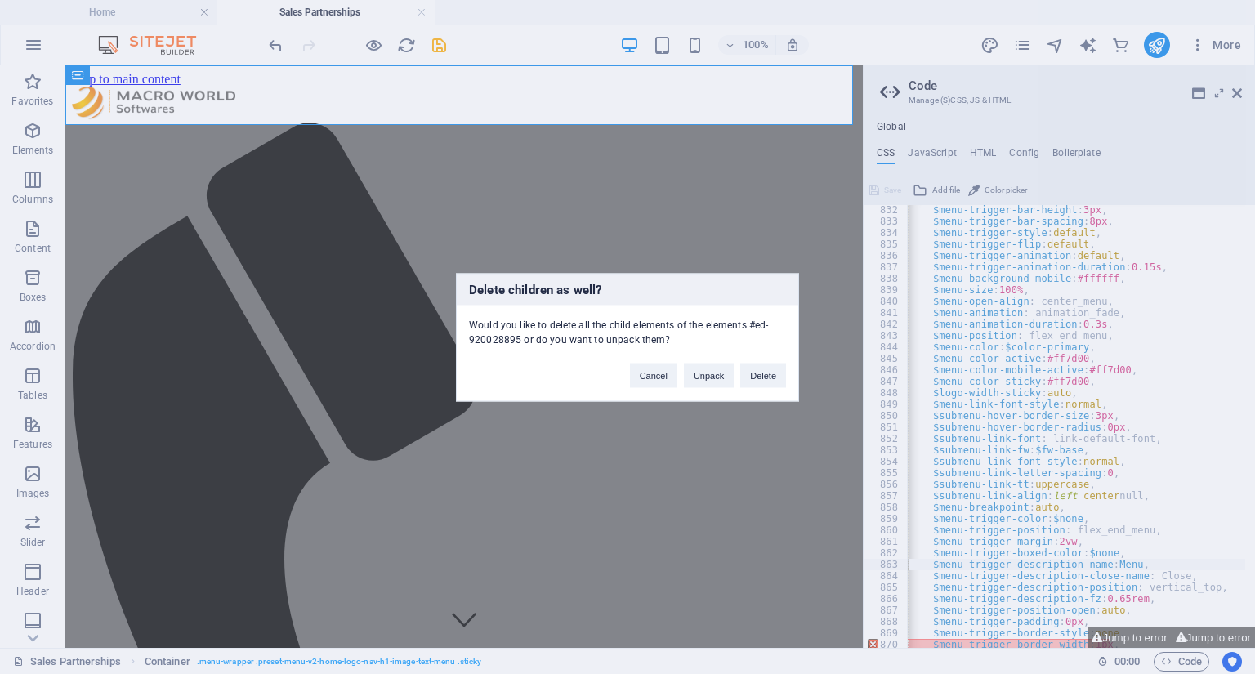
click button "Delete" at bounding box center [763, 375] width 46 height 25
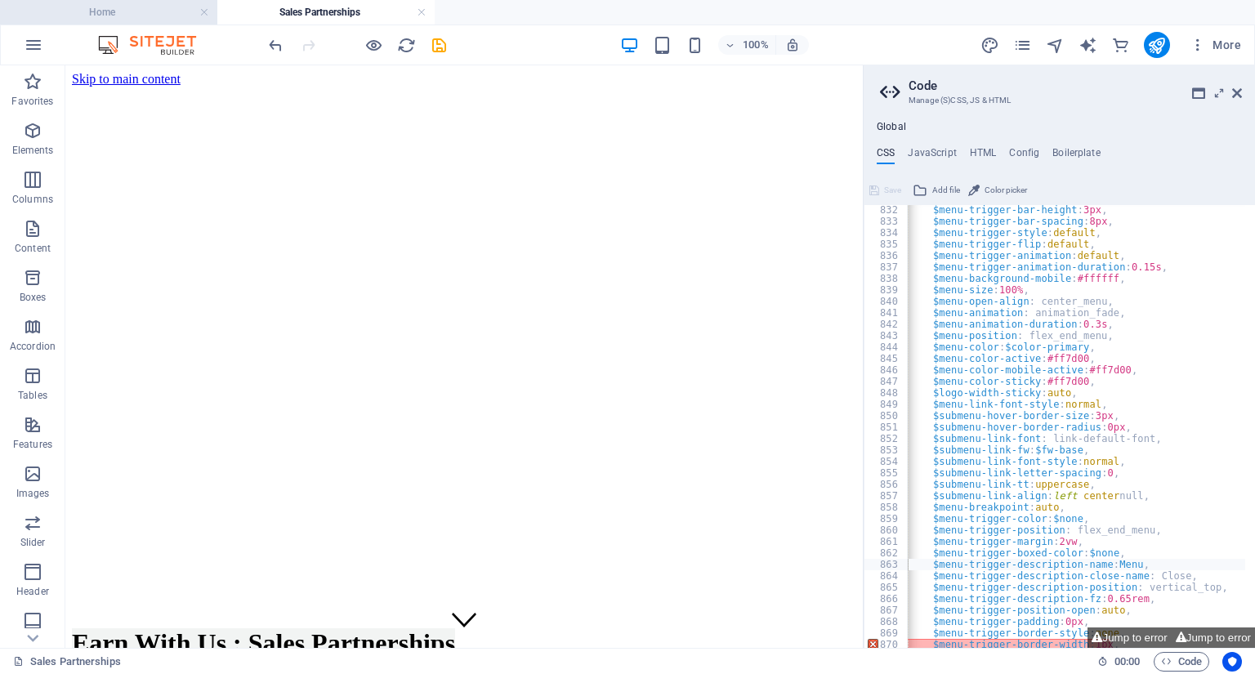
click at [139, 7] on h4 "Home" at bounding box center [108, 12] width 217 height 18
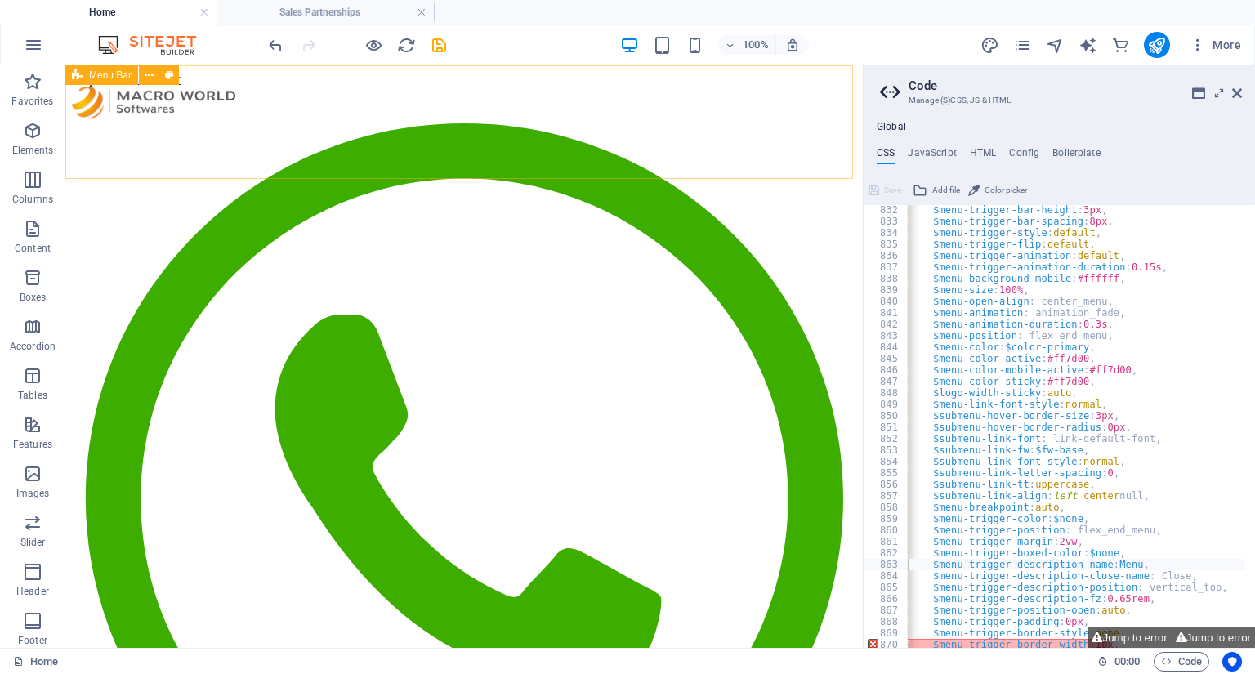
click at [542, 87] on div "Know us Business Network Success Stories Publications Cloud Solutions Web Hosti…" at bounding box center [464, 617] width 785 height 1060
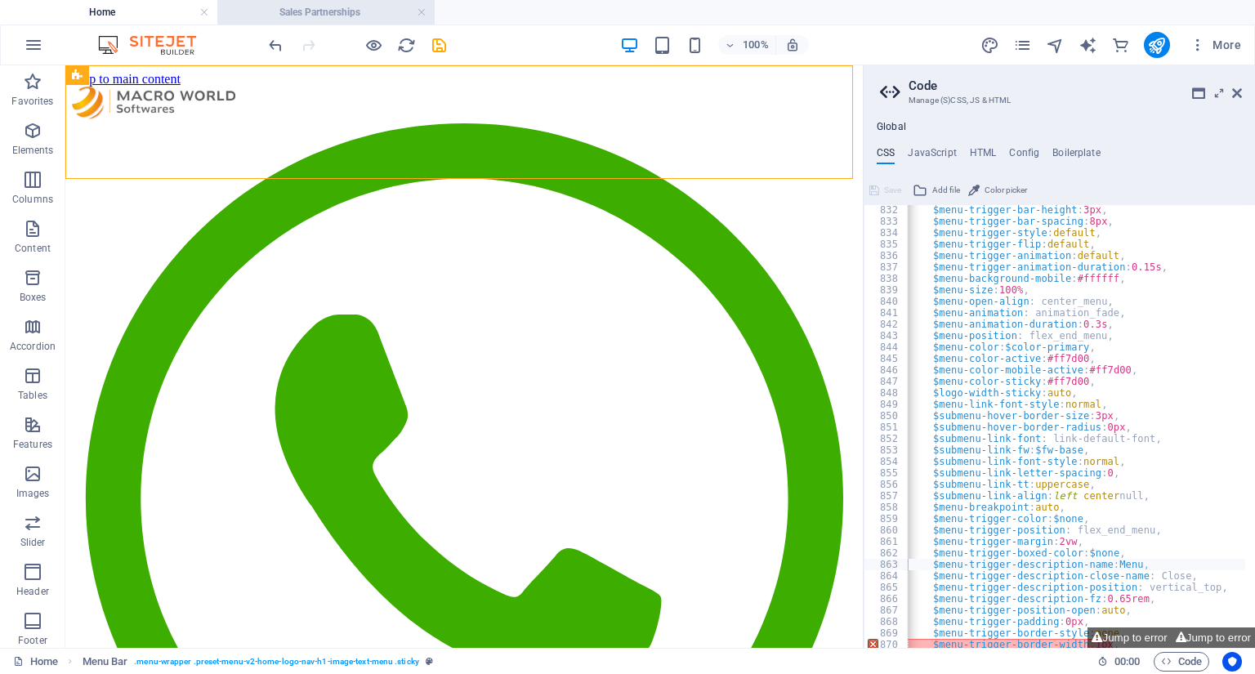
click at [311, 20] on h4 "Sales Partnerships" at bounding box center [325, 12] width 217 height 18
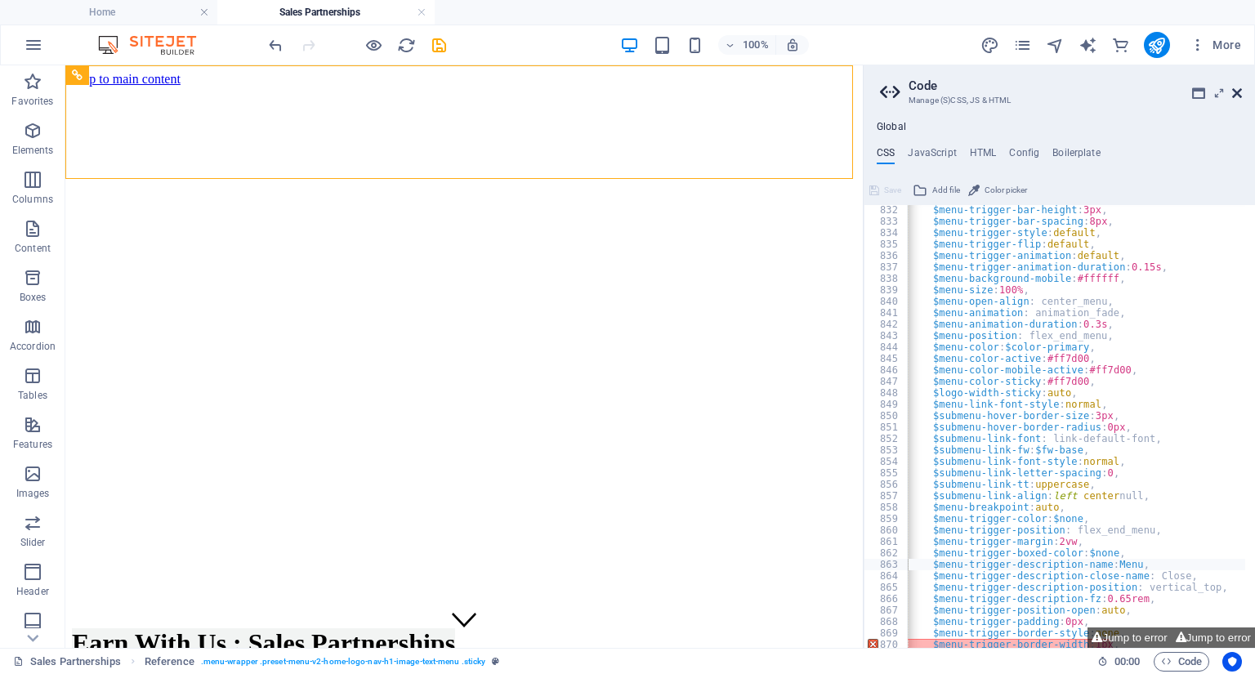
click at [1240, 92] on icon at bounding box center [1237, 93] width 10 height 13
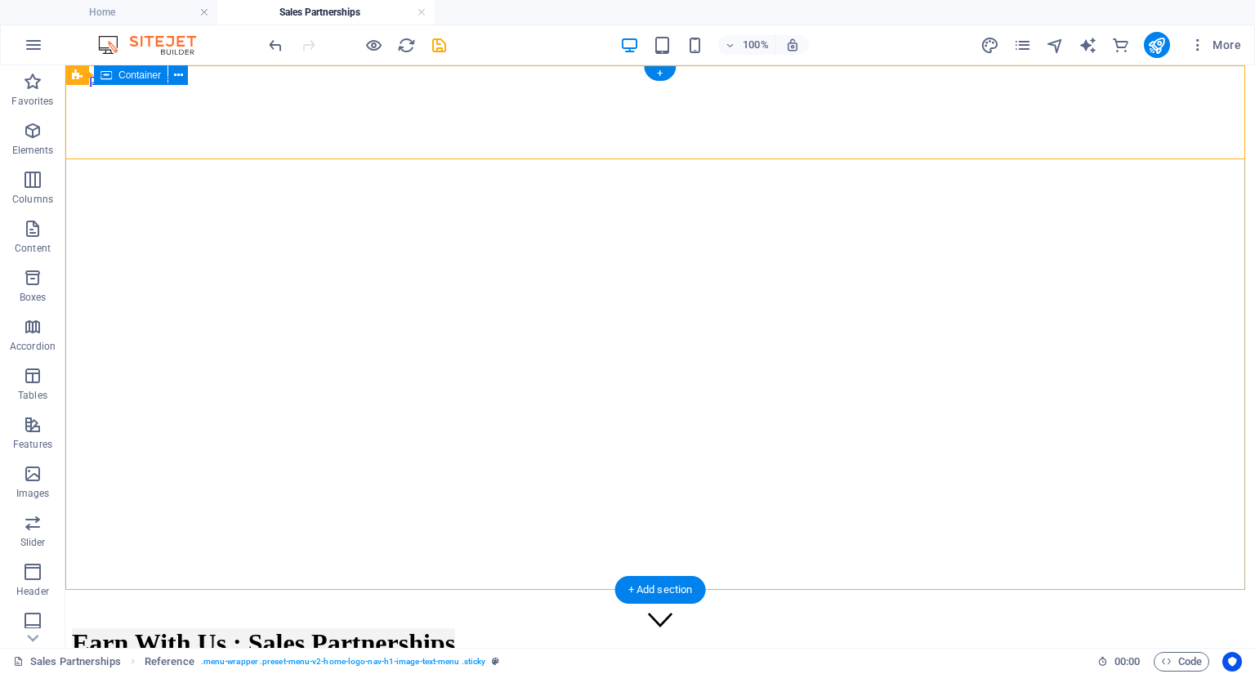
click at [735, 611] on div "Earn With Us : Sales Partnerships at Macro World Softwares Help businesses adop…" at bounding box center [660, 686] width 1177 height 150
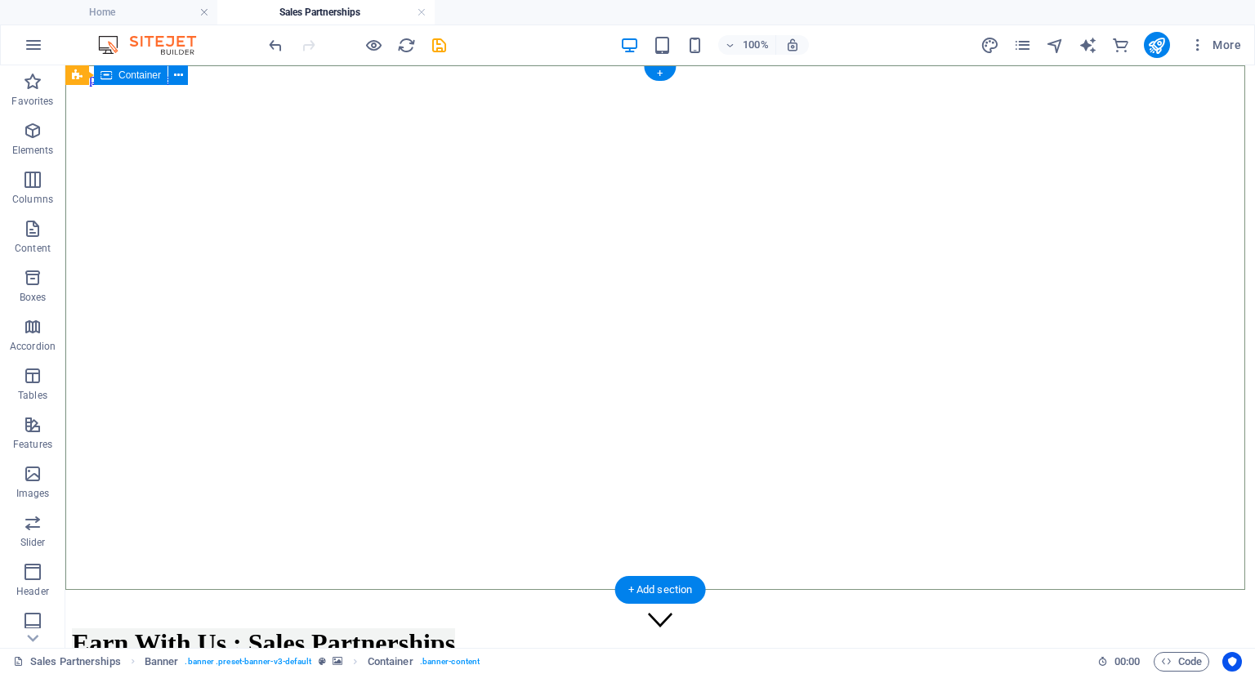
click at [1009, 611] on div "Earn With Us : Sales Partnerships at Macro World Softwares Help businesses adop…" at bounding box center [660, 686] width 1177 height 150
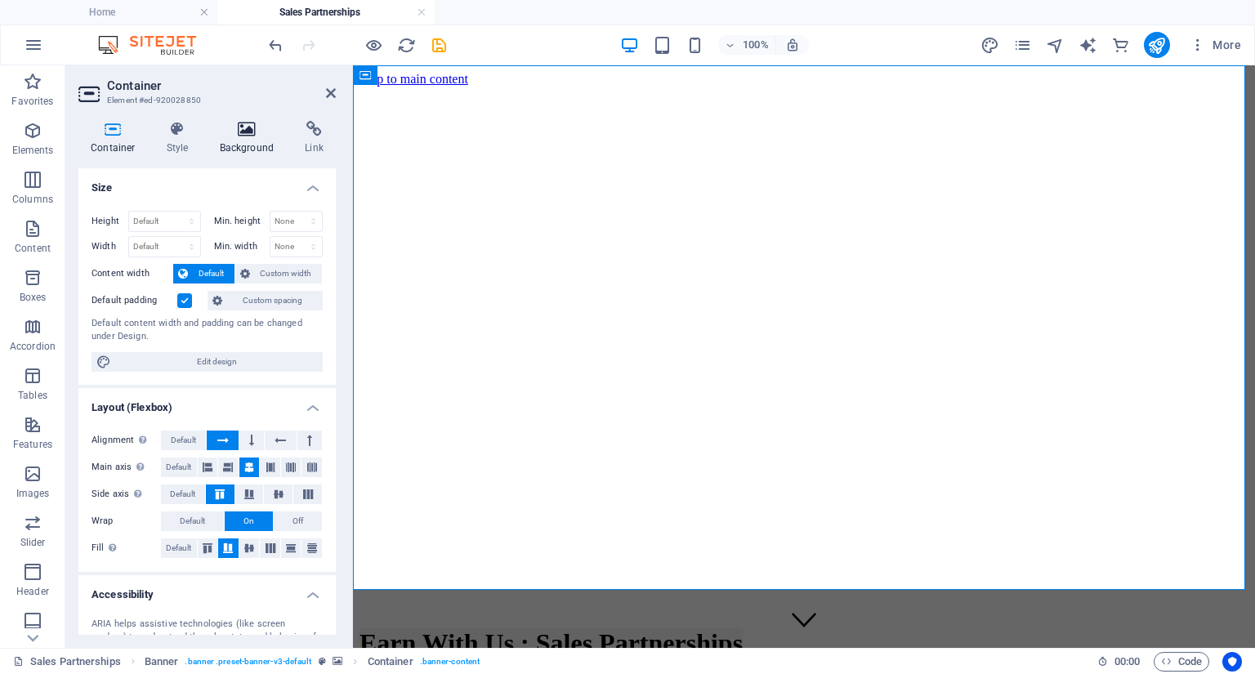
click at [240, 135] on icon at bounding box center [247, 129] width 79 height 16
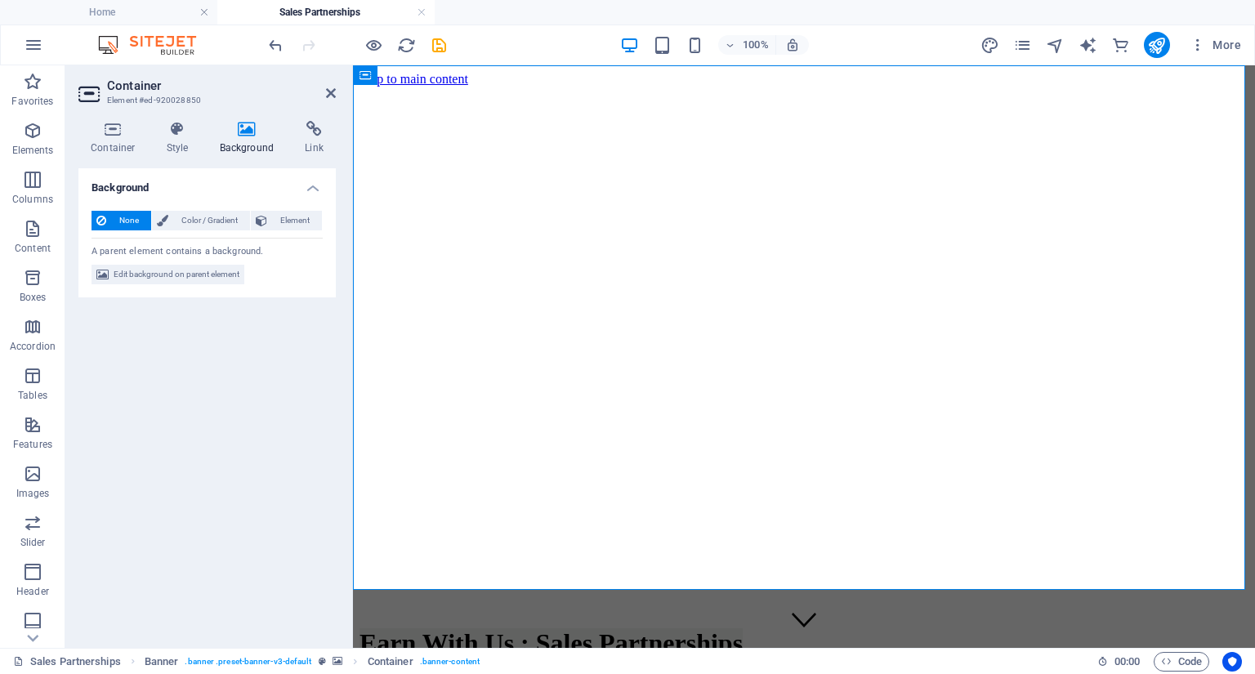
click at [248, 143] on h4 "Background" at bounding box center [251, 138] width 86 height 34
click at [494, 611] on div "Earn With Us : Sales Partnerships at Macro World Softwares Help businesses adop…" at bounding box center [804, 686] width 889 height 150
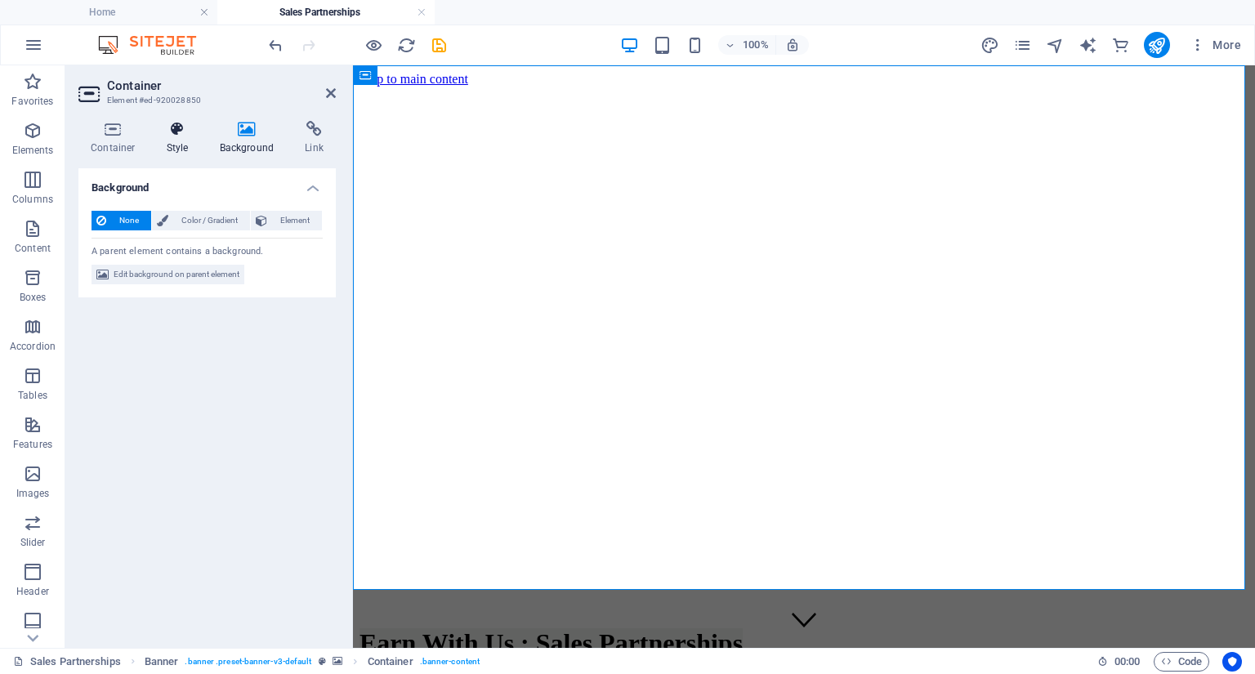
click at [168, 131] on icon at bounding box center [177, 129] width 47 height 16
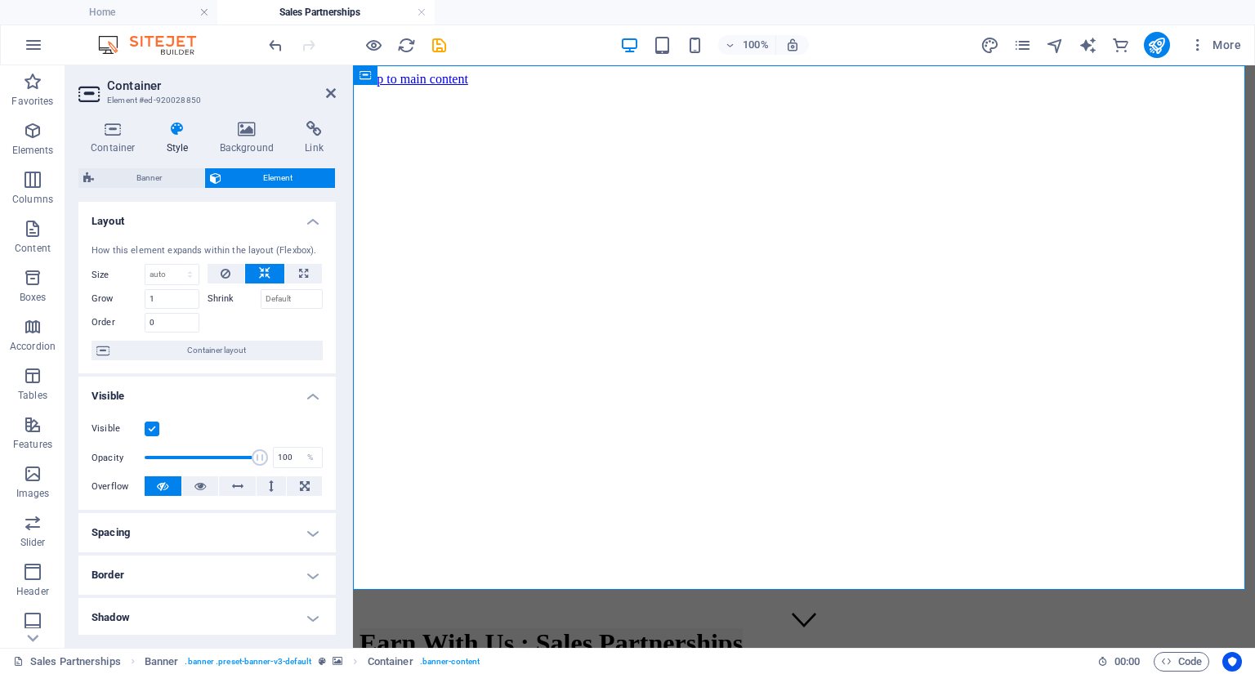
click at [324, 92] on h2 "Container" at bounding box center [221, 85] width 229 height 15
click at [336, 90] on aside "Container Element #ed-920028850 Container Style Background Link Size Height Def…" at bounding box center [209, 356] width 288 height 583
click at [331, 92] on icon at bounding box center [331, 93] width 10 height 13
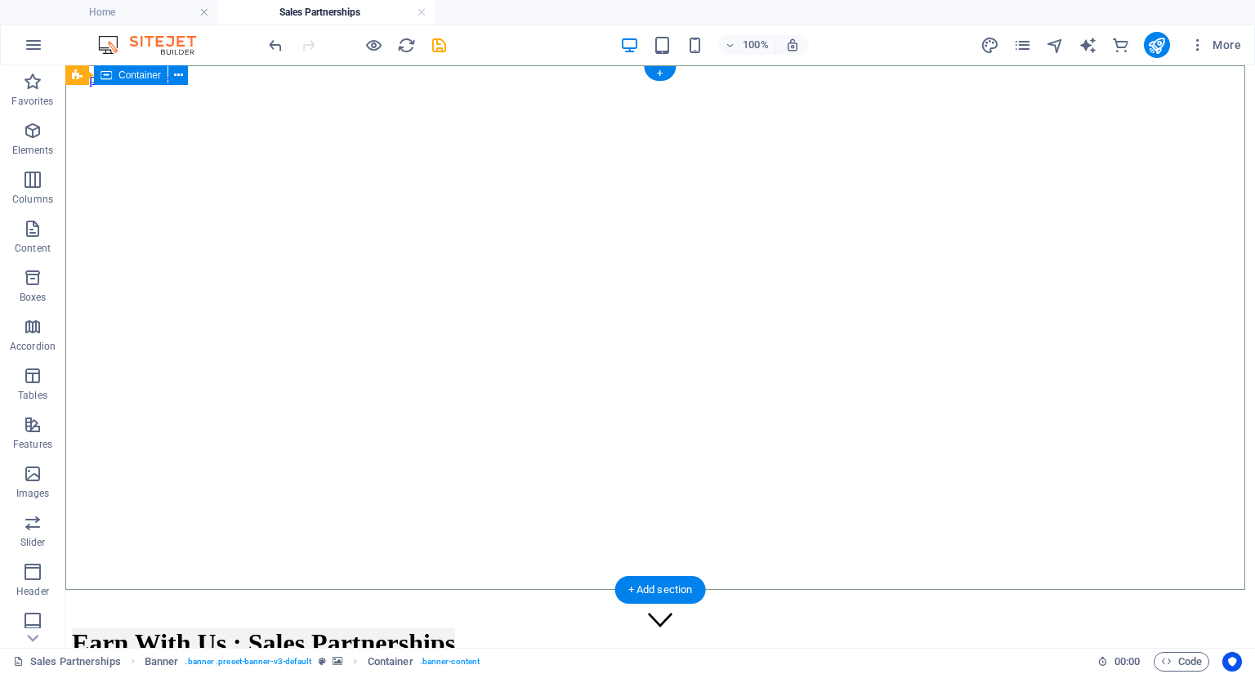
click at [744, 611] on div "Earn With Us : Sales Partnerships at Macro World Softwares Help businesses adop…" at bounding box center [660, 686] width 1177 height 150
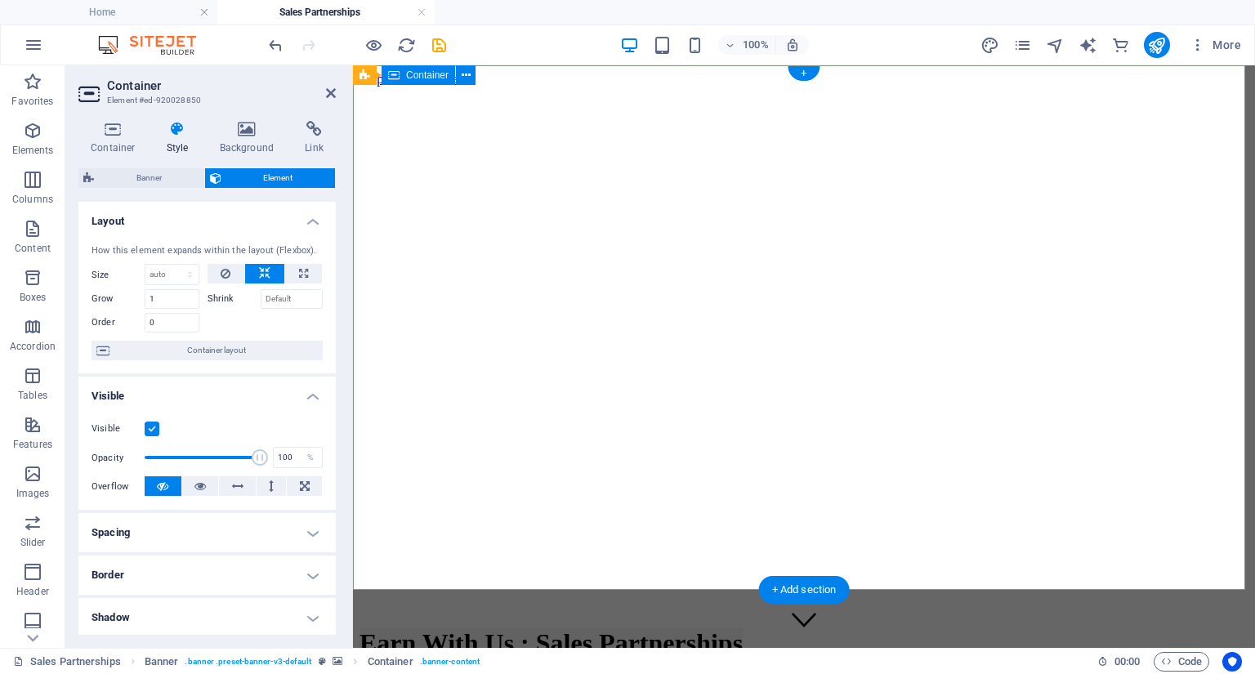
click at [744, 611] on div "Earn With Us : Sales Partnerships at Macro World Softwares Help businesses adop…" at bounding box center [804, 686] width 889 height 150
click at [259, 143] on h4 "Background" at bounding box center [251, 138] width 86 height 34
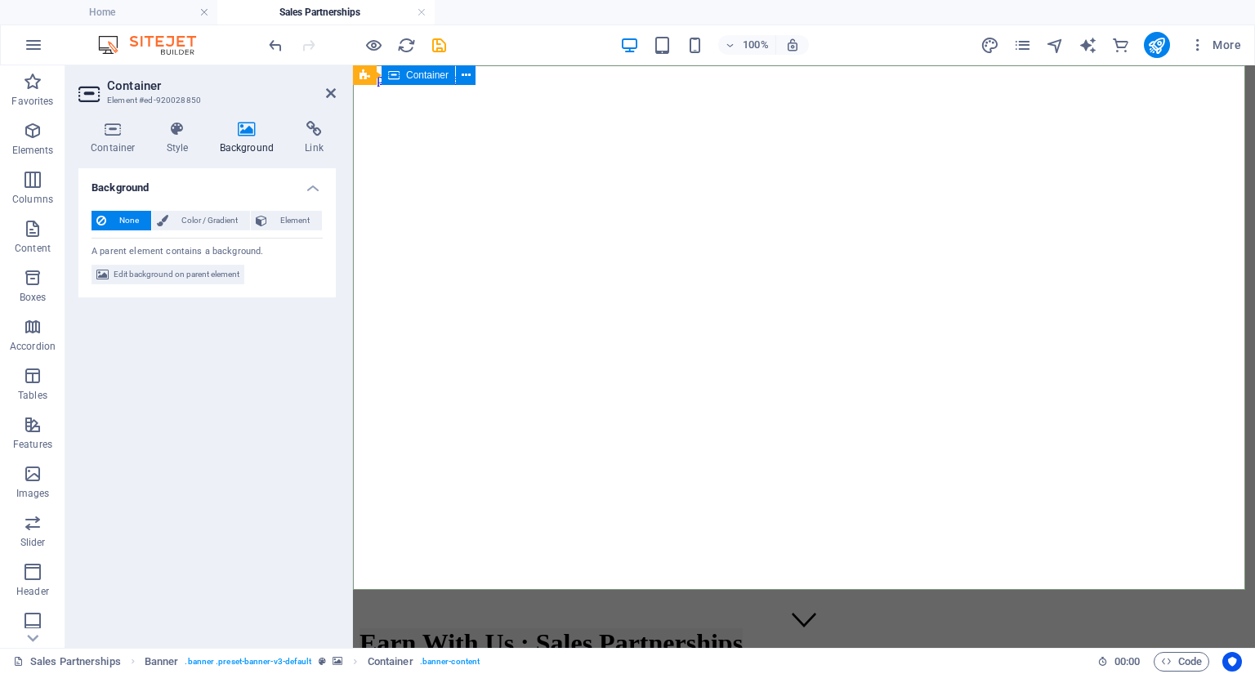
click at [666, 611] on div "Earn With Us : Sales Partnerships at Macro World Softwares Help businesses adop…" at bounding box center [804, 686] width 889 height 150
drag, startPoint x: 666, startPoint y: 275, endPoint x: 601, endPoint y: 252, distance: 68.5
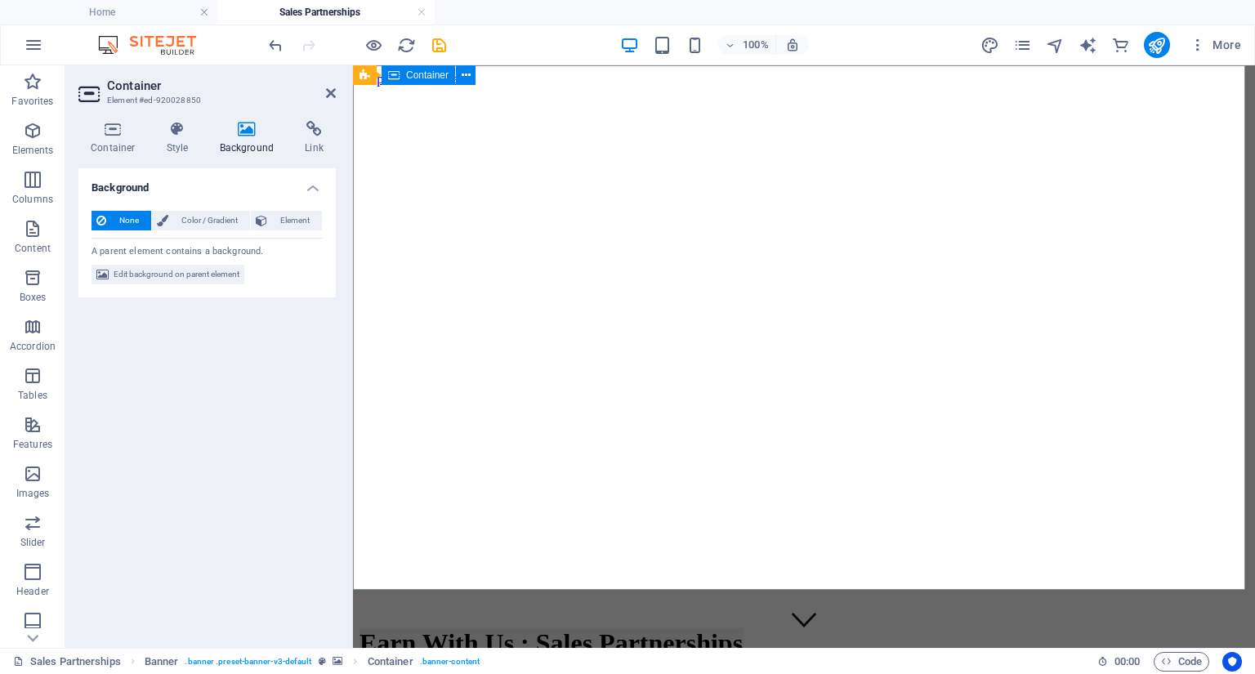
click at [664, 611] on div "Earn With Us : Sales Partnerships at Macro World Softwares Help businesses adop…" at bounding box center [804, 686] width 889 height 150
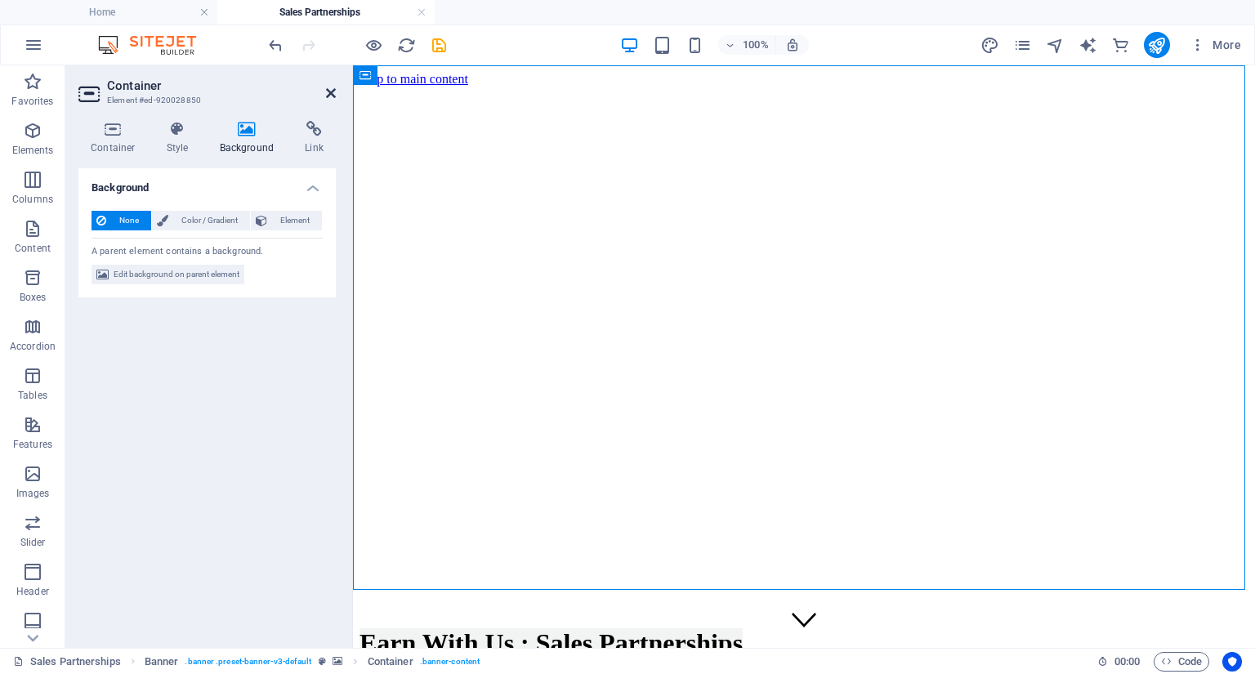
click at [329, 92] on icon at bounding box center [331, 93] width 10 height 13
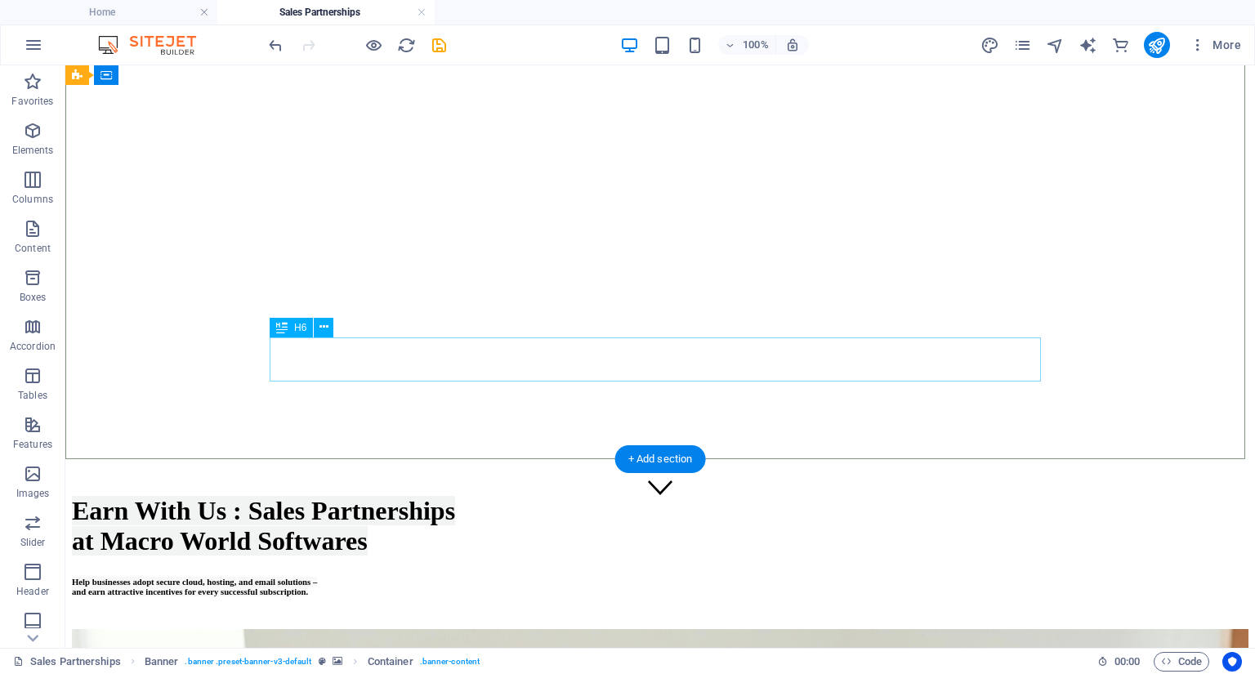
scroll to position [131, 0]
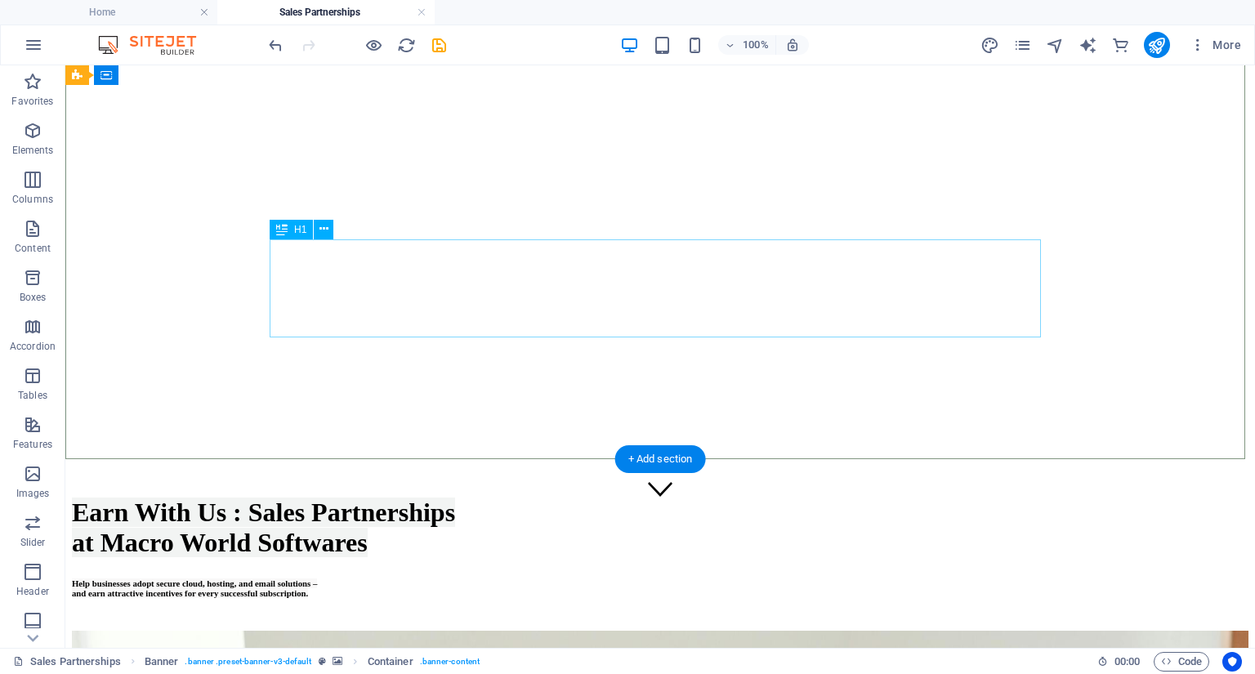
click at [981, 498] on div "Earn With Us : Sales Partnerships at Macro World Softwares" at bounding box center [660, 528] width 1177 height 60
click at [1152, 481] on div "Earn With Us : Sales Partnerships at Macro World Softwares Help businesses adop…" at bounding box center [660, 556] width 1177 height 150
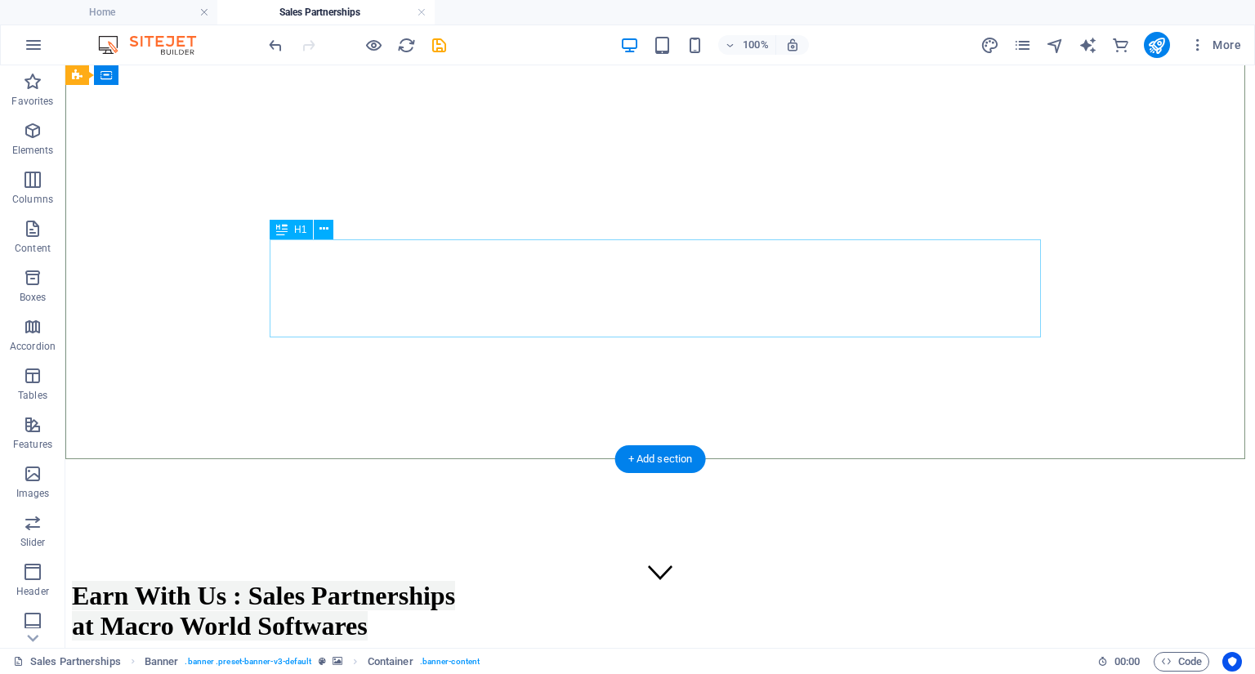
scroll to position [0, 0]
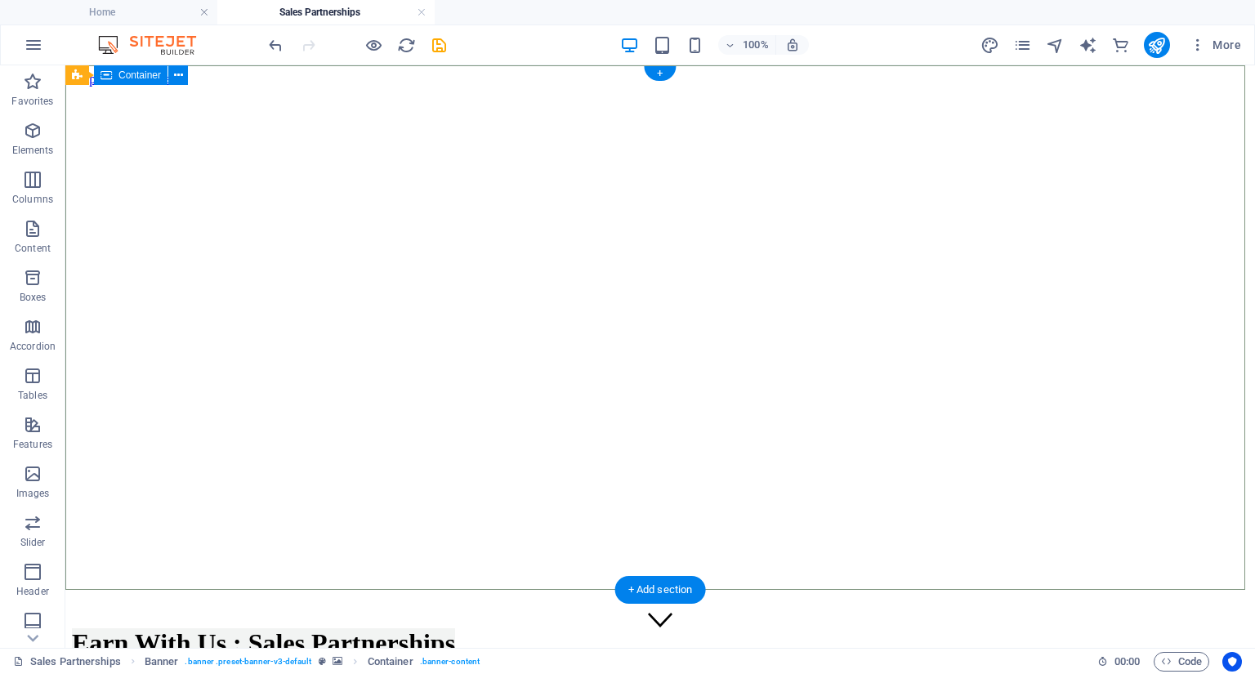
click at [805, 611] on div "Earn With Us : Sales Partnerships at Macro World Softwares Help businesses adop…" at bounding box center [660, 686] width 1177 height 150
click at [785, 611] on div "Earn With Us : Sales Partnerships at Macro World Softwares Help businesses adop…" at bounding box center [660, 686] width 1177 height 150
drag, startPoint x: 829, startPoint y: 450, endPoint x: 843, endPoint y: 451, distance: 14.7
click at [829, 628] on div "Earn With Us : Sales Partnerships at Macro World Softwares" at bounding box center [660, 658] width 1177 height 60
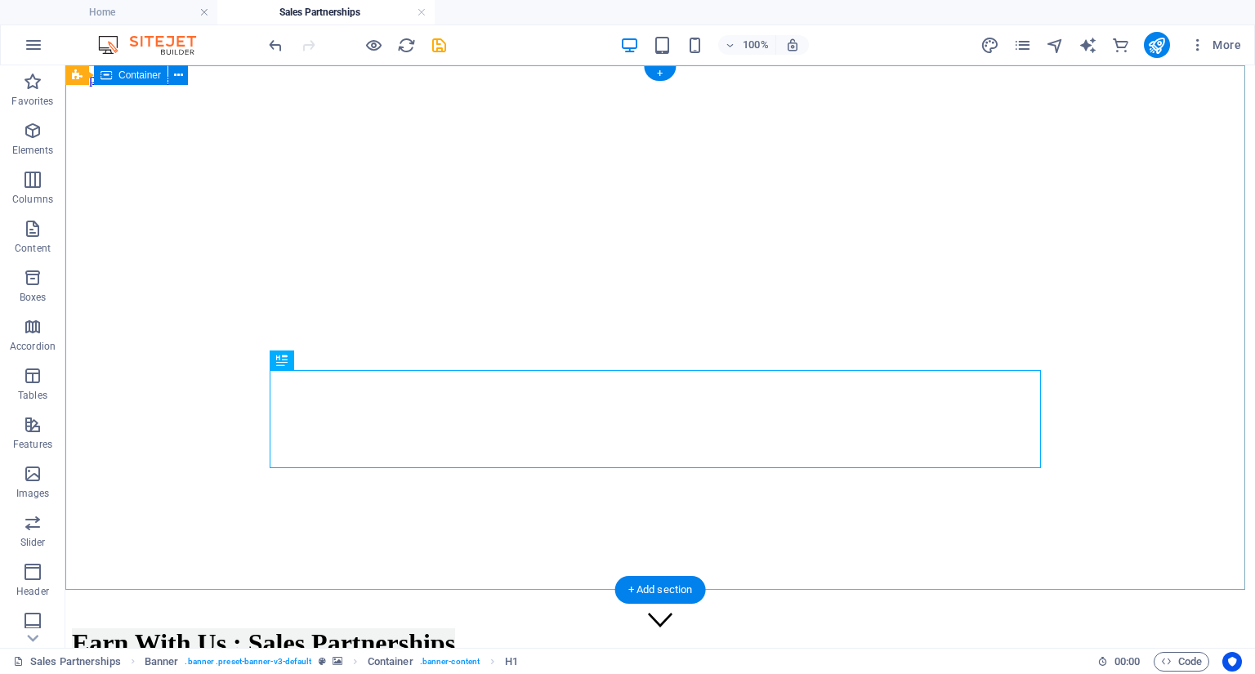
click at [291, 611] on div "Earn With Us : Sales Partnerships at Macro World Softwares Help businesses adop…" at bounding box center [660, 686] width 1177 height 150
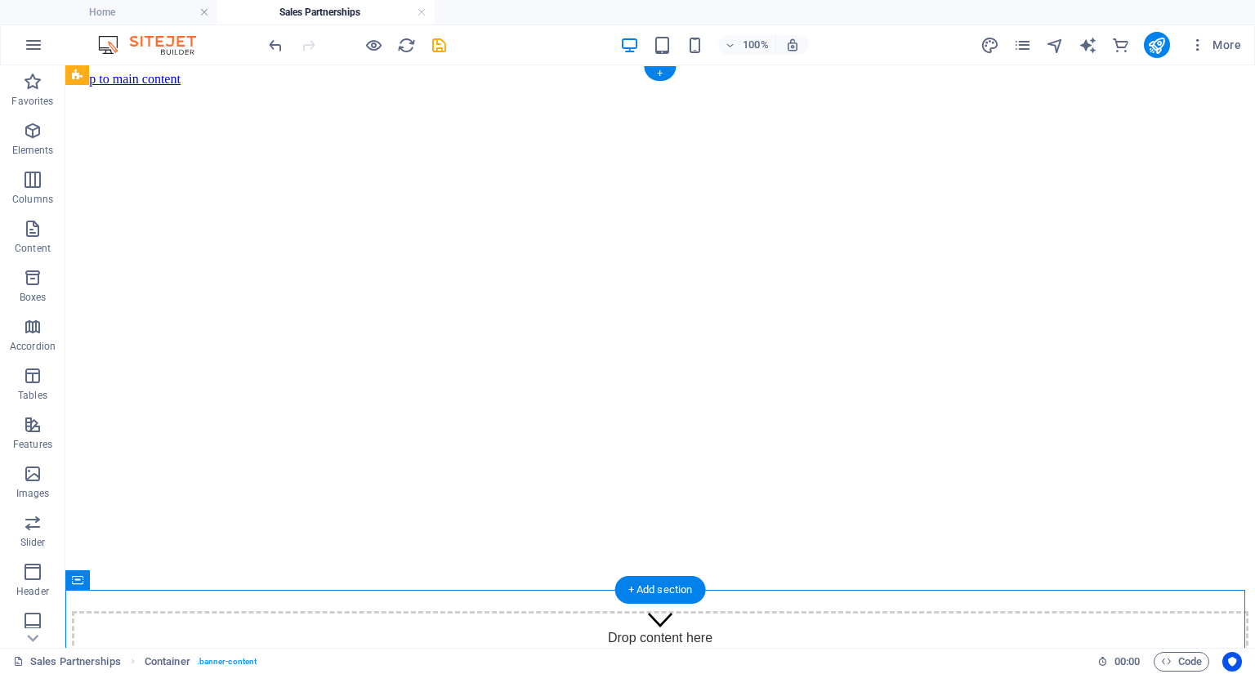
click at [864, 87] on figure at bounding box center [660, 87] width 1177 height 0
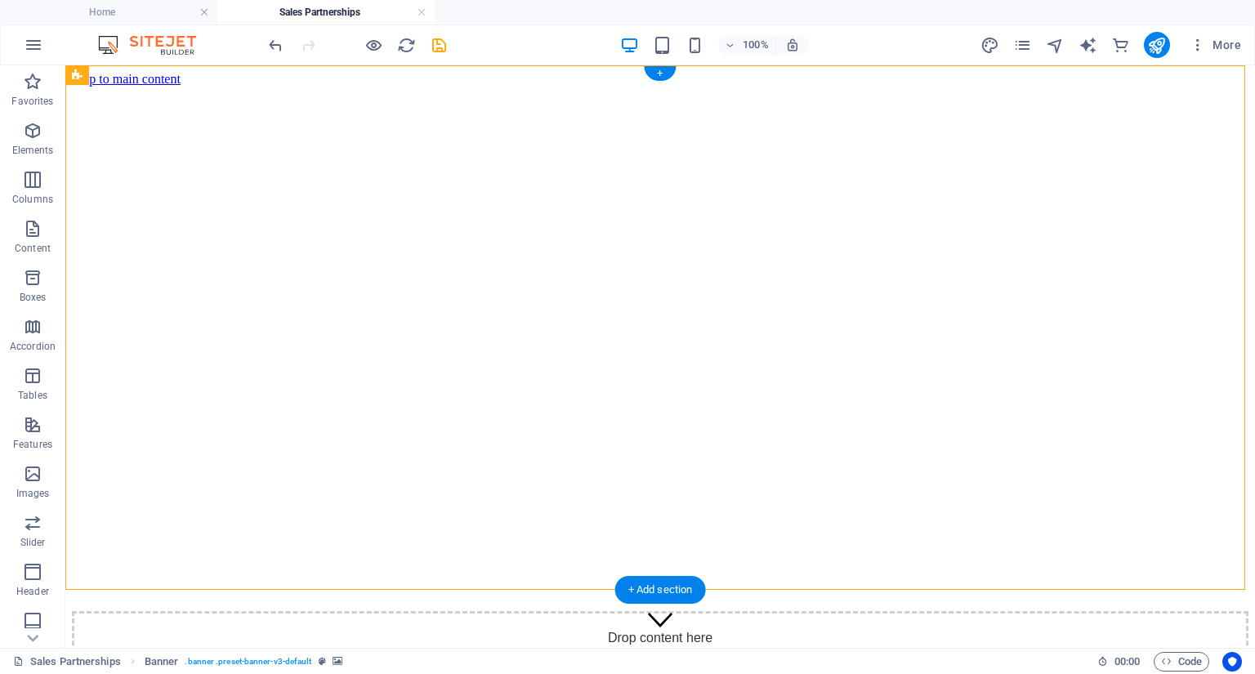
click at [864, 87] on figure at bounding box center [660, 87] width 1177 height 0
click at [576, 87] on figure at bounding box center [660, 87] width 1177 height 0
select select "vh"
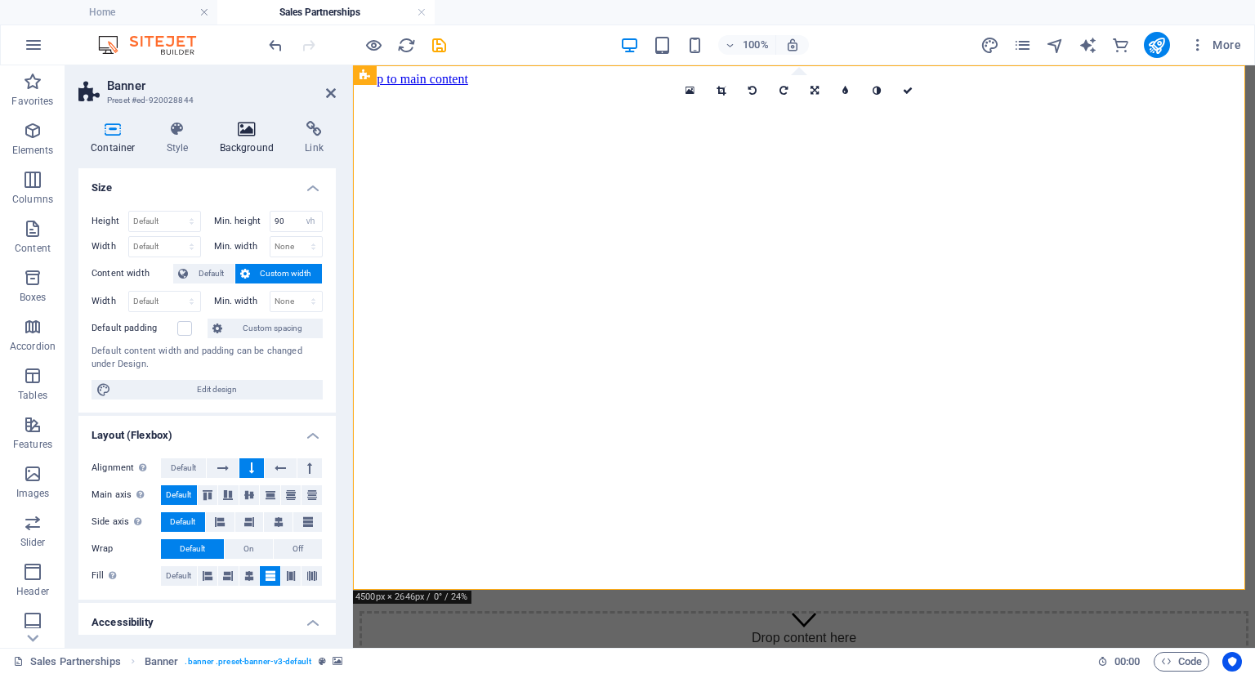
click at [242, 132] on icon at bounding box center [247, 129] width 79 height 16
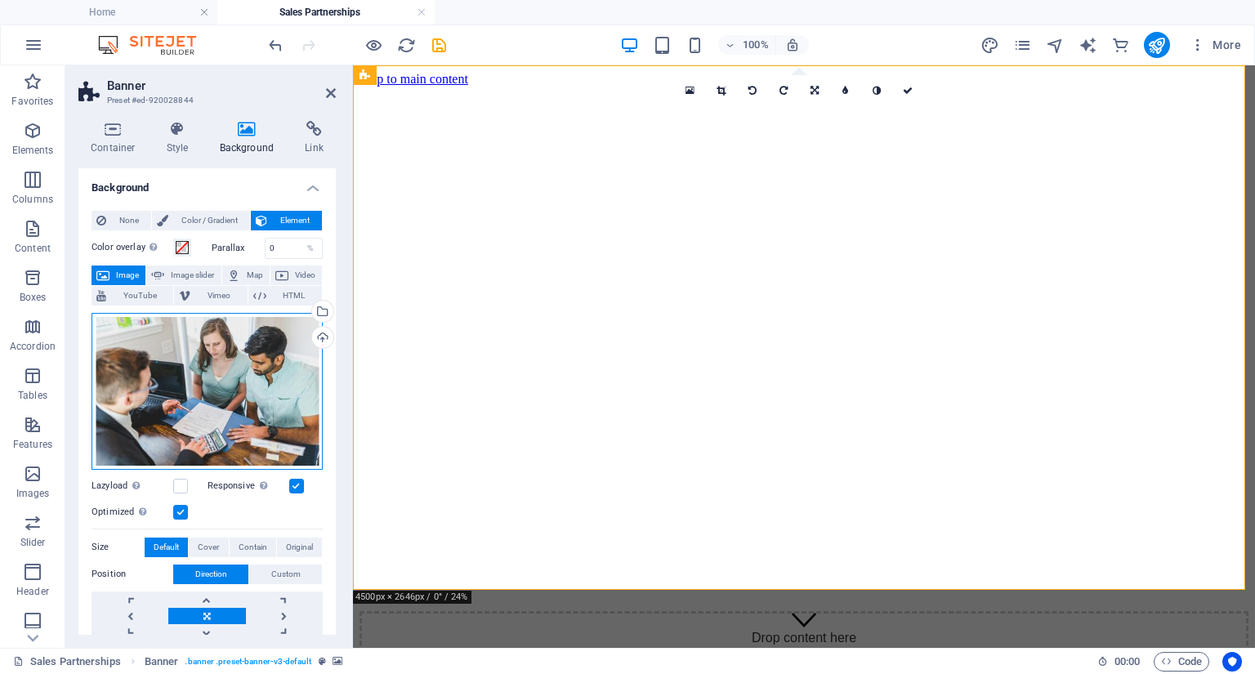
click at [232, 334] on div "Drag files here, click to choose files or select files from Files or our free s…" at bounding box center [207, 391] width 231 height 157
click at [232, 334] on body "Macro World Softwares Home Sales Partnerships Favorites Elements Columns Conten…" at bounding box center [627, 337] width 1255 height 674
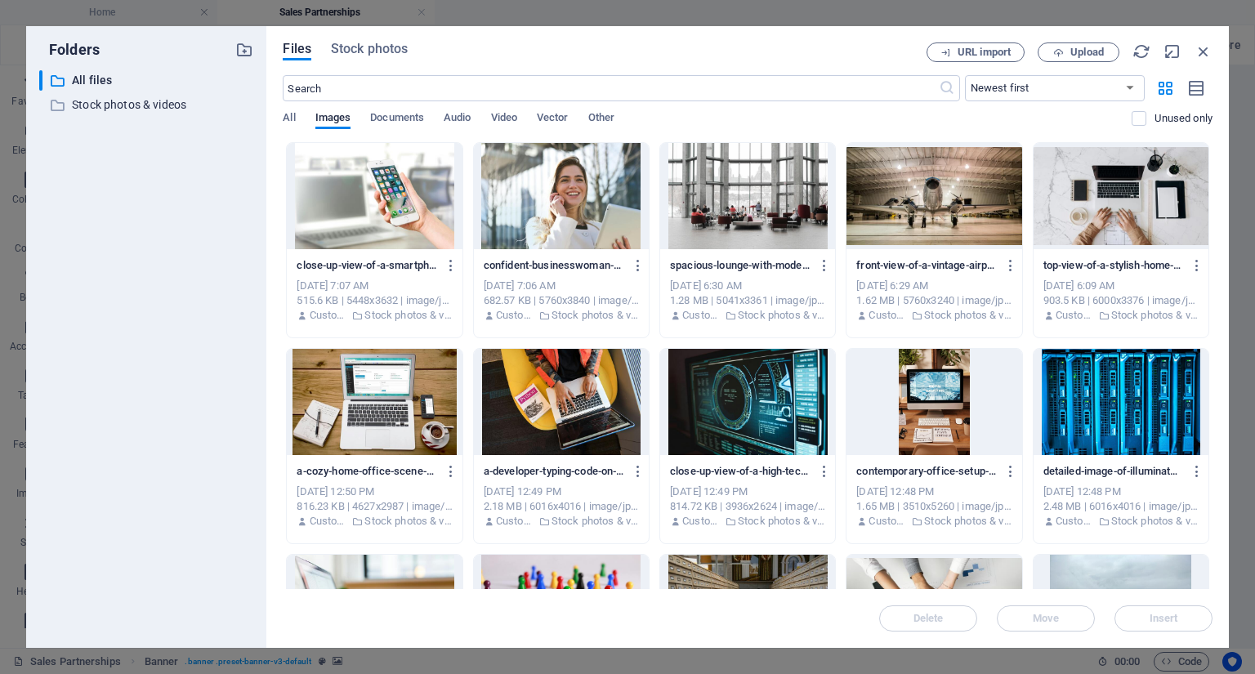
click at [550, 198] on div at bounding box center [561, 196] width 175 height 106
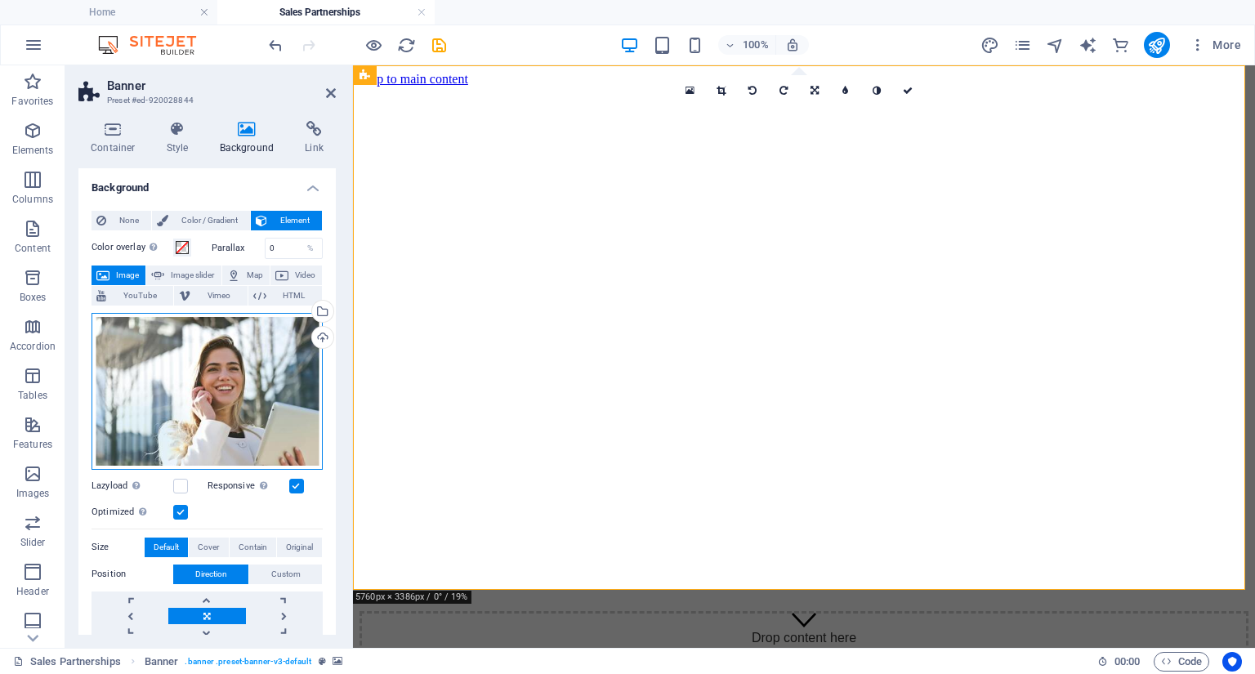
click at [216, 381] on div "Drag files here, click to choose files or select files from Files or our free s…" at bounding box center [207, 391] width 231 height 157
click at [216, 381] on body "Macro World Softwares Home Sales Partnerships Favorites Elements Columns Conten…" at bounding box center [627, 337] width 1255 height 674
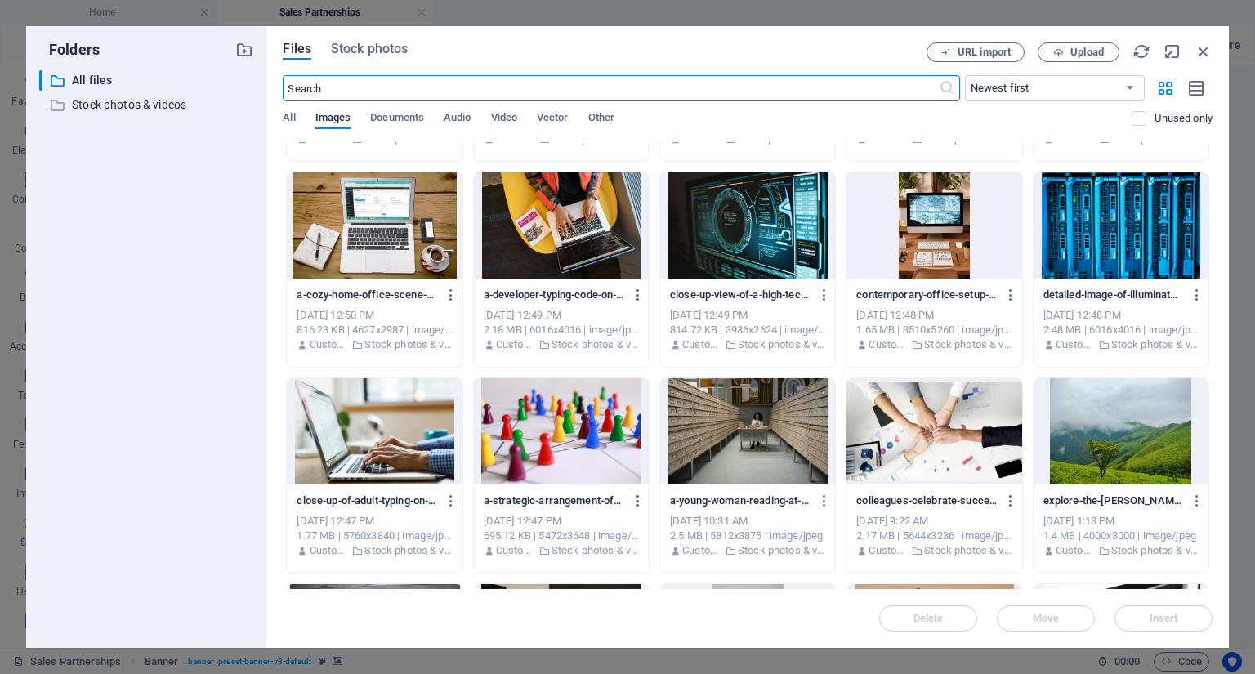
scroll to position [196, 0]
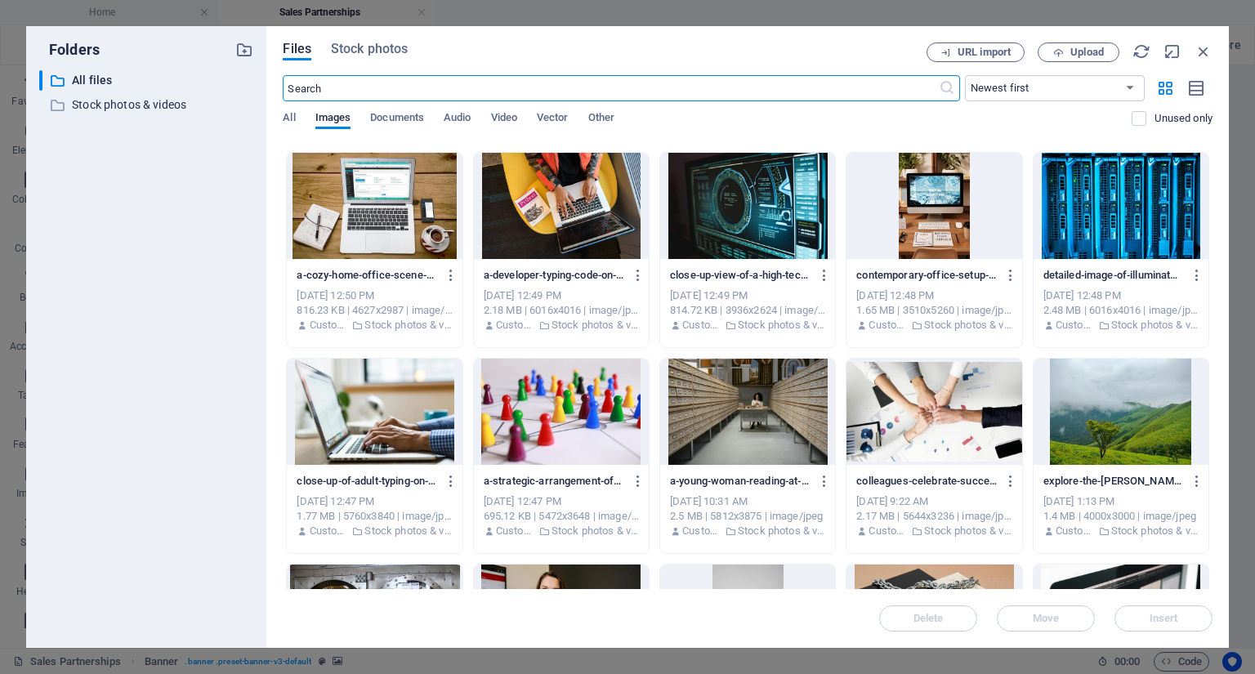
click at [929, 399] on div at bounding box center [934, 412] width 175 height 106
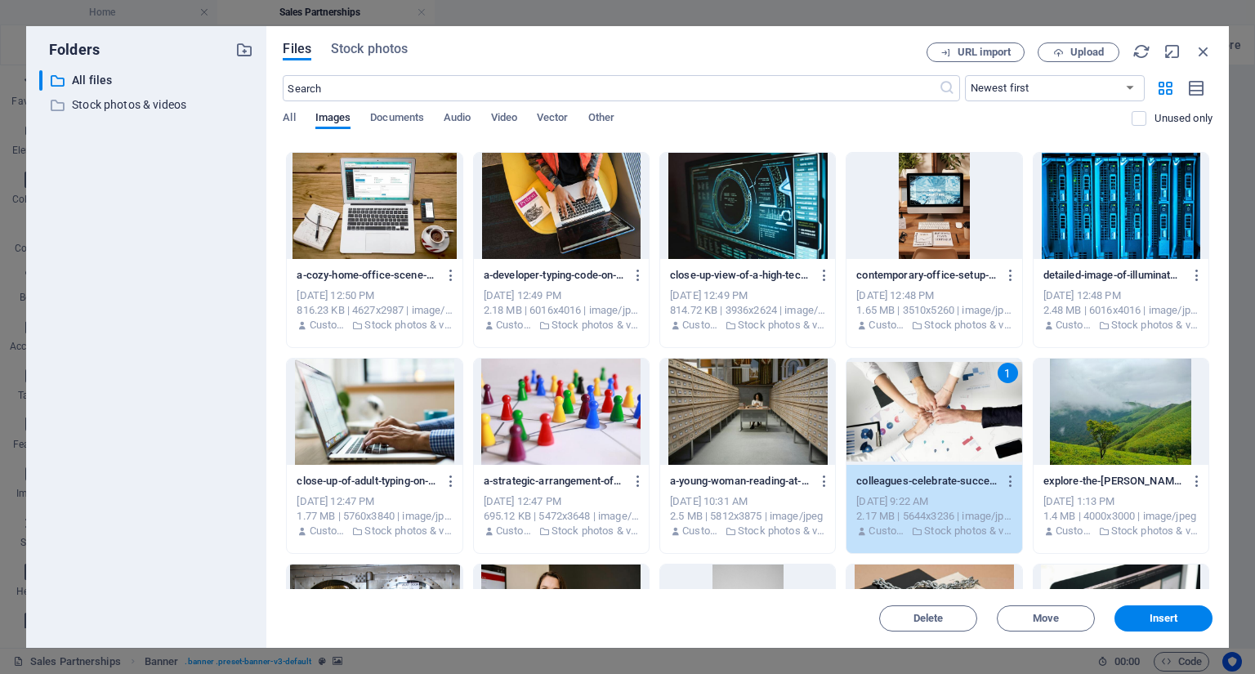
click at [929, 399] on div "1" at bounding box center [934, 412] width 175 height 106
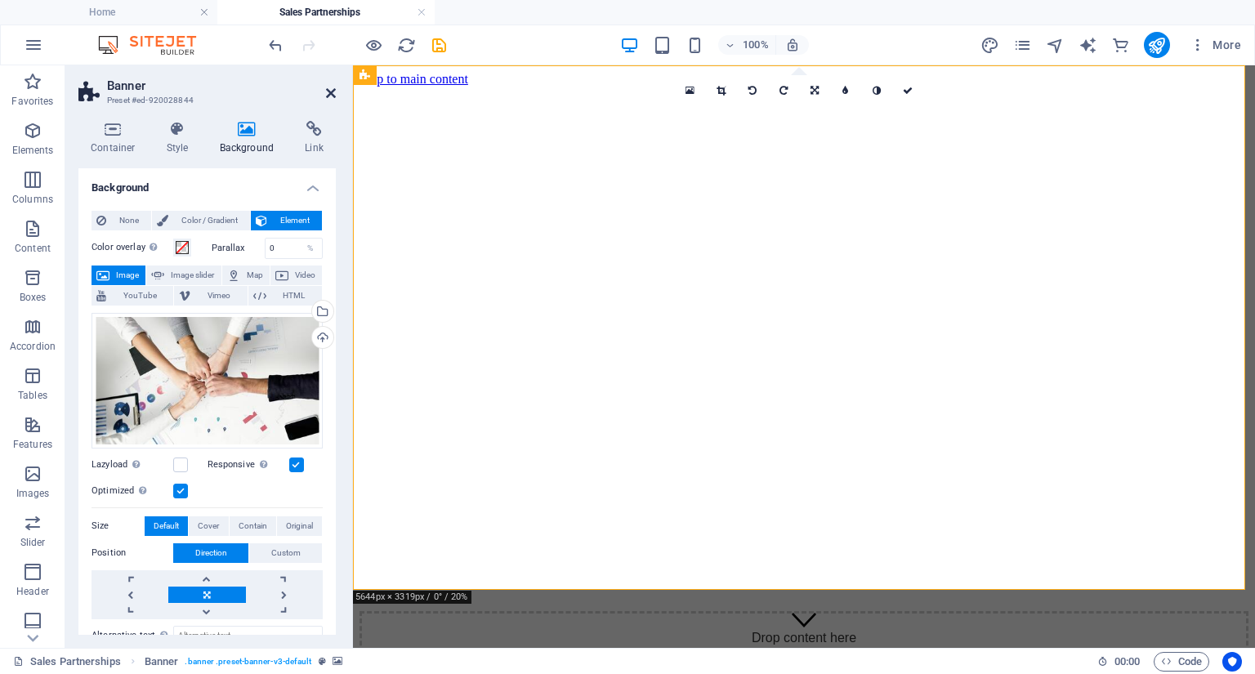
click at [329, 93] on icon at bounding box center [331, 93] width 10 height 13
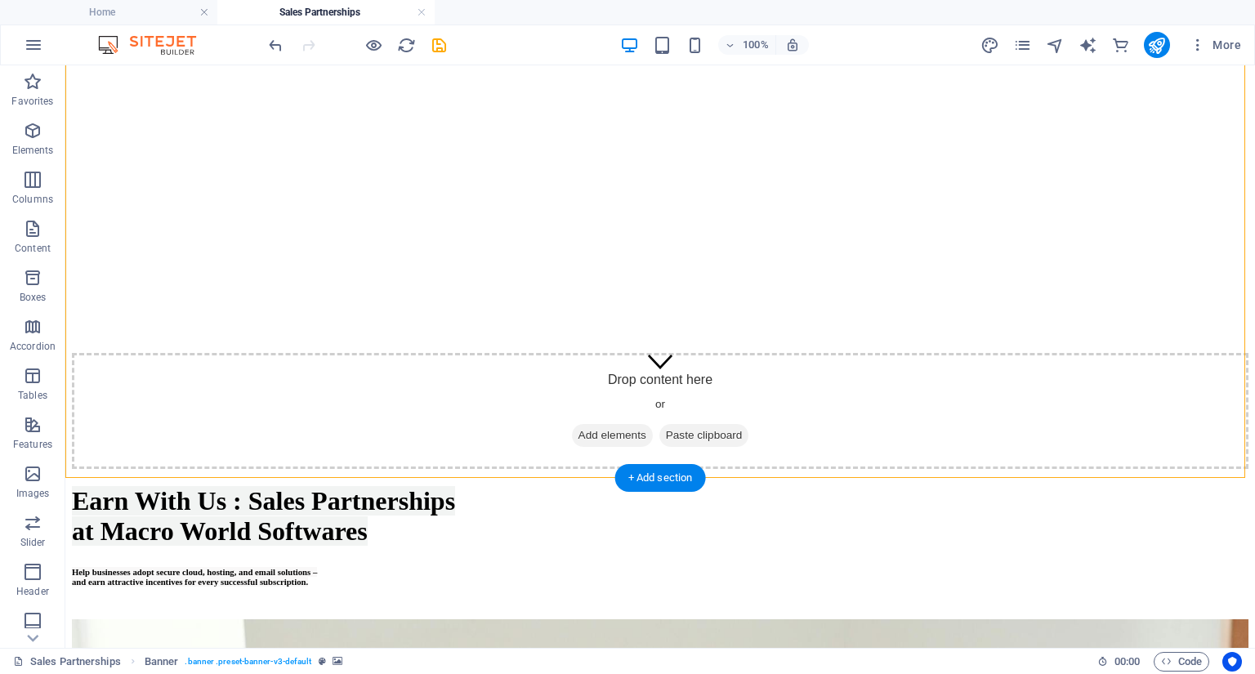
scroll to position [262, 0]
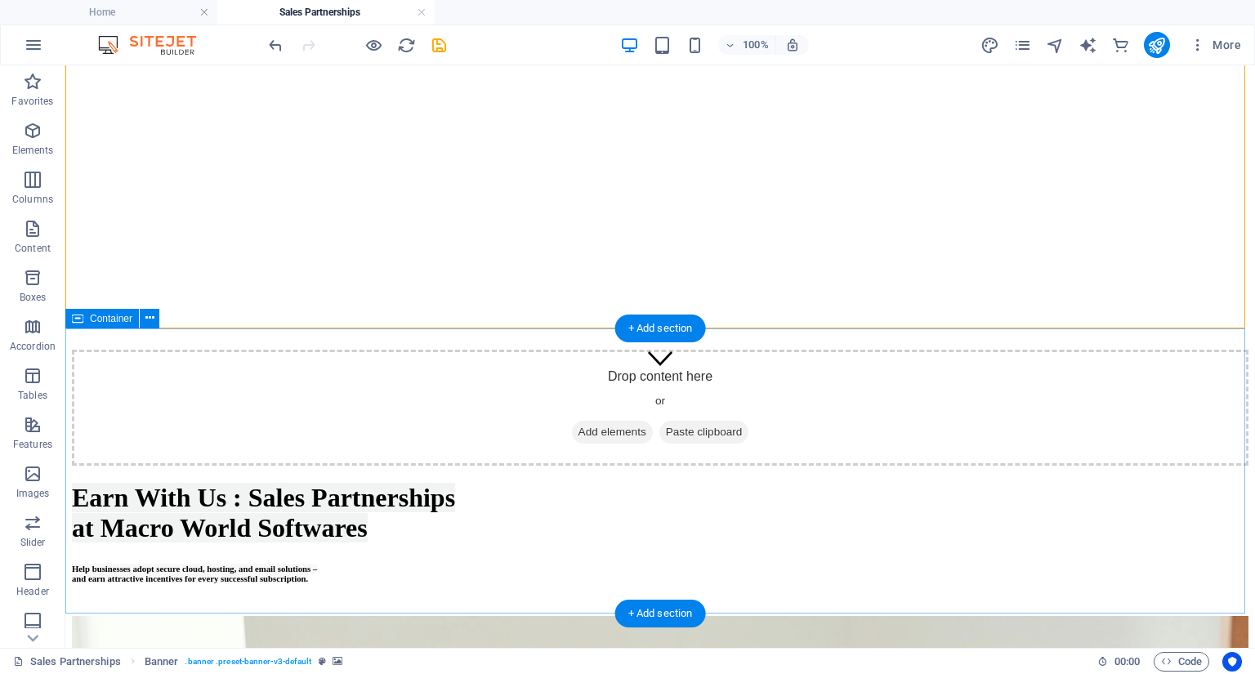
click at [242, 466] on div "Earn With Us : Sales Partnerships at Macro World Softwares Help businesses adop…" at bounding box center [660, 541] width 1177 height 150
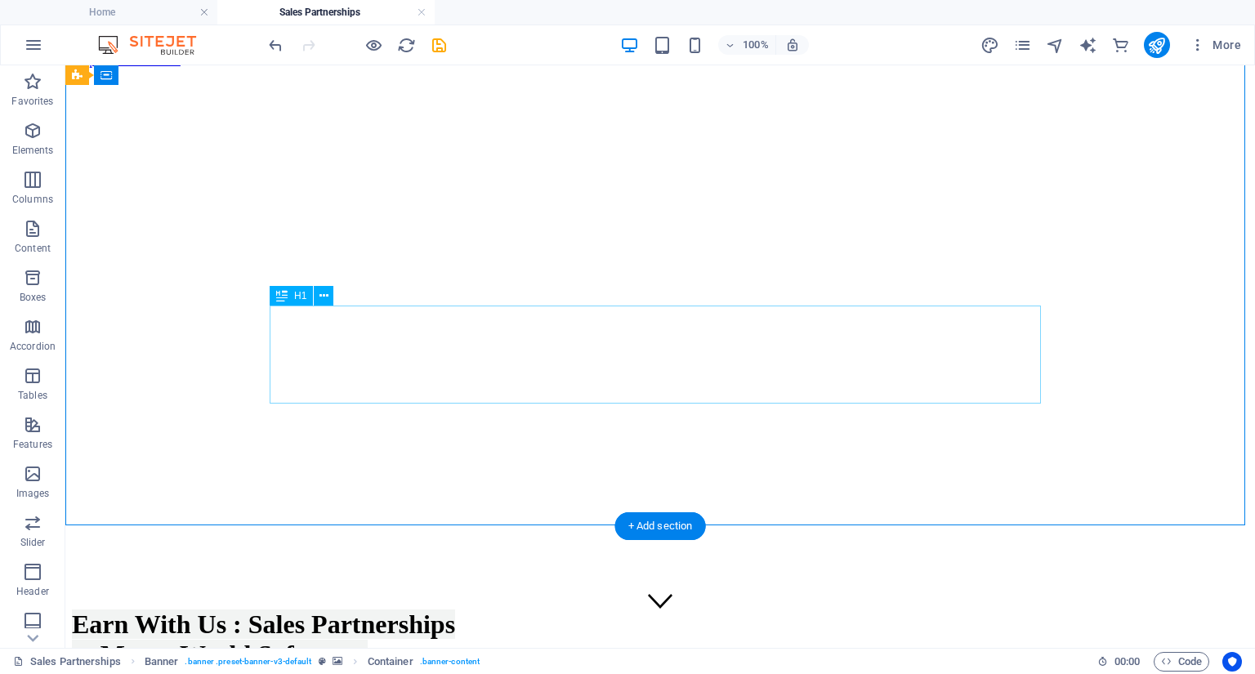
scroll to position [0, 0]
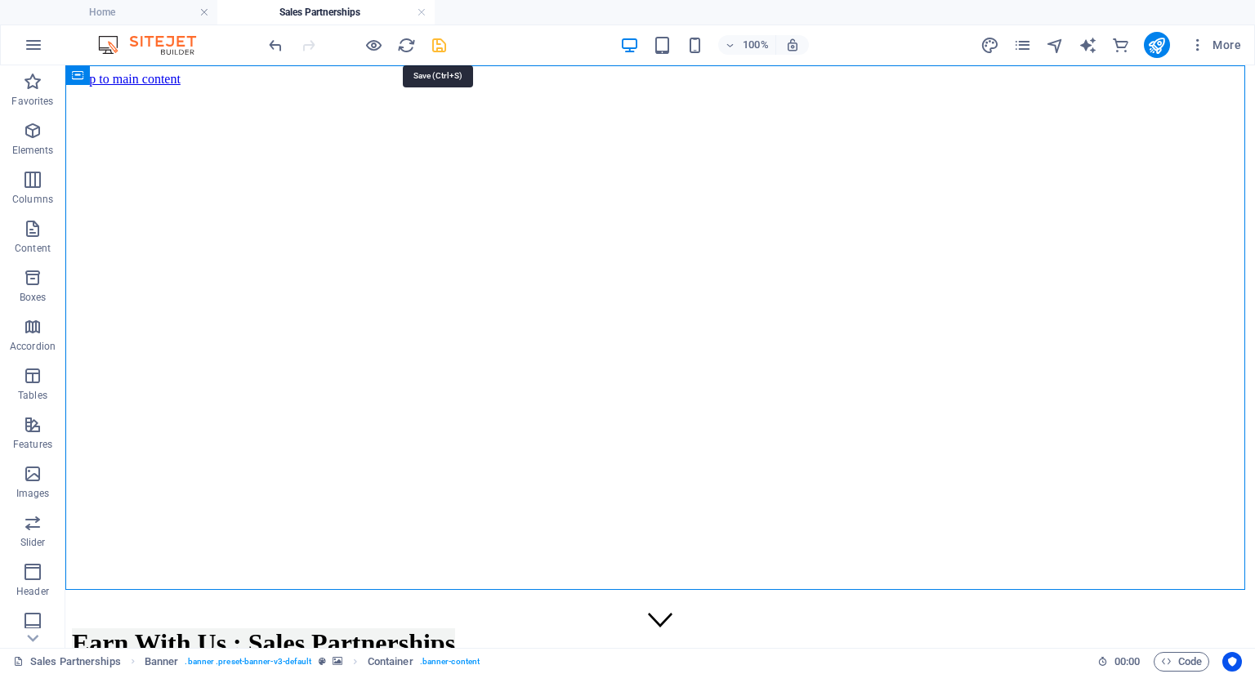
click at [445, 42] on icon "save" at bounding box center [439, 45] width 19 height 19
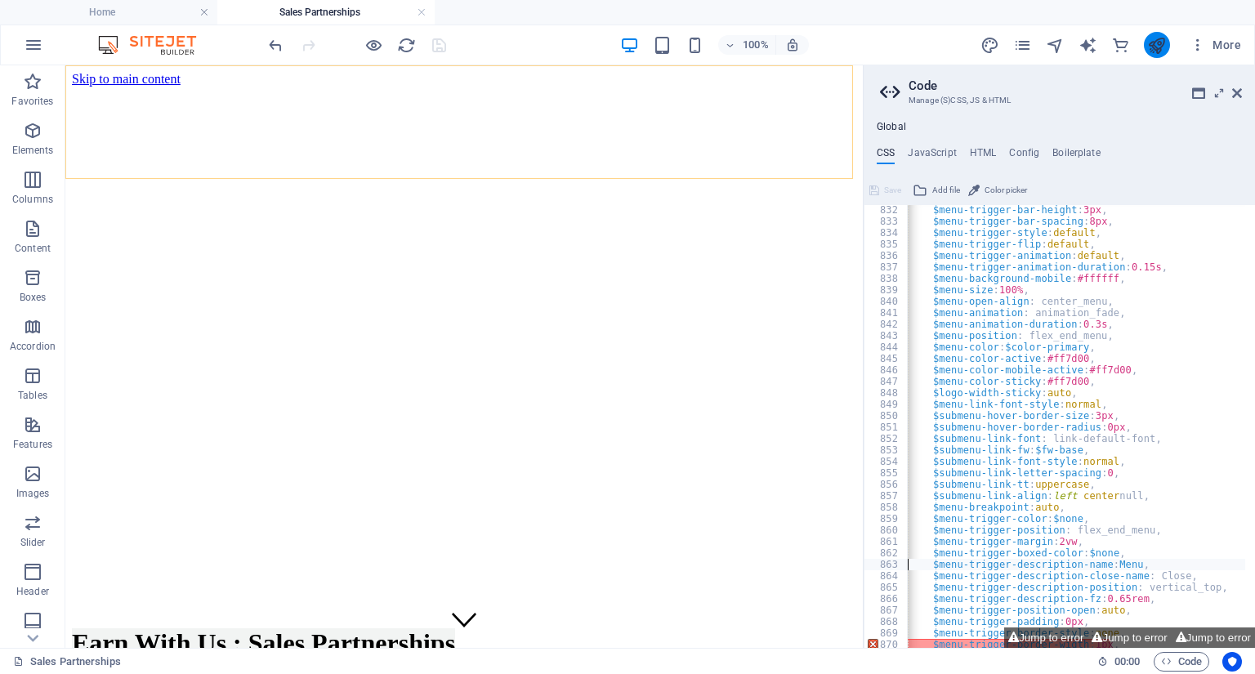
click at [1167, 42] on button "publish" at bounding box center [1157, 45] width 26 height 26
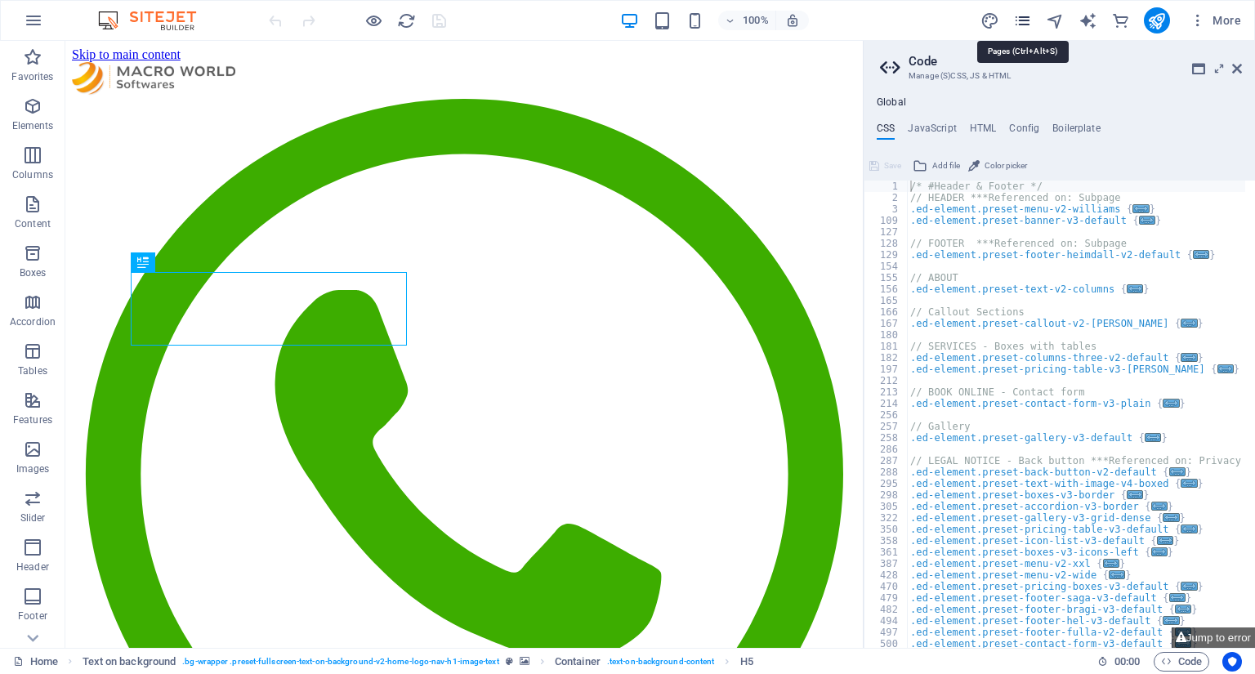
click at [1023, 16] on icon "pages" at bounding box center [1022, 20] width 19 height 19
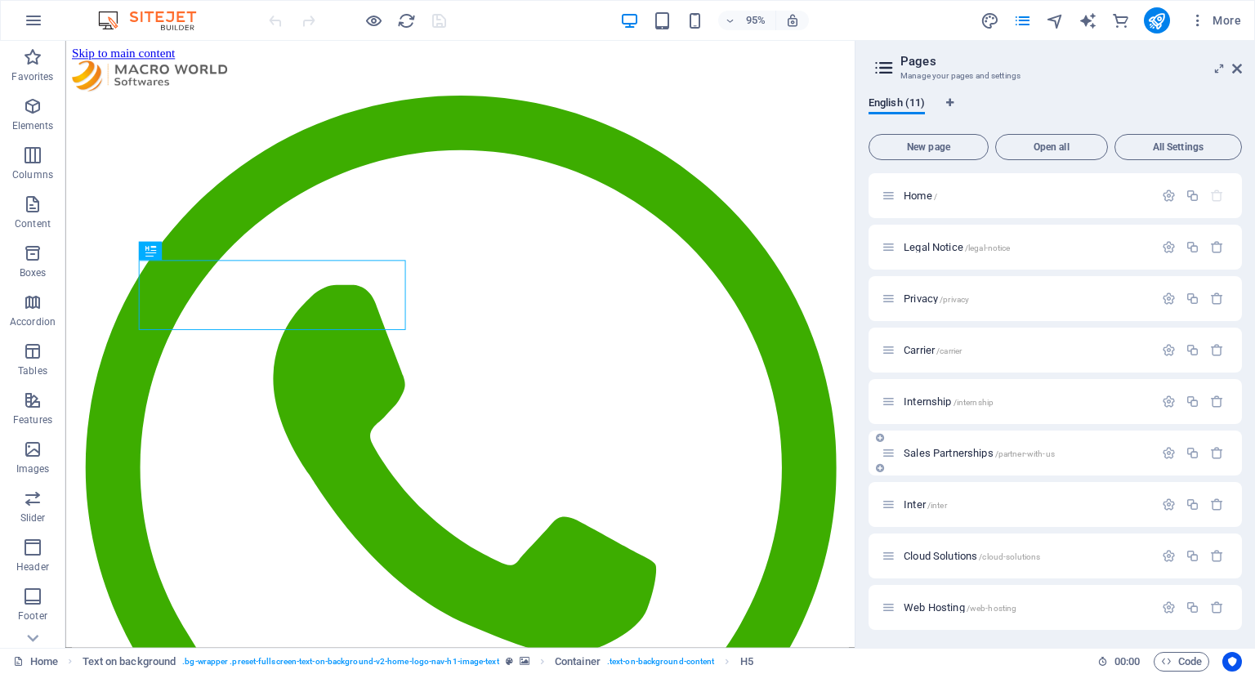
click at [995, 453] on span "Sales Partnerships /partner-with-us" at bounding box center [979, 453] width 151 height 12
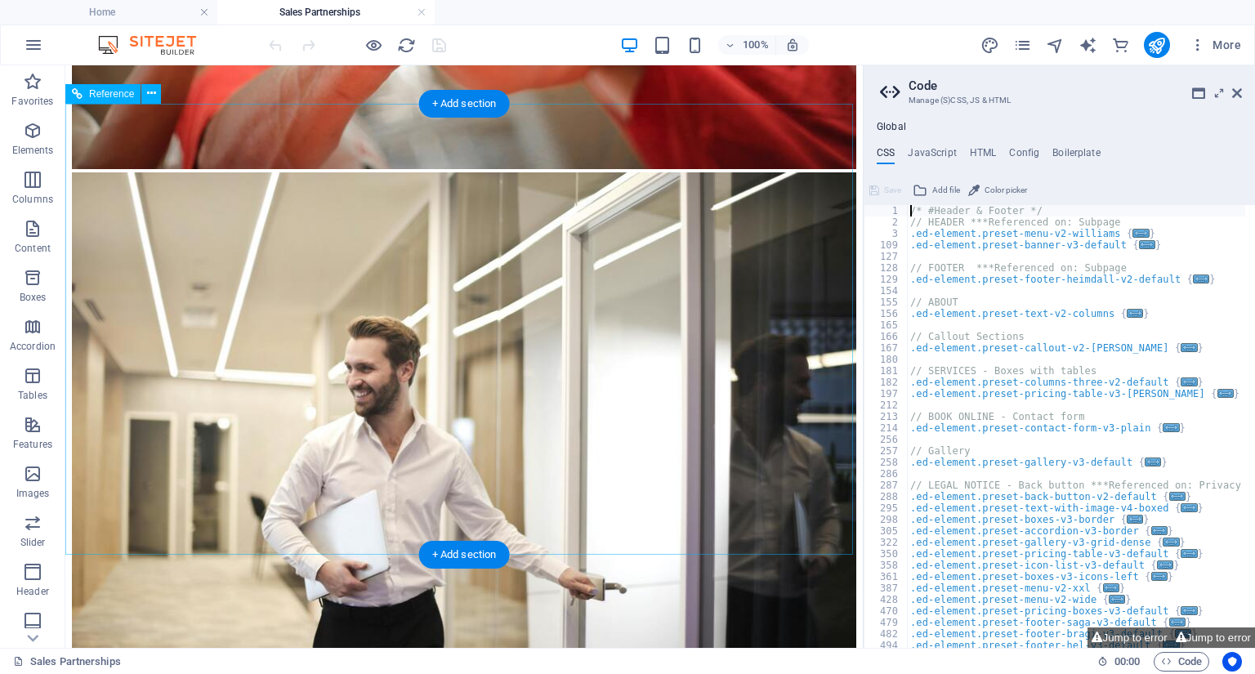
scroll to position [2013, 0]
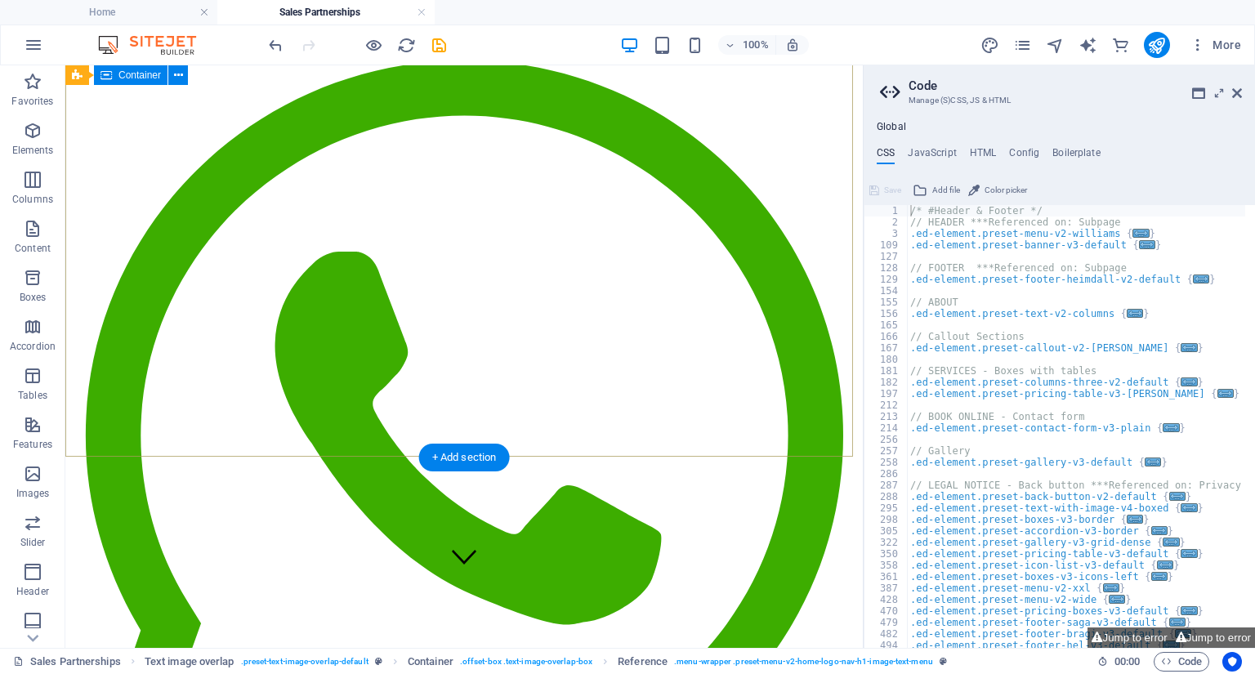
scroll to position [0, 0]
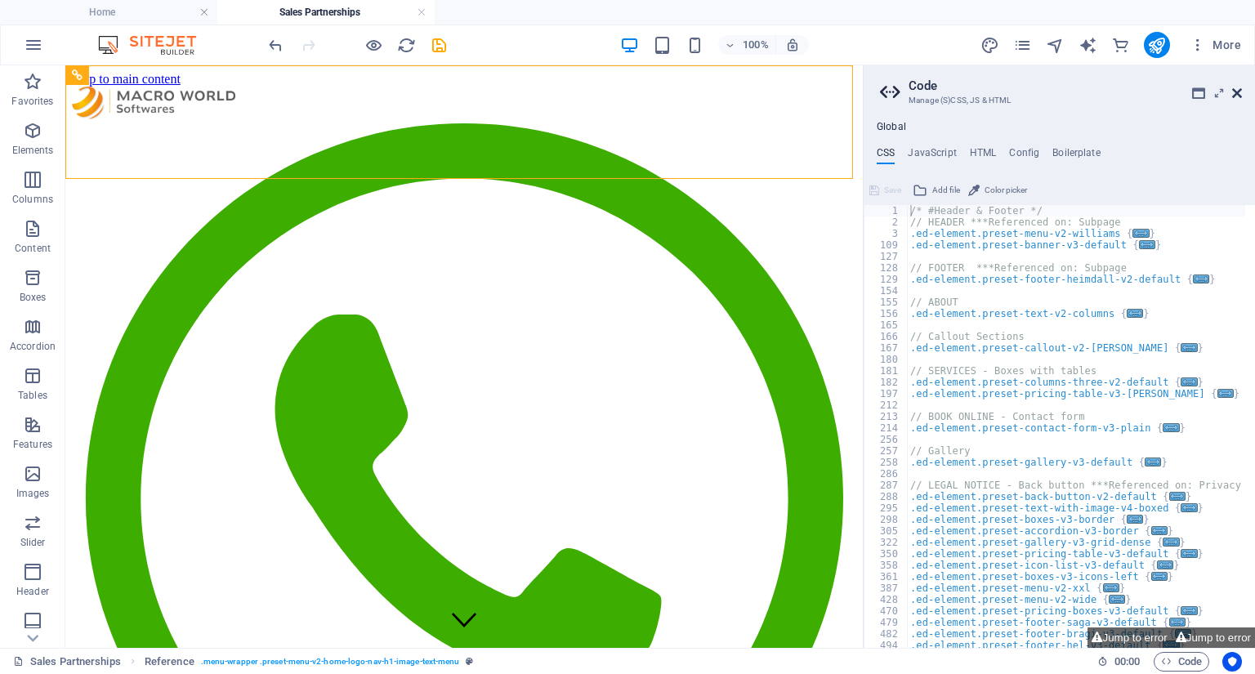
click at [1238, 87] on icon at bounding box center [1237, 93] width 10 height 13
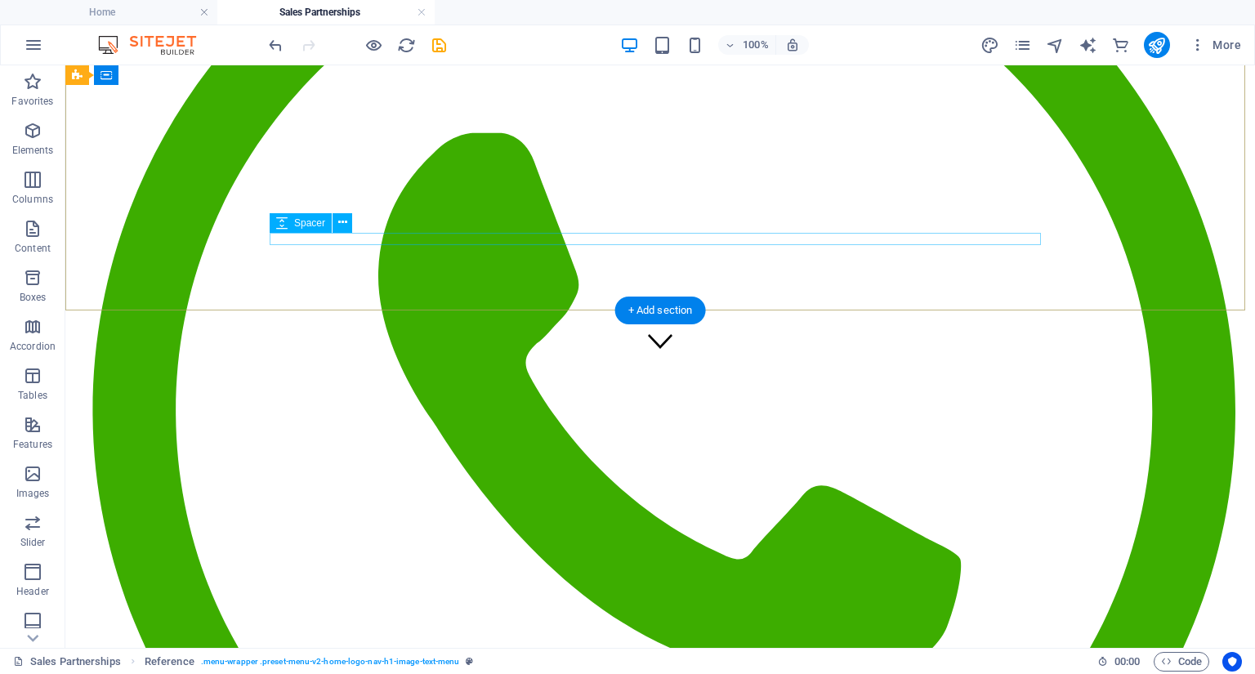
scroll to position [65, 0]
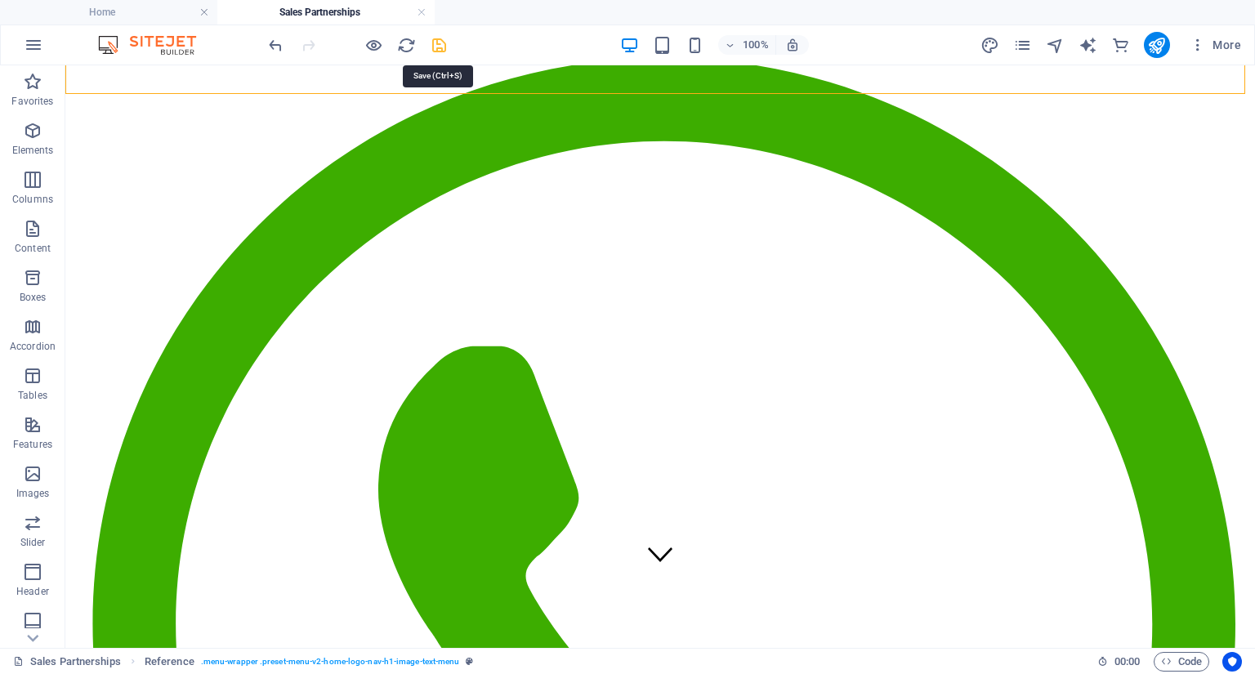
click at [440, 38] on icon "save" at bounding box center [439, 45] width 19 height 19
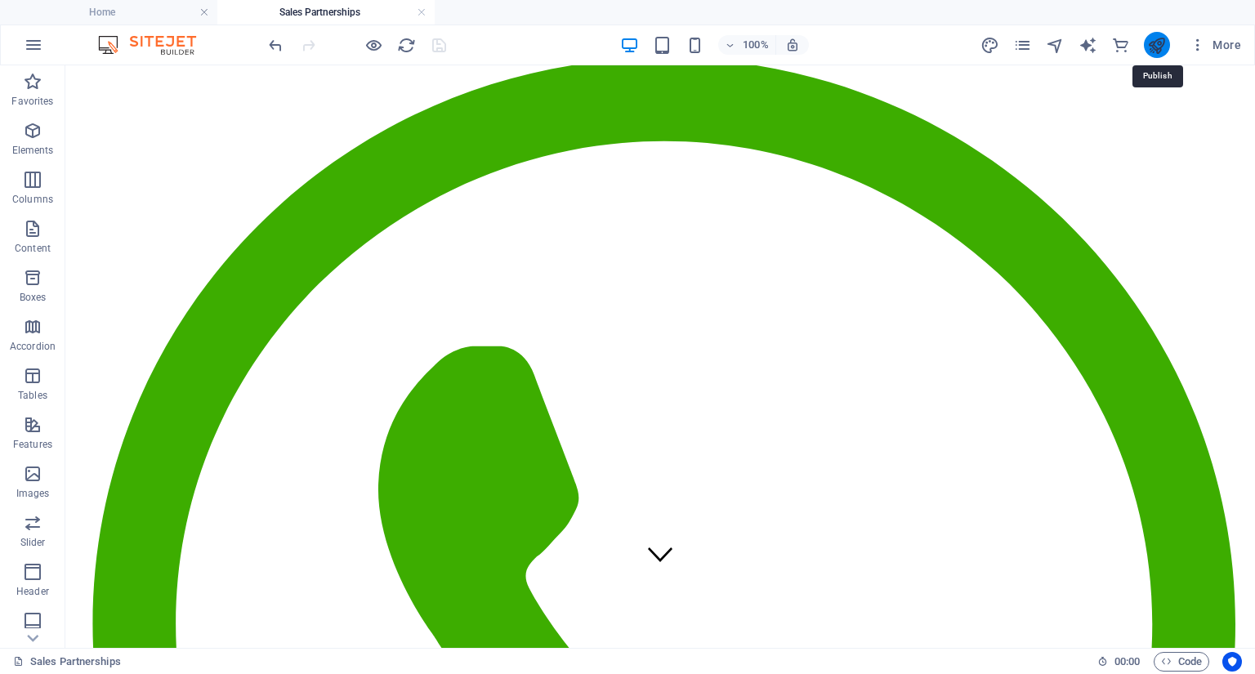
click at [1156, 47] on icon "publish" at bounding box center [1156, 45] width 19 height 19
